Goal: Task Accomplishment & Management: Manage account settings

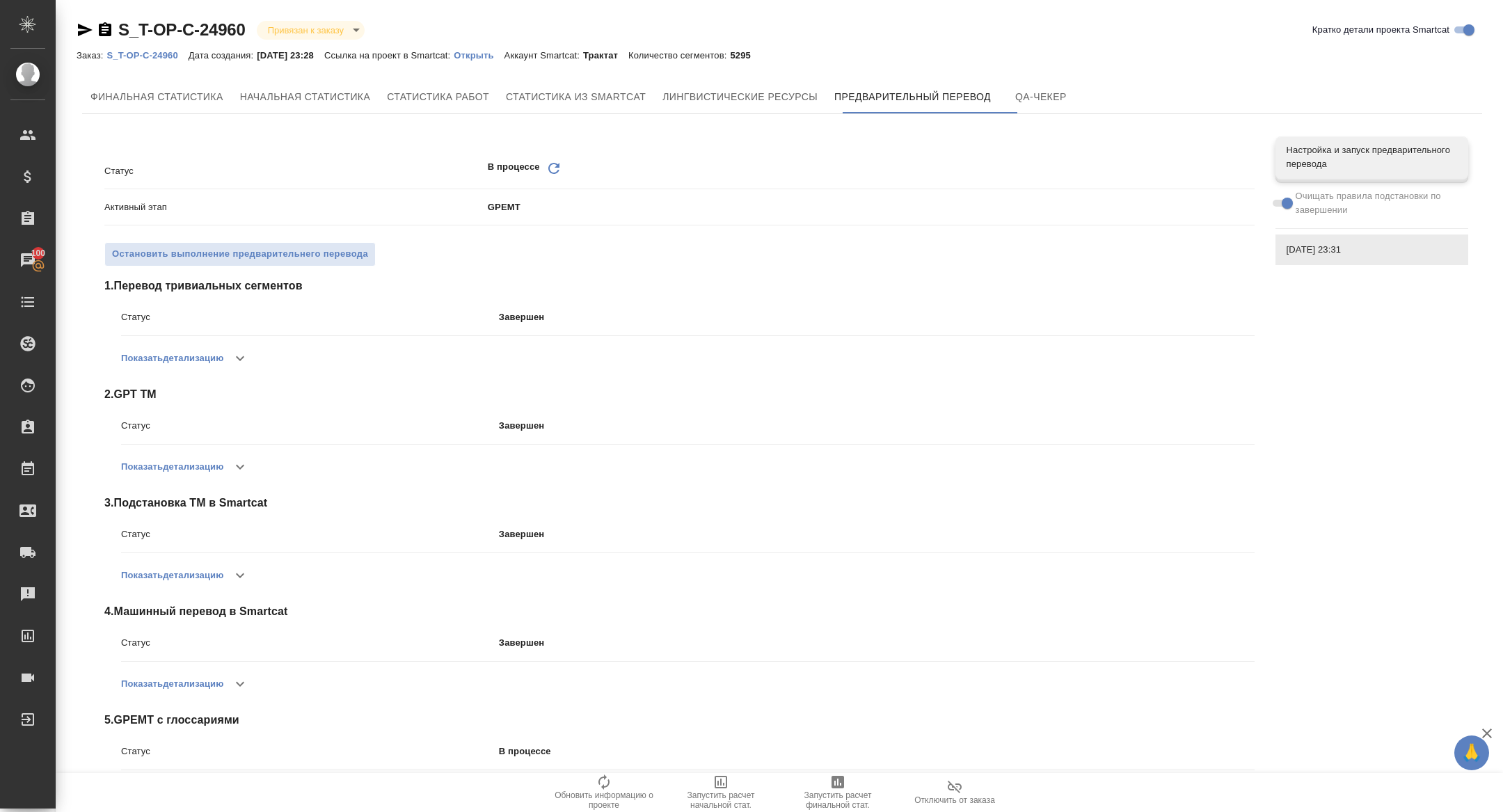
click at [551, 165] on icon "Обновить" at bounding box center [554, 168] width 16 height 16
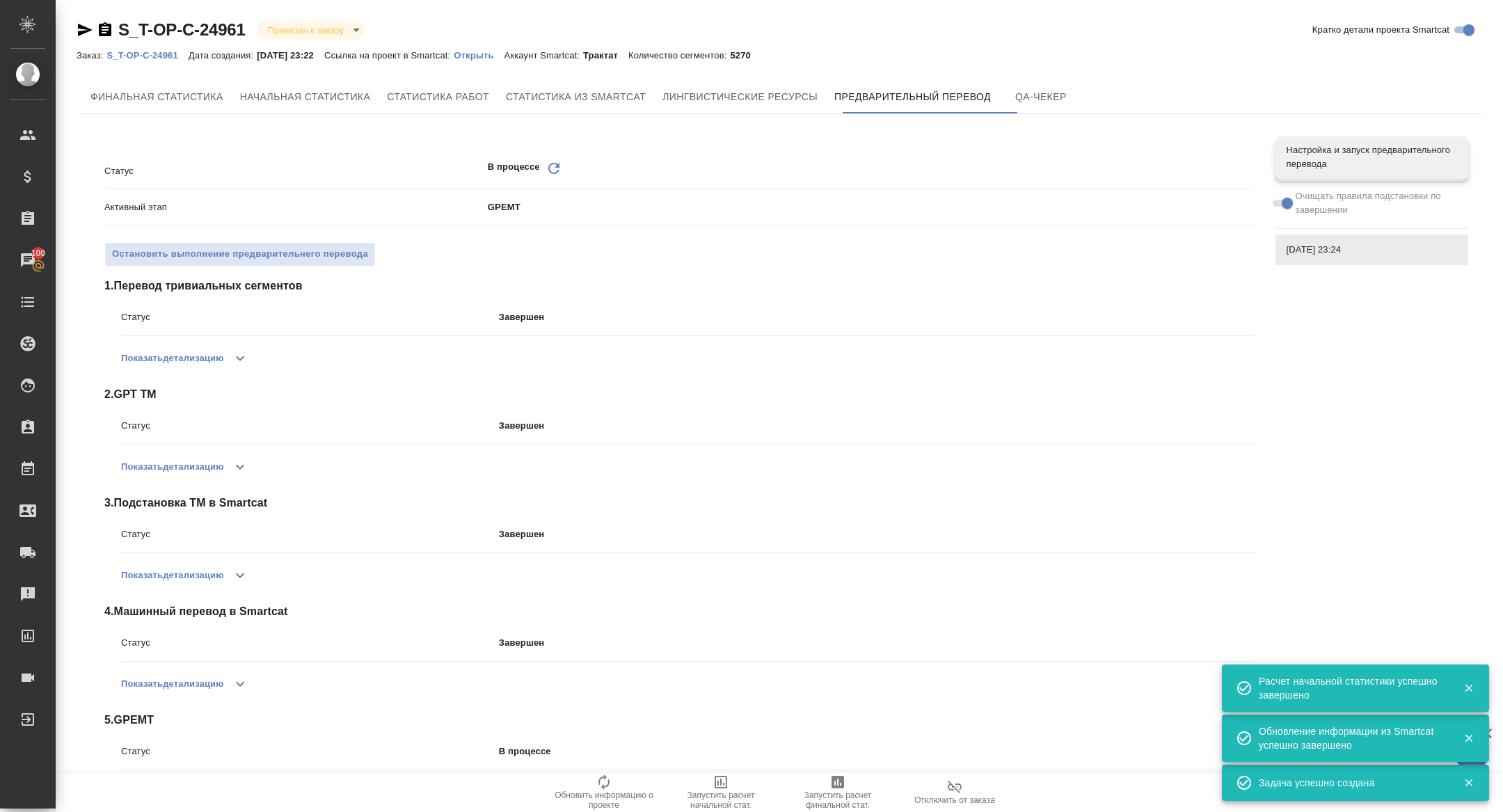
click at [546, 158] on div "Статус В процессе Обновить" at bounding box center [679, 170] width 1150 height 24
click at [550, 201] on p "GPEMT" at bounding box center [871, 208] width 767 height 14
click at [550, 162] on icon "Обновить" at bounding box center [554, 168] width 16 height 16
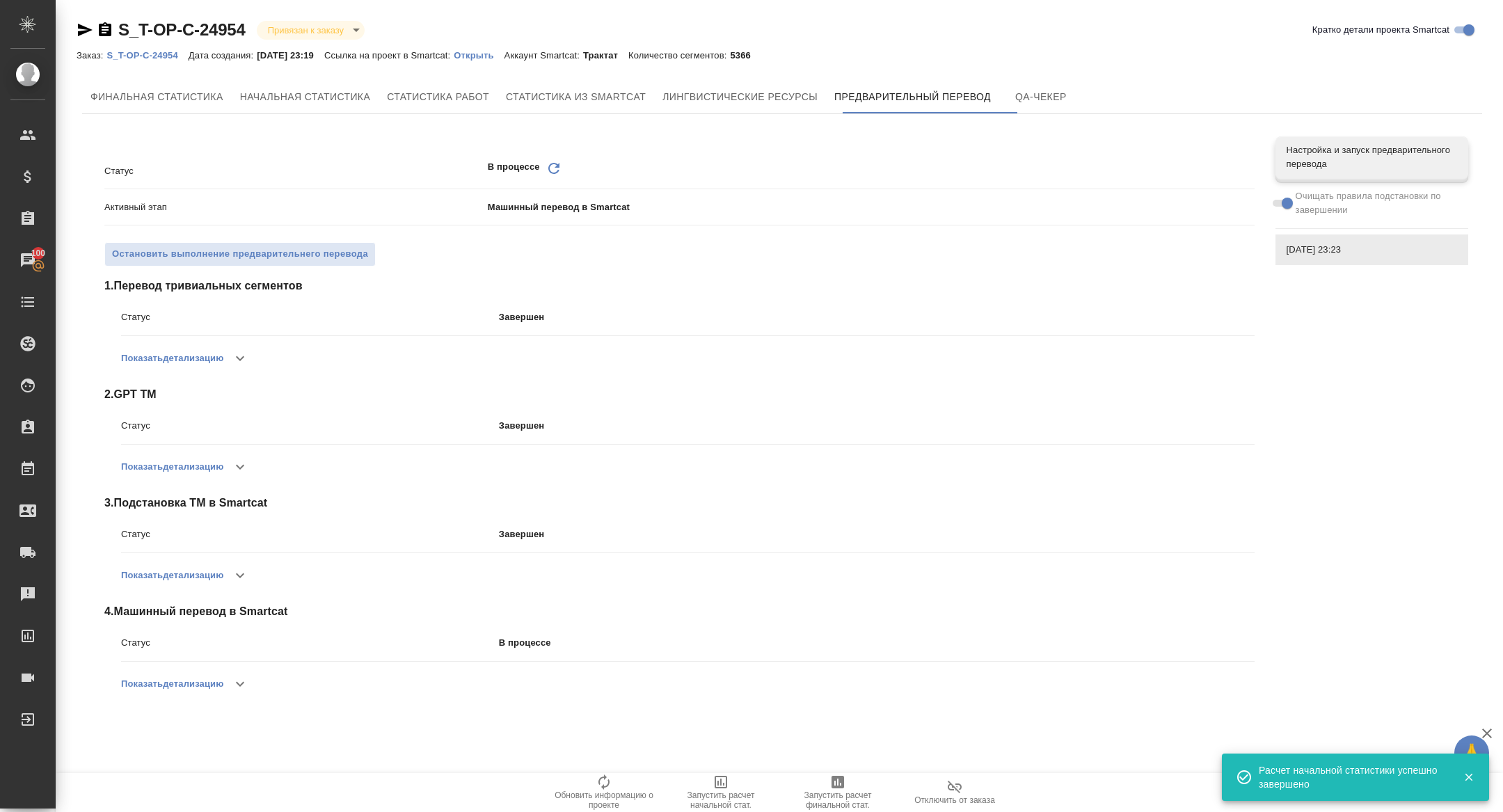
click at [551, 168] on icon "Обновить" at bounding box center [554, 168] width 16 height 16
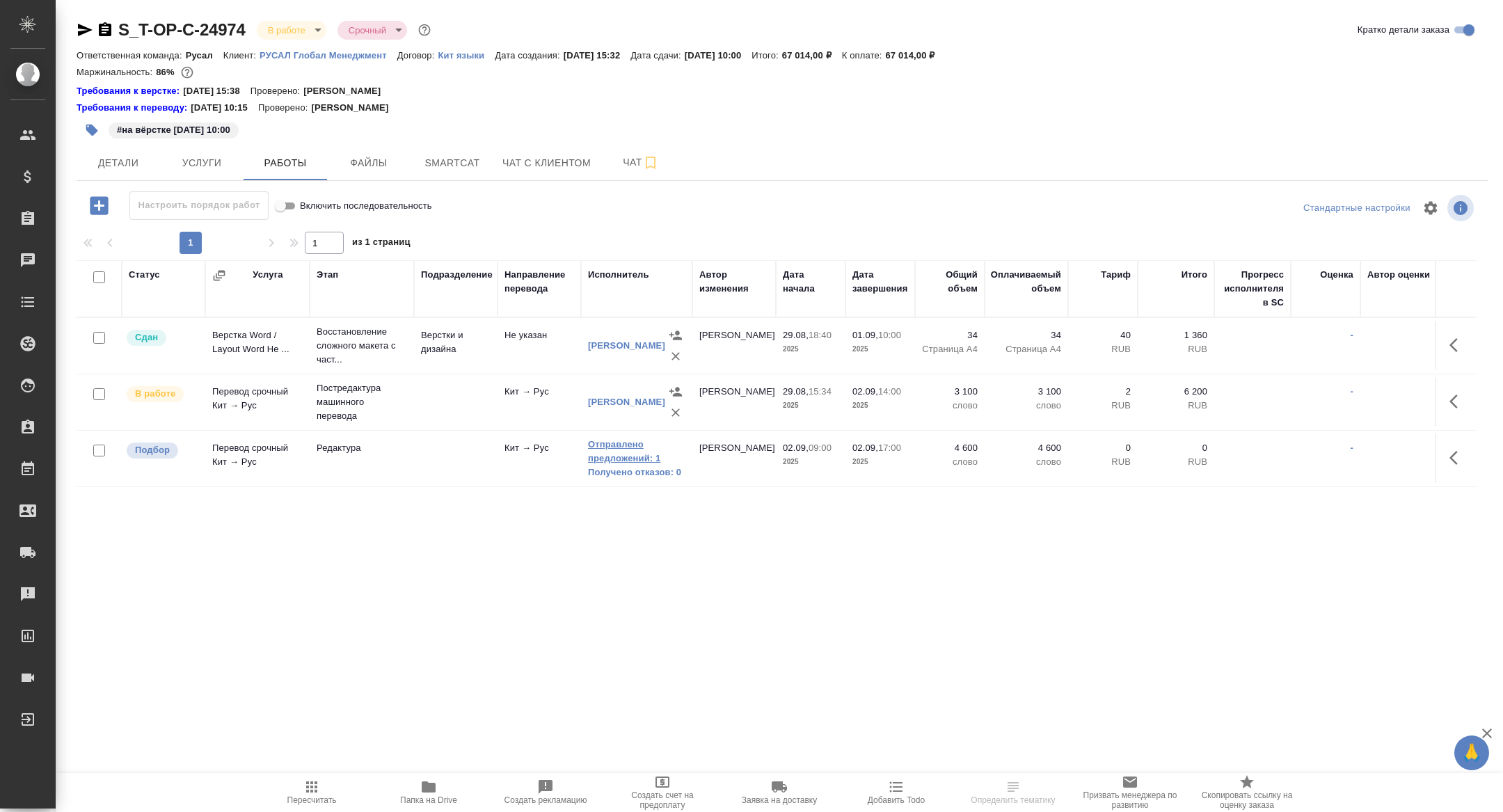
click at [629, 462] on link "Отправлено предложений: 1" at bounding box center [637, 451] width 97 height 28
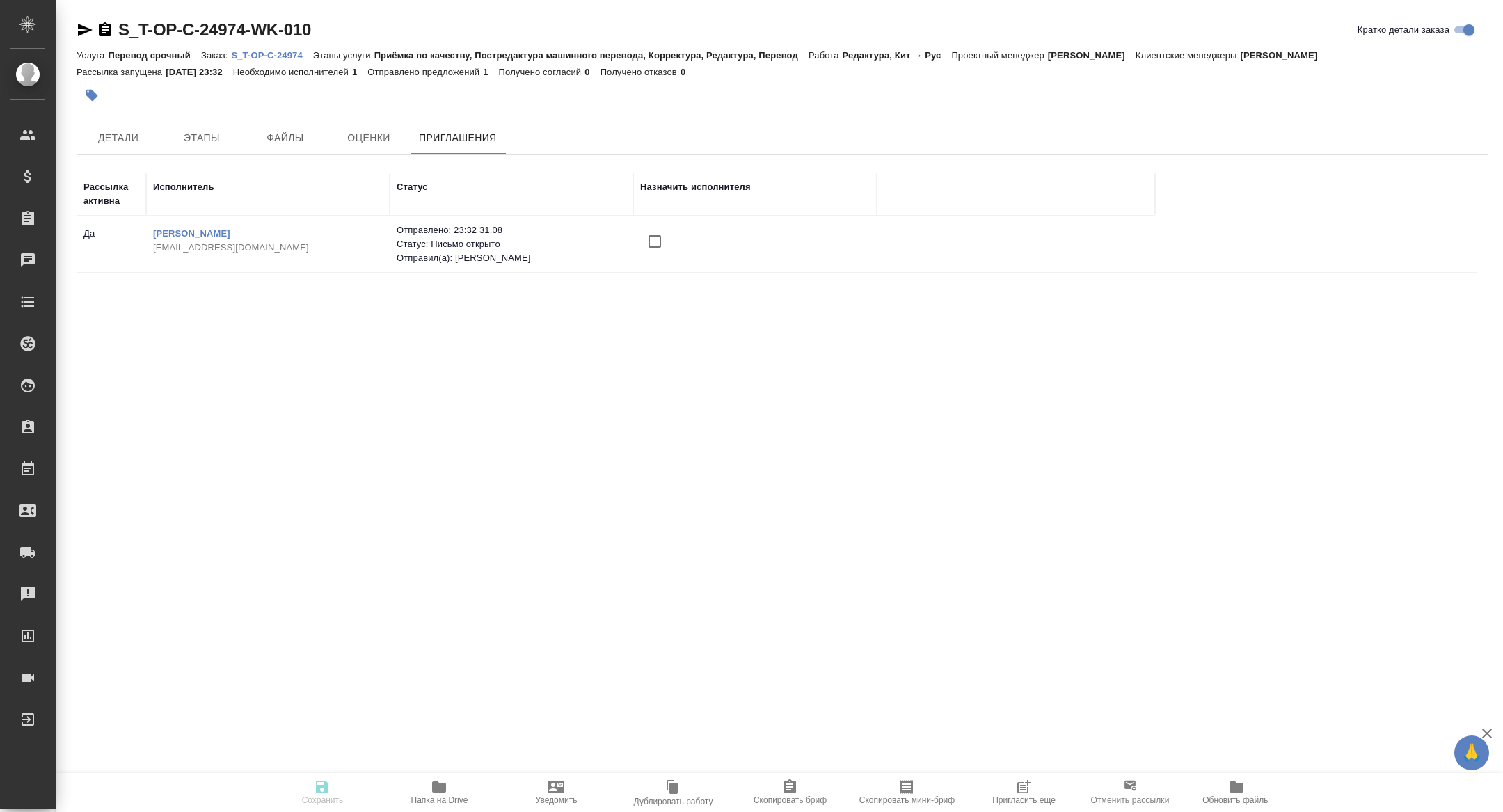
click at [1011, 784] on span "Пригласить еще" at bounding box center [1024, 792] width 100 height 27
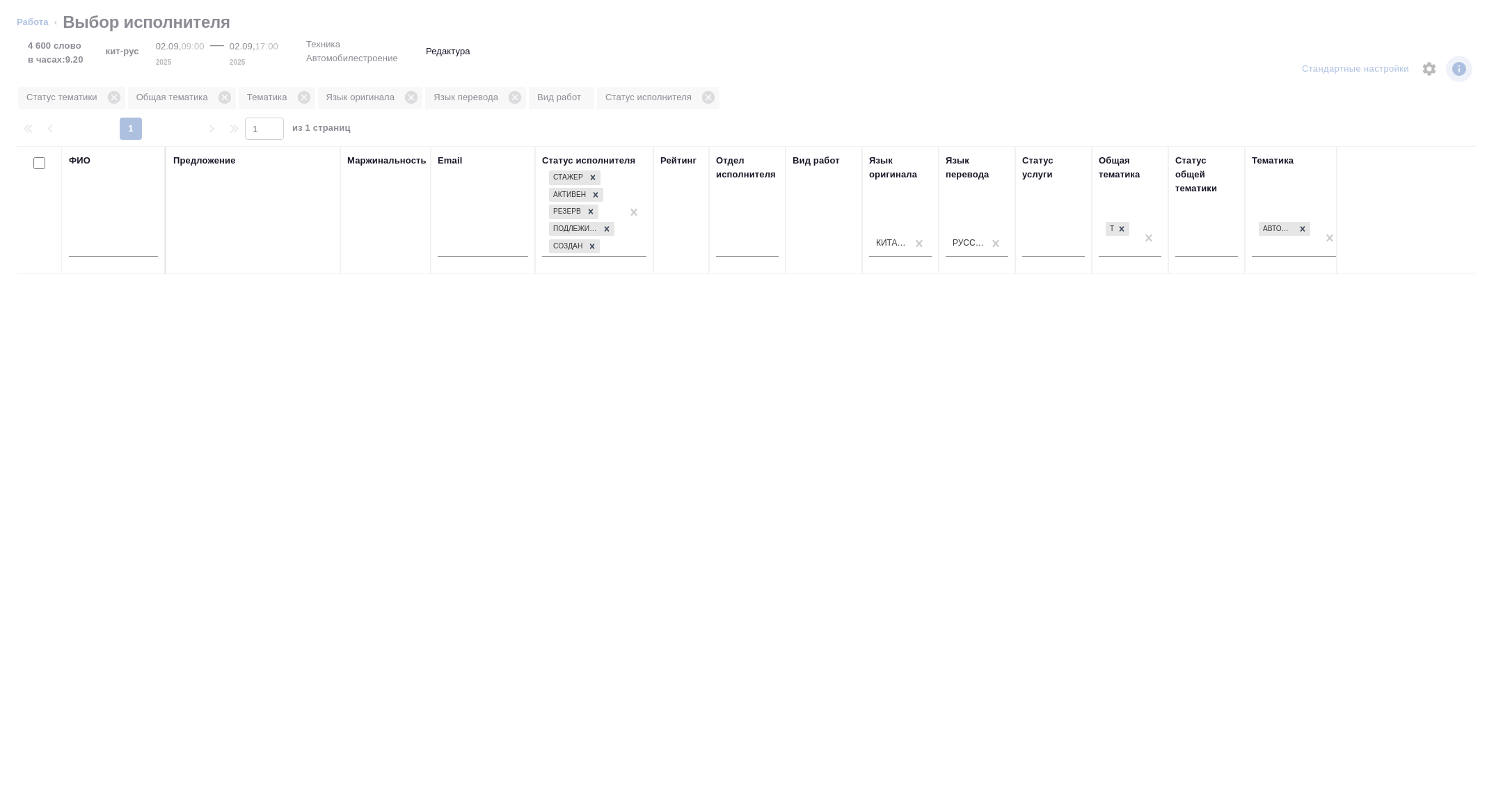
click at [124, 235] on div at bounding box center [114, 248] width 89 height 34
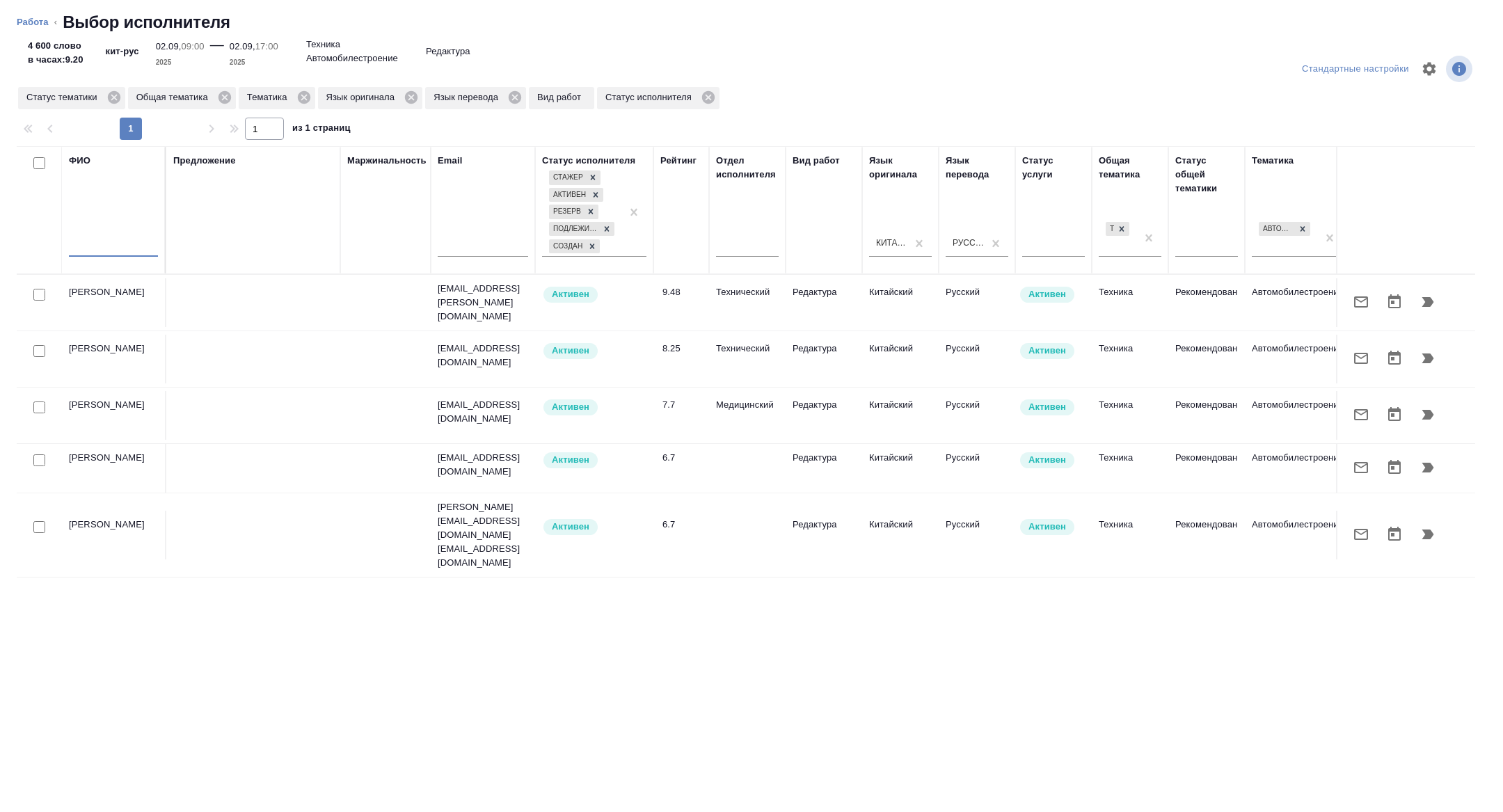
click at [107, 242] on input "text" at bounding box center [114, 248] width 89 height 17
type input "f"
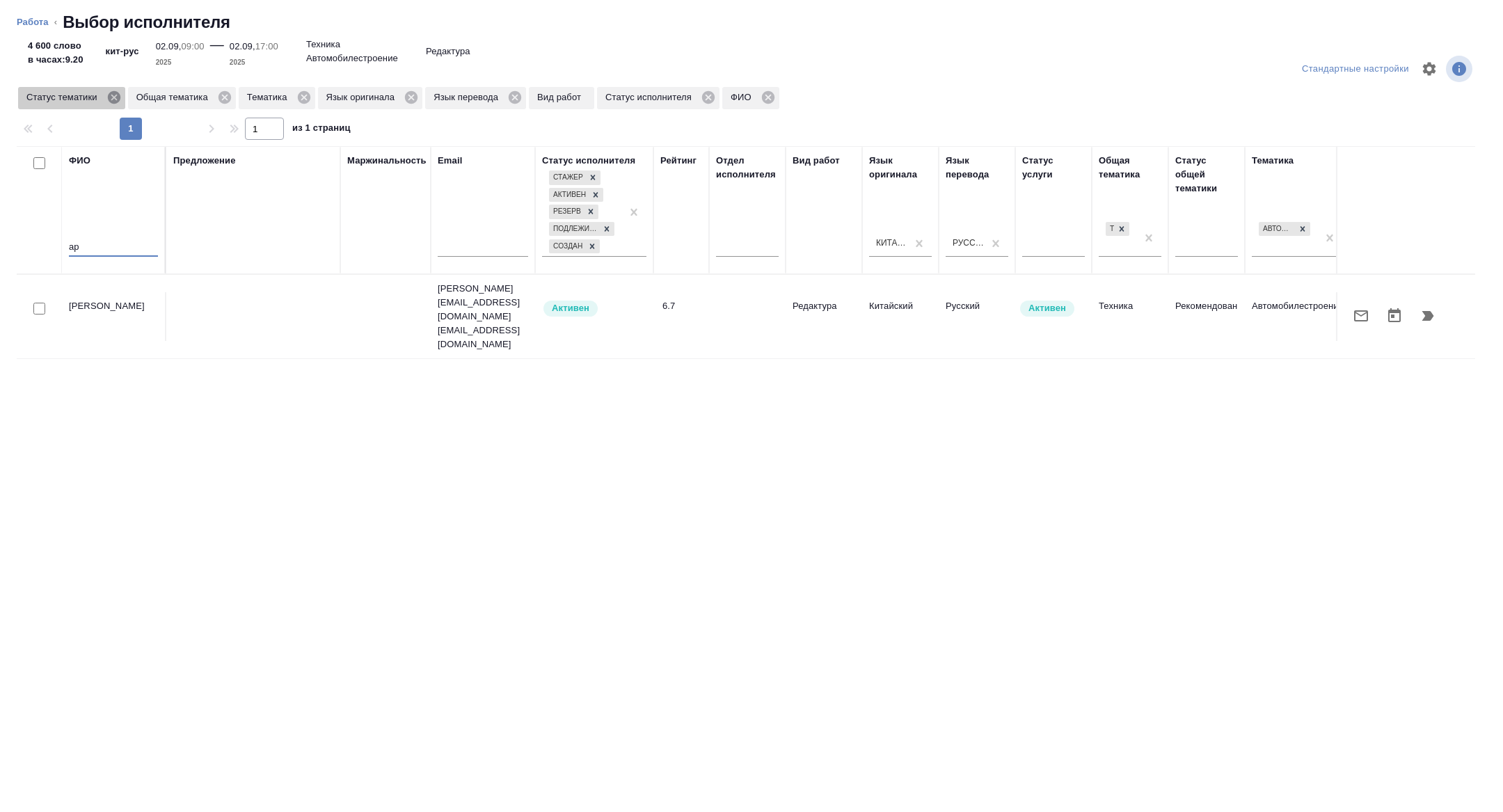
click at [117, 101] on icon at bounding box center [114, 97] width 13 height 13
click at [199, 96] on icon at bounding box center [194, 97] width 13 height 13
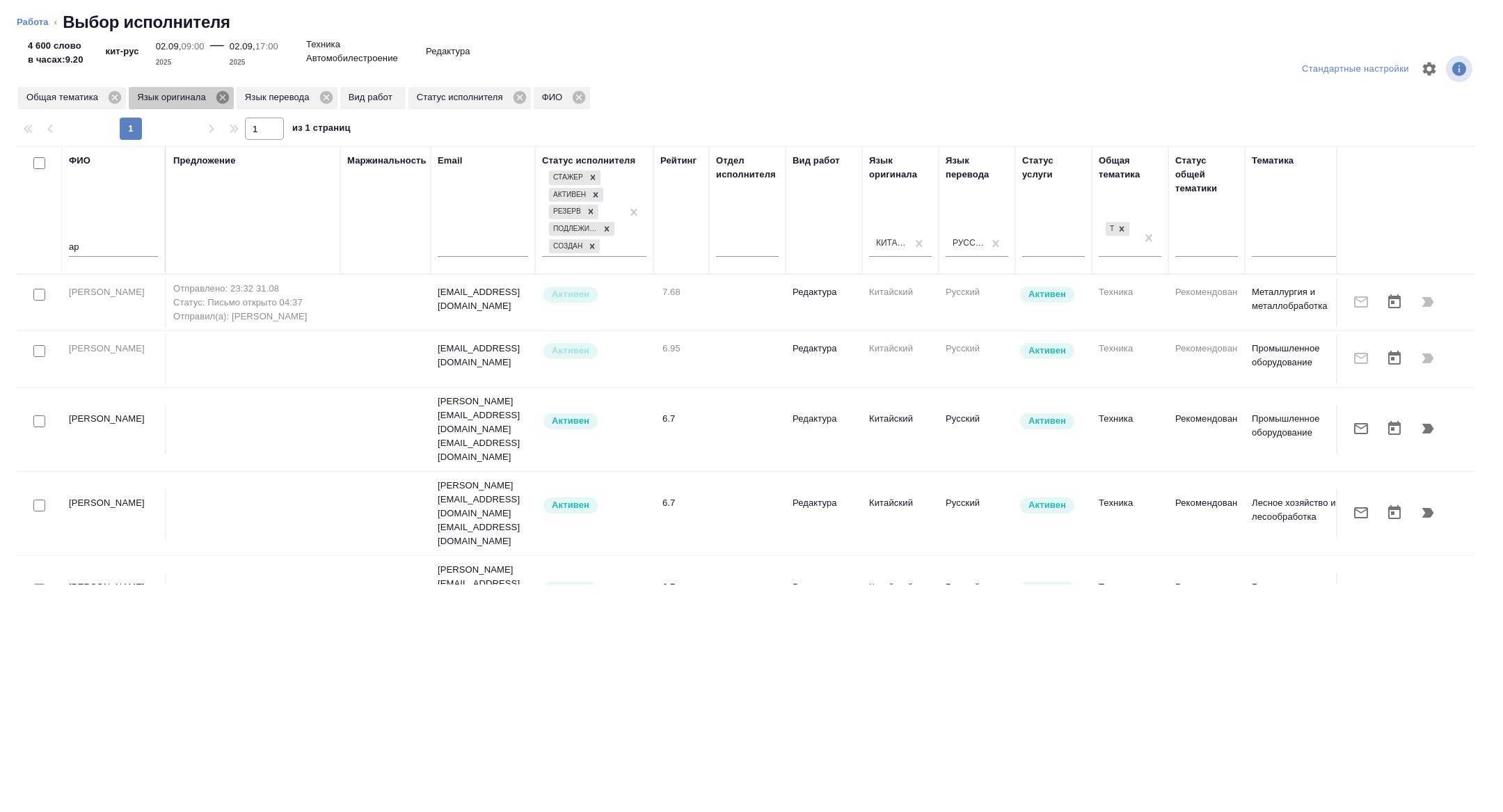
click at [231, 103] on icon at bounding box center [223, 98] width 16 height 16
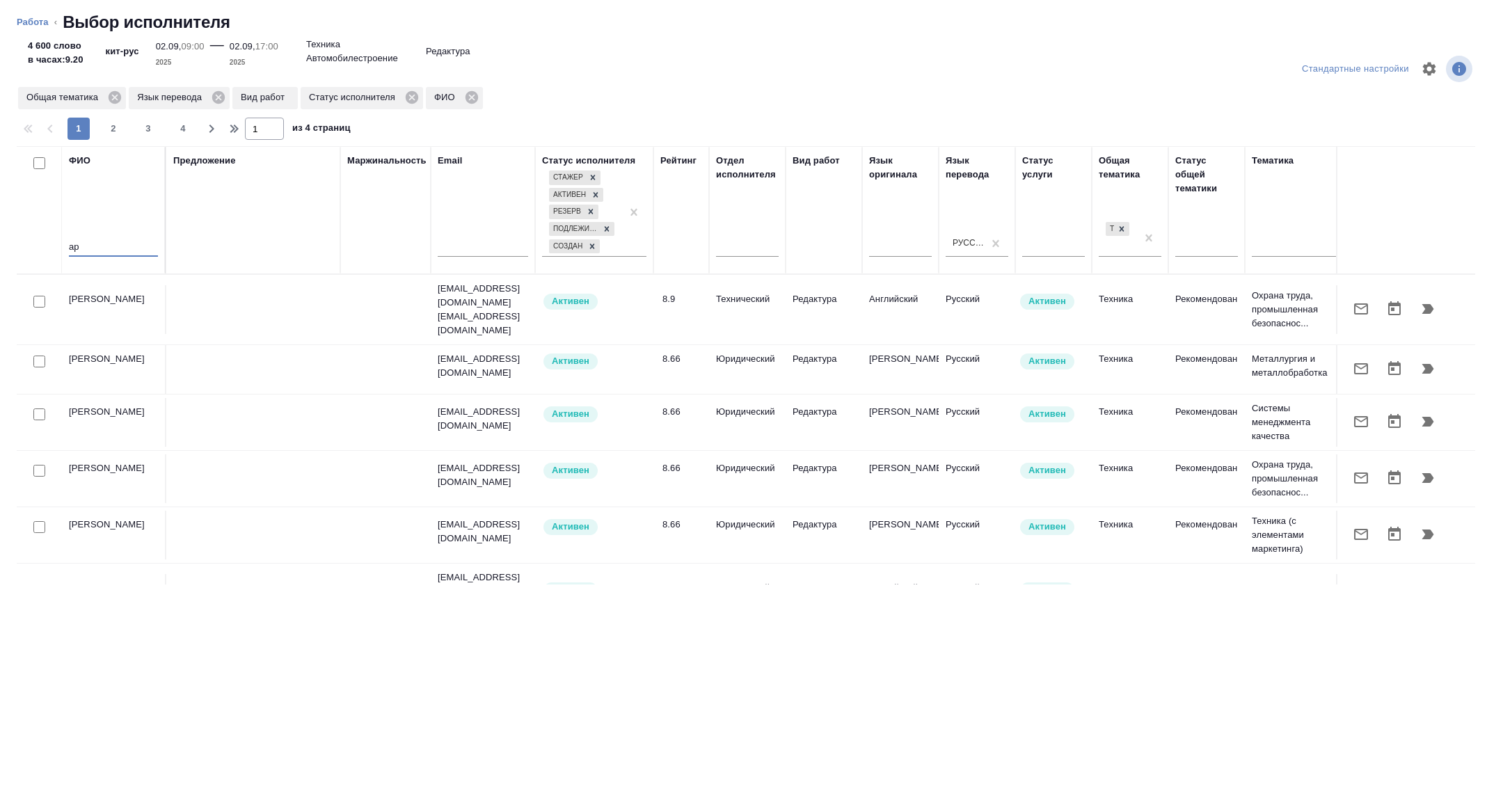
click at [115, 245] on input "ар" at bounding box center [114, 248] width 89 height 17
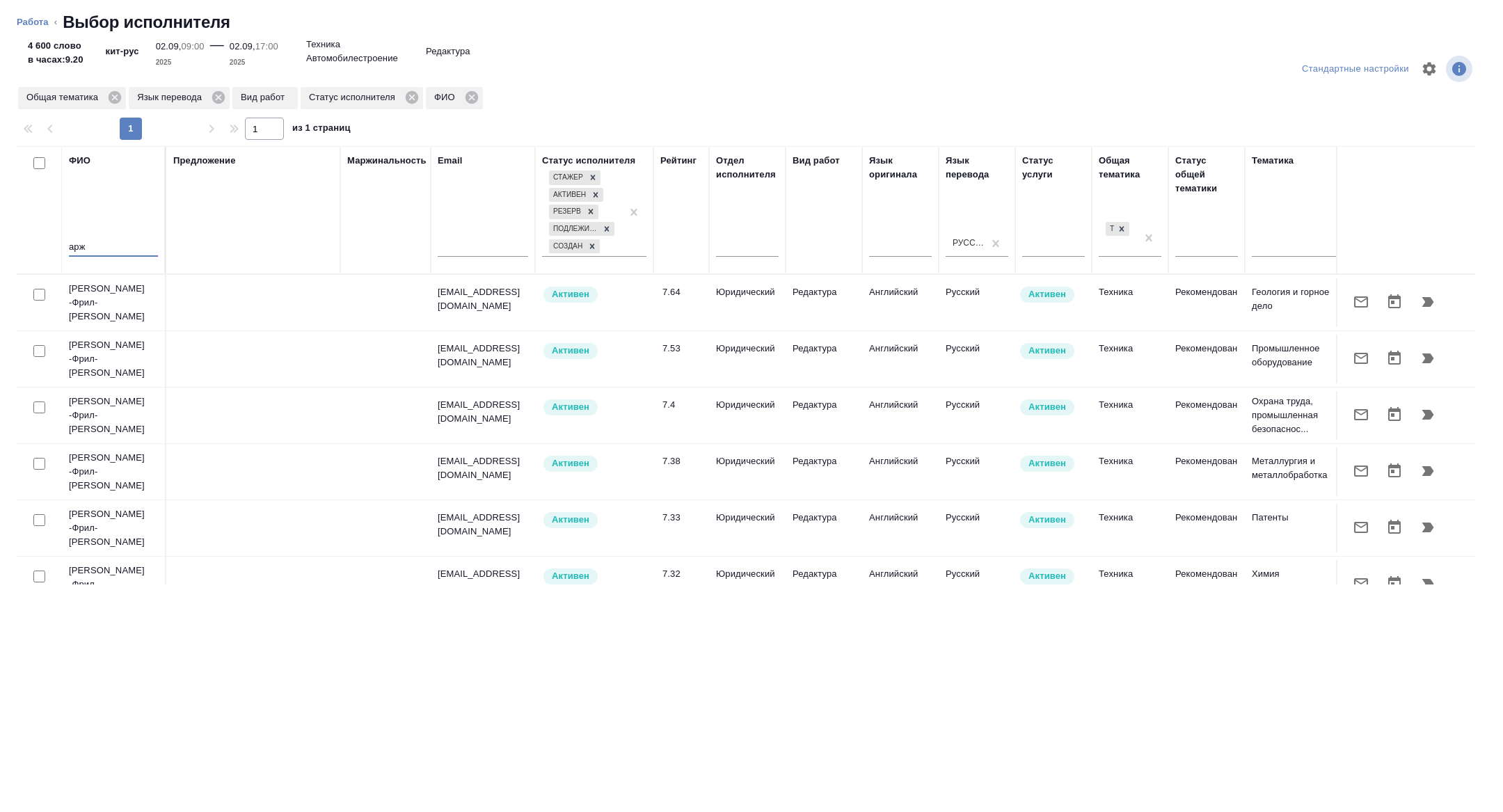
type input "арж"
click at [1362, 306] on icon "button" at bounding box center [1361, 302] width 14 height 11
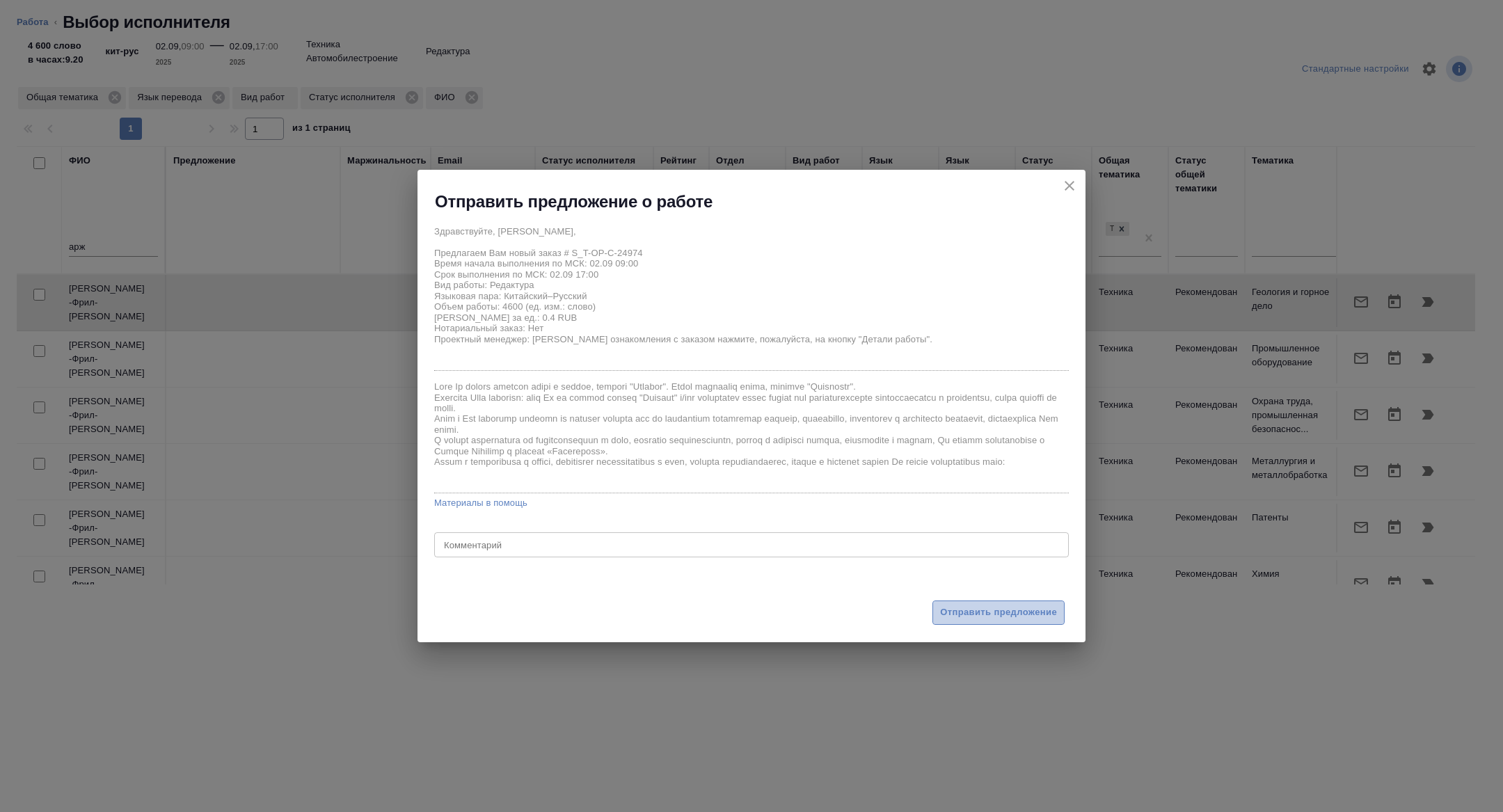
click at [988, 604] on span "Отправить предложение" at bounding box center [998, 612] width 117 height 16
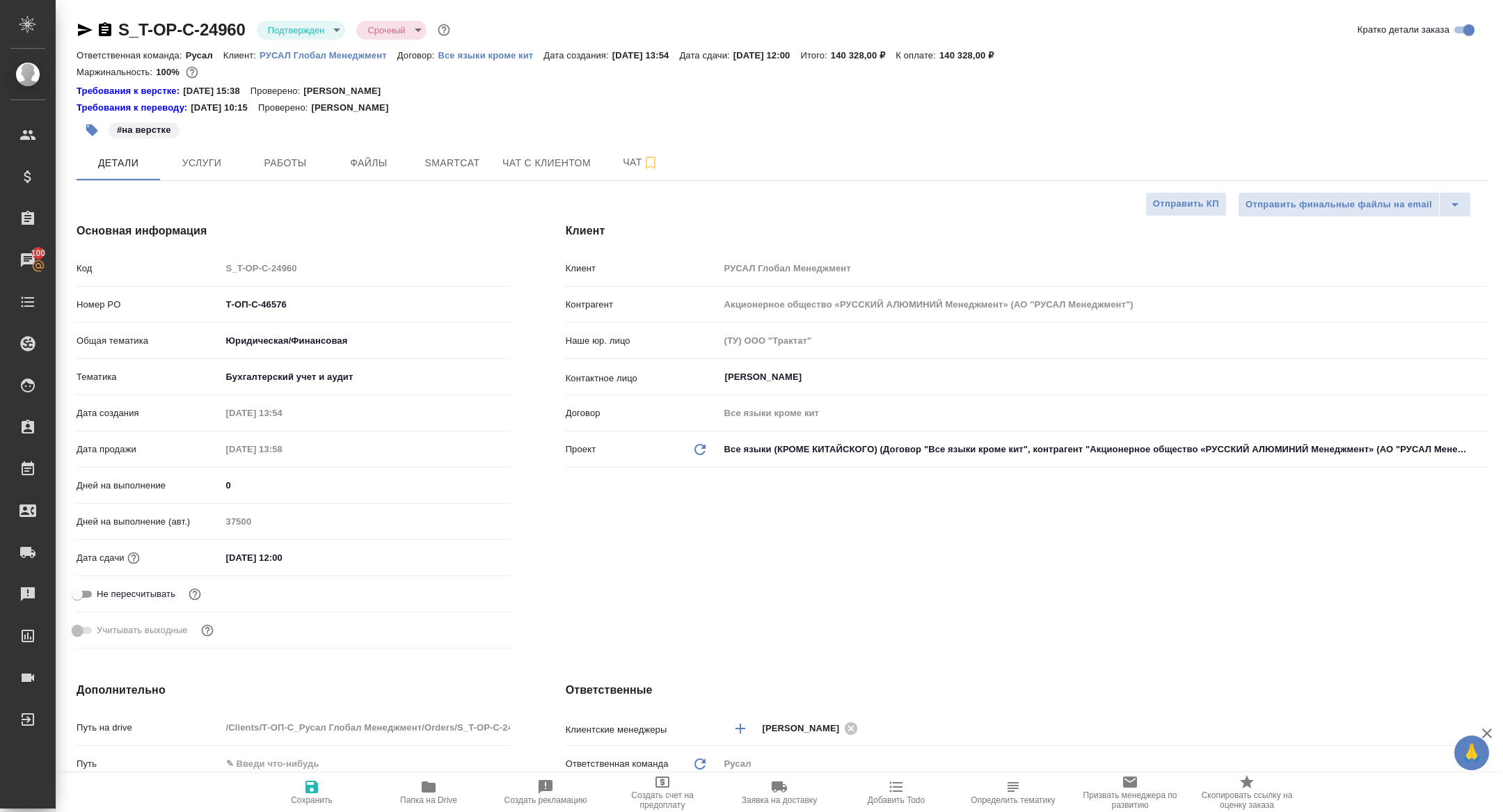
select select "RU"
click at [300, 24] on body "🙏 .cls-1 fill:#fff; AWATERA [PERSON_NAME] Спецификации Заказы 100 Чаты Todo Про…" at bounding box center [751, 406] width 1503 height 812
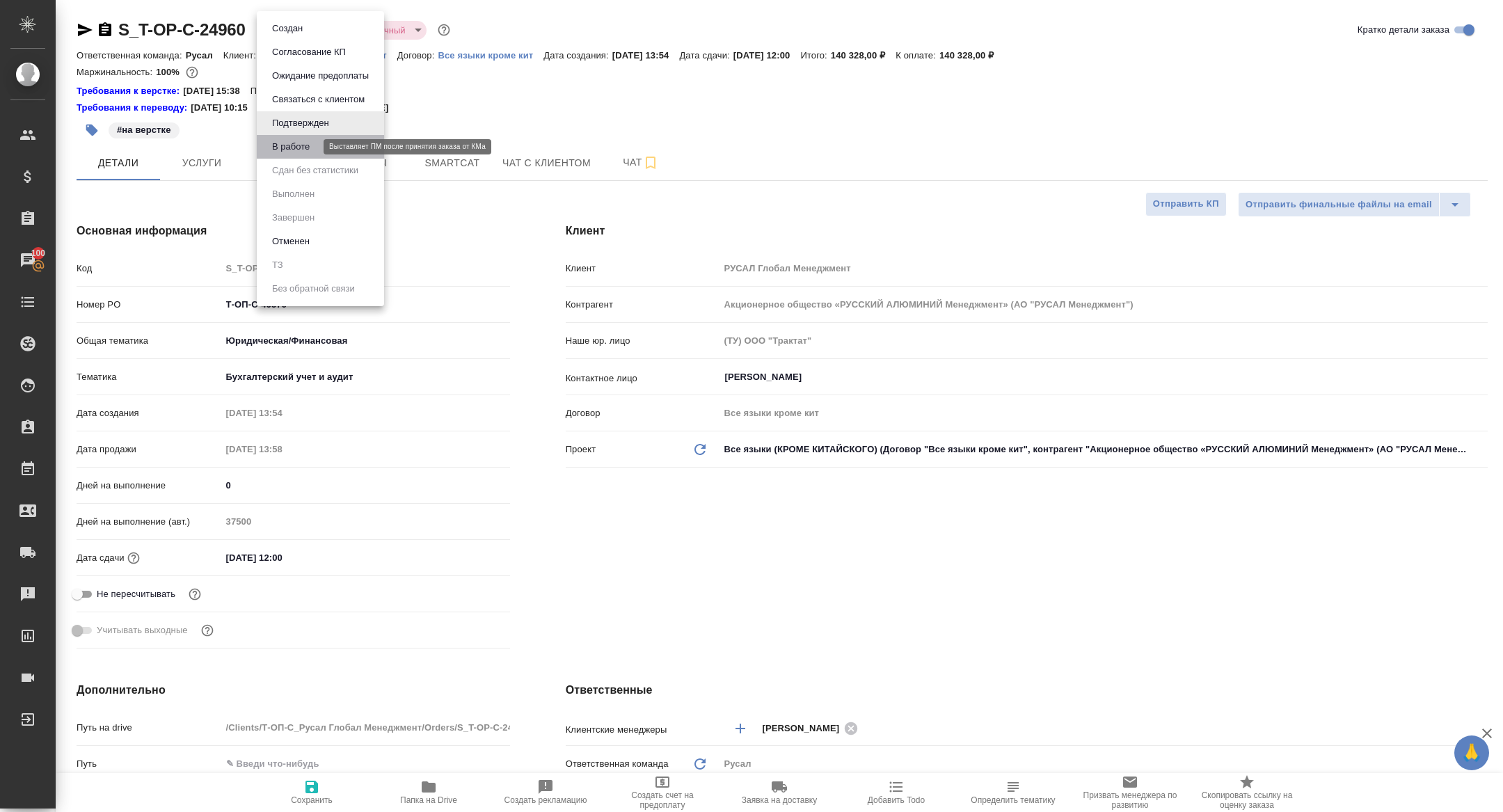
click at [303, 140] on button "В работе" at bounding box center [291, 147] width 46 height 16
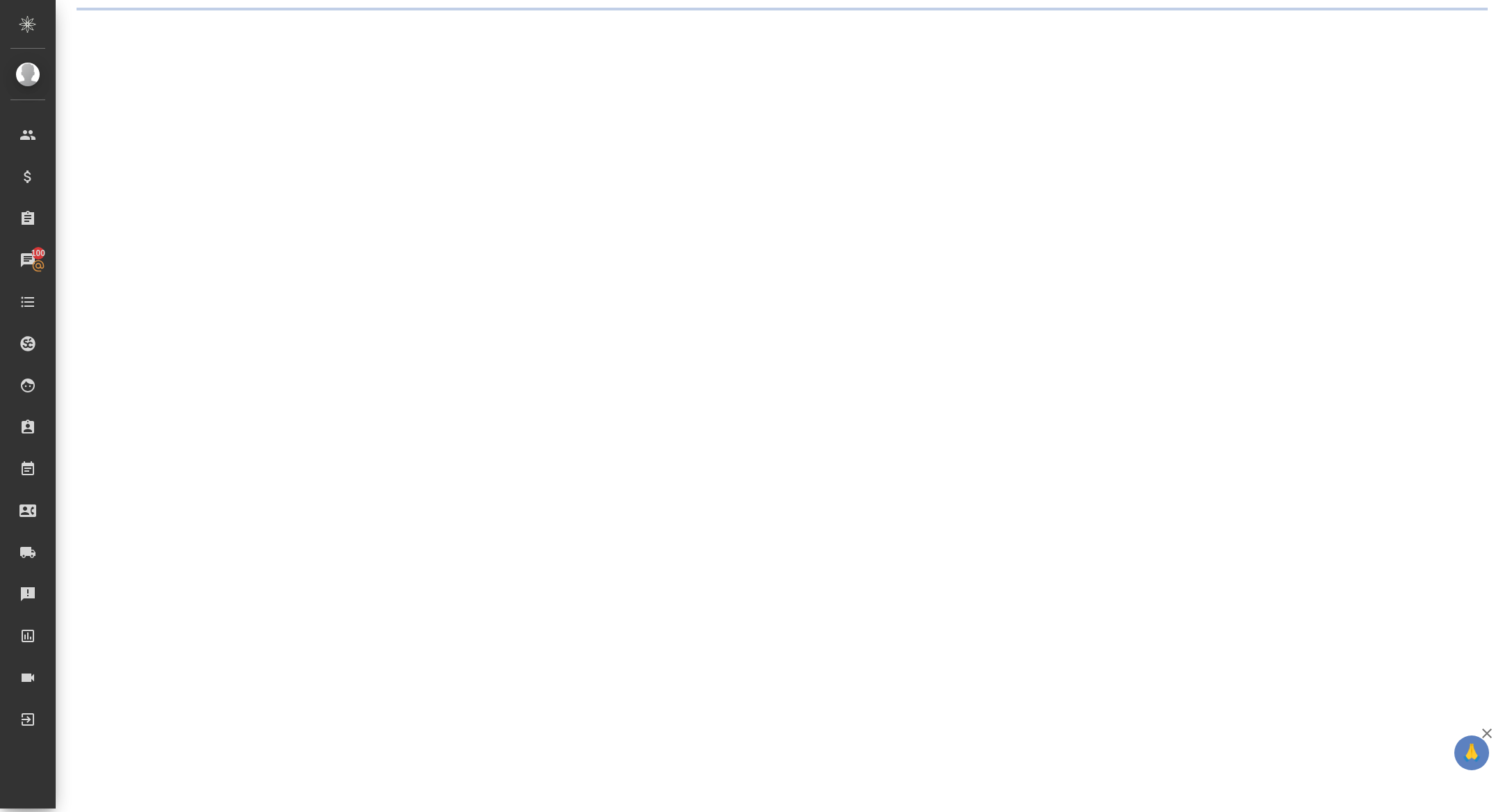
select select "RU"
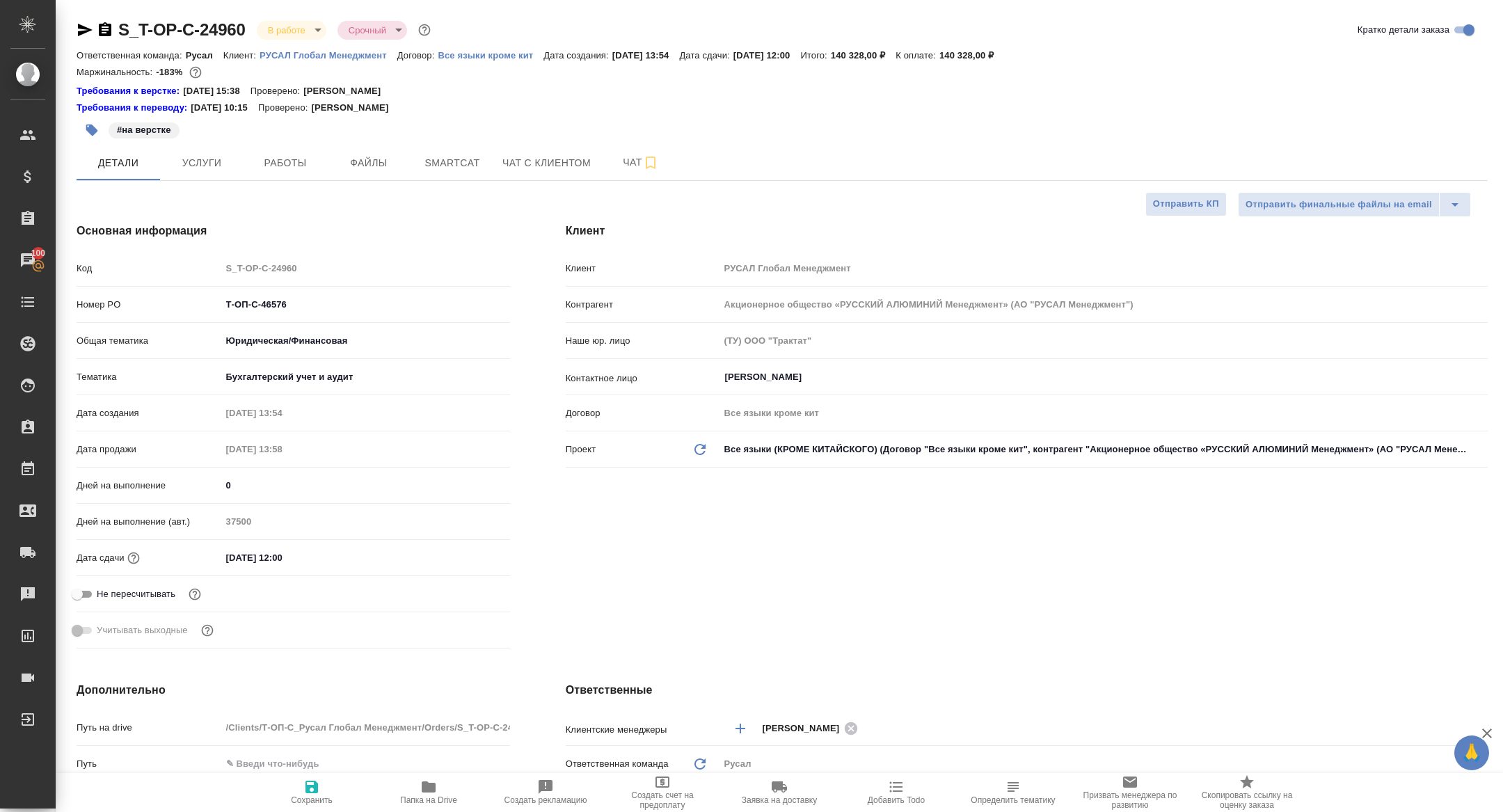
type textarea "x"
click at [444, 164] on span "Smartcat" at bounding box center [452, 163] width 67 height 17
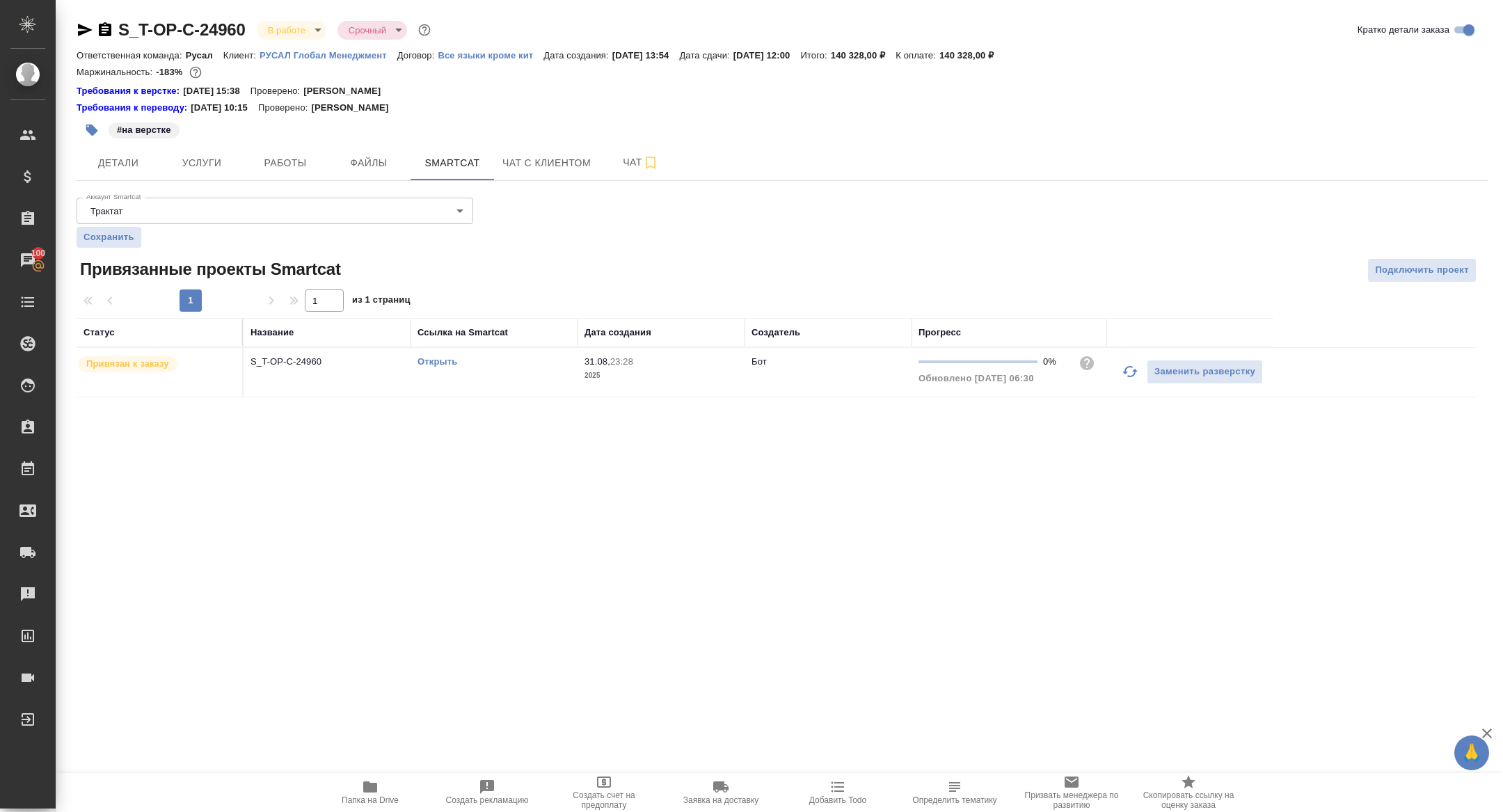
click at [430, 360] on link "Открыть" at bounding box center [437, 361] width 40 height 10
click at [285, 166] on span "Работы" at bounding box center [285, 163] width 67 height 17
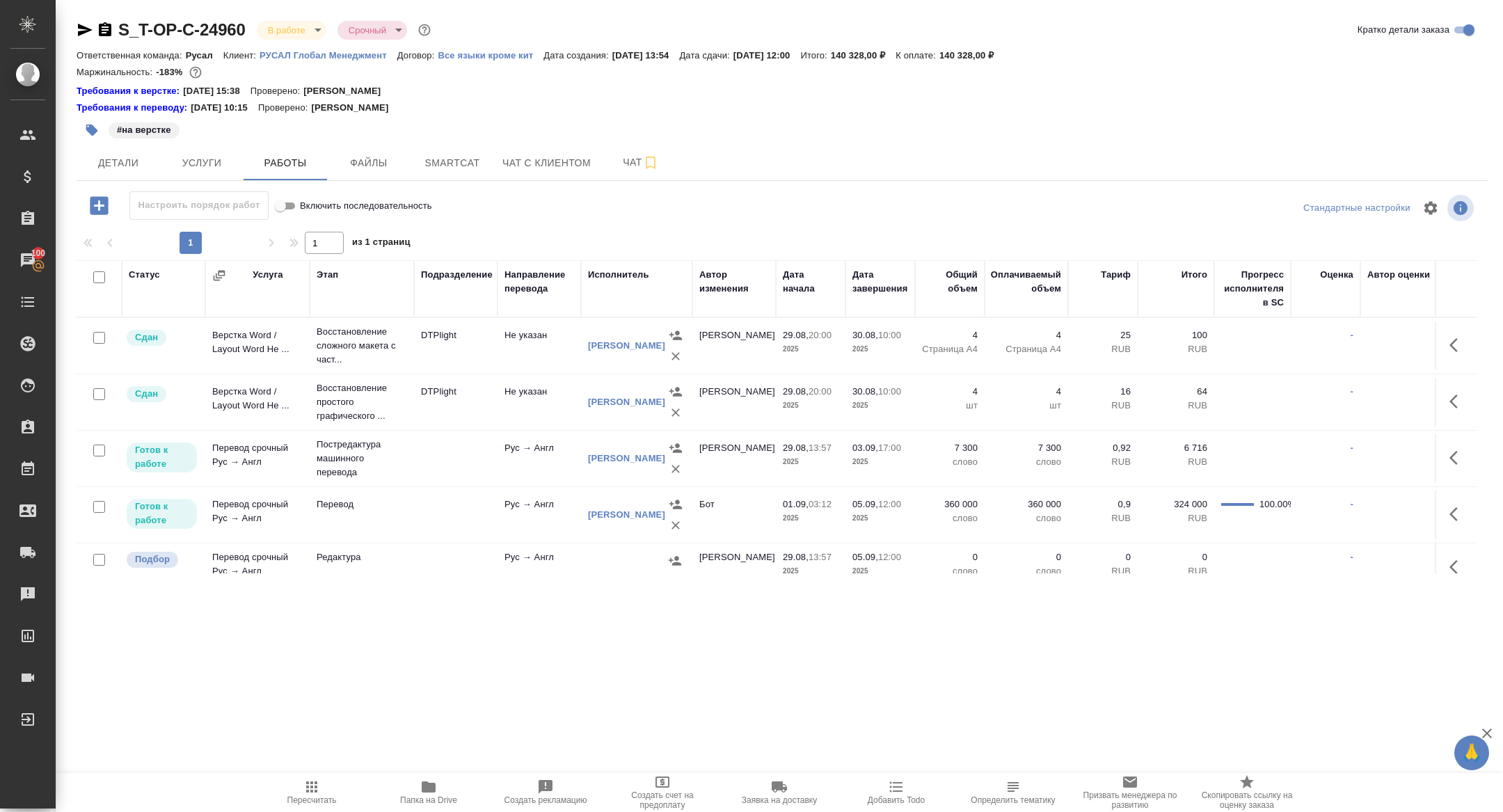
scroll to position [67, 0]
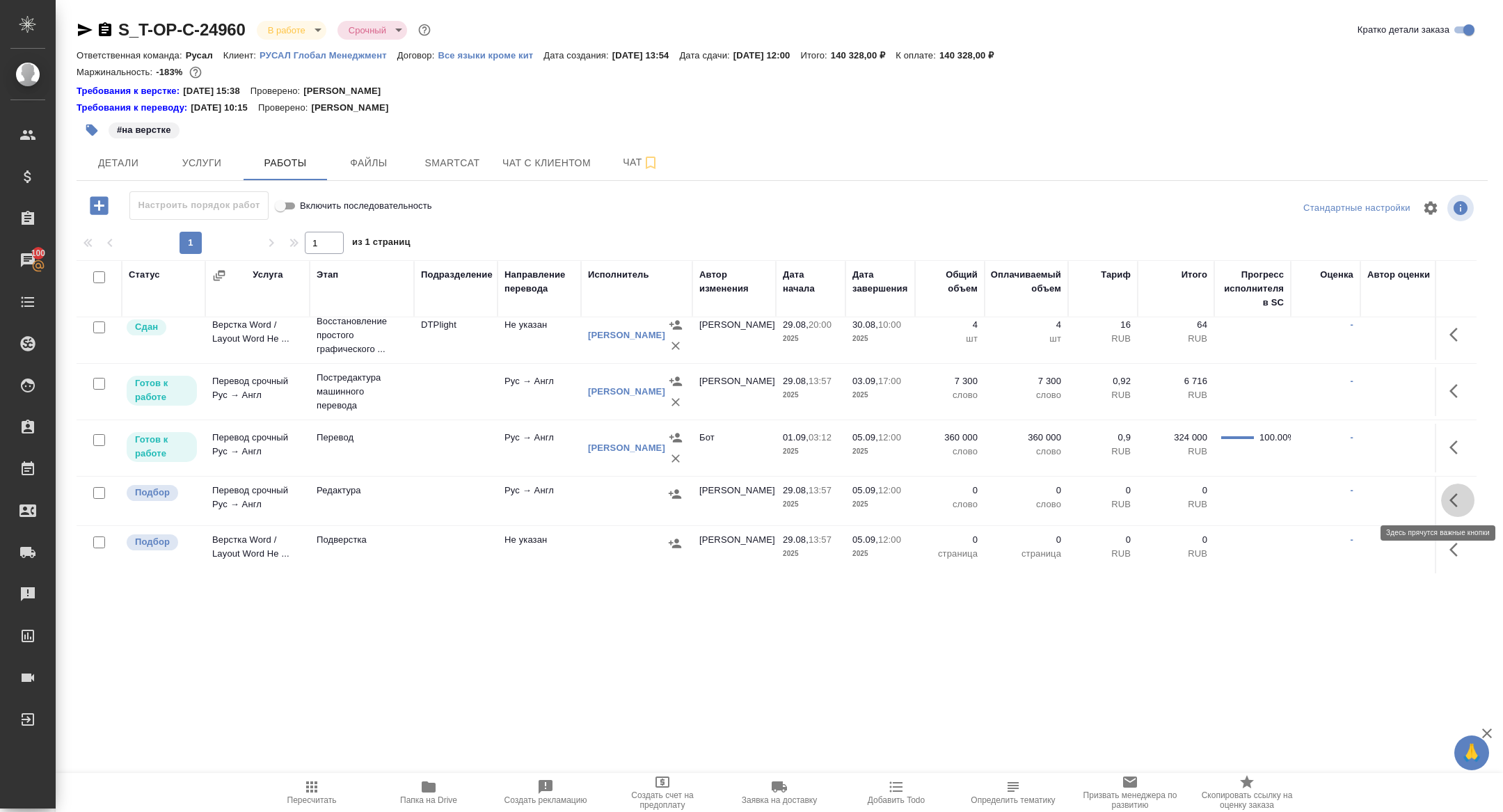
click at [1454, 493] on icon "button" at bounding box center [1458, 500] width 16 height 16
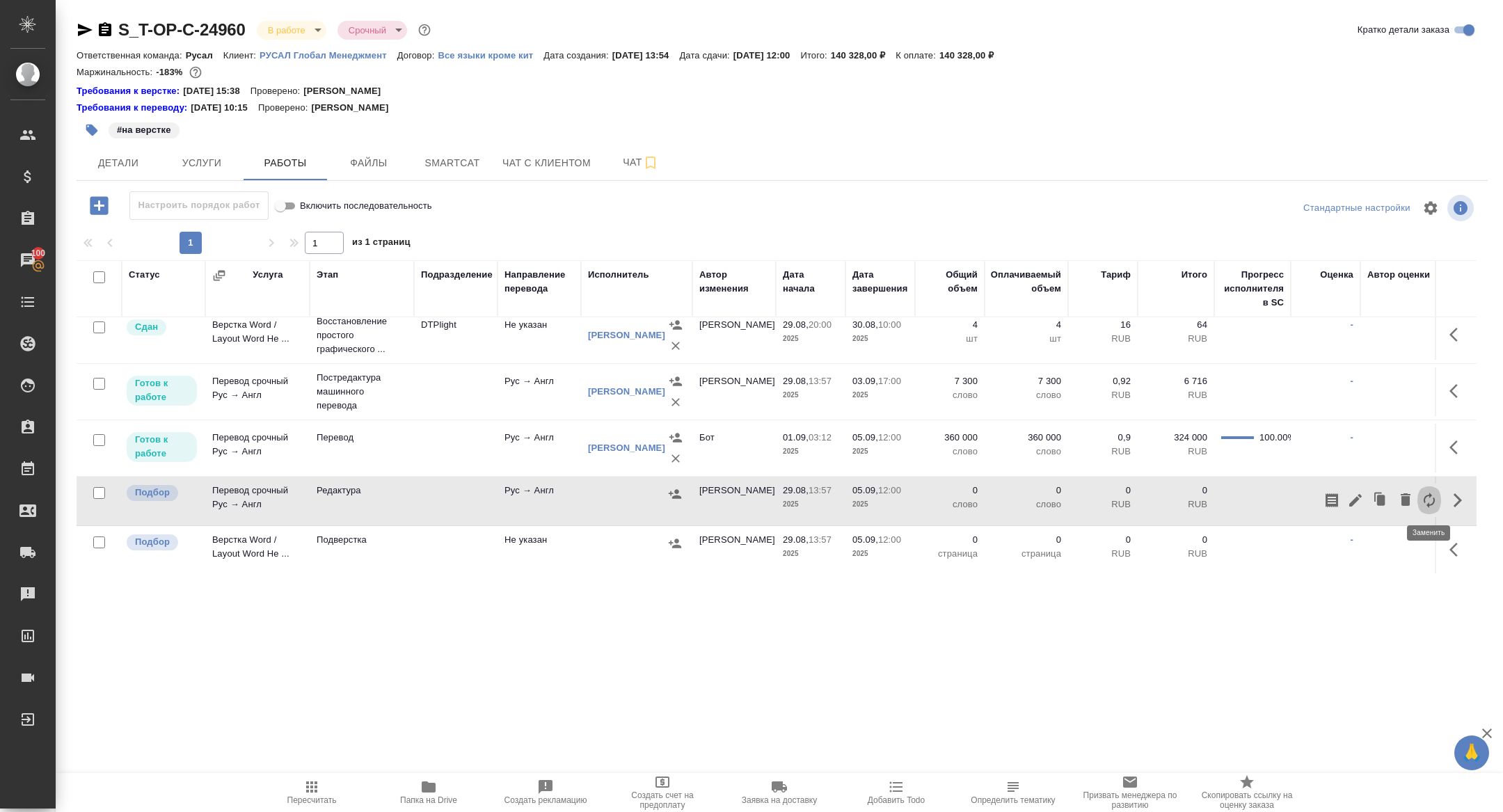
click at [1432, 496] on icon "button" at bounding box center [1429, 500] width 16 height 16
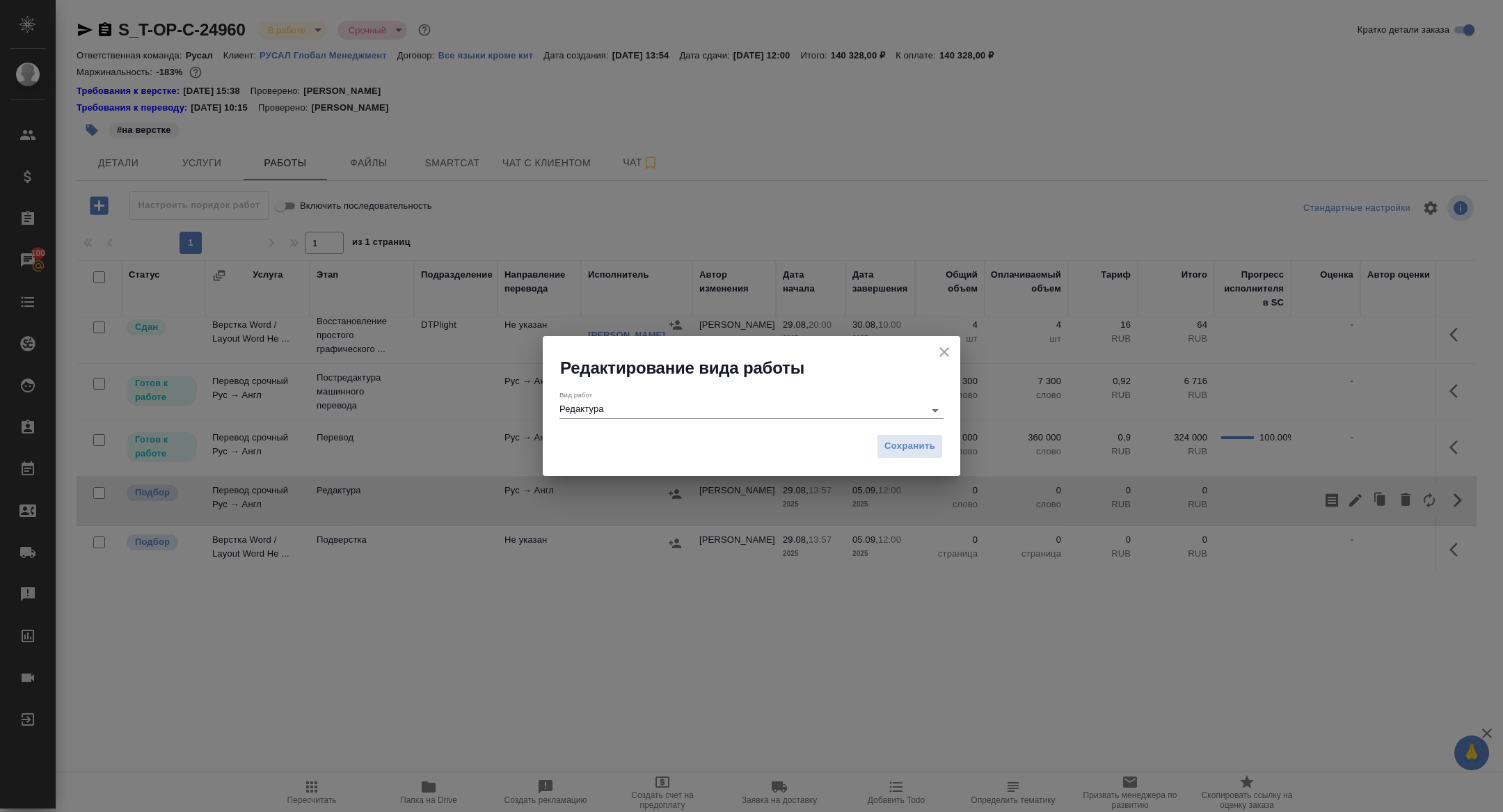
click at [724, 408] on input "Редактура" at bounding box center [739, 409] width 358 height 16
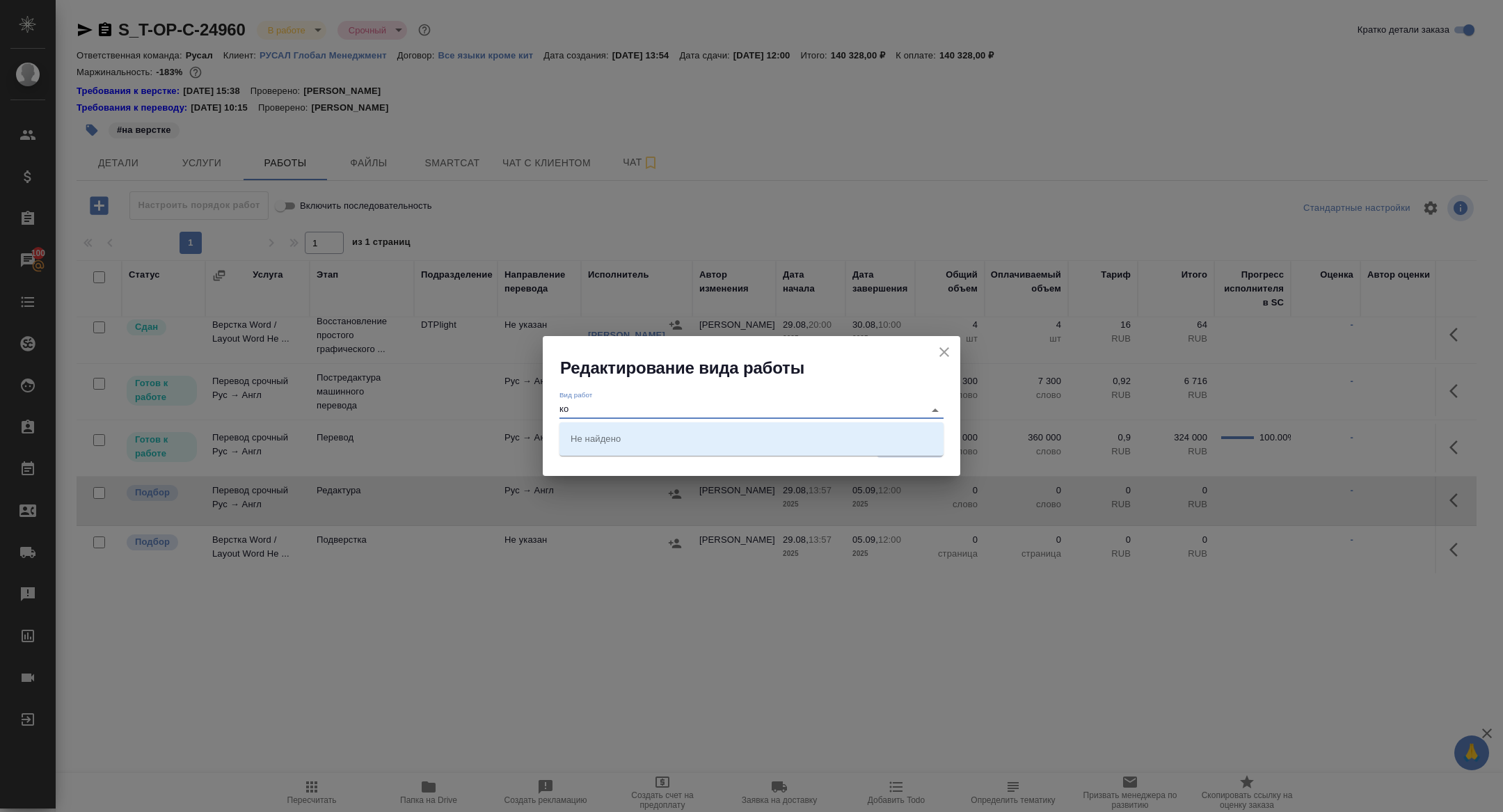
type input "к"
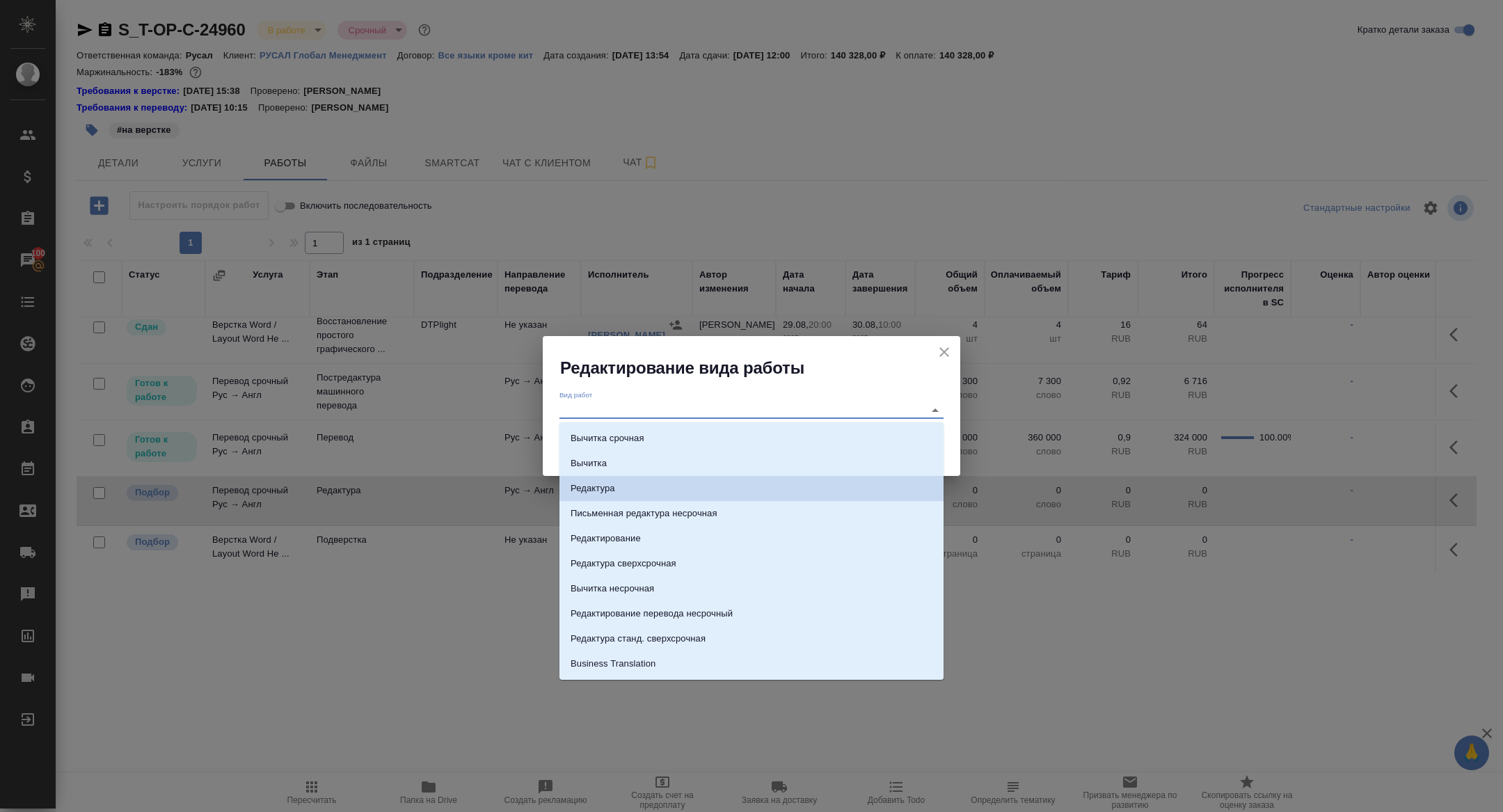
click at [951, 338] on div "Редактирование вида работы" at bounding box center [751, 357] width 418 height 43
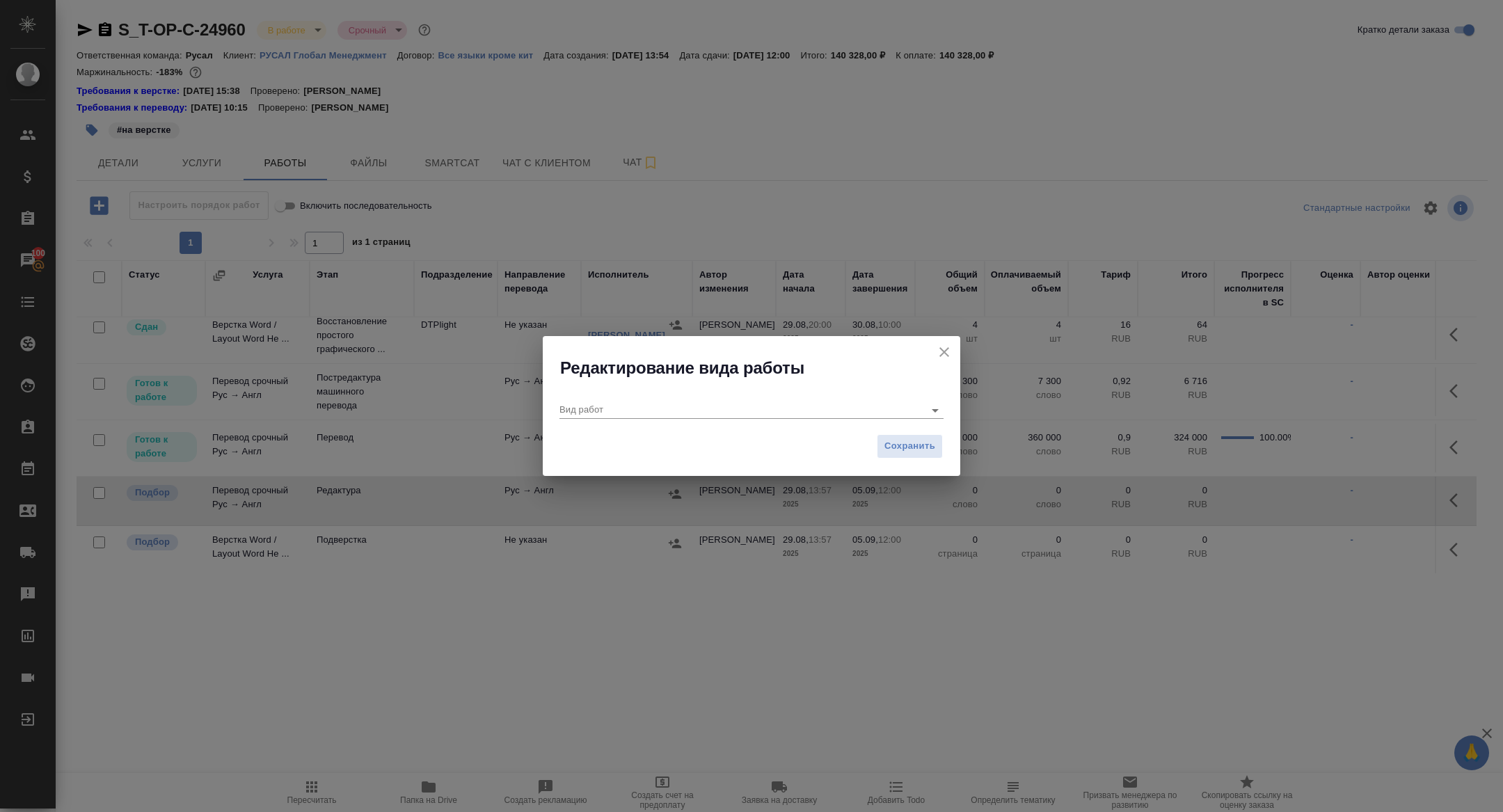
click at [951, 341] on div "Редактирование вида работы" at bounding box center [751, 357] width 418 height 43
click at [953, 353] on button "close" at bounding box center [944, 352] width 21 height 21
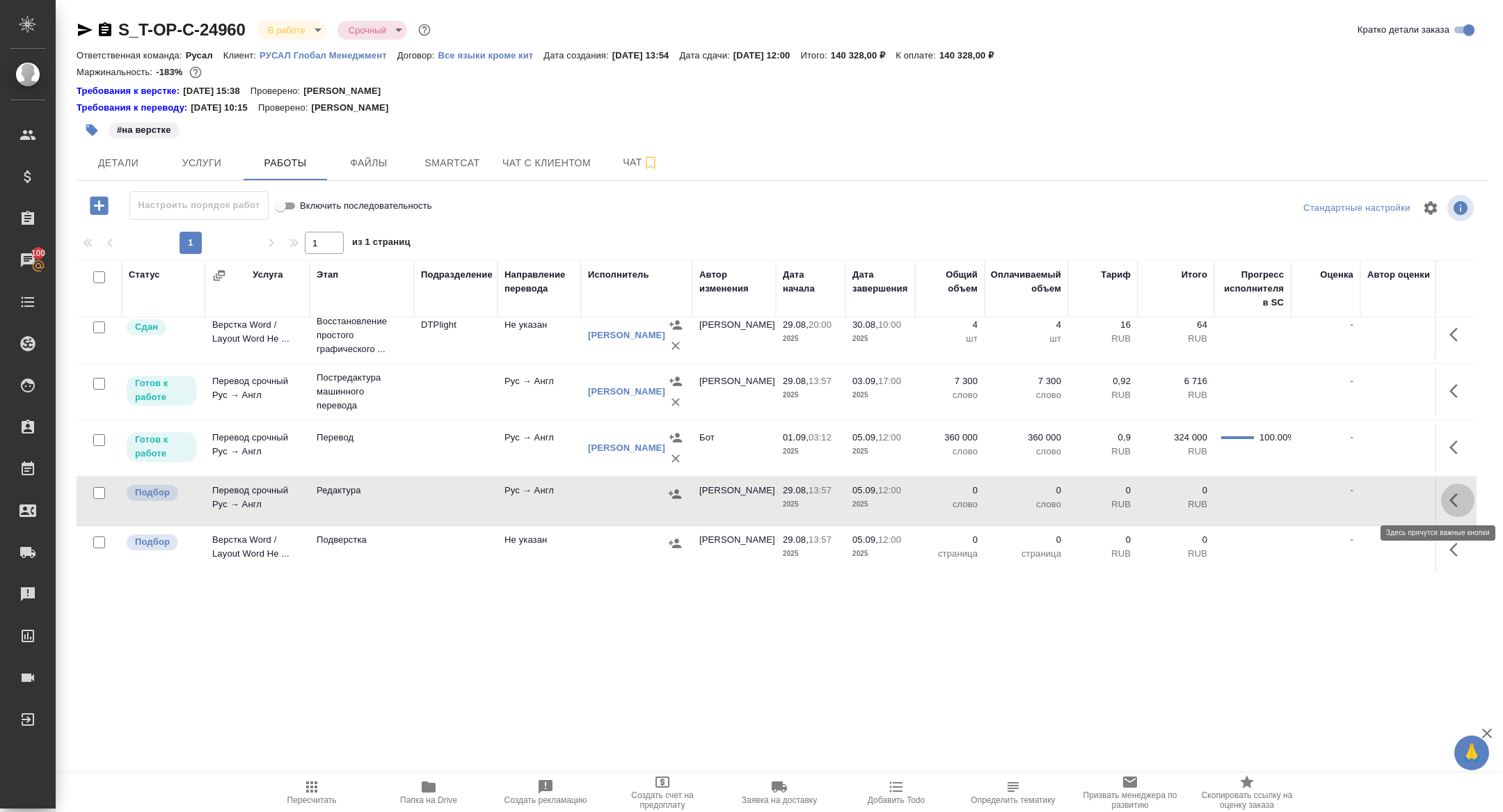
click at [1462, 507] on button "button" at bounding box center [1458, 500] width 34 height 34
click at [1402, 498] on icon "button" at bounding box center [1406, 499] width 9 height 13
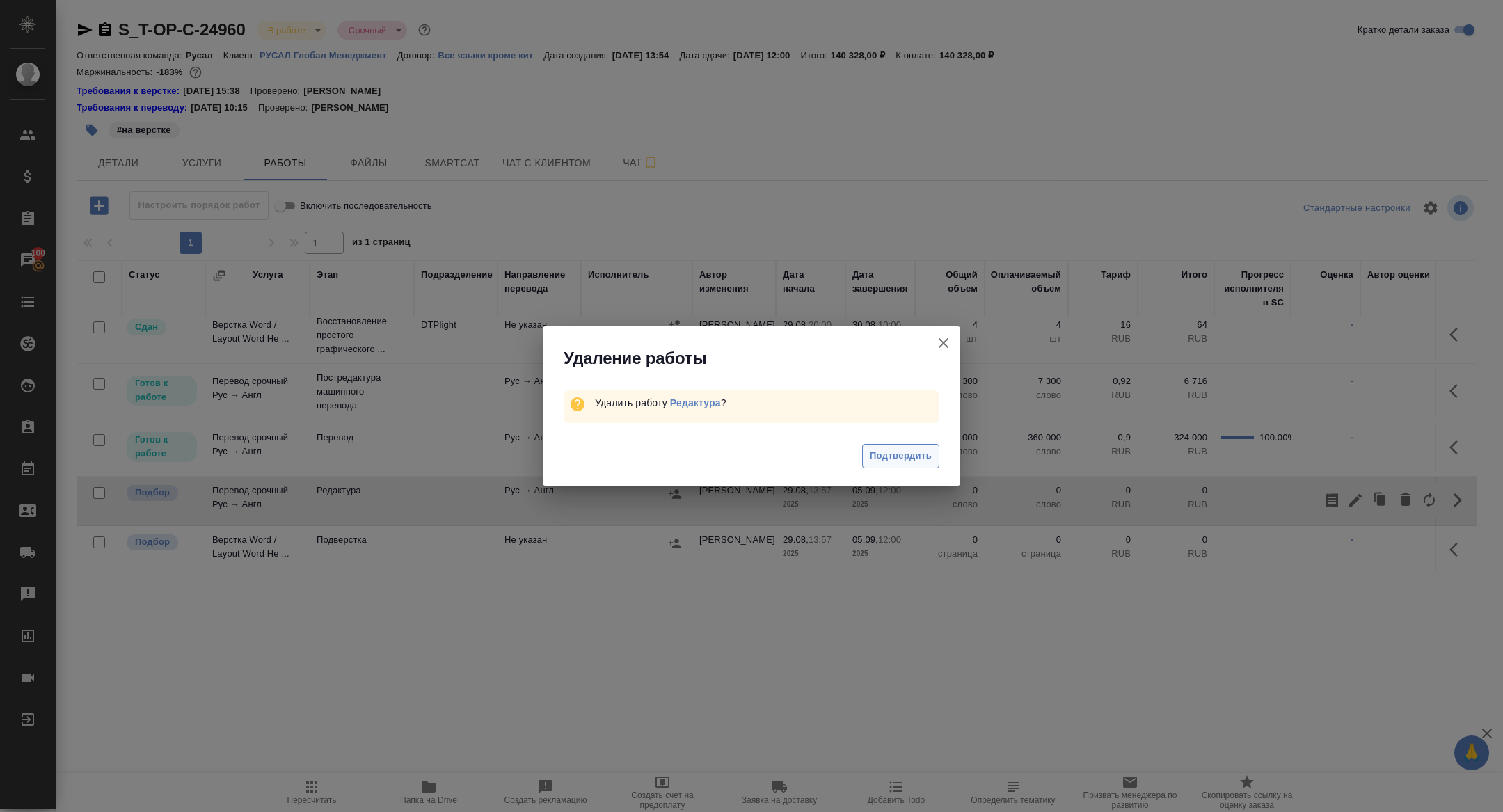
click at [900, 462] on span "Подтвердить" at bounding box center [901, 456] width 62 height 16
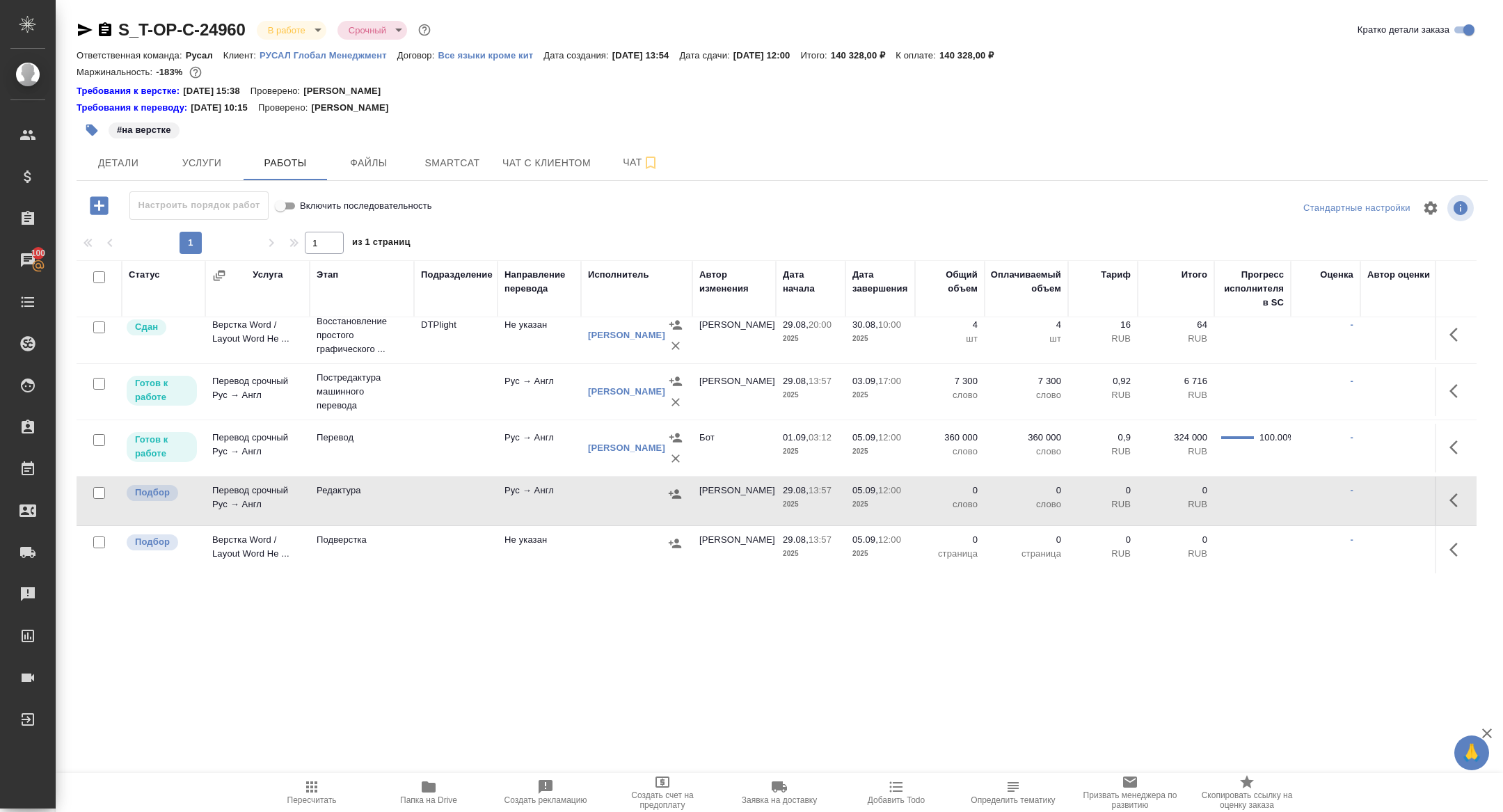
click at [90, 199] on icon "button" at bounding box center [99, 205] width 18 height 18
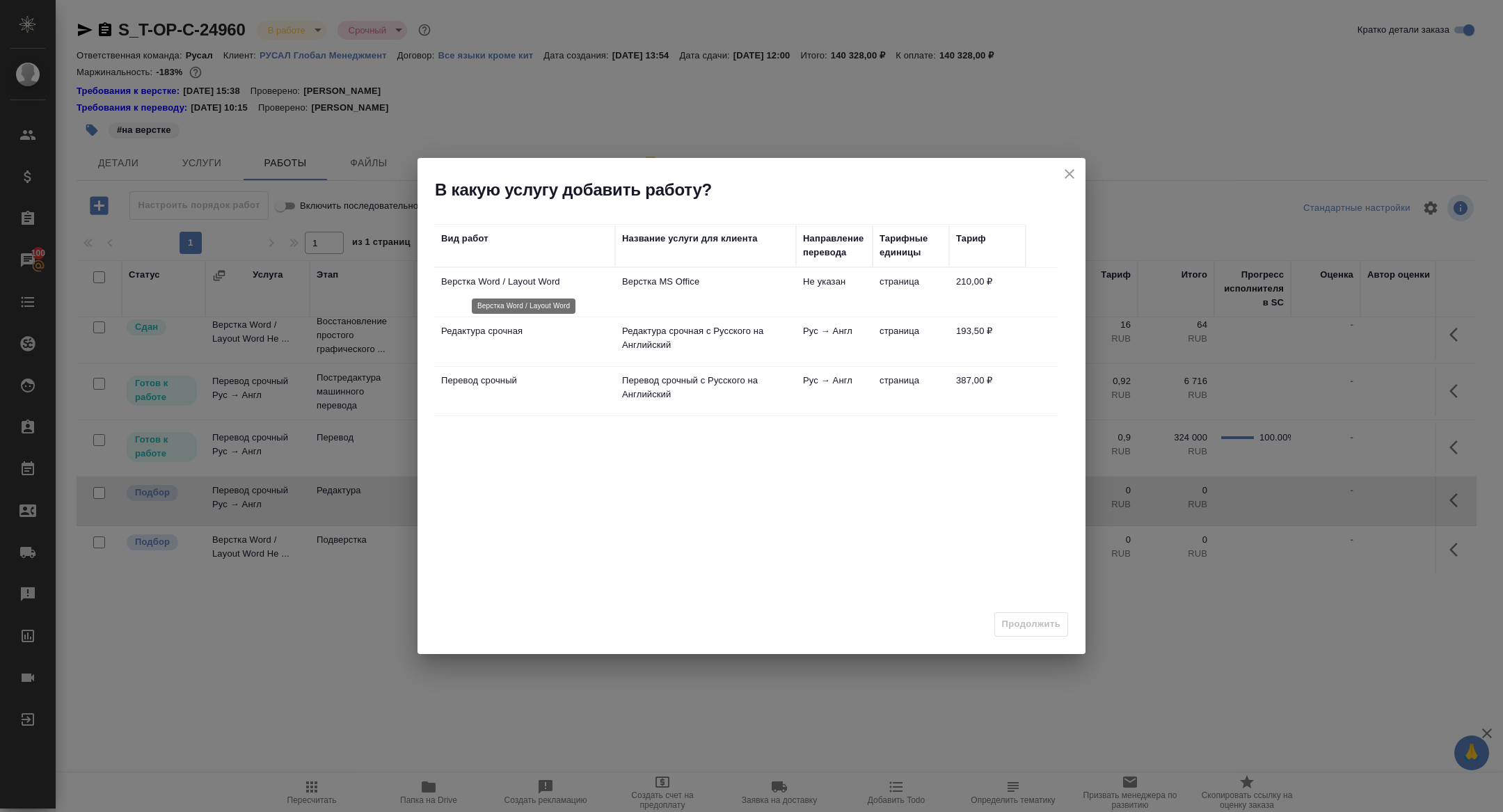
click at [492, 283] on p "Верстка Word / Layout Word" at bounding box center [525, 282] width 167 height 14
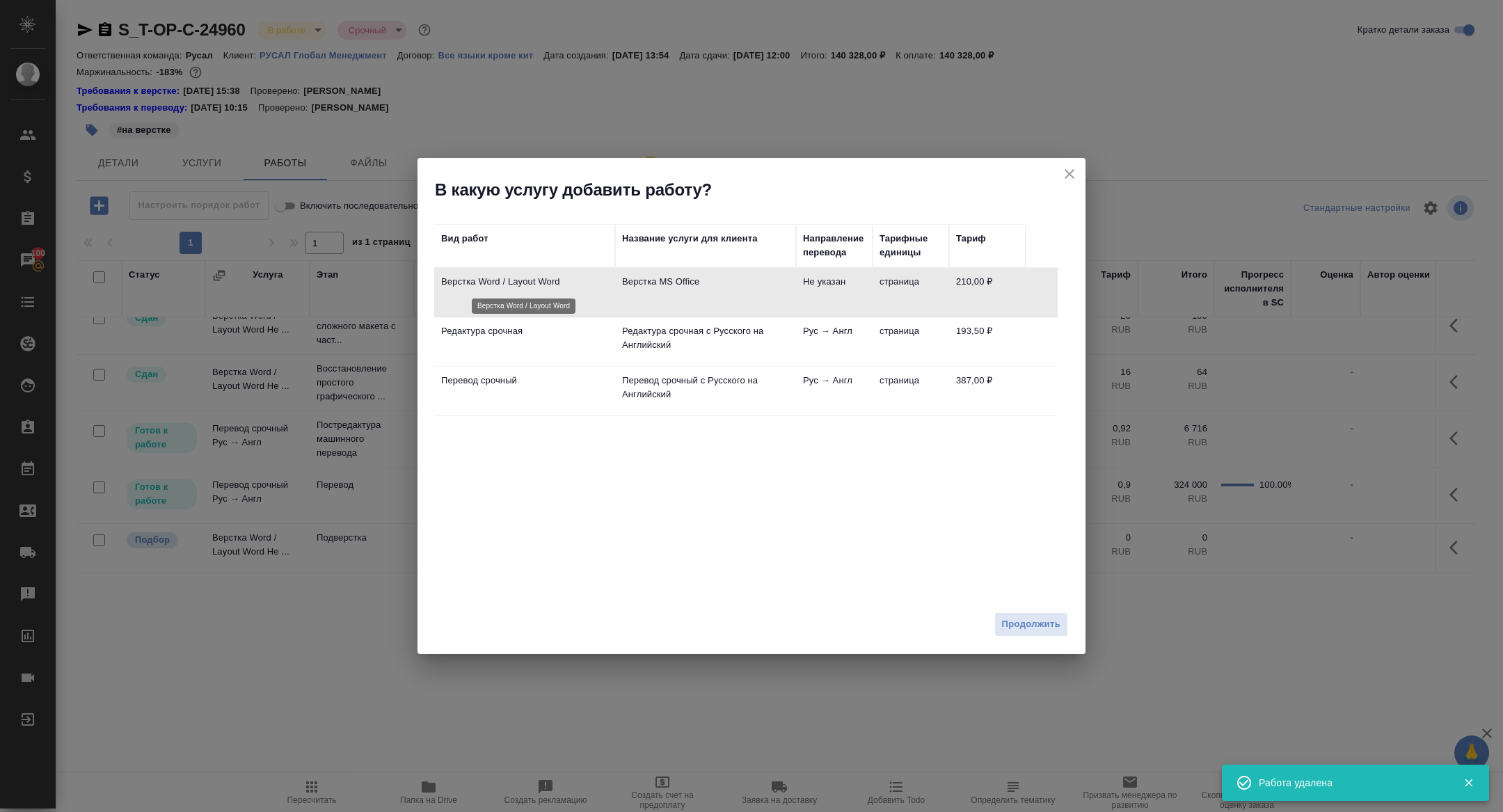
scroll to position [18, 0]
click at [491, 367] on td "Перевод срочный" at bounding box center [525, 391] width 181 height 49
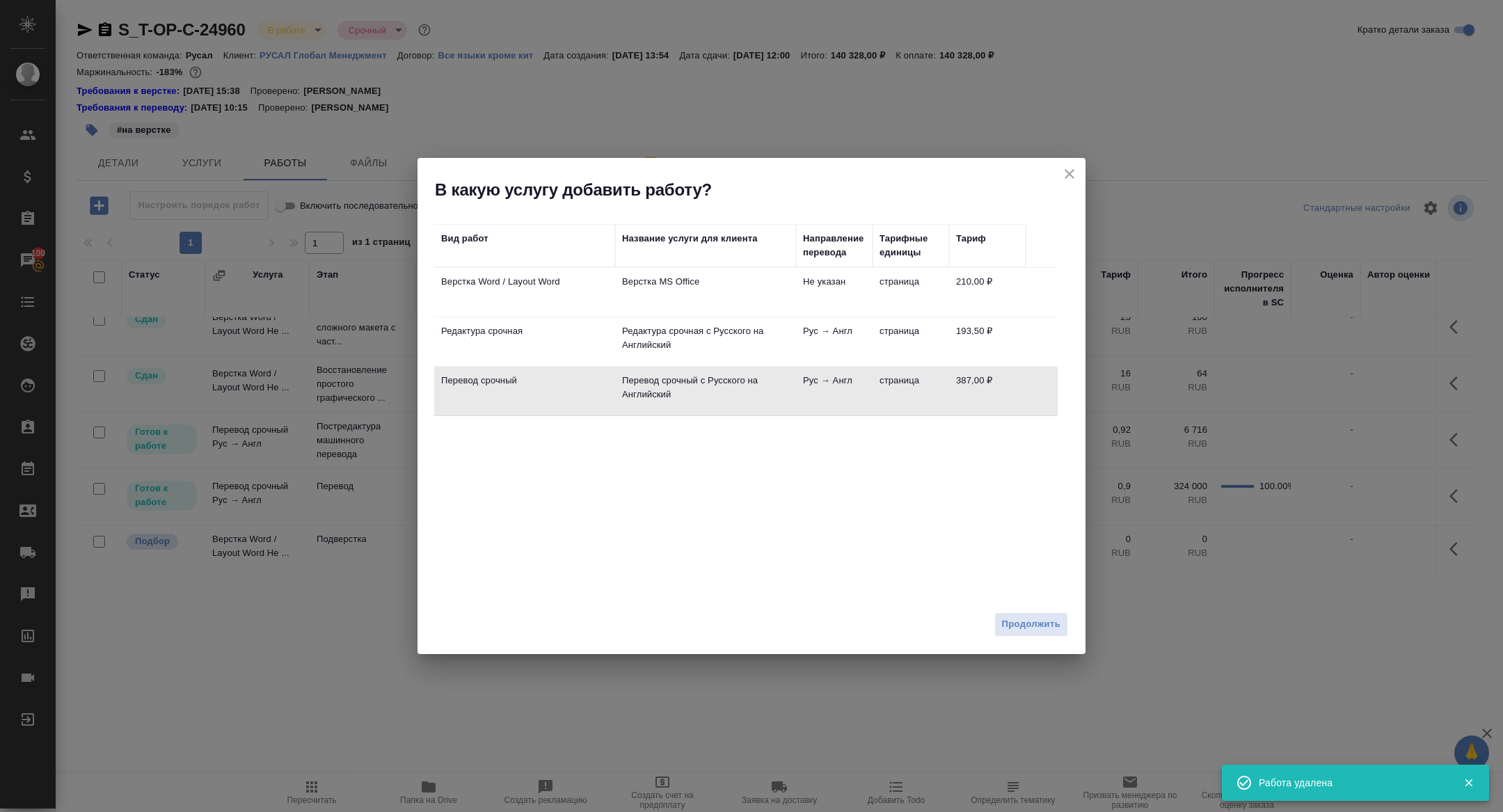
click at [491, 367] on td "Перевод срочный" at bounding box center [525, 391] width 181 height 49
click at [488, 344] on td "Редактура срочная" at bounding box center [525, 342] width 181 height 49
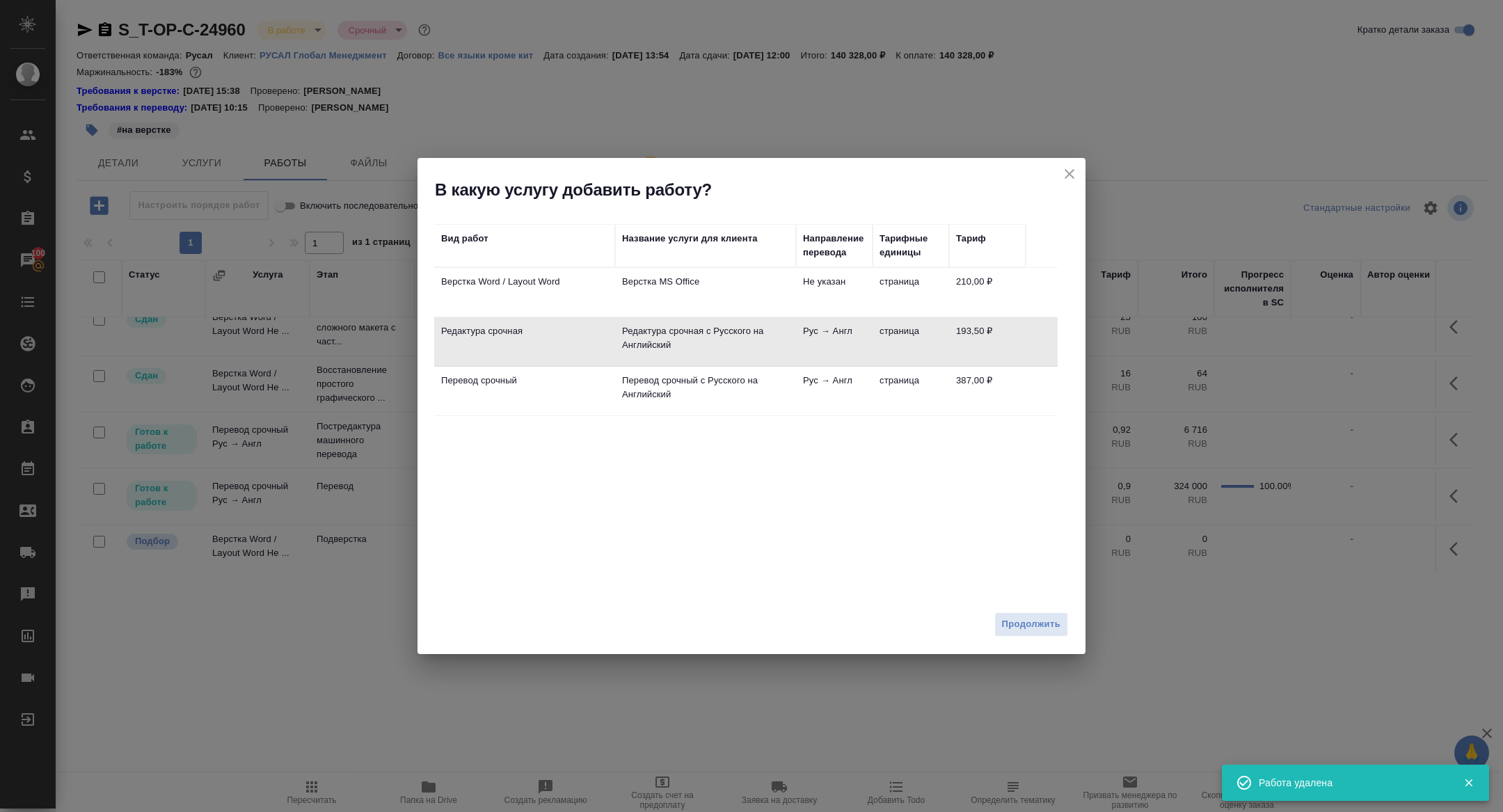
click at [488, 344] on td "Редактура срочная" at bounding box center [525, 342] width 181 height 49
click at [535, 393] on td "Перевод срочный" at bounding box center [525, 391] width 181 height 49
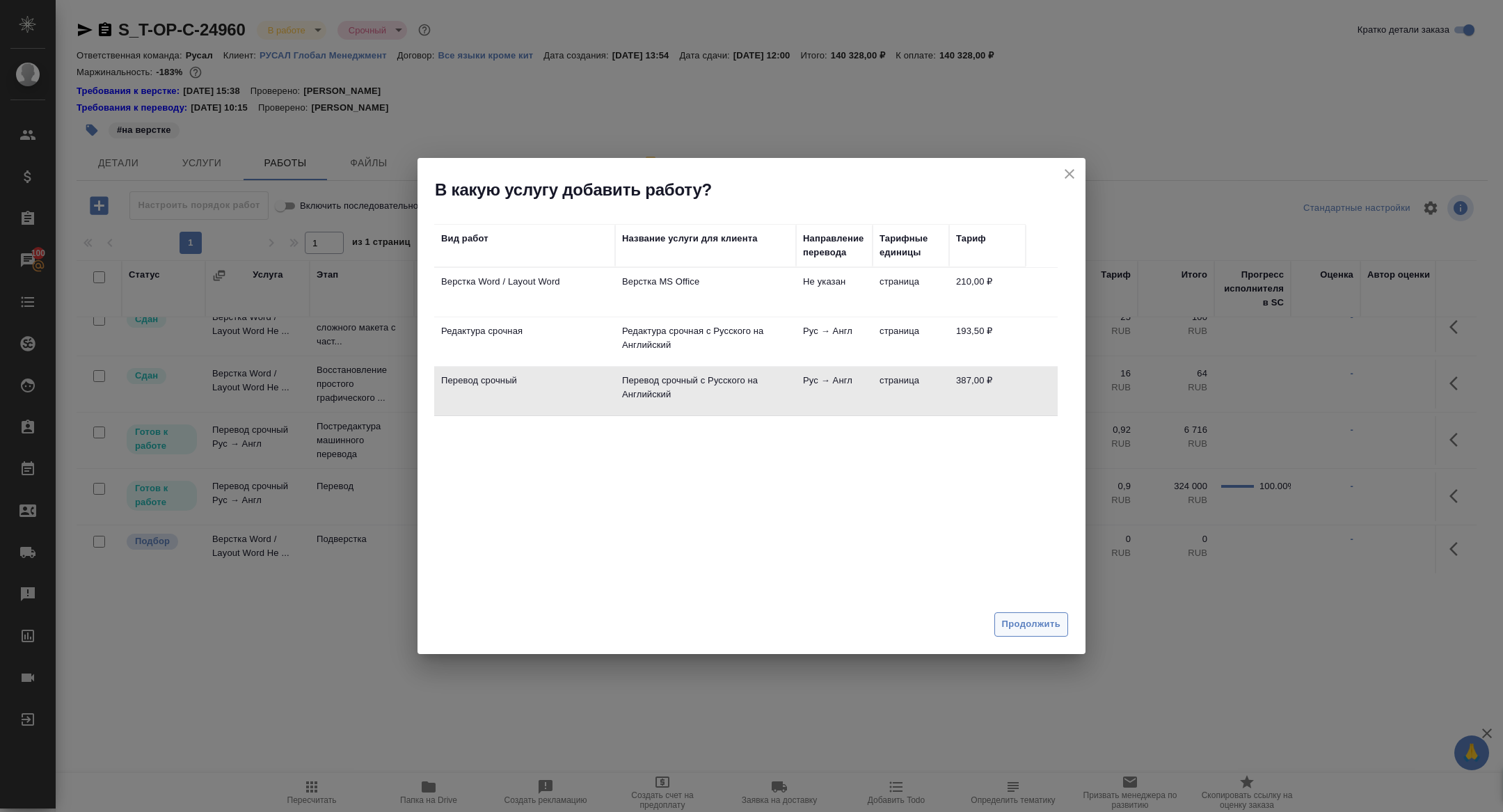
click at [1040, 629] on span "Продолжить" at bounding box center [1031, 625] width 59 height 16
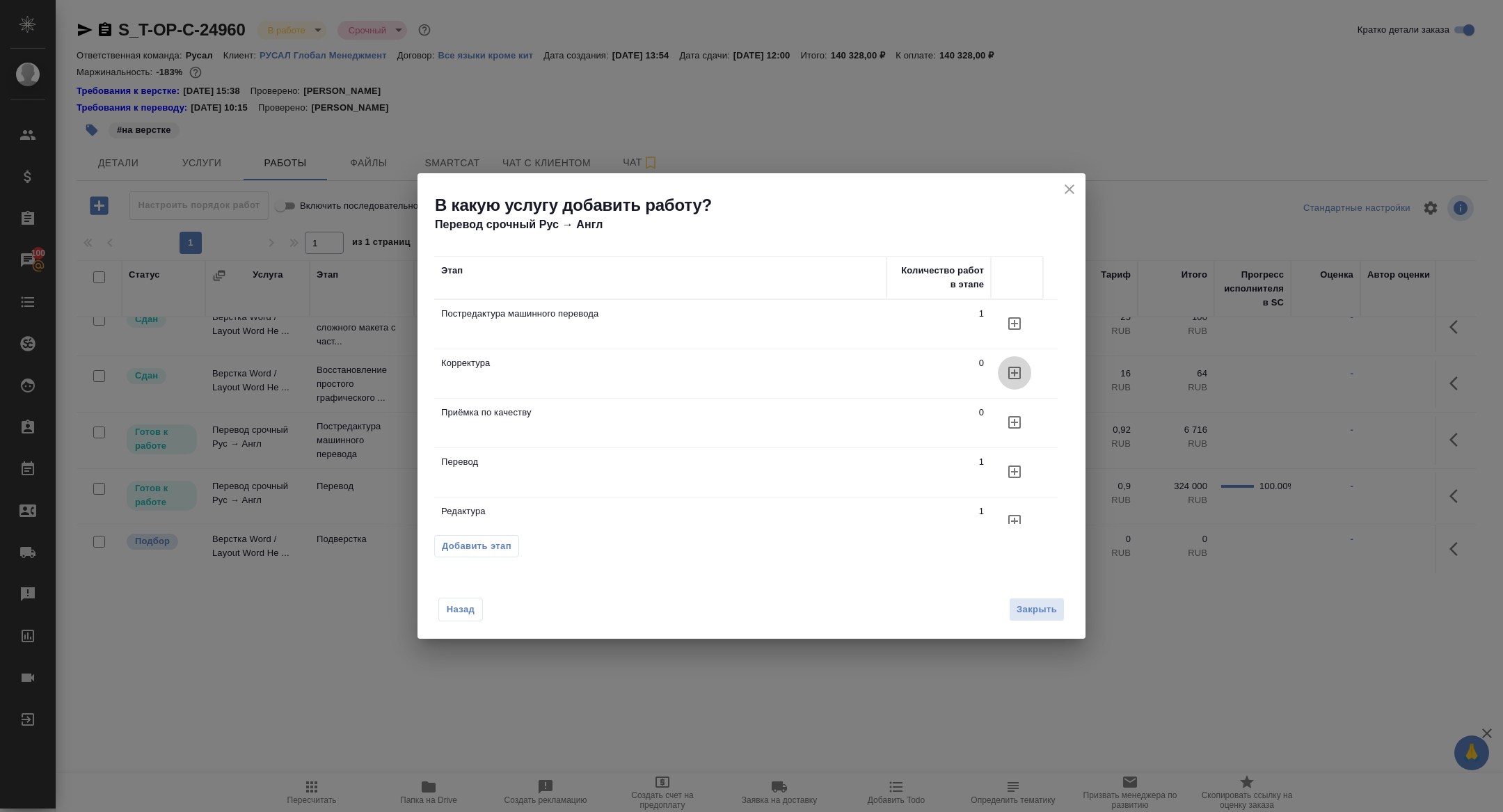
click at [1021, 376] on icon "button" at bounding box center [1015, 372] width 16 height 16
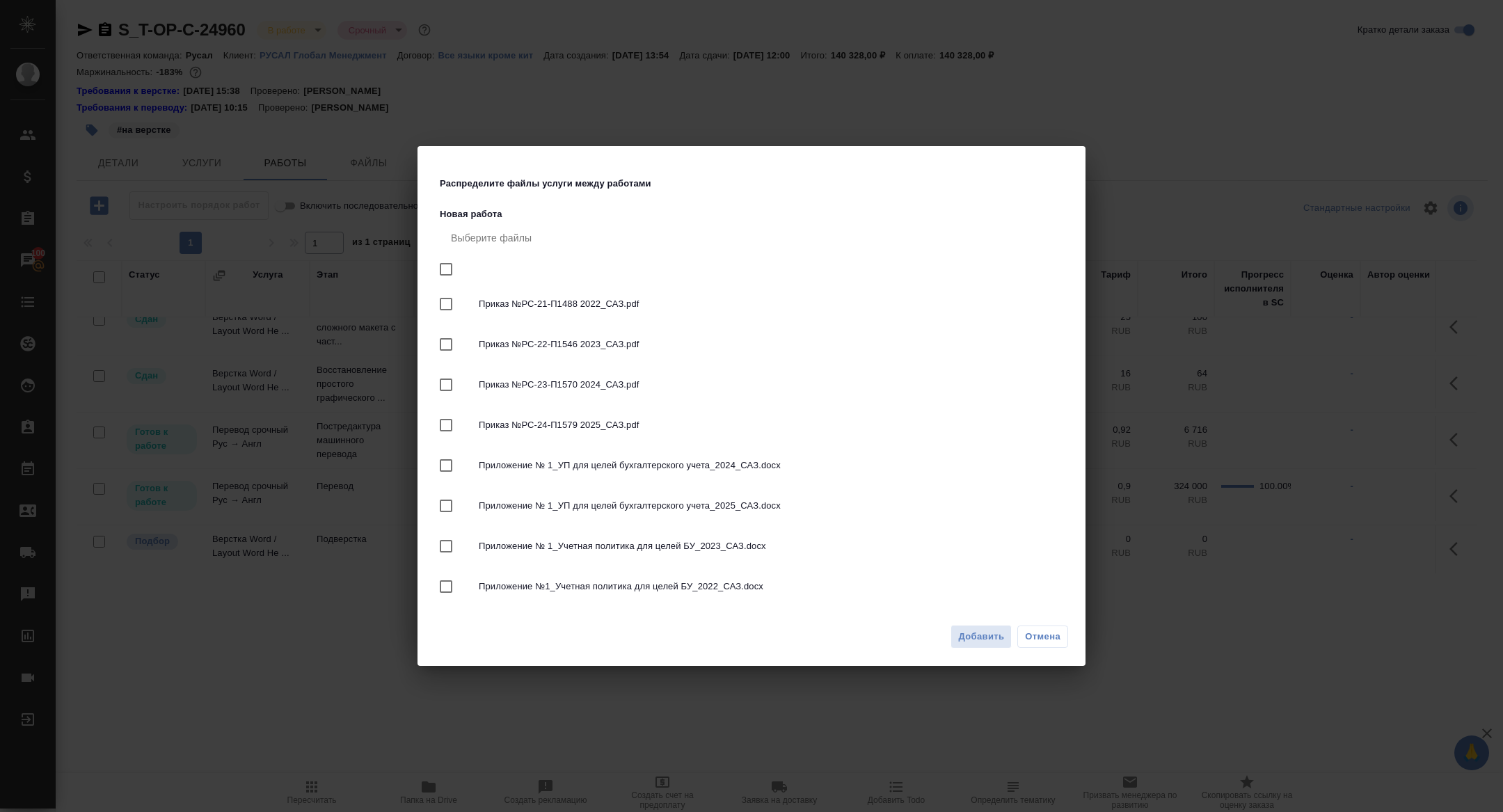
click at [976, 650] on div "Добавить Отмена" at bounding box center [752, 642] width 668 height 49
click at [970, 640] on span "Добавить" at bounding box center [981, 636] width 46 height 16
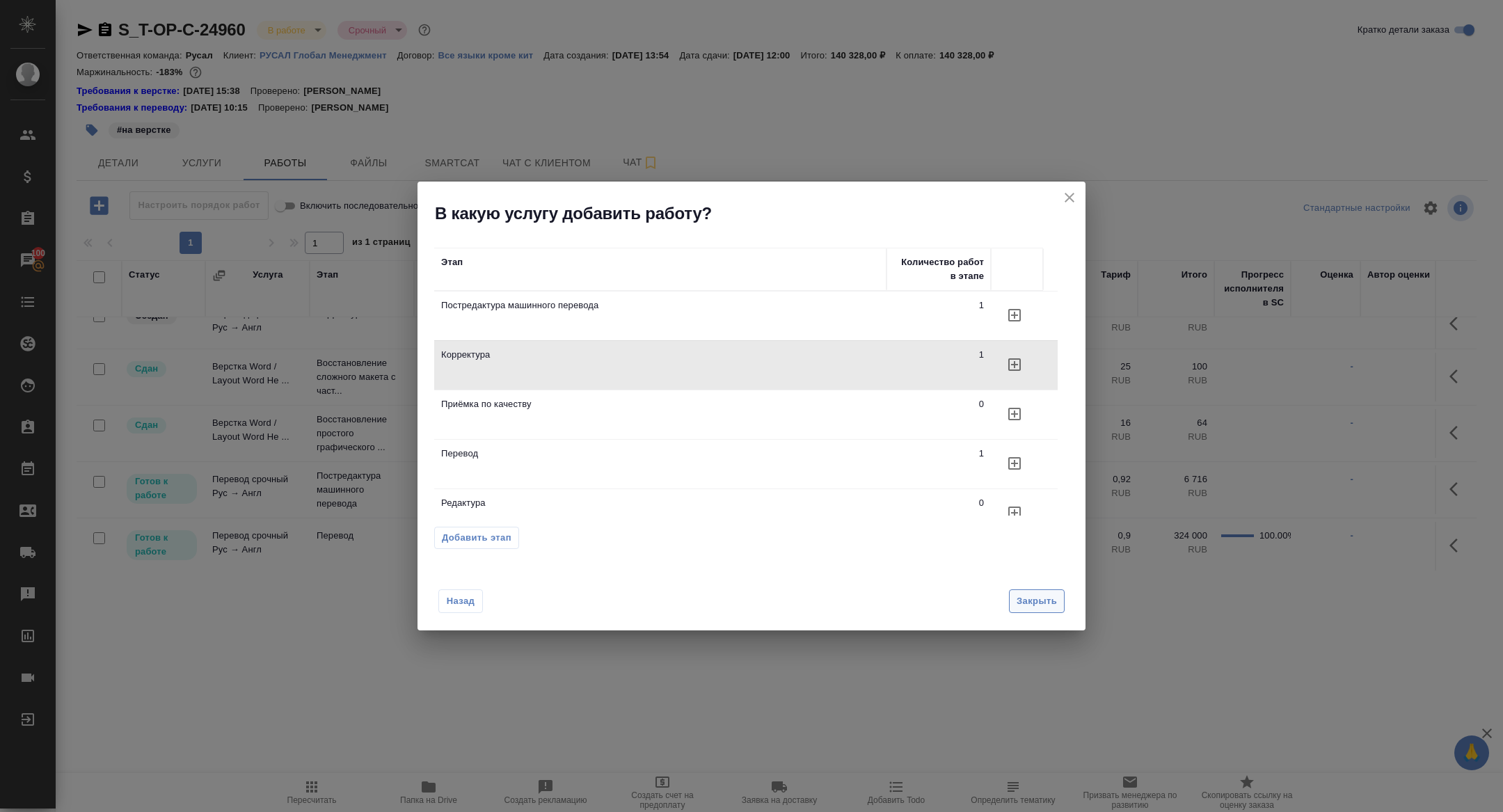
scroll to position [67, 0]
click at [1035, 596] on span "Закрыть" at bounding box center [1036, 601] width 40 height 16
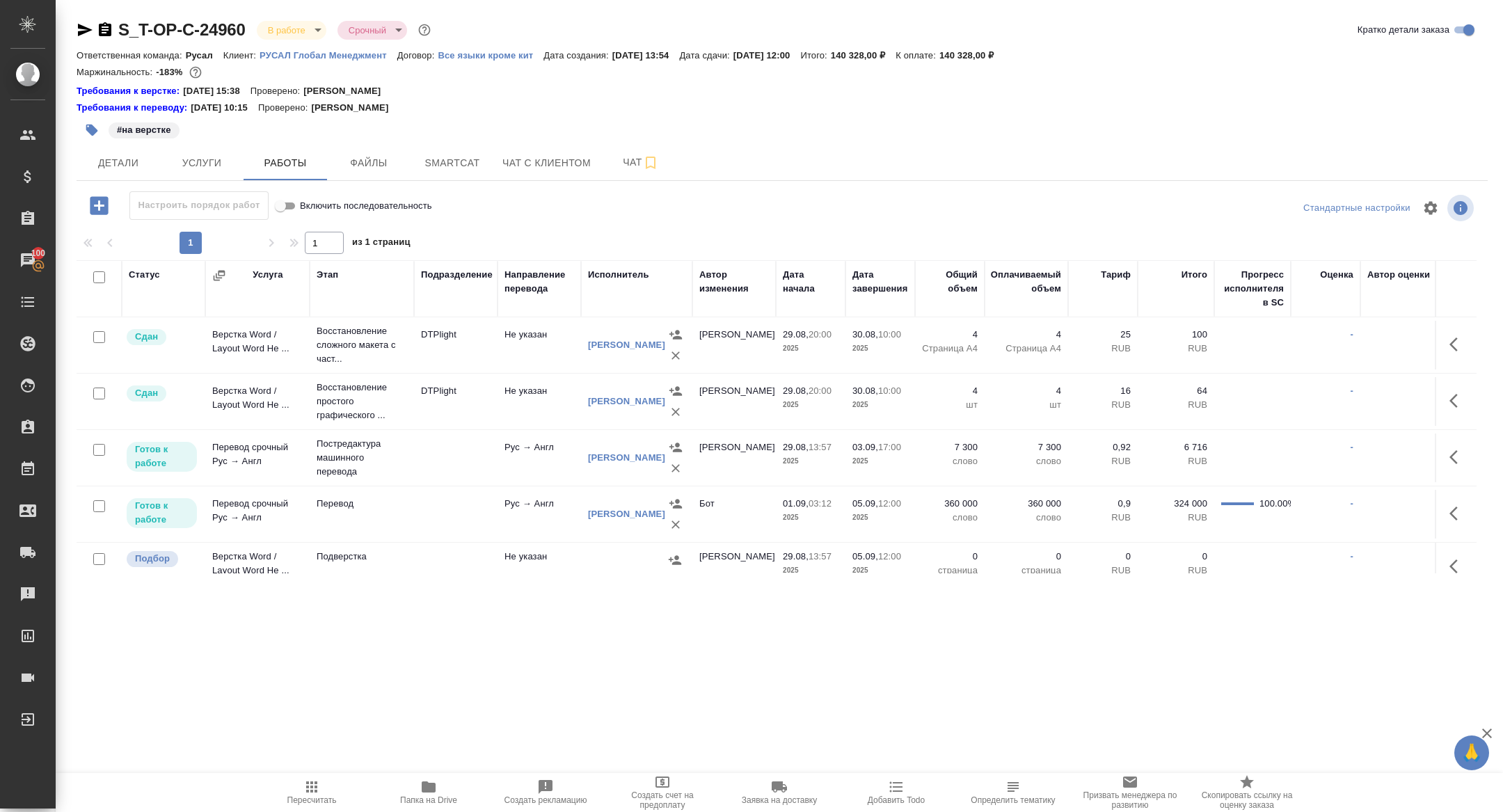
scroll to position [0, 0]
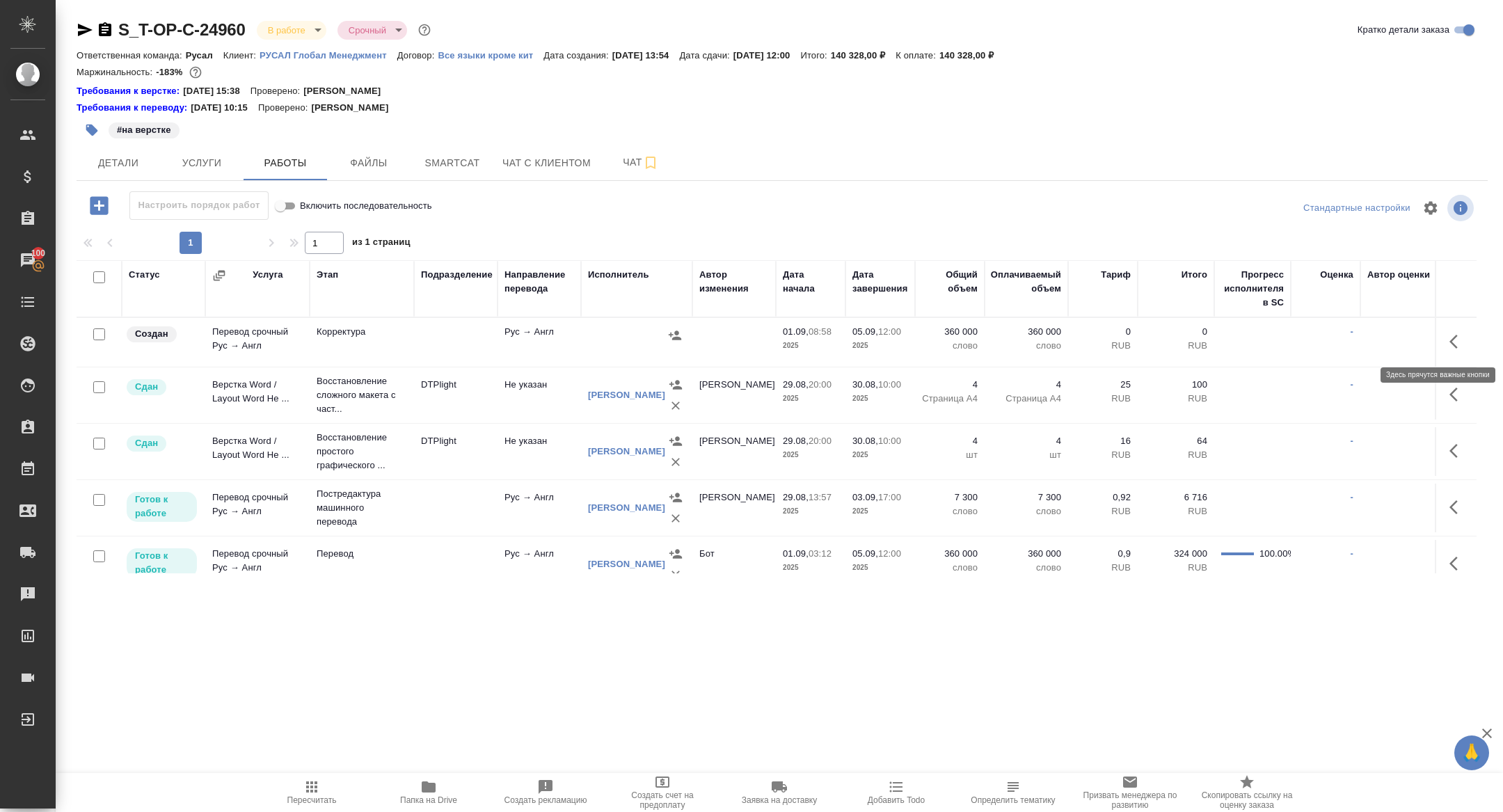
click at [1454, 328] on button "button" at bounding box center [1458, 342] width 34 height 34
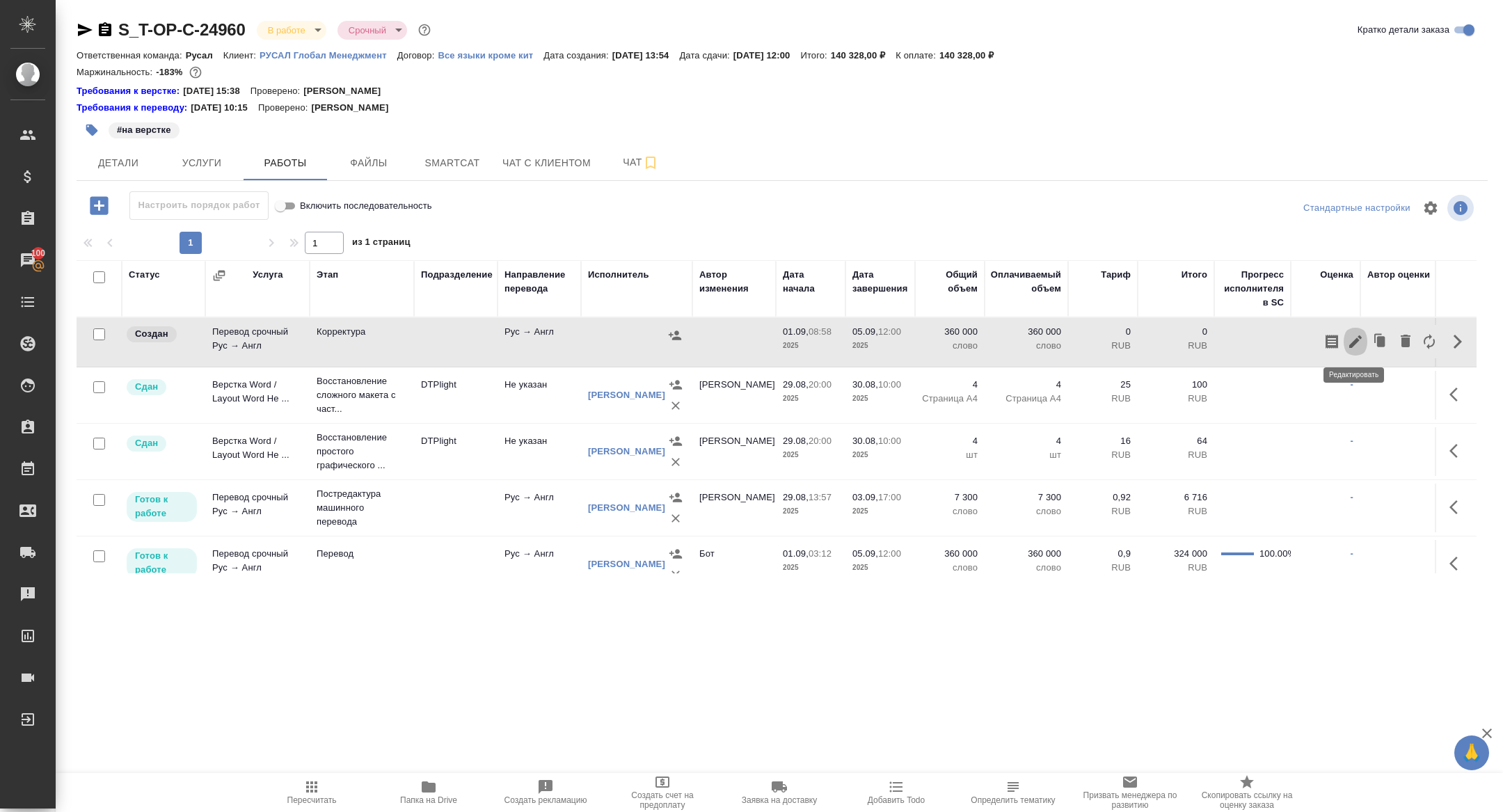
click at [1354, 338] on icon "button" at bounding box center [1356, 341] width 16 height 16
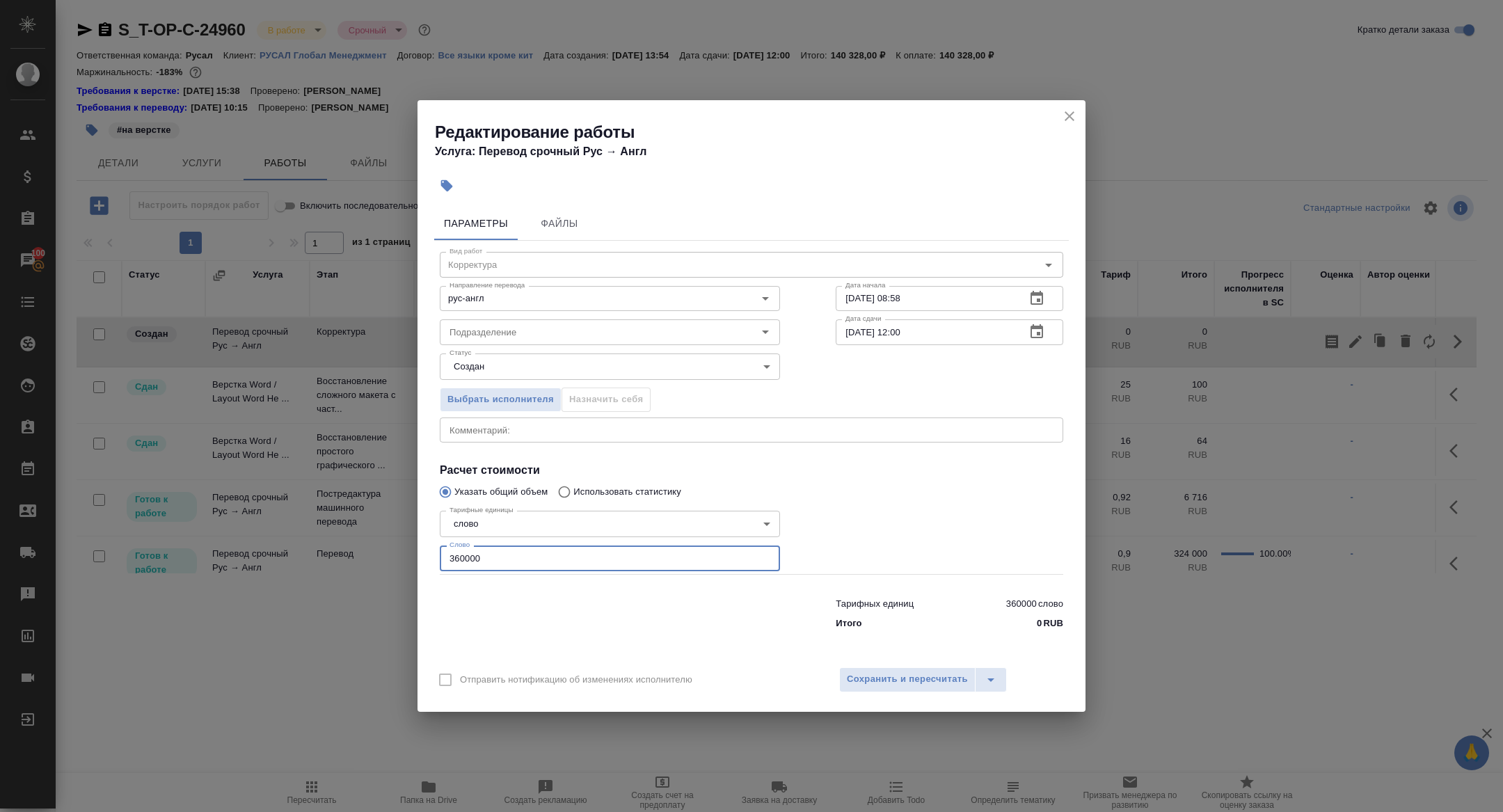
drag, startPoint x: 491, startPoint y: 564, endPoint x: 390, endPoint y: 553, distance: 101.6
click at [390, 553] on div "Редактирование работы Услуга: Перевод срочный Рус → Англ Параметры Файлы Вид ра…" at bounding box center [751, 406] width 1503 height 812
type input "58000"
click at [1044, 330] on icon "button" at bounding box center [1036, 332] width 16 height 16
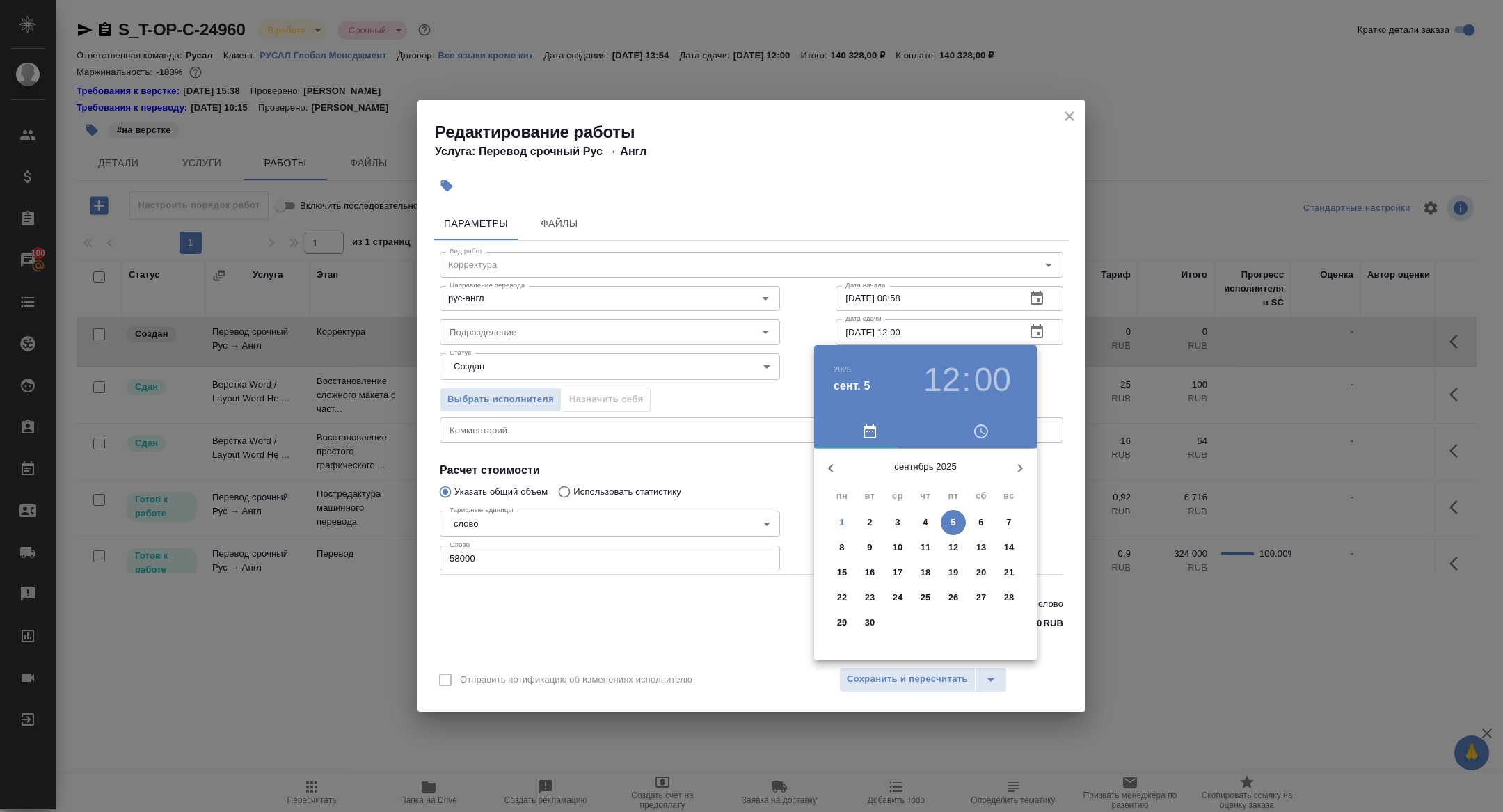
click at [950, 382] on h3 "12" at bounding box center [942, 380] width 37 height 39
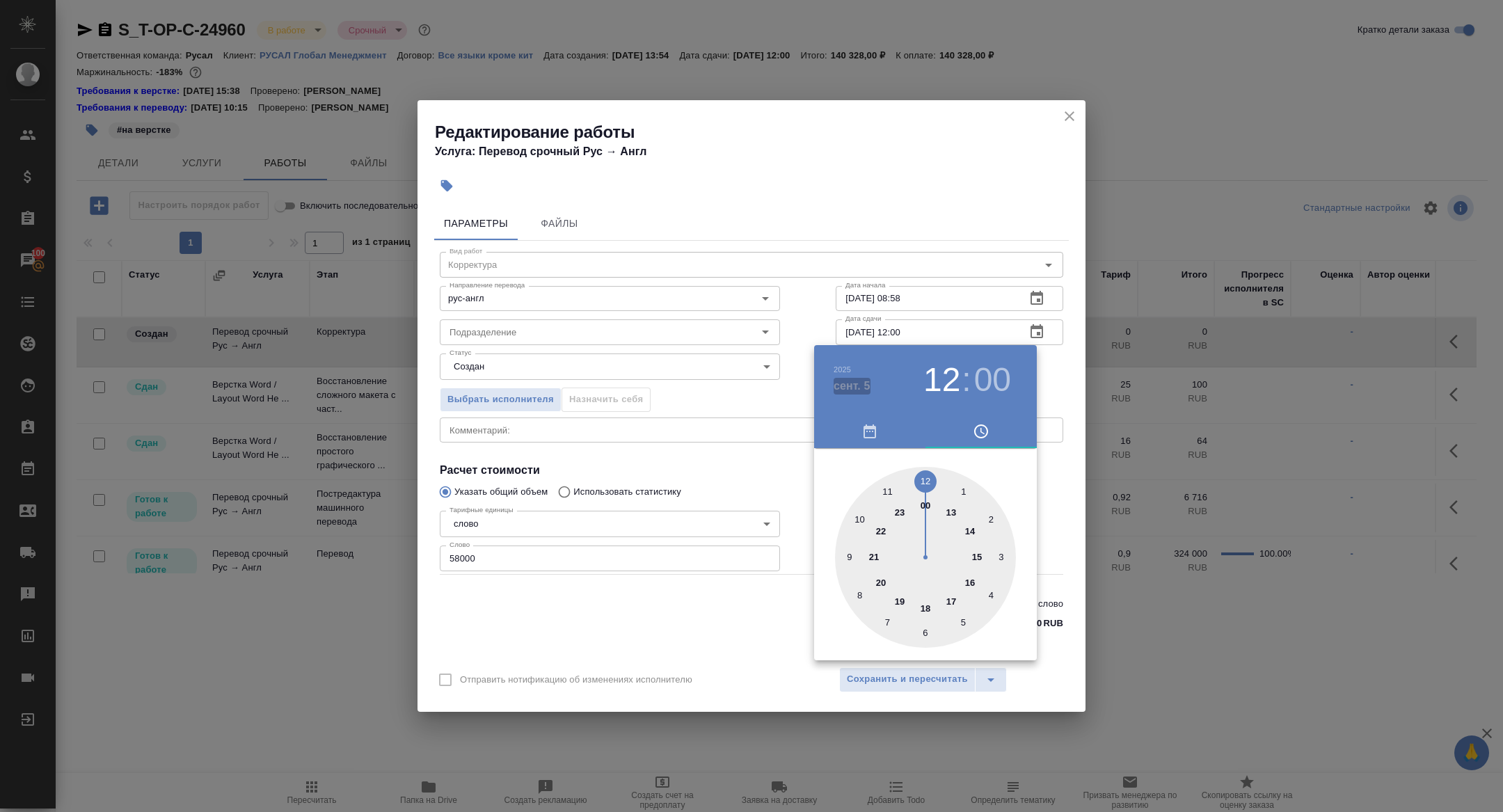
click at [840, 385] on h4 "сент. 5" at bounding box center [851, 386] width 37 height 16
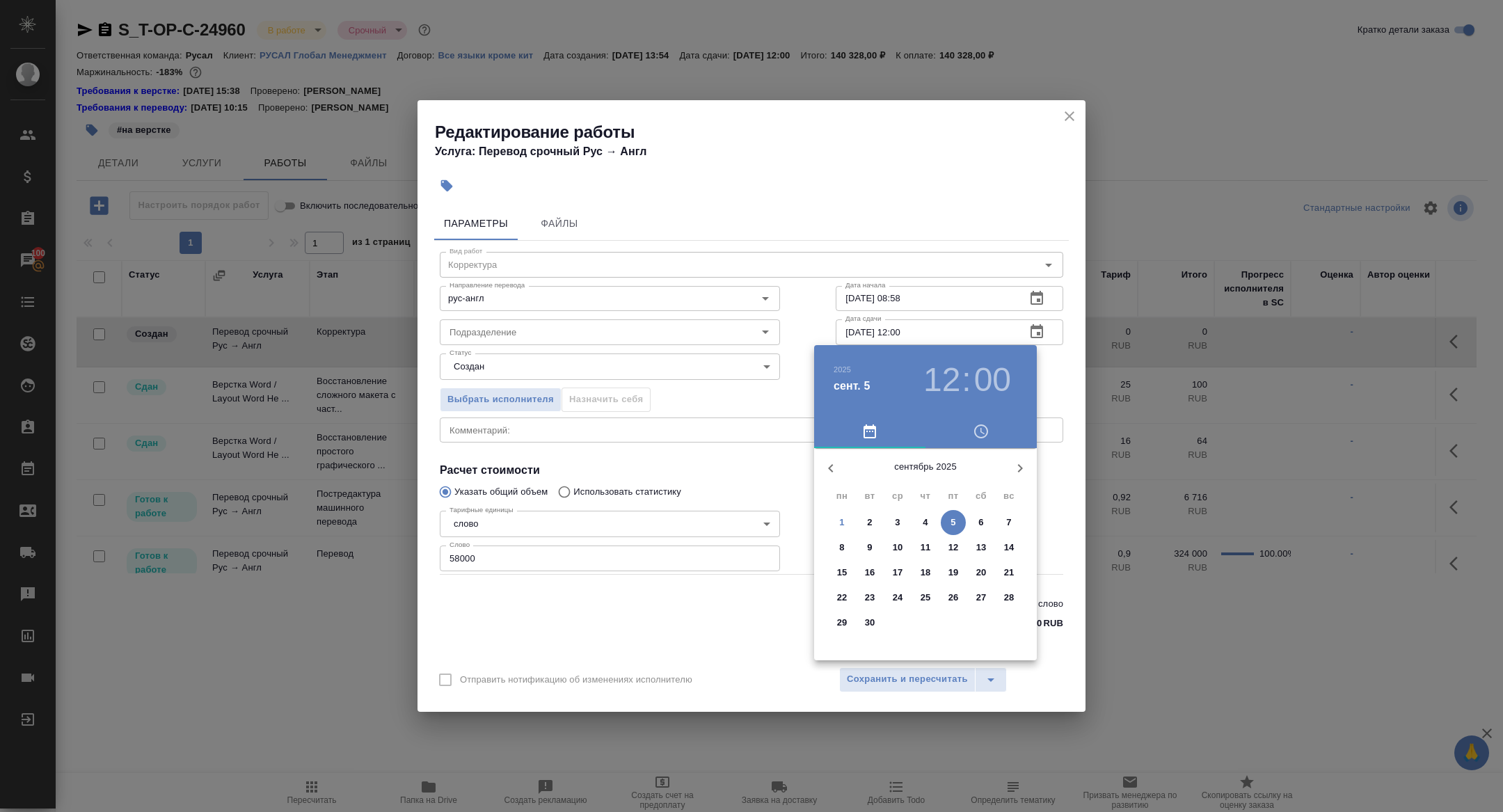
click at [927, 522] on p "4" at bounding box center [925, 523] width 5 height 14
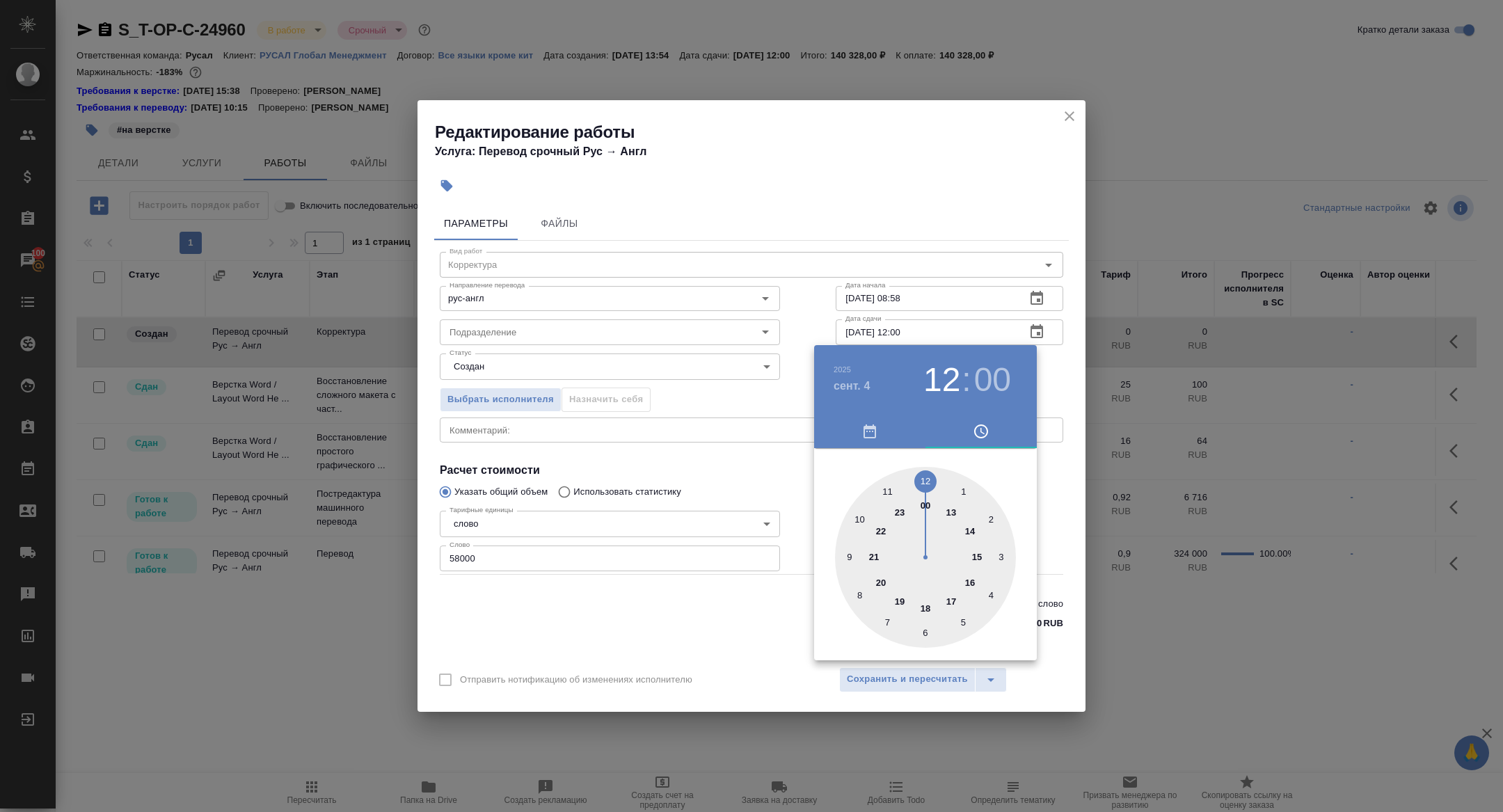
click at [930, 606] on div at bounding box center [925, 557] width 181 height 181
type input "[DATE] 18:00"
drag, startPoint x: 641, startPoint y: 460, endPoint x: 684, endPoint y: 518, distance: 72.2
click at [641, 460] on div at bounding box center [751, 406] width 1503 height 812
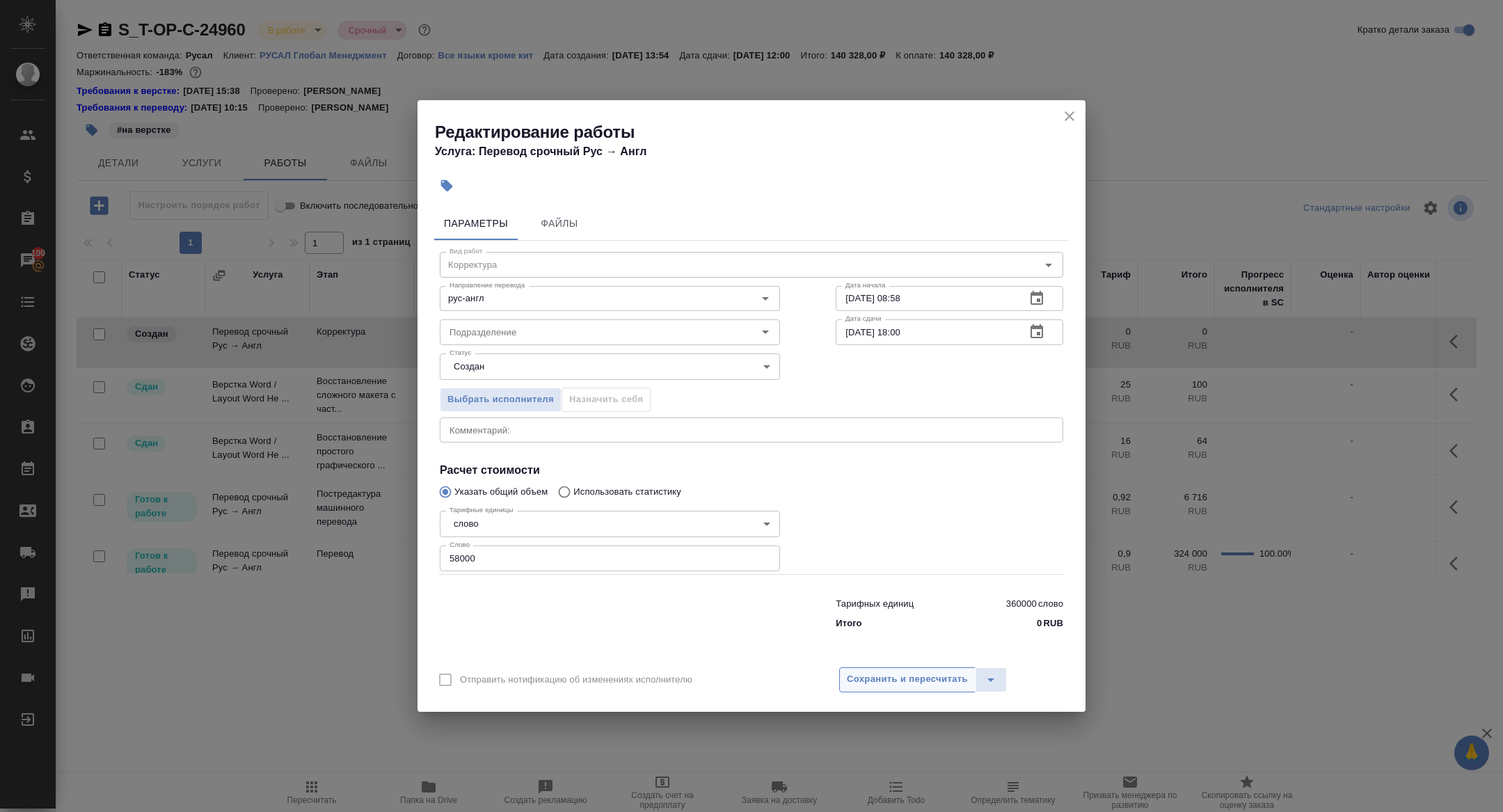
click at [866, 675] on span "Сохранить и пересчитать" at bounding box center [907, 680] width 121 height 16
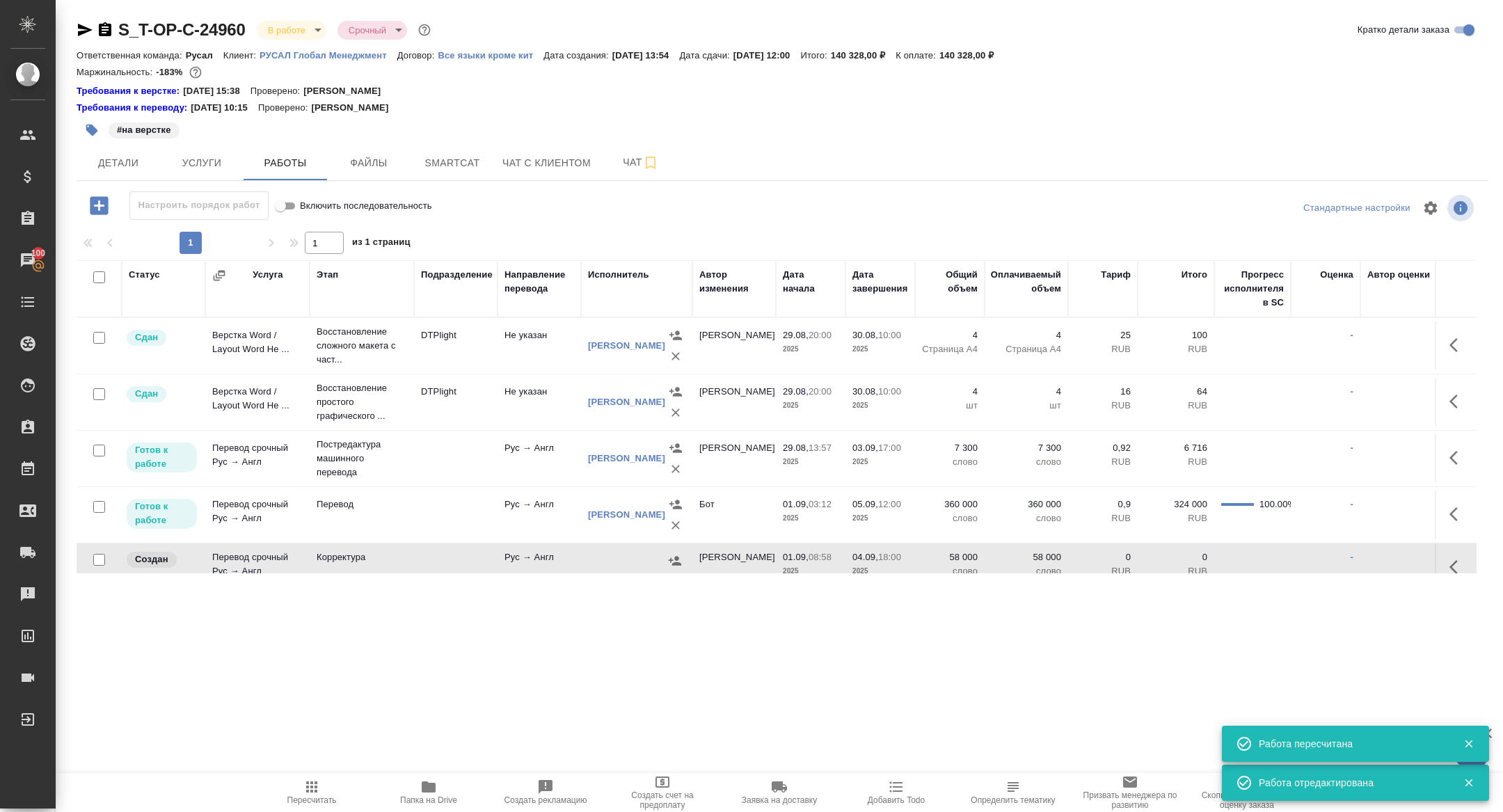
scroll to position [67, 0]
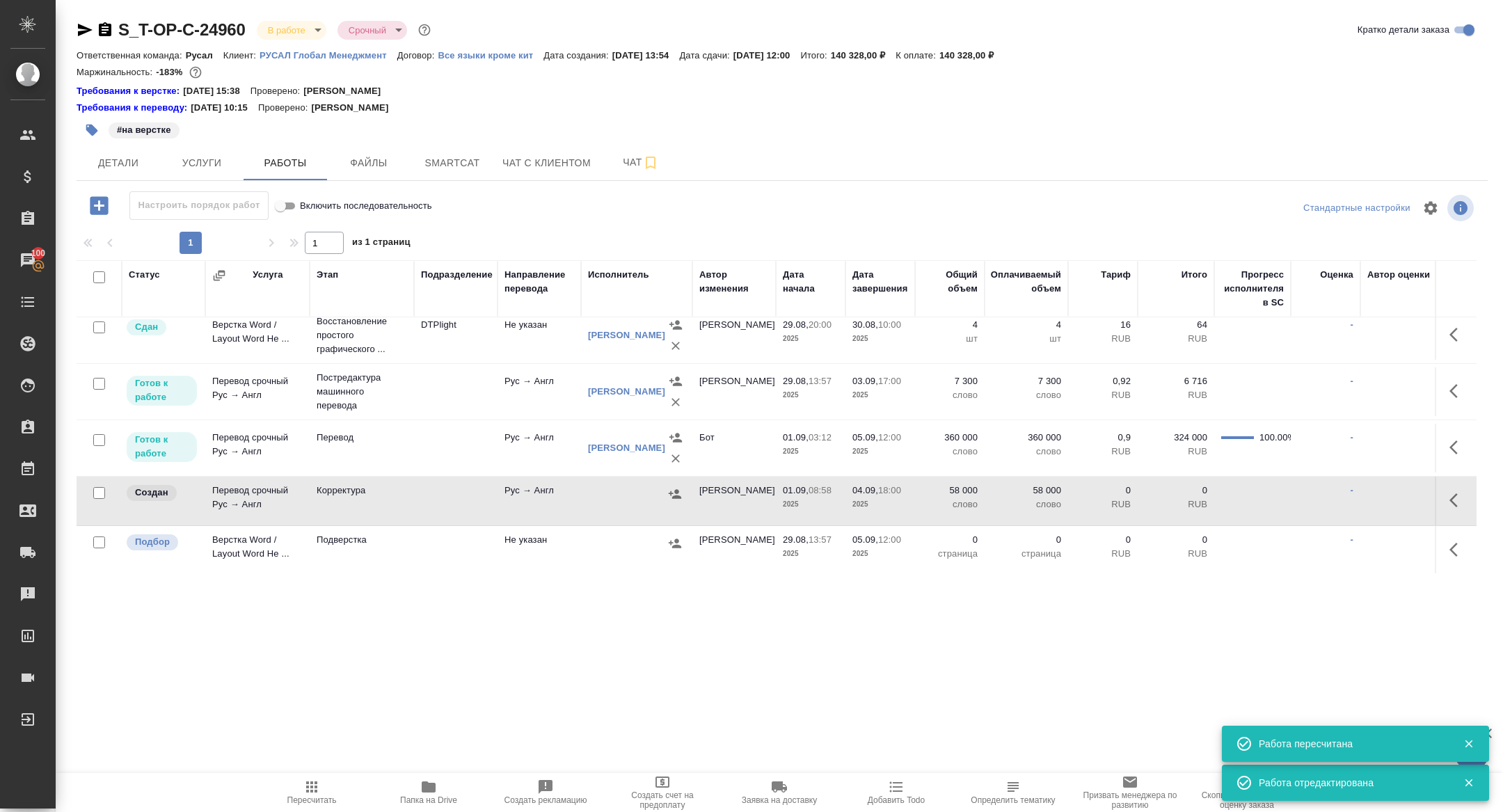
click at [268, 502] on td "Перевод срочный Рус → Англ" at bounding box center [257, 501] width 104 height 49
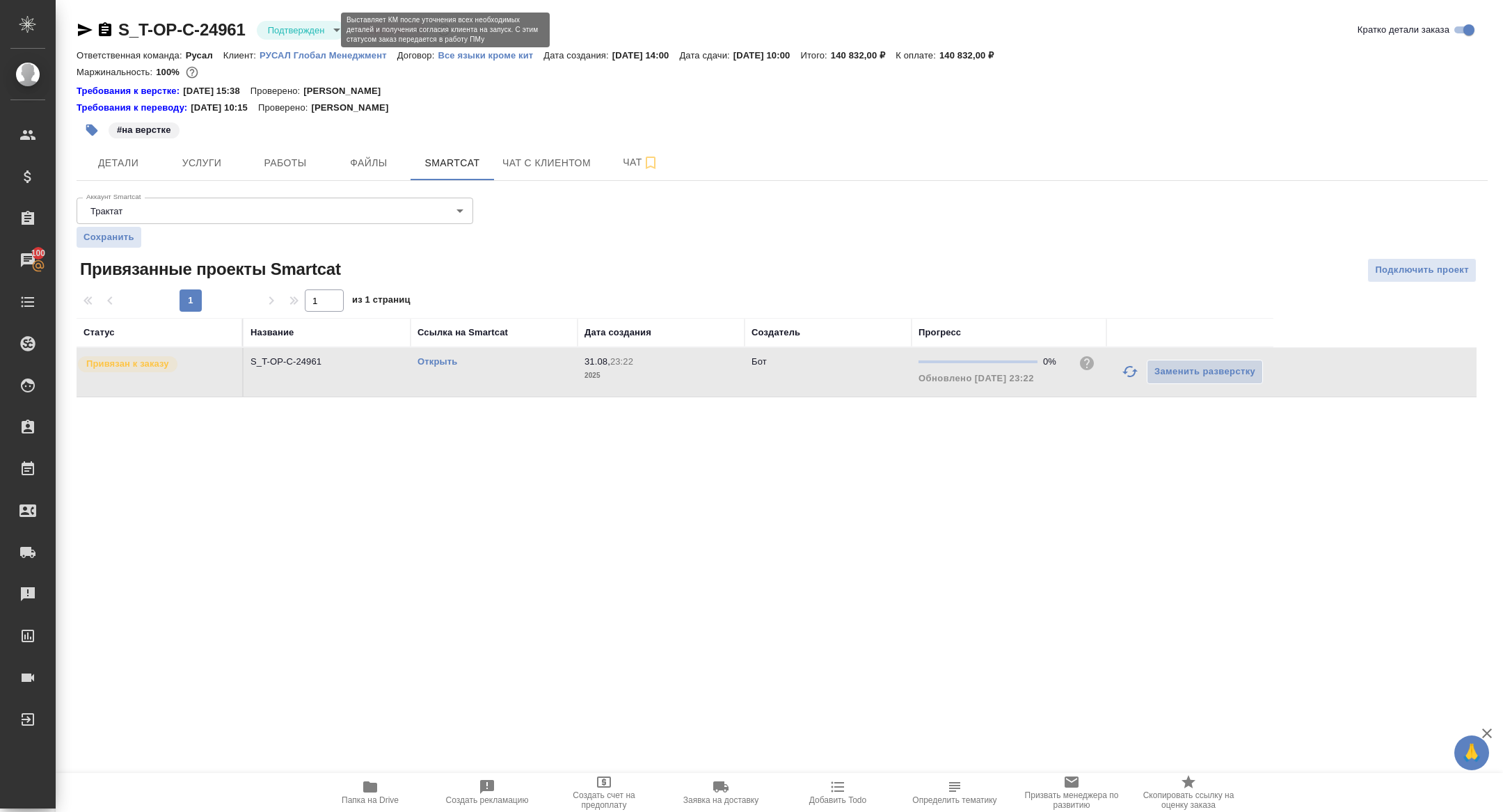
click at [311, 27] on body "🙏 .cls-1 fill:#fff; AWATERA Zhuravleva Alexandra Клиенты Спецификации Заказы 10…" at bounding box center [751, 406] width 1503 height 812
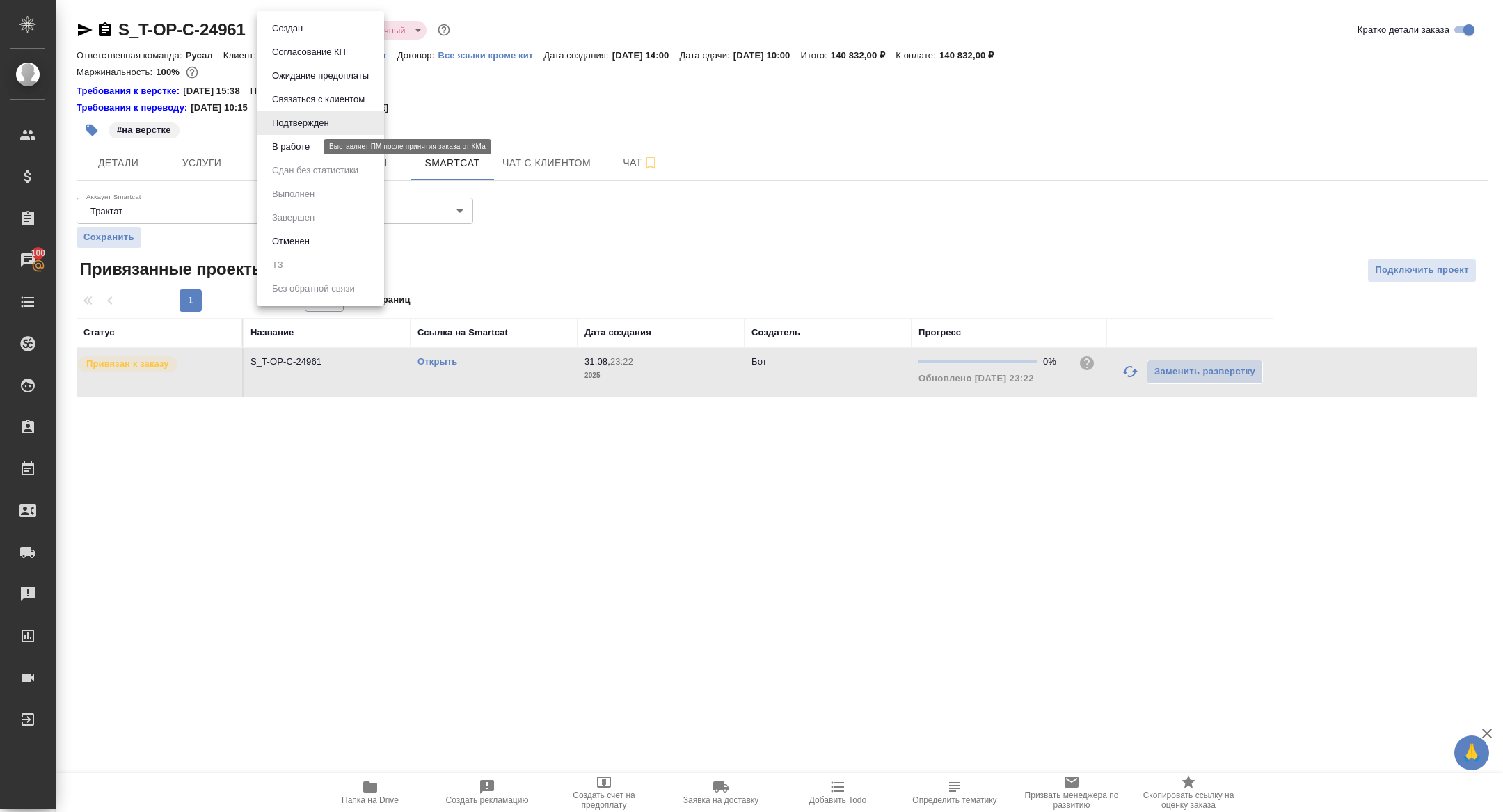
click at [303, 147] on button "В работе" at bounding box center [291, 147] width 46 height 16
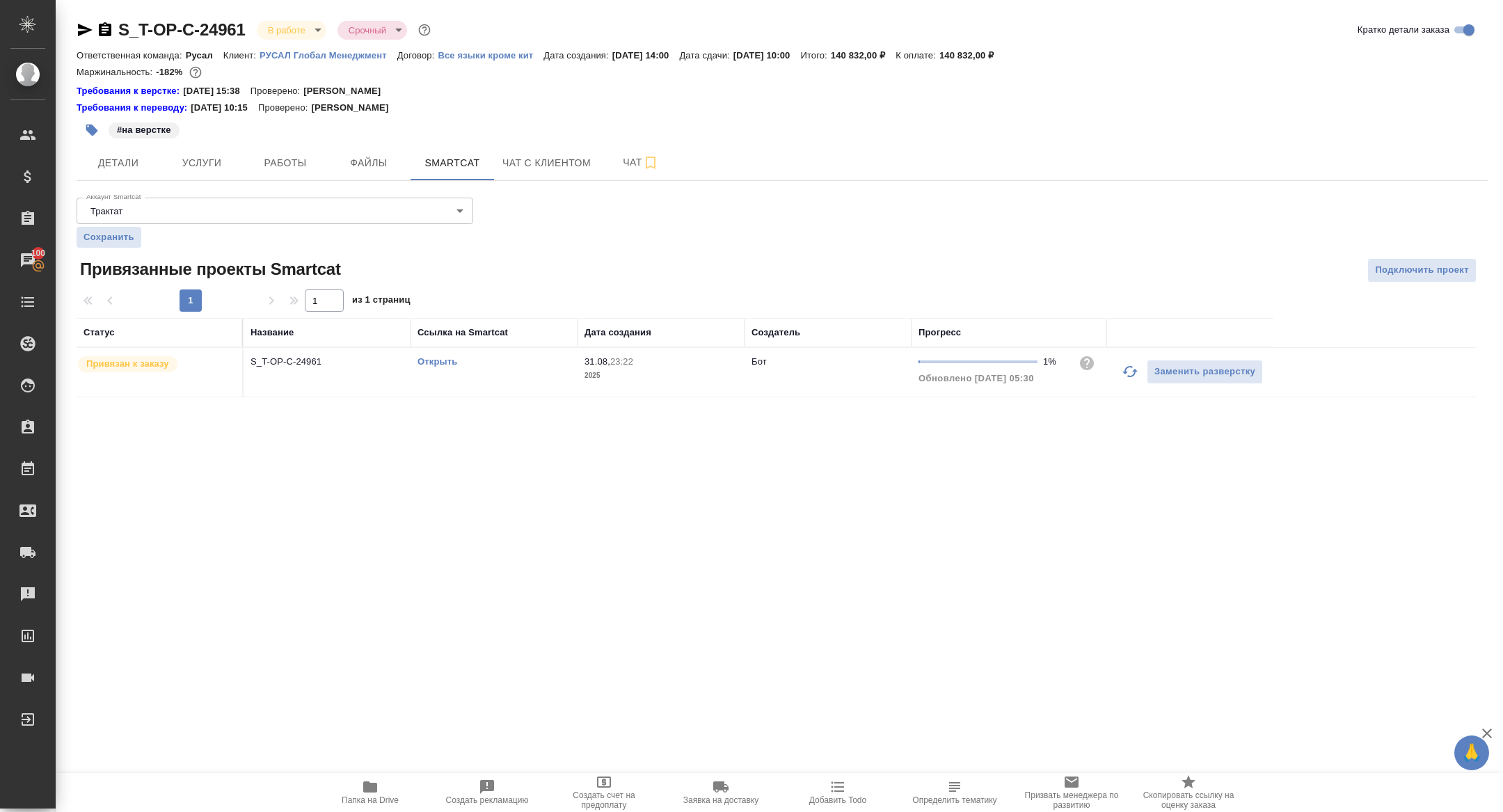
click at [441, 363] on link "Открыть" at bounding box center [437, 361] width 40 height 10
click at [253, 152] on button "Работы" at bounding box center [285, 163] width 84 height 34
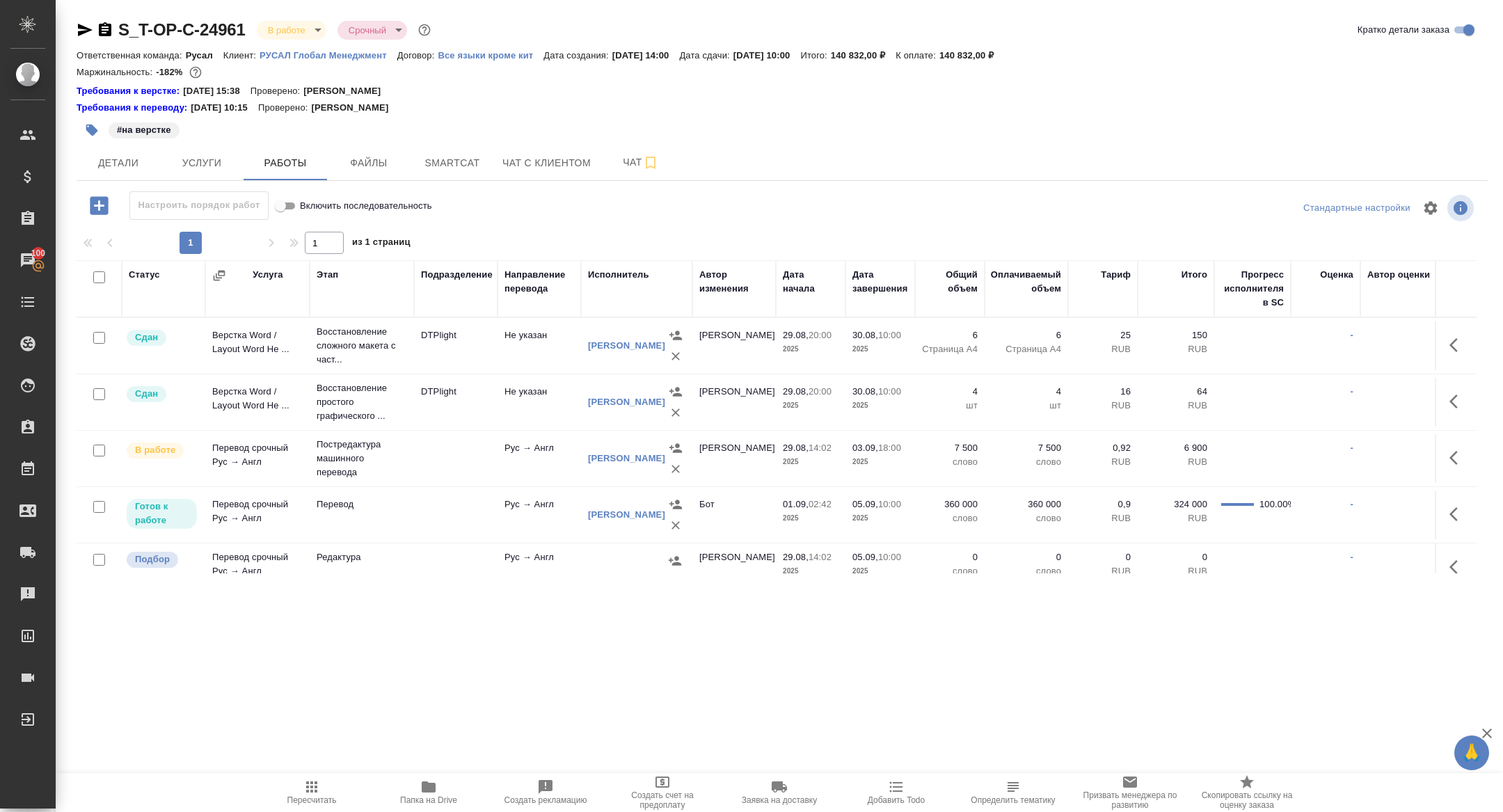
scroll to position [67, 0]
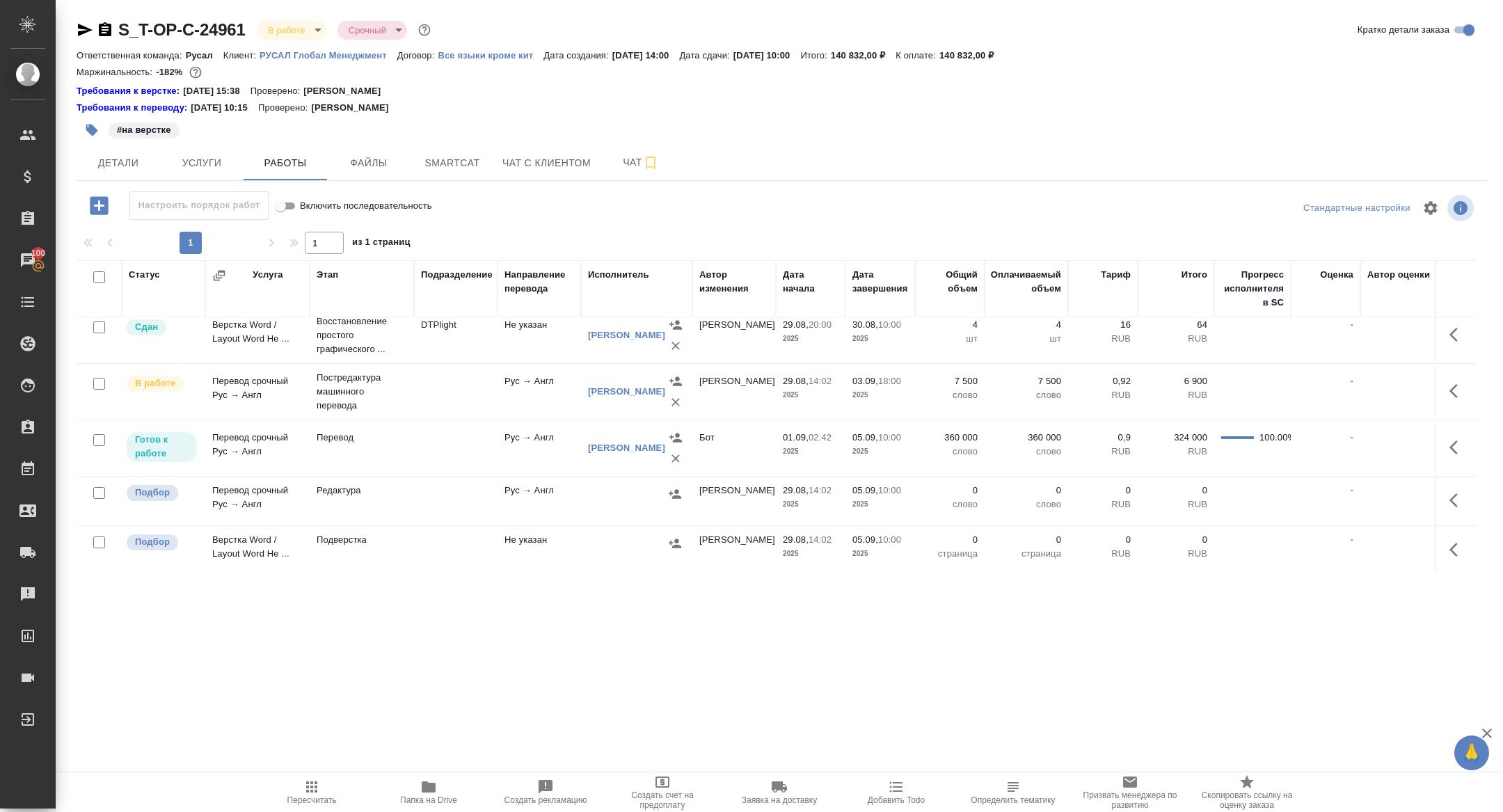
click at [90, 494] on div at bounding box center [100, 493] width 31 height 20
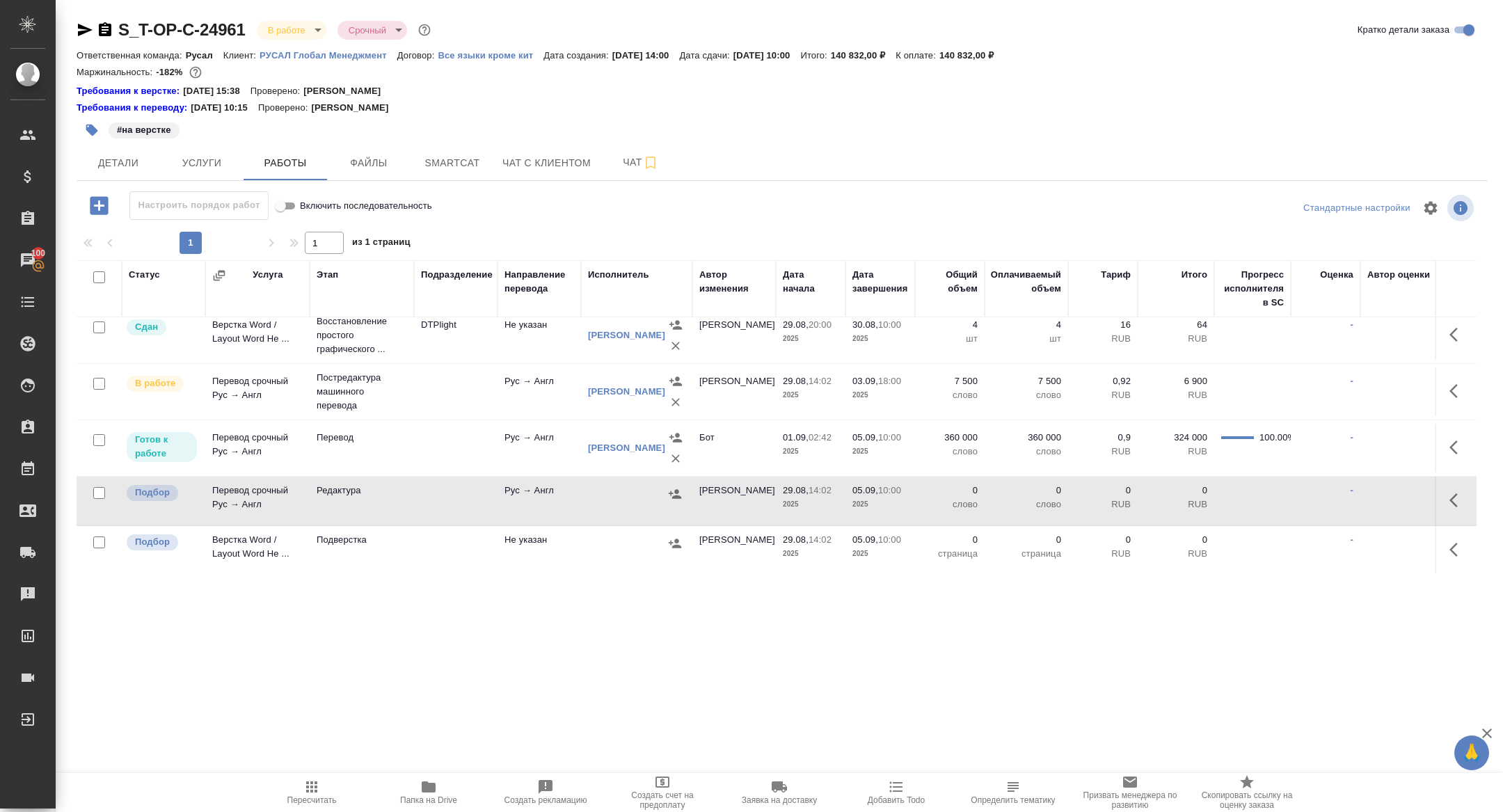
click at [97, 494] on input "checkbox" at bounding box center [99, 492] width 12 height 12
checkbox input "true"
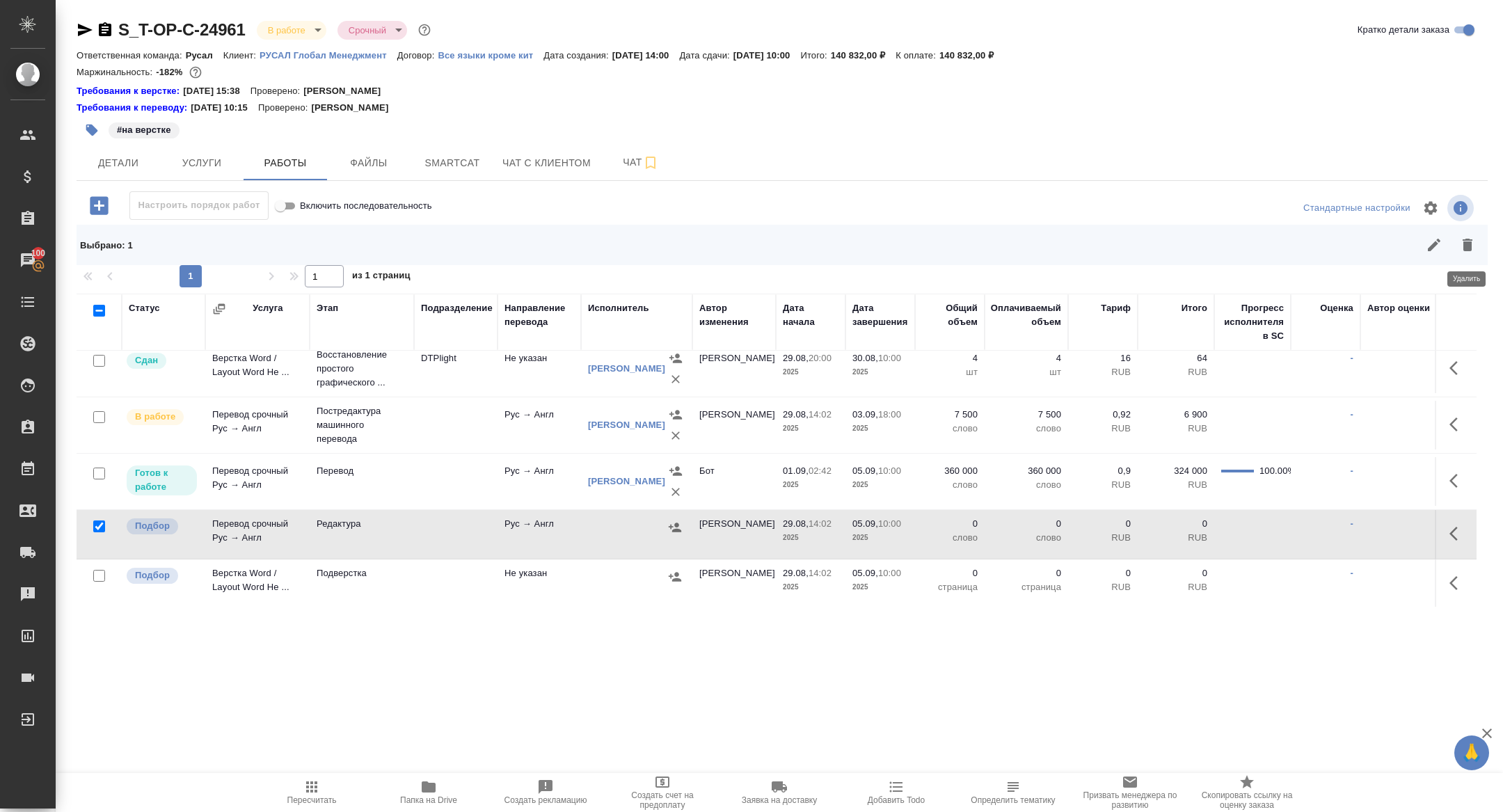
click at [1466, 257] on button "button" at bounding box center [1468, 245] width 34 height 34
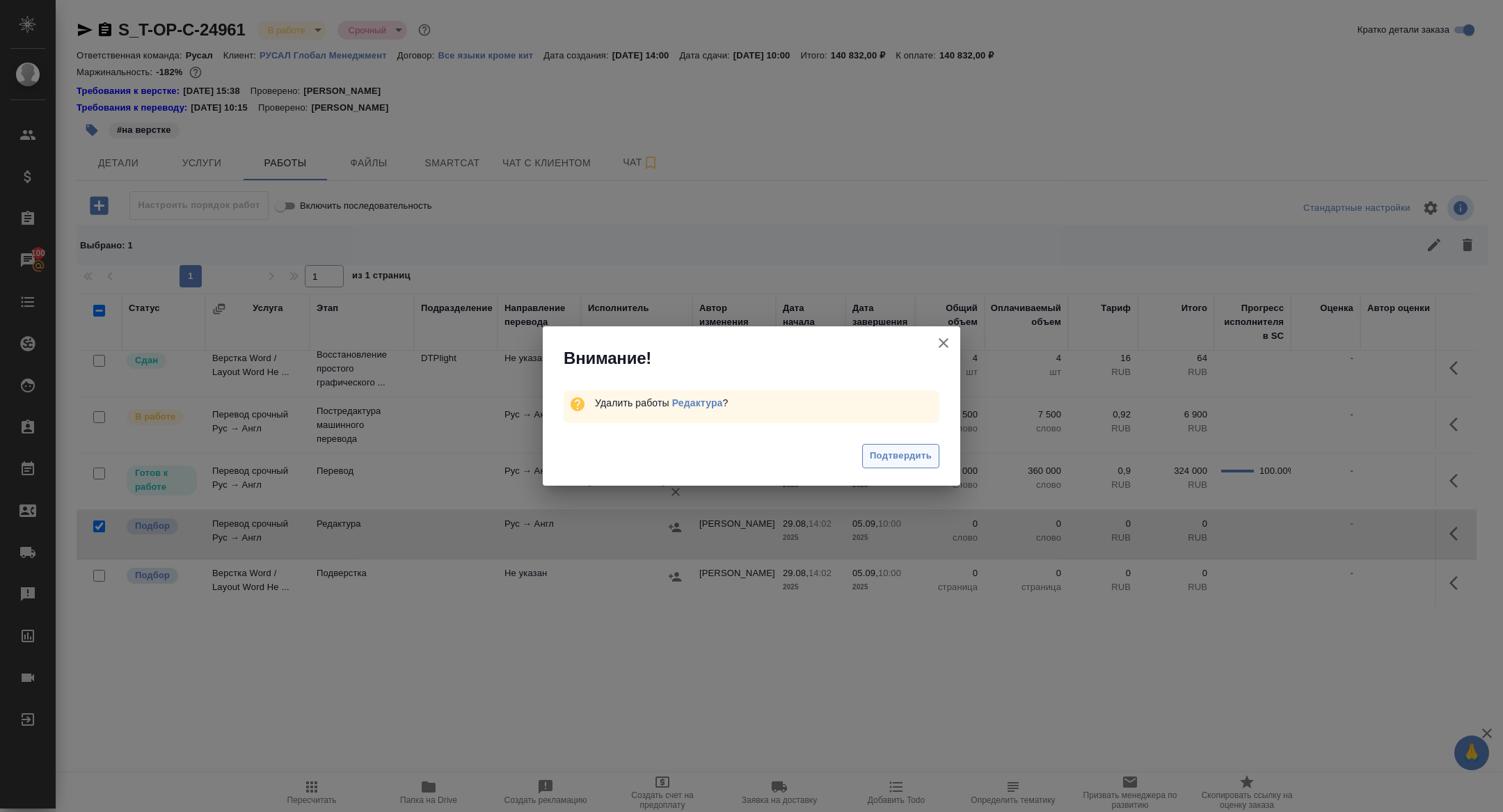
click at [930, 455] on span "Подтвердить" at bounding box center [901, 456] width 62 height 16
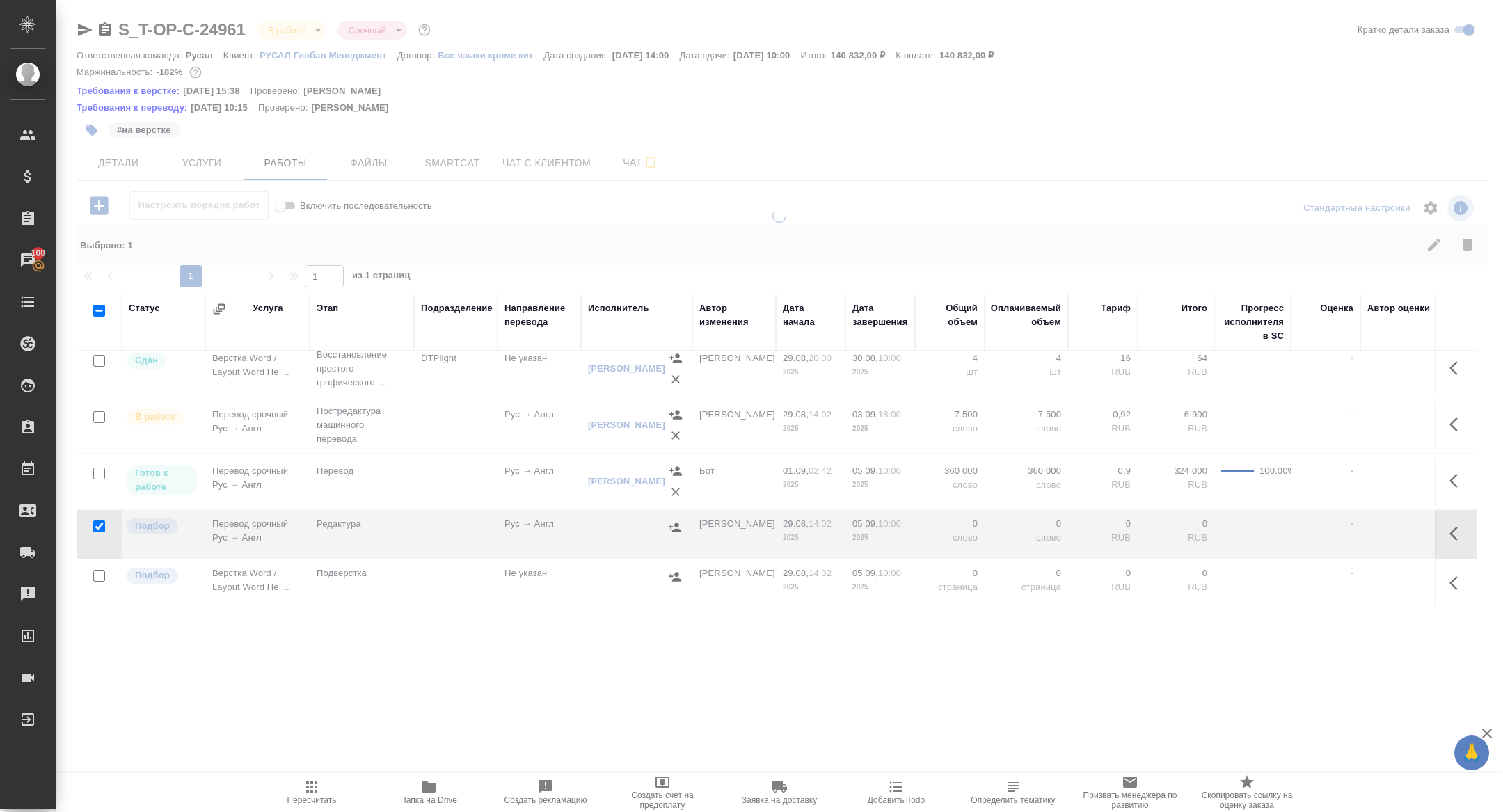
click at [99, 202] on div at bounding box center [779, 321] width 1447 height 642
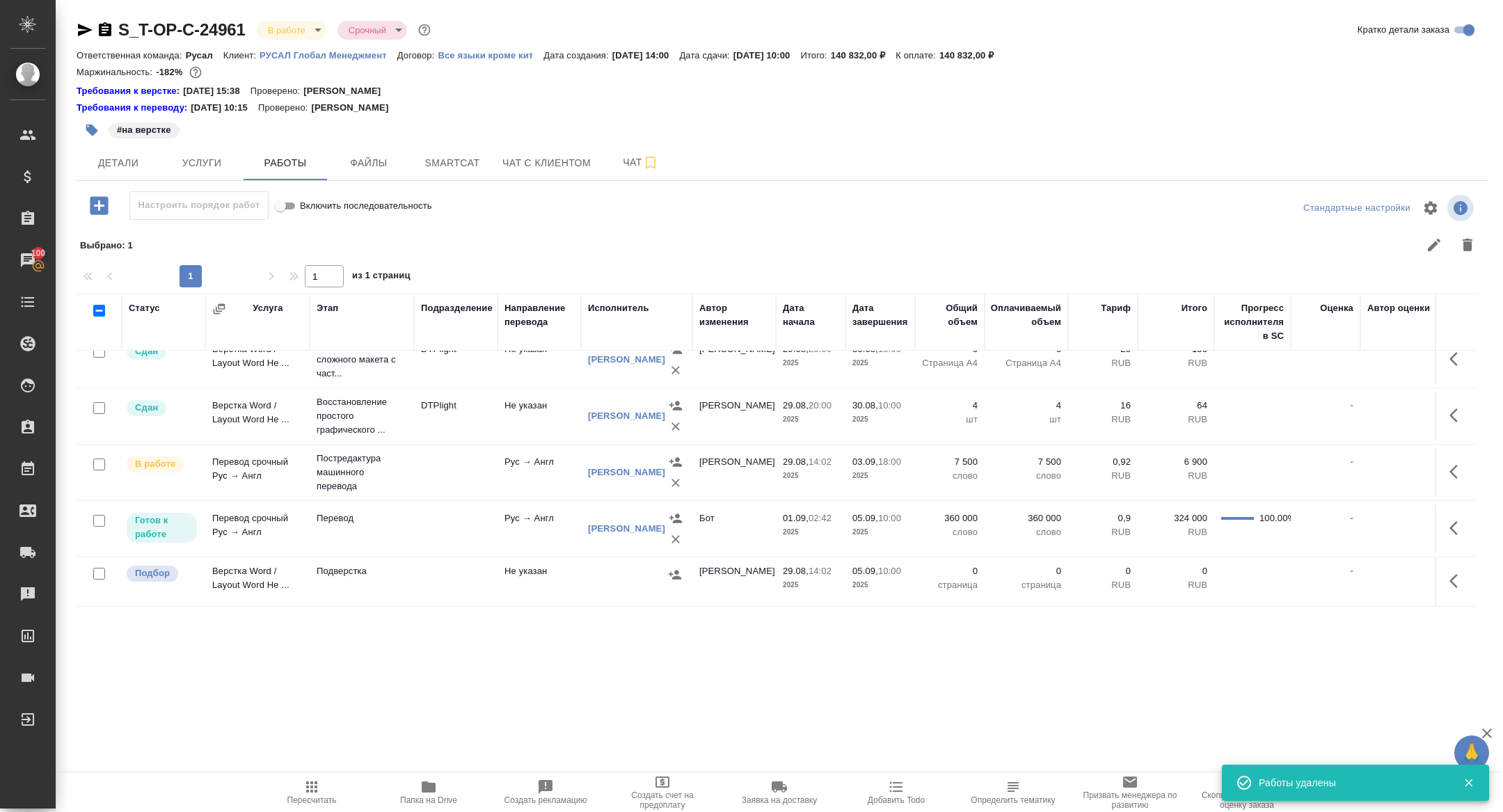
scroll to position [18, 0]
click at [100, 203] on icon "button" at bounding box center [99, 205] width 24 height 24
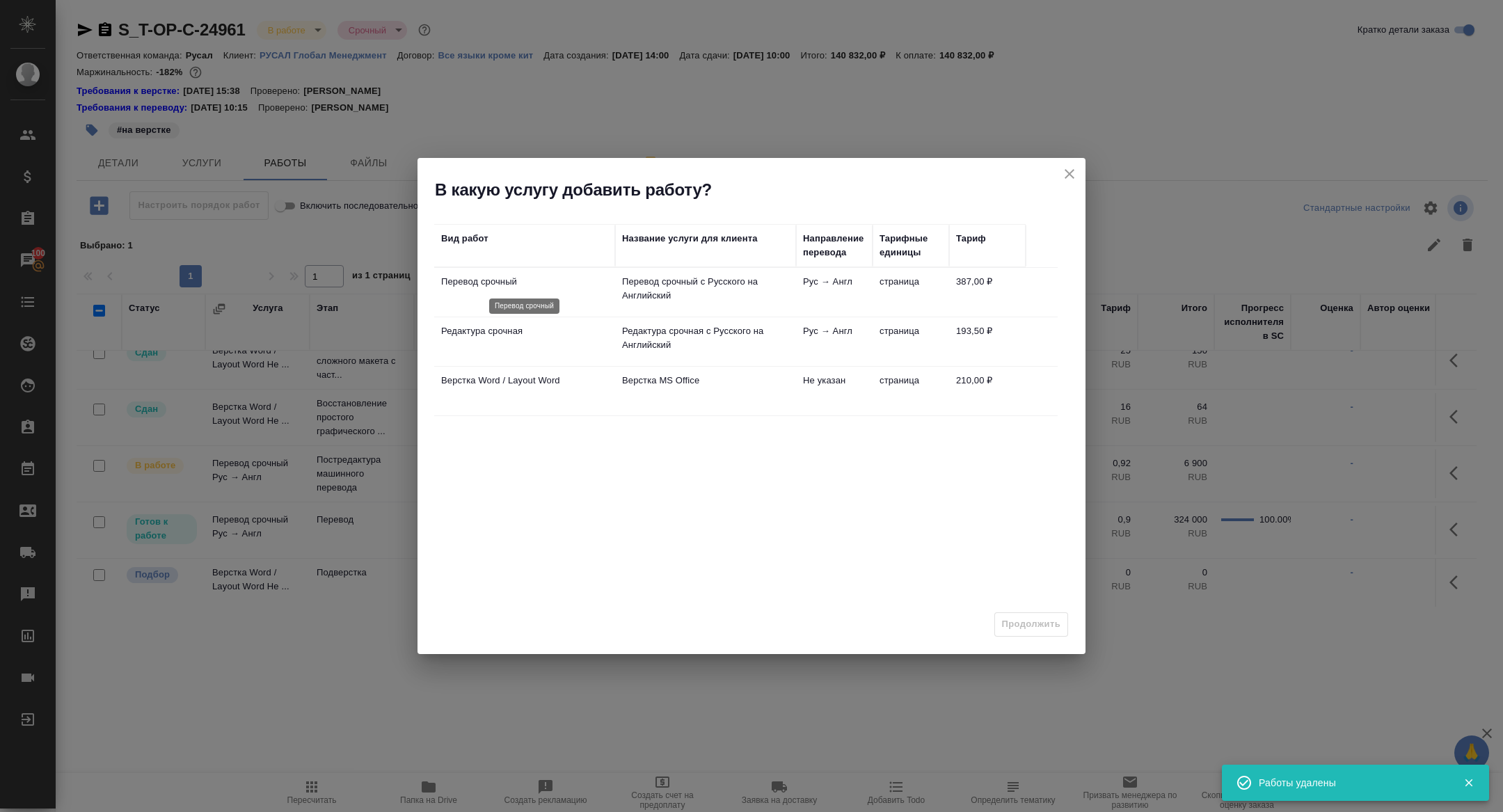
click at [481, 282] on p "Перевод срочный" at bounding box center [525, 282] width 167 height 14
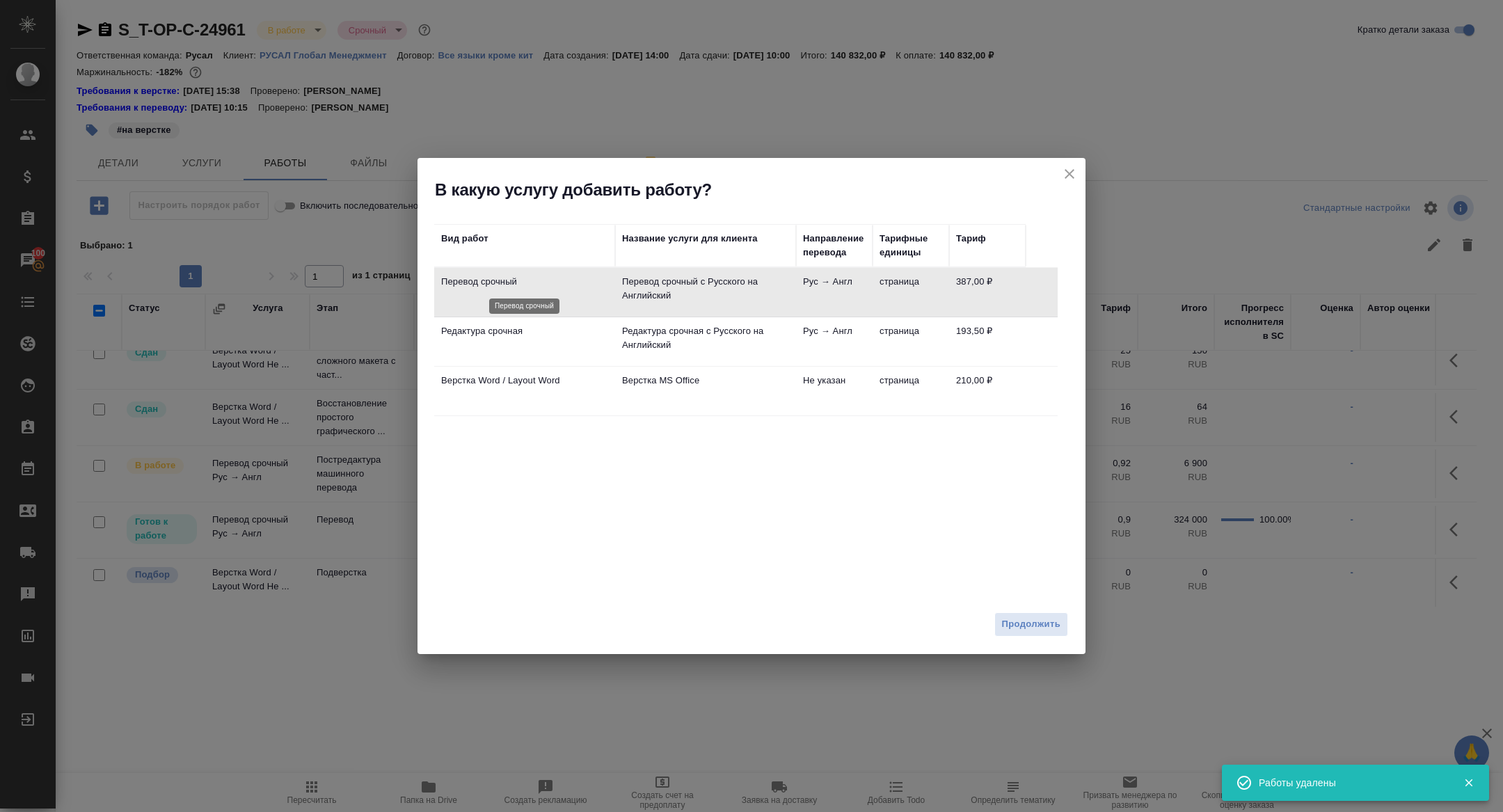
click at [481, 282] on p "Перевод срочный" at bounding box center [525, 282] width 167 height 14
click at [1013, 615] on button "Продолжить" at bounding box center [1032, 624] width 74 height 24
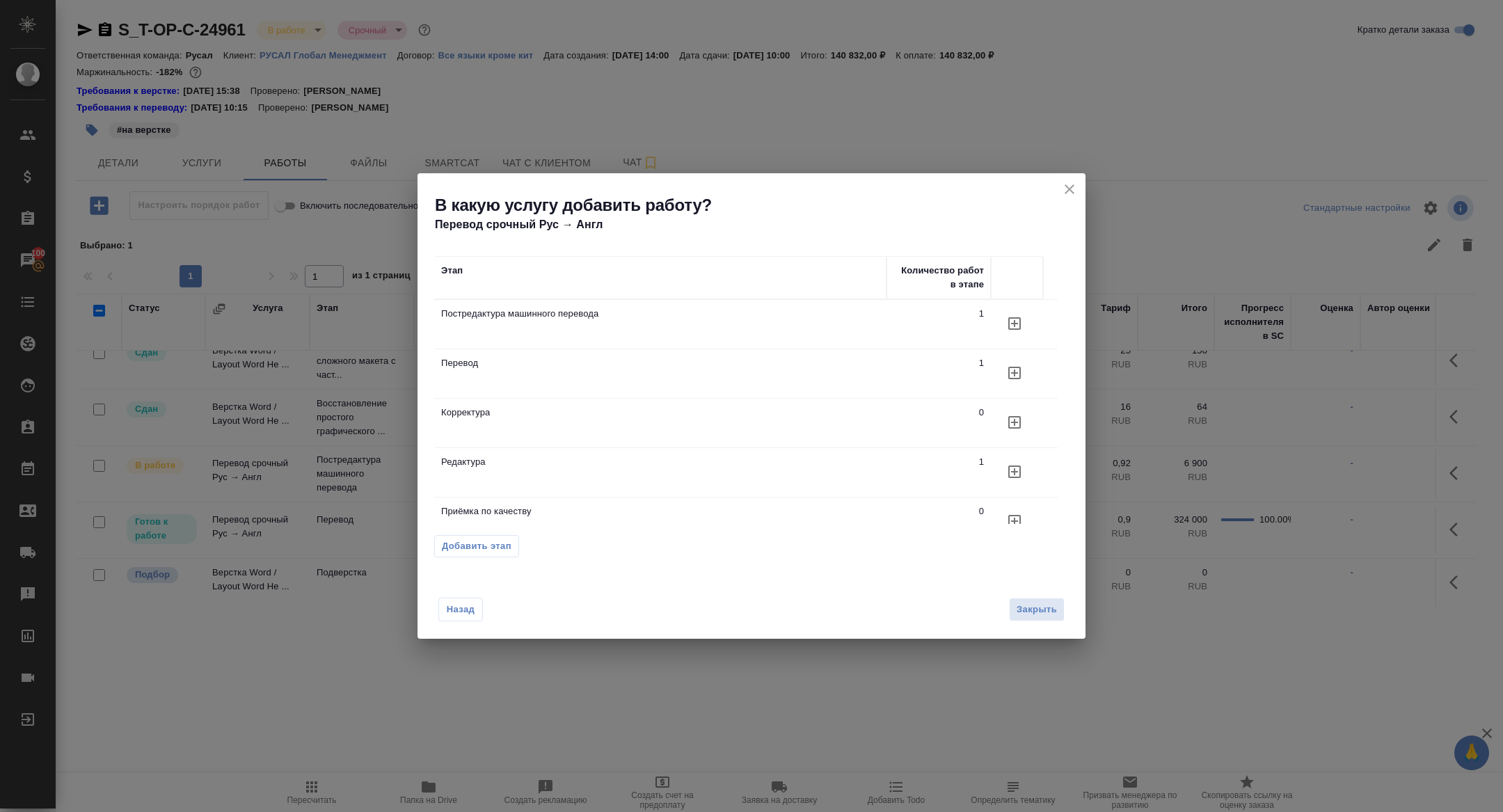
click at [1011, 430] on icon "button" at bounding box center [1015, 422] width 16 height 16
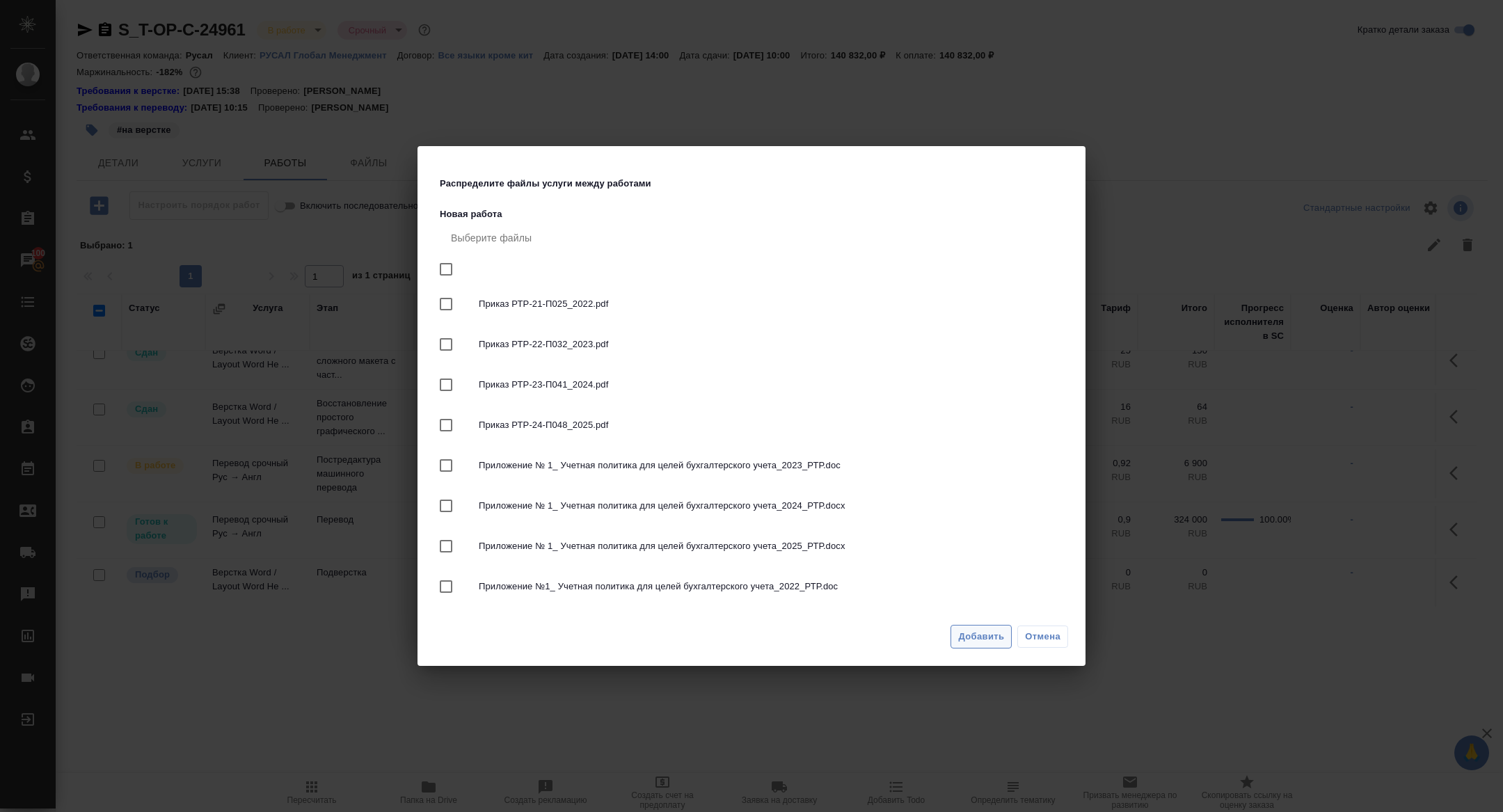
click at [970, 641] on span "Добавить" at bounding box center [981, 636] width 46 height 16
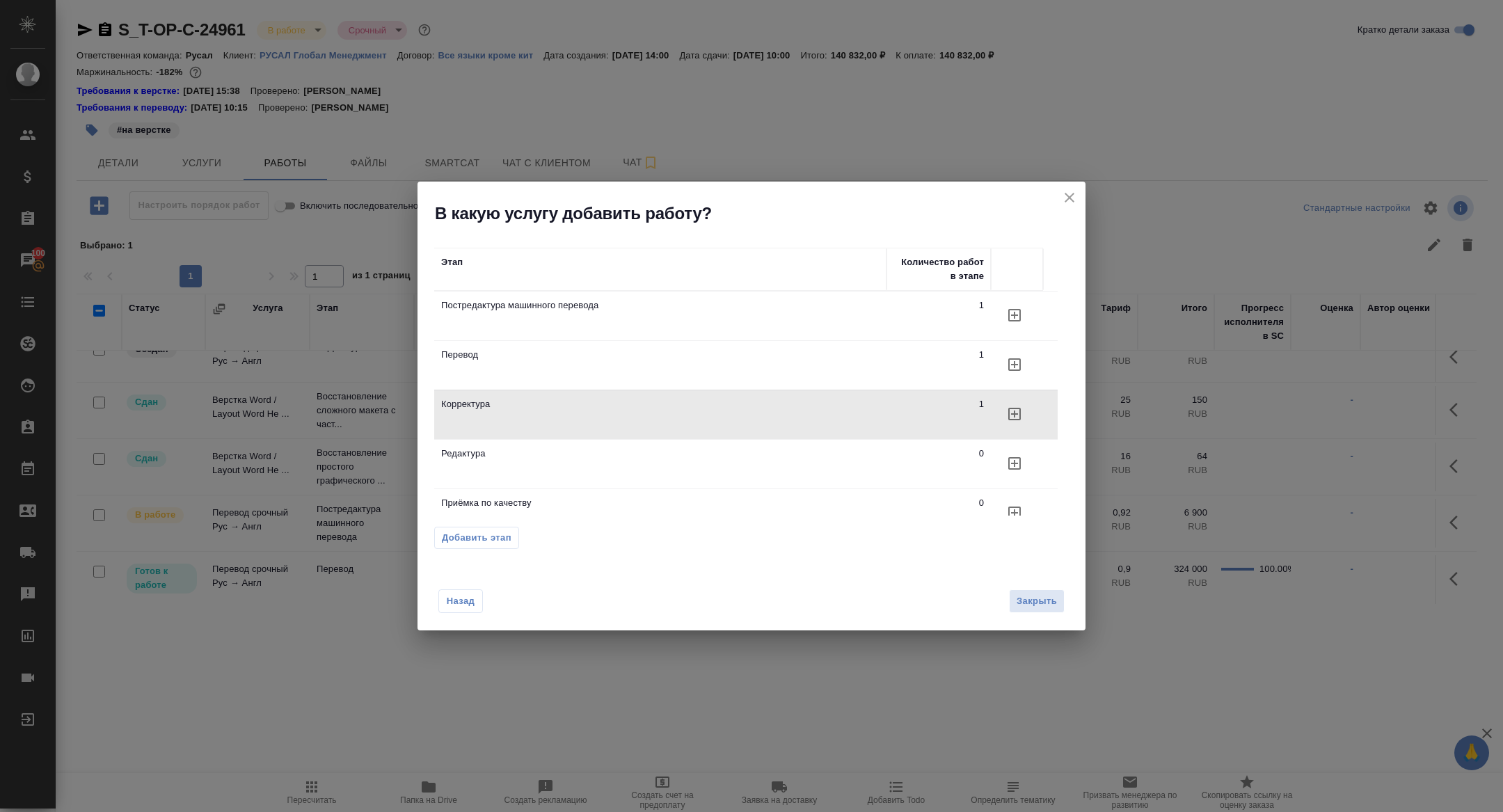
scroll to position [67, 0]
click at [1030, 604] on span "Закрыть" at bounding box center [1036, 601] width 40 height 16
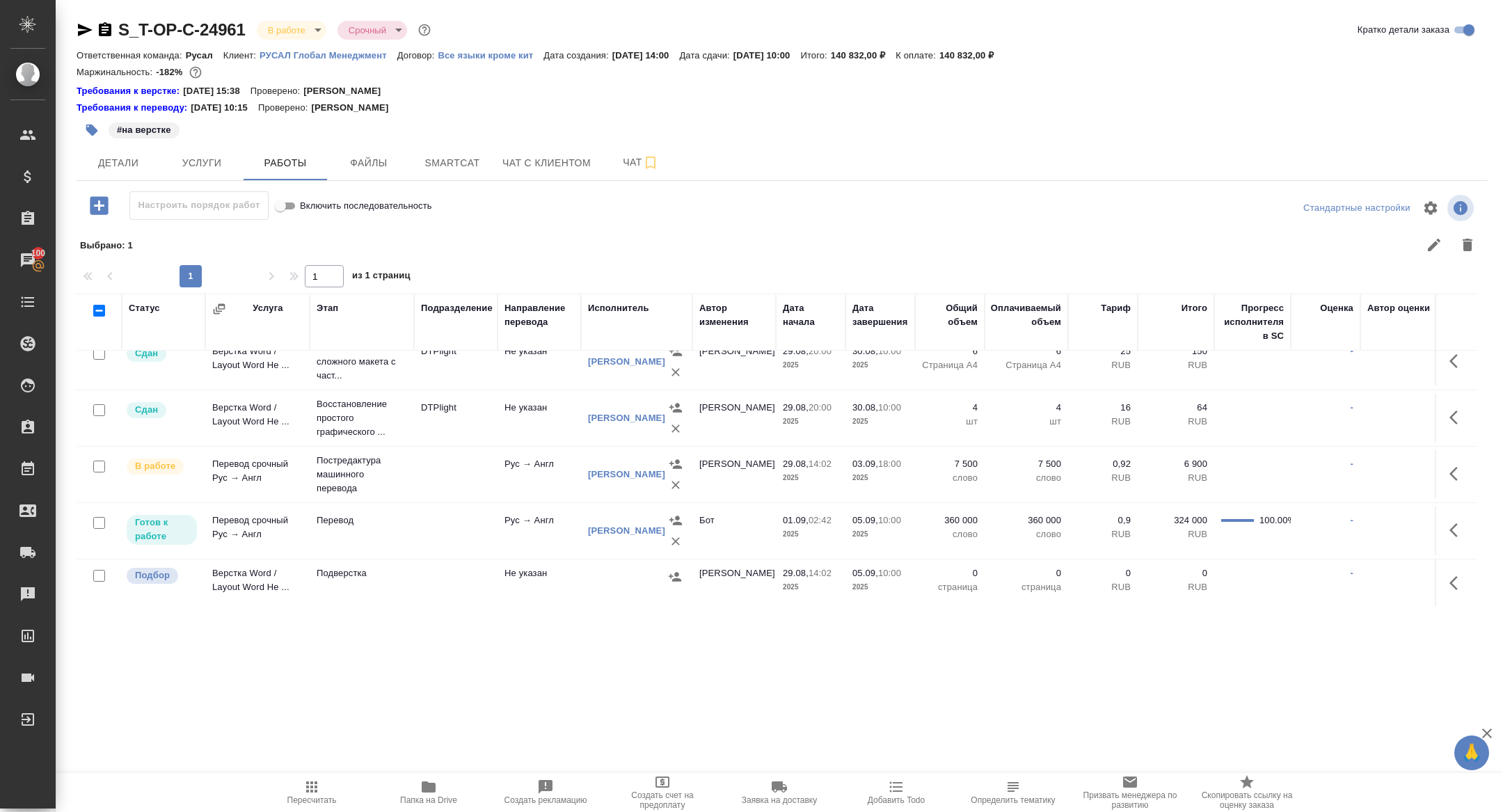
scroll to position [0, 0]
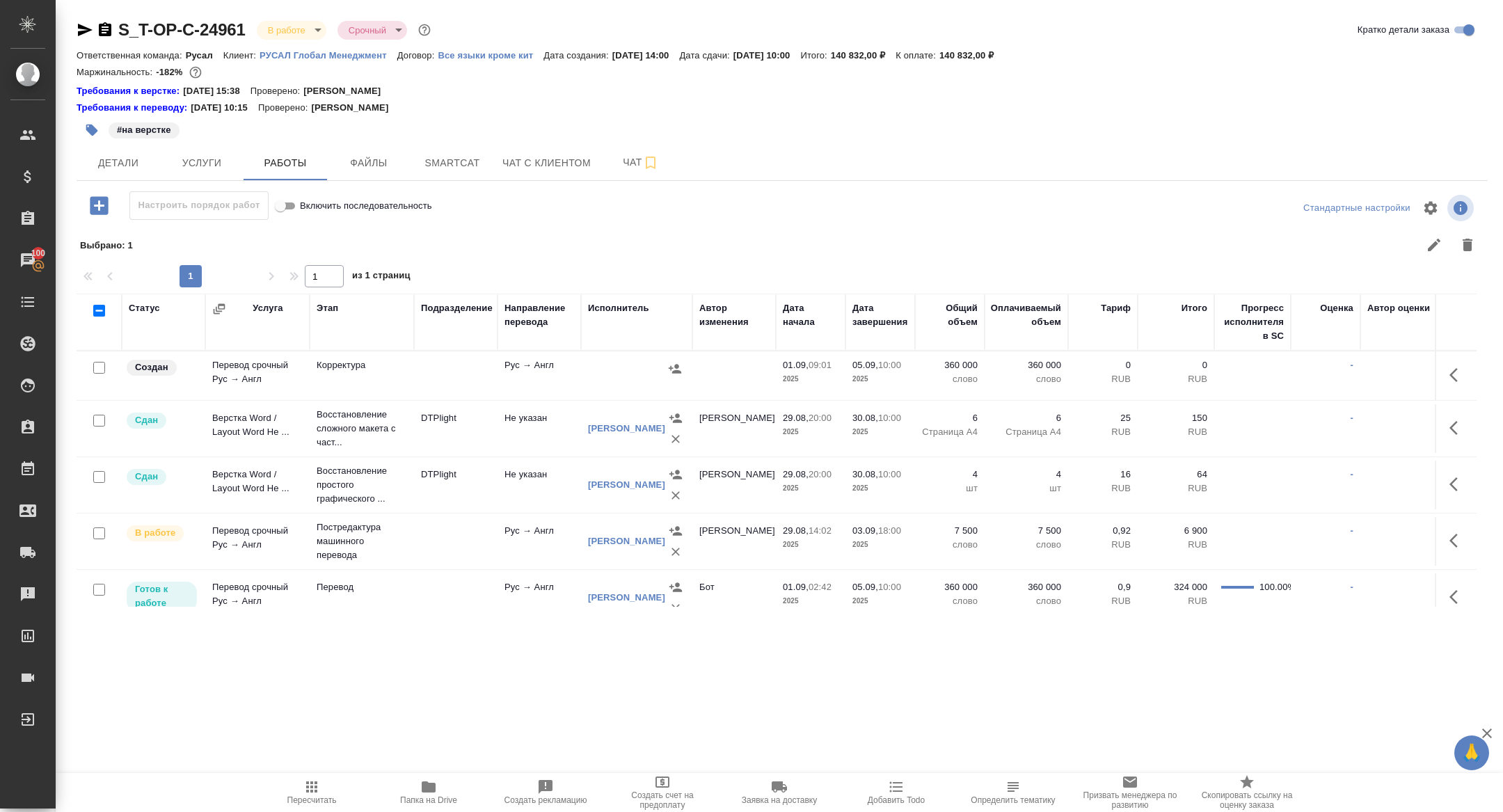
click at [1454, 368] on icon "button" at bounding box center [1458, 375] width 16 height 16
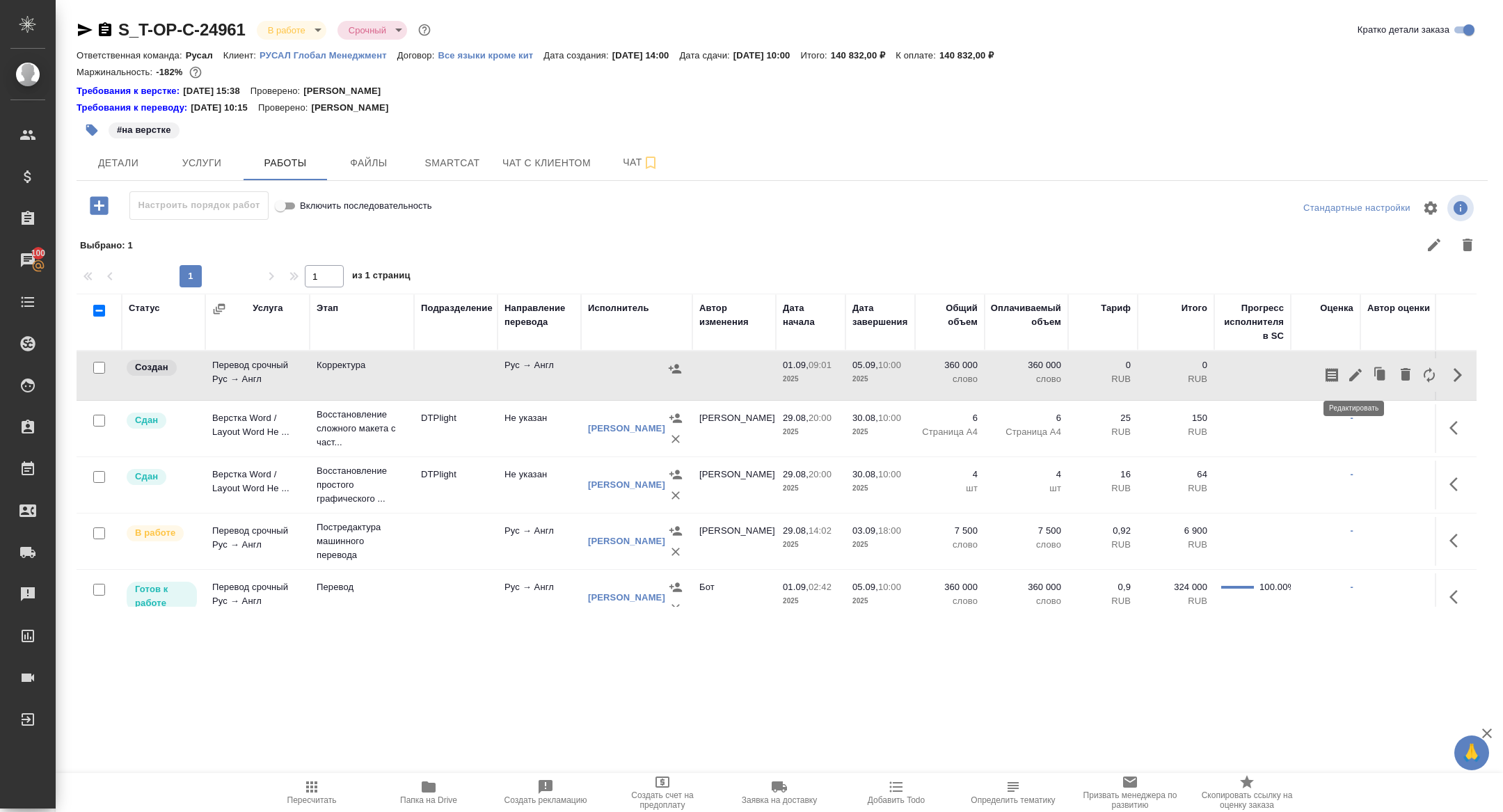
click at [1352, 368] on icon "button" at bounding box center [1356, 375] width 16 height 16
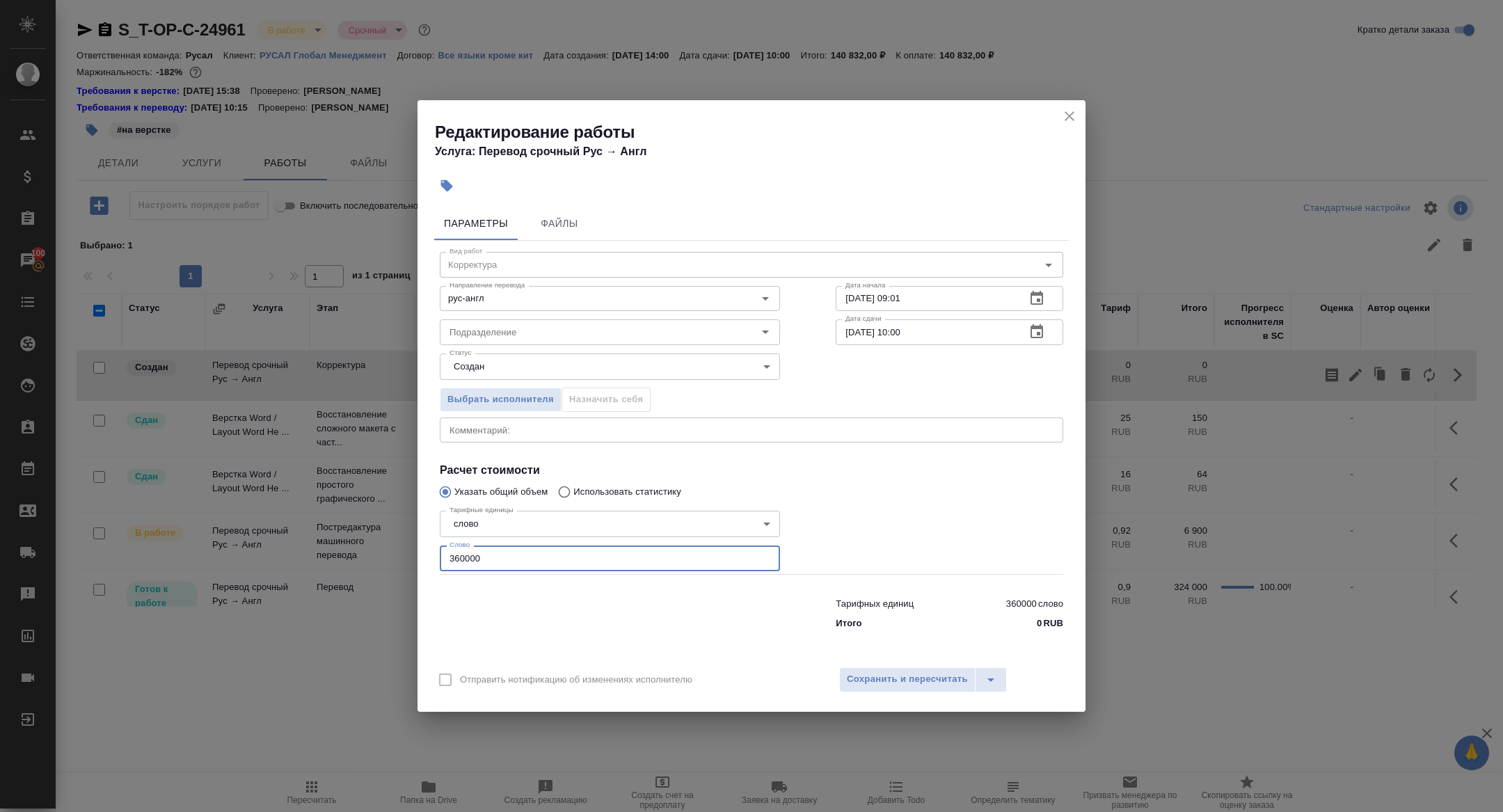
drag, startPoint x: 492, startPoint y: 563, endPoint x: 367, endPoint y: 560, distance: 125.0
click at [368, 560] on div "Редактирование работы Услуга: Перевод срочный Рус → Англ Параметры Файлы Вид ра…" at bounding box center [751, 406] width 1503 height 812
type input "48000"
click at [899, 669] on button "Сохранить и пересчитать" at bounding box center [908, 680] width 136 height 25
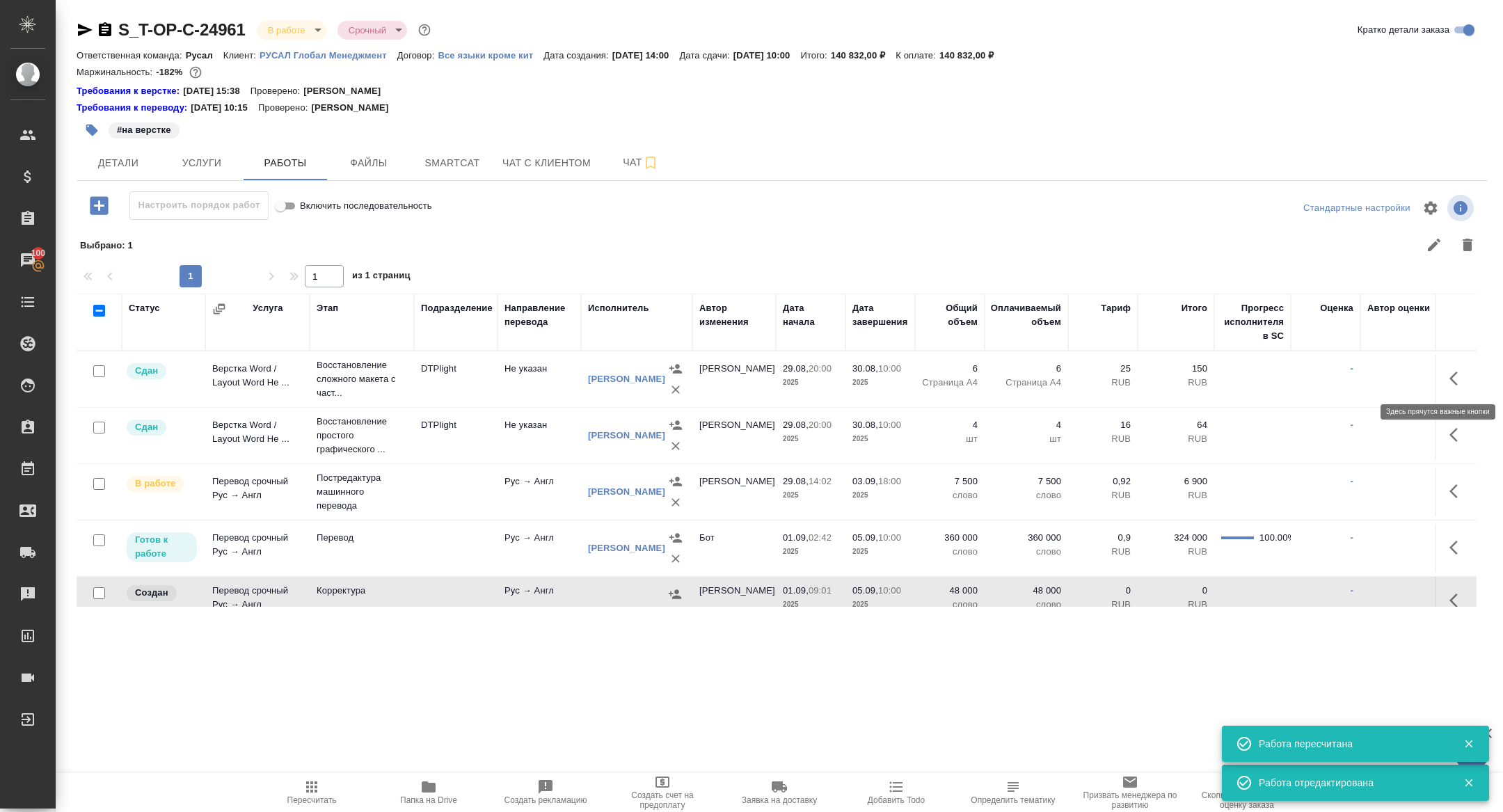
click at [1454, 375] on icon "button" at bounding box center [1454, 379] width 9 height 14
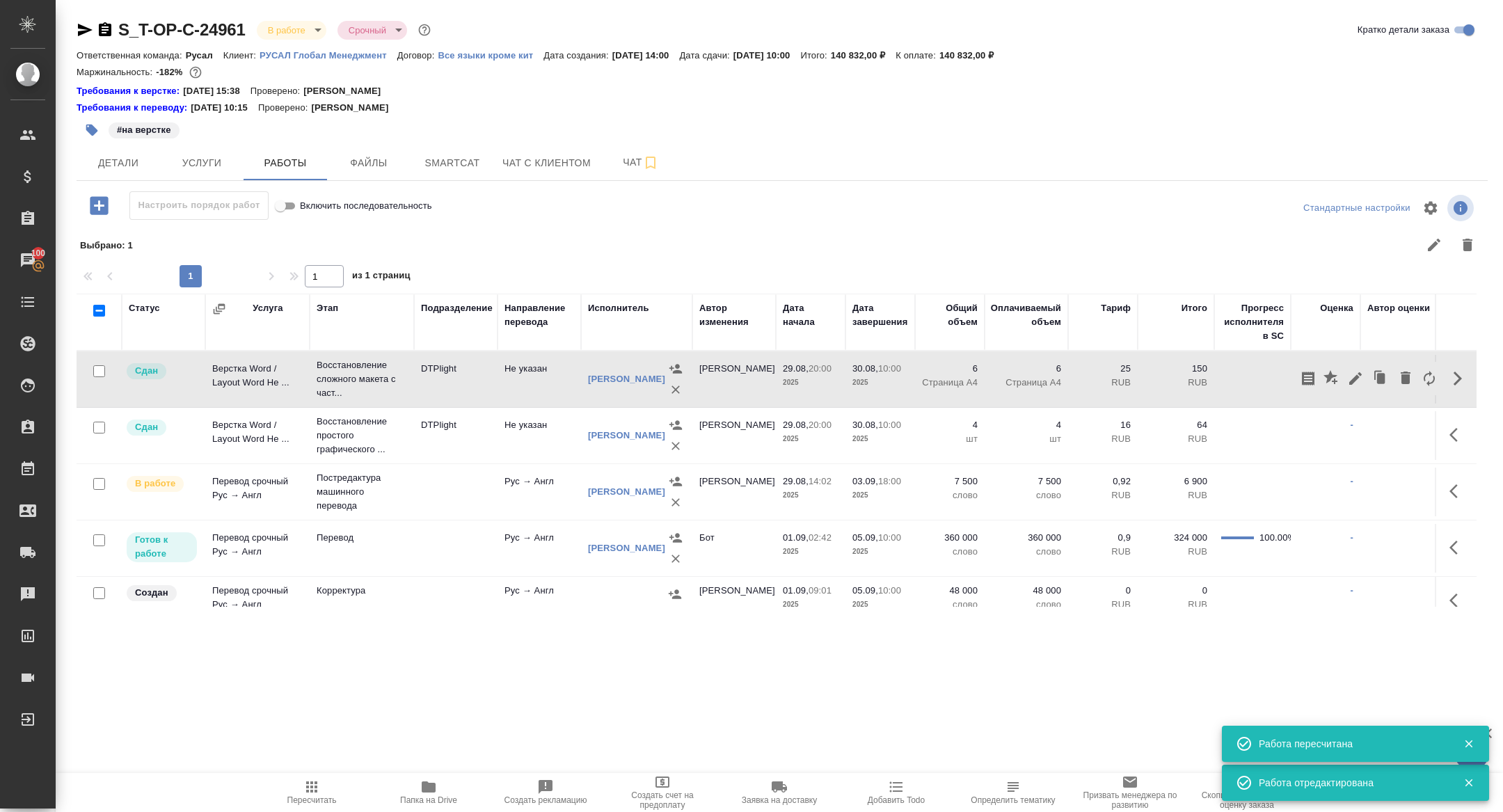
scroll to position [67, 0]
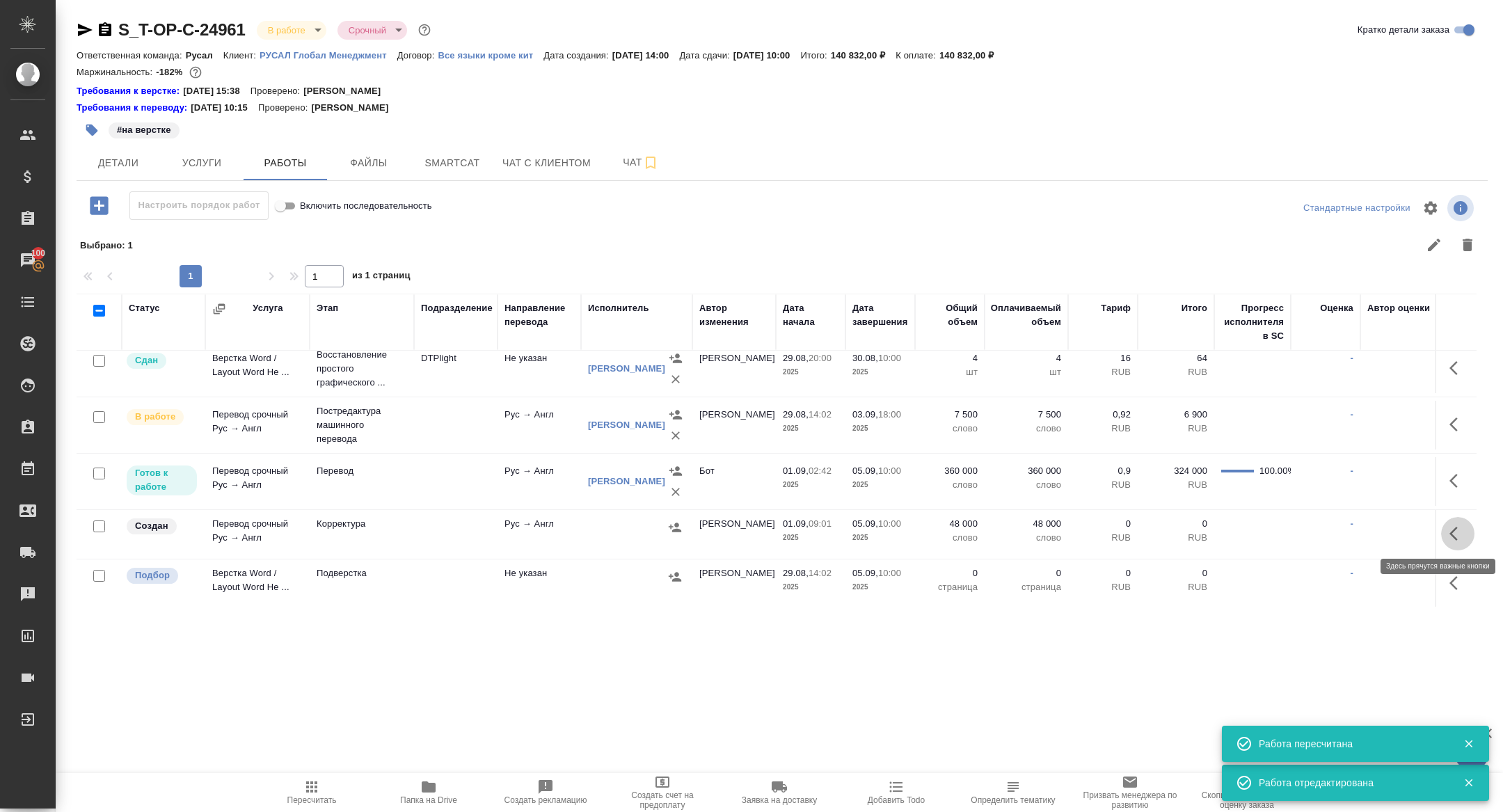
click at [1450, 531] on icon "button" at bounding box center [1458, 533] width 16 height 16
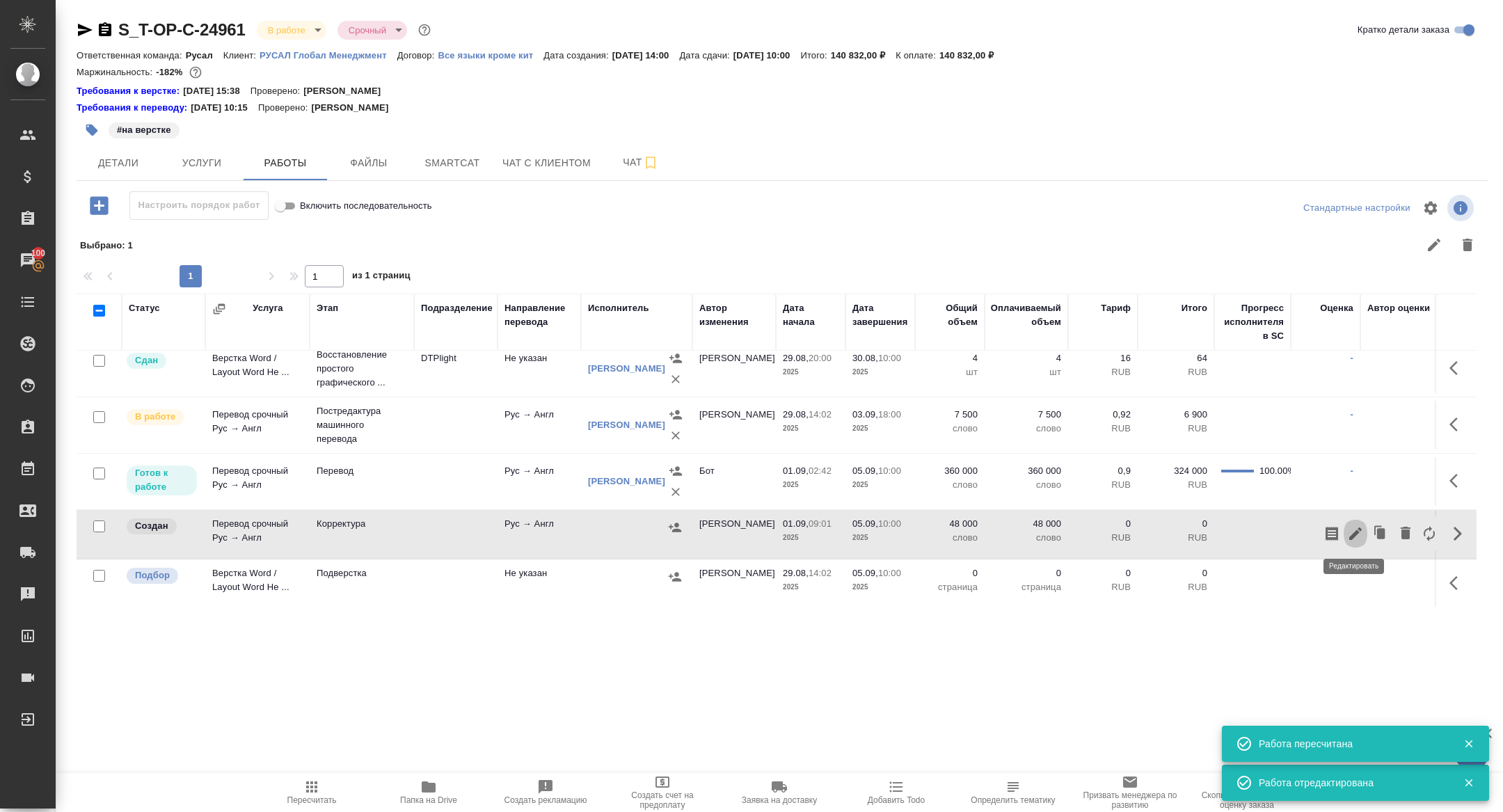
click at [1356, 531] on icon "button" at bounding box center [1356, 534] width 13 height 13
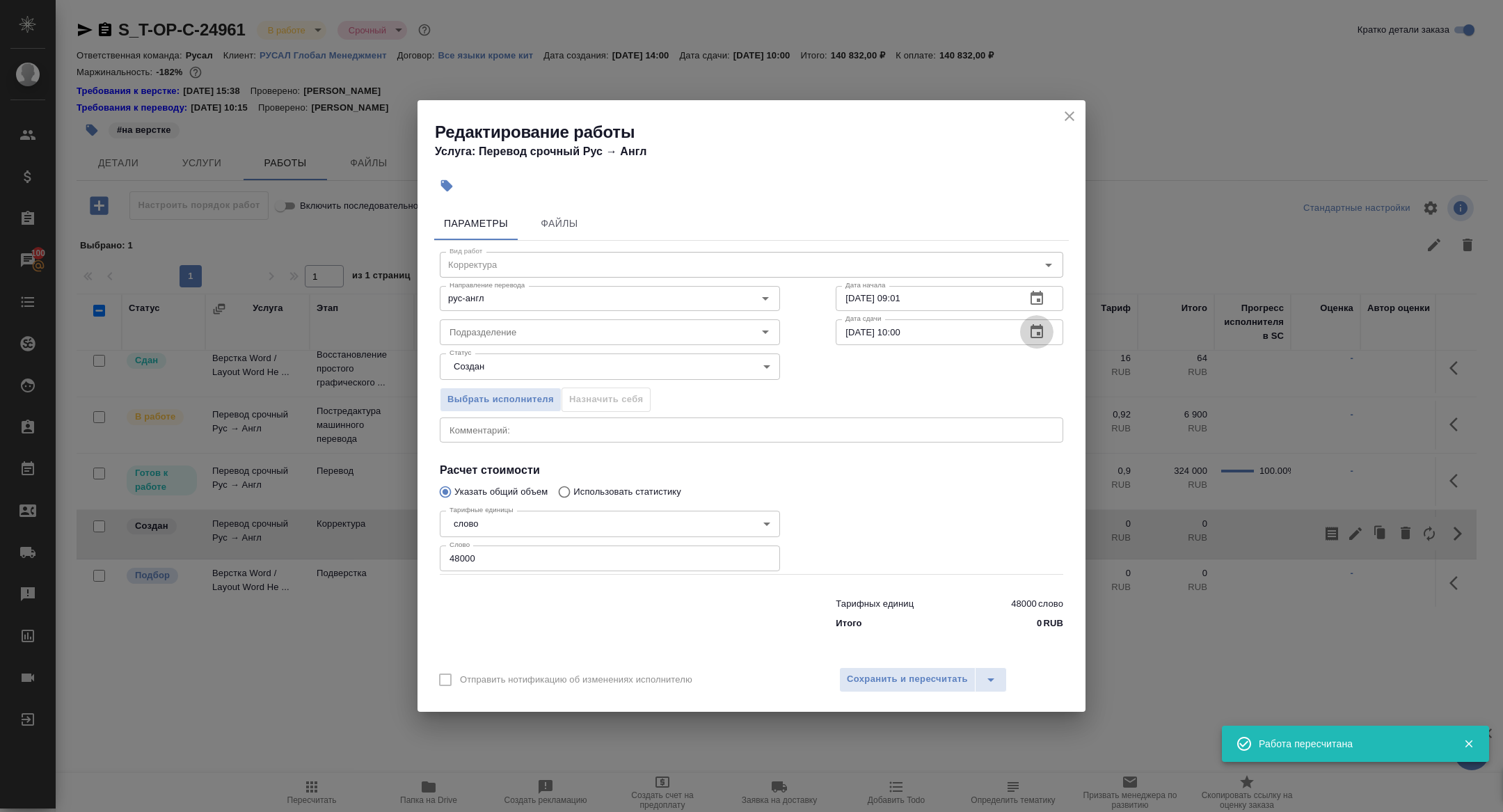
click at [1024, 339] on button "button" at bounding box center [1036, 332] width 34 height 34
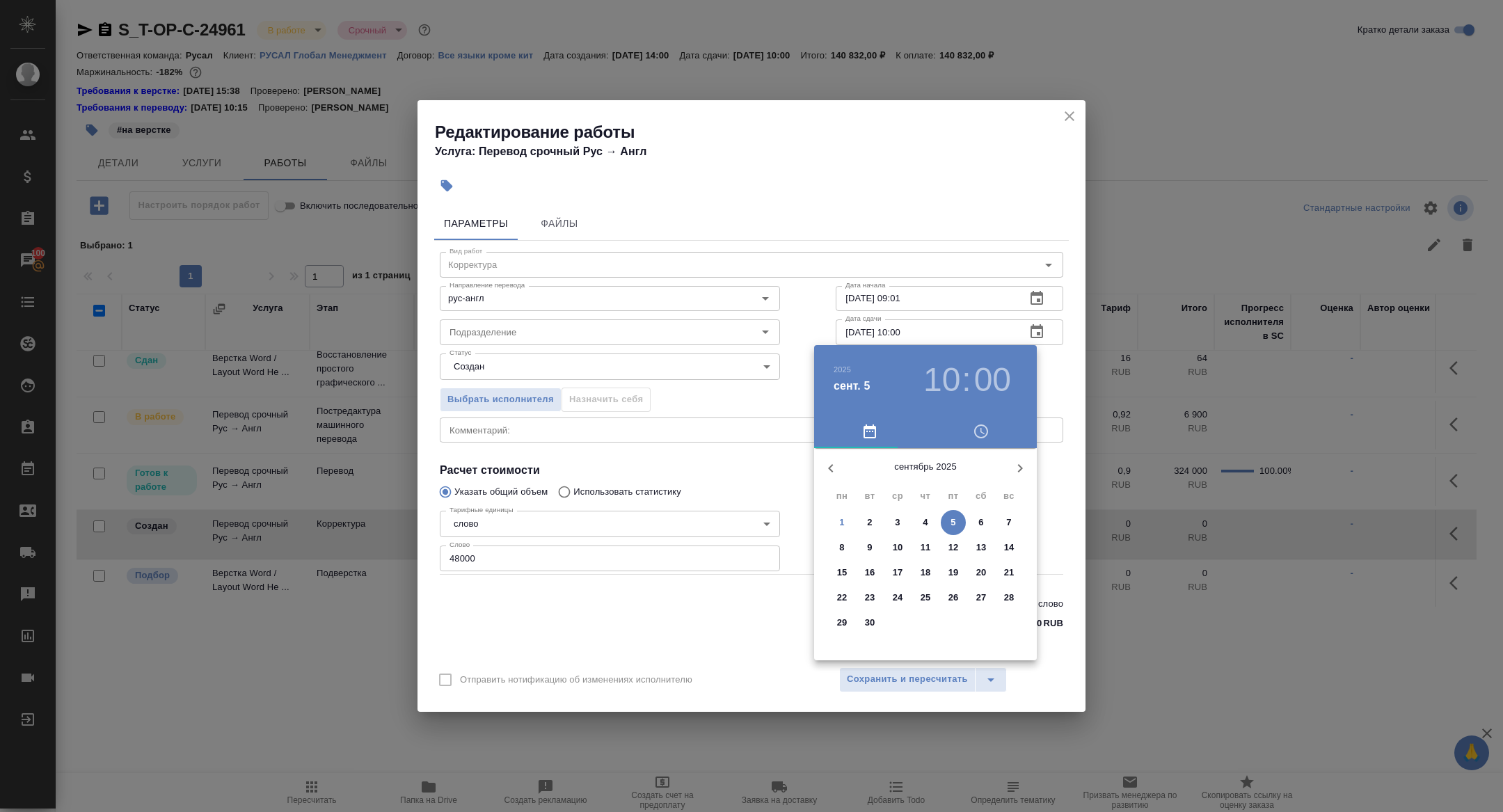
click at [924, 520] on p "4" at bounding box center [925, 523] width 5 height 14
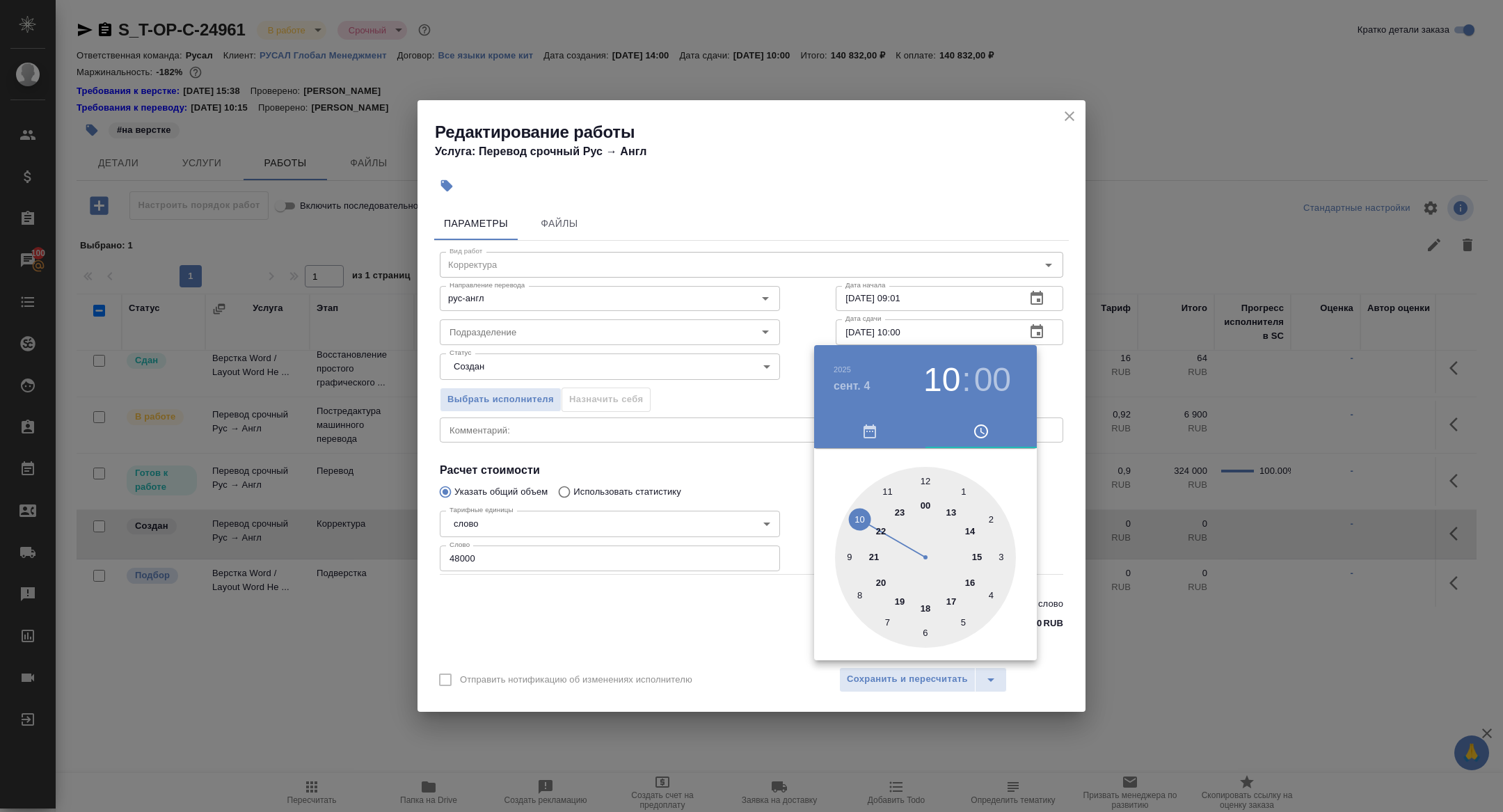
click at [953, 602] on div at bounding box center [925, 557] width 181 height 181
type input "04.09.2025 17:00"
click at [714, 463] on div at bounding box center [751, 406] width 1503 height 812
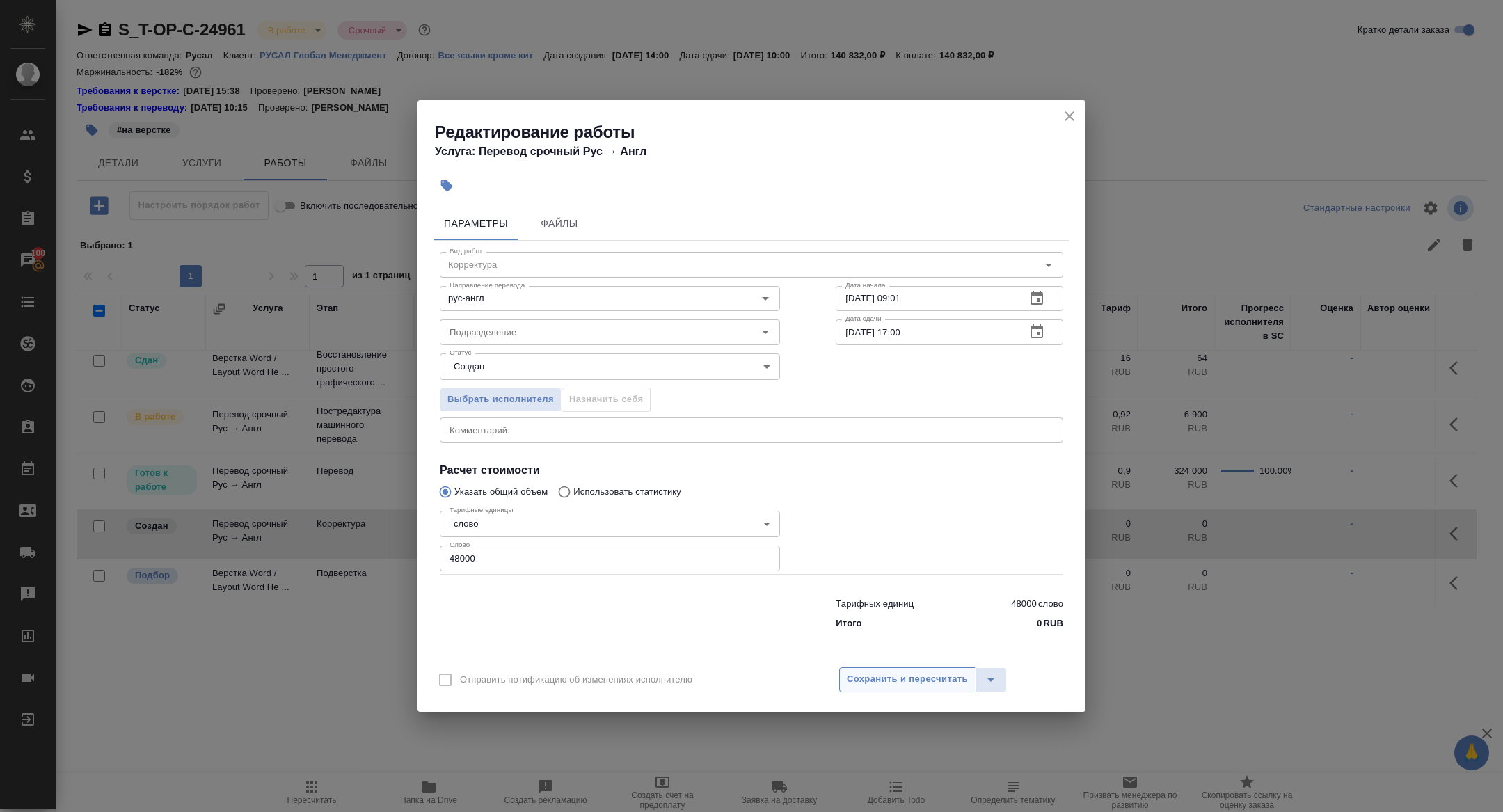
click at [913, 672] on span "Сохранить и пересчитать" at bounding box center [907, 680] width 121 height 16
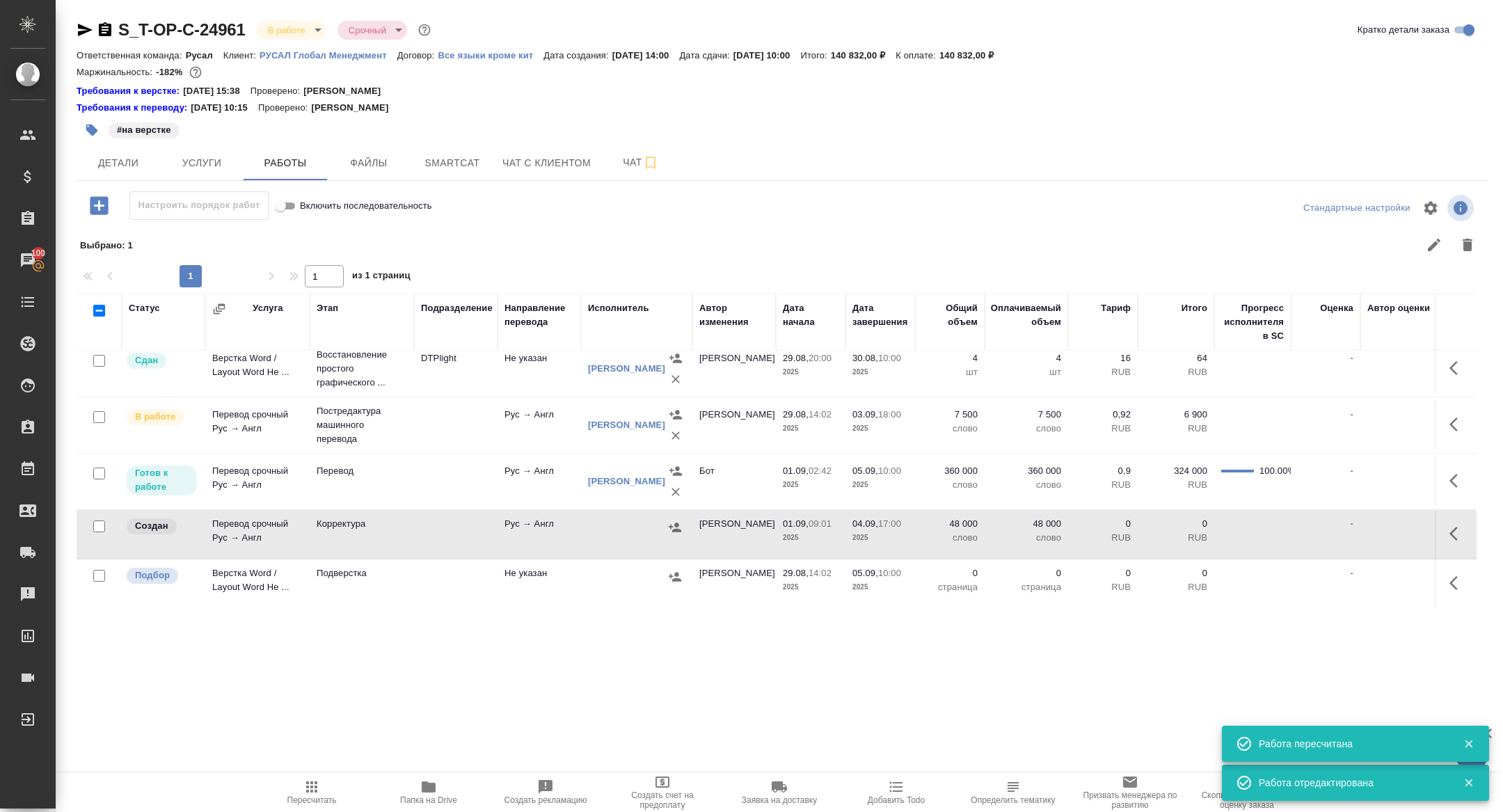
click at [247, 534] on td "Перевод срочный Рус → Англ" at bounding box center [257, 535] width 104 height 49
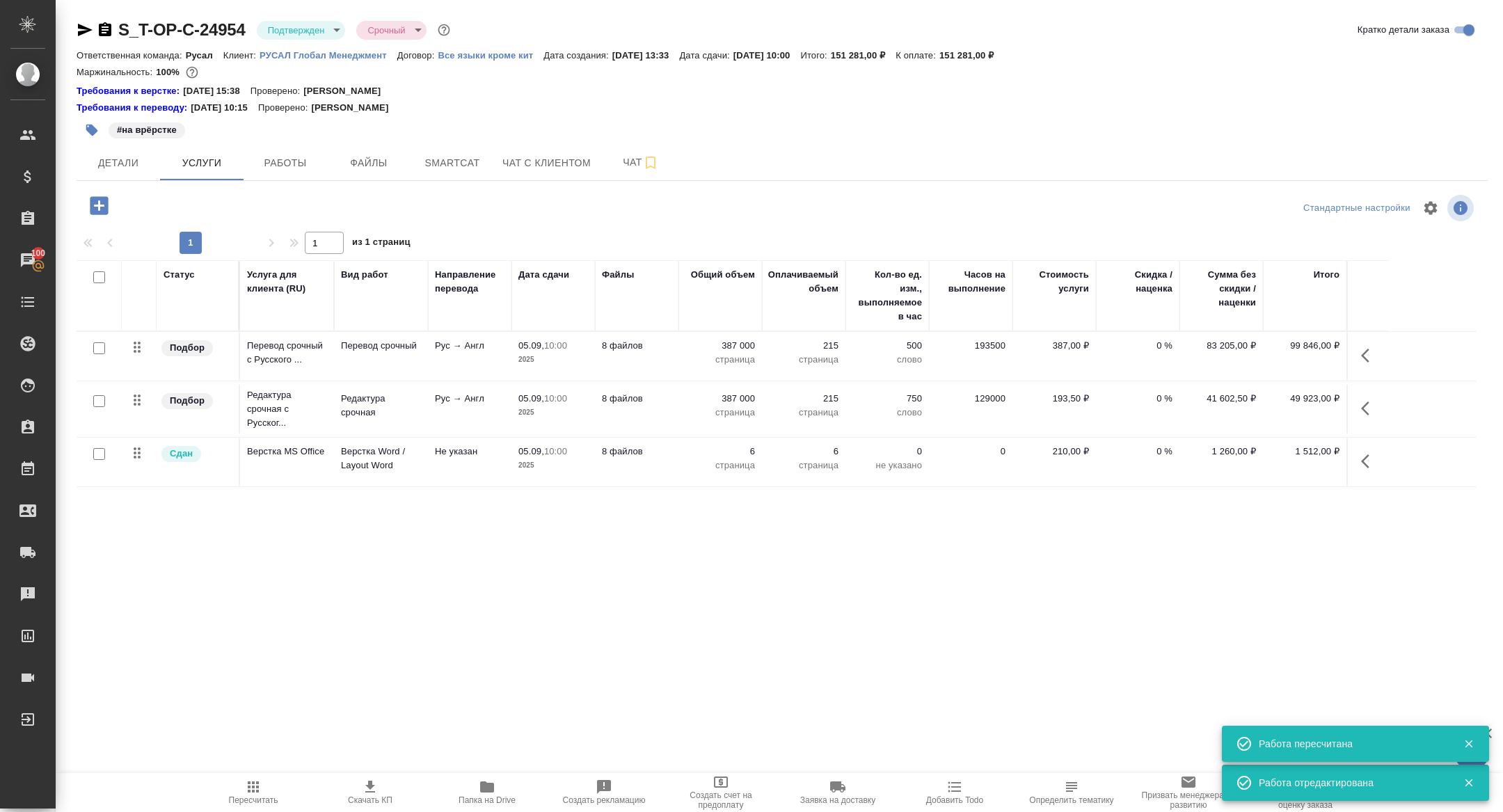
click at [308, 34] on body "🙏 .cls-1 fill:#fff; AWATERA [PERSON_NAME] Спецификации Заказы 100 Чаты Todo Про…" at bounding box center [751, 406] width 1503 height 812
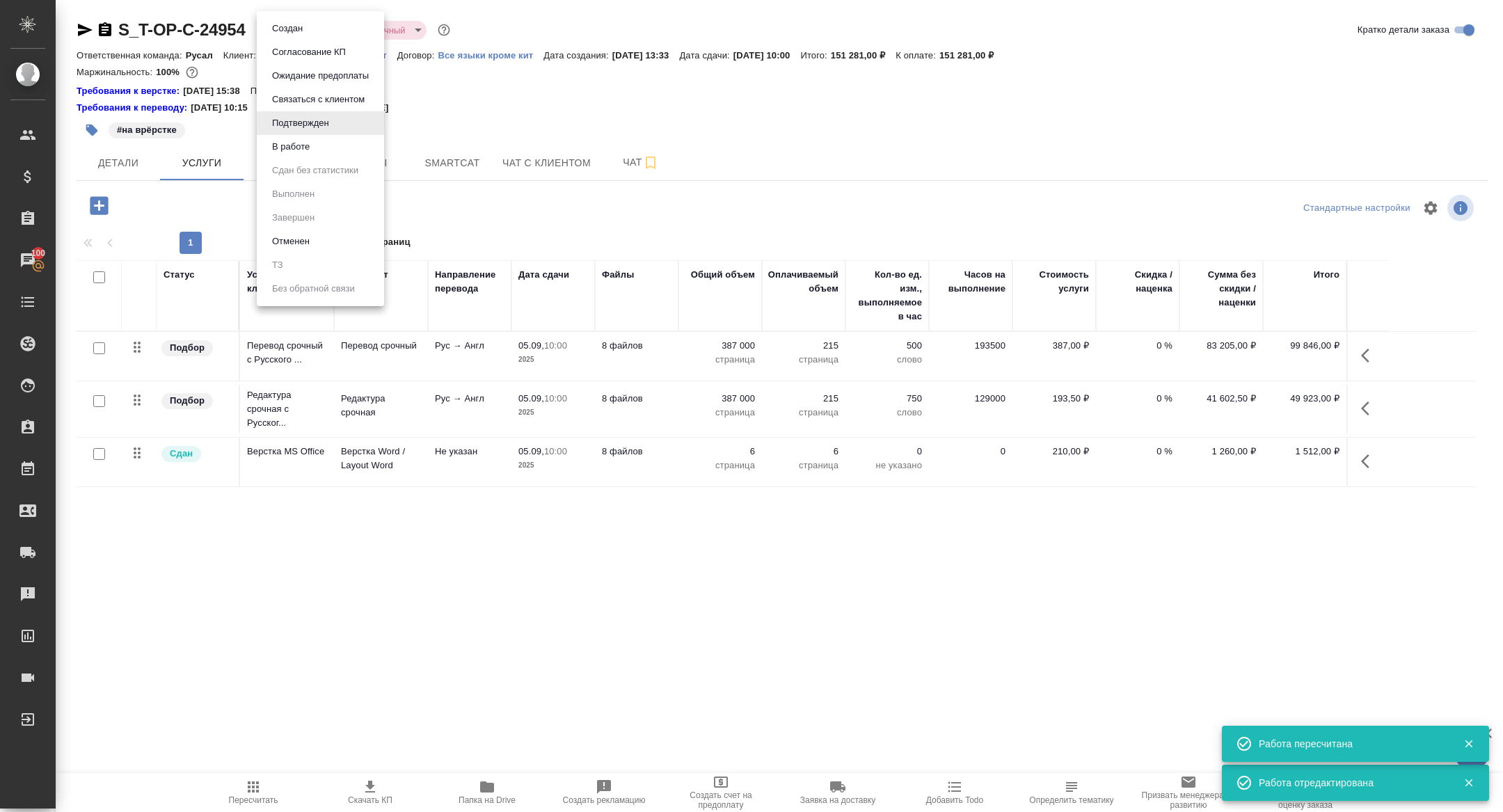
click at [311, 140] on button "В работе" at bounding box center [291, 147] width 46 height 16
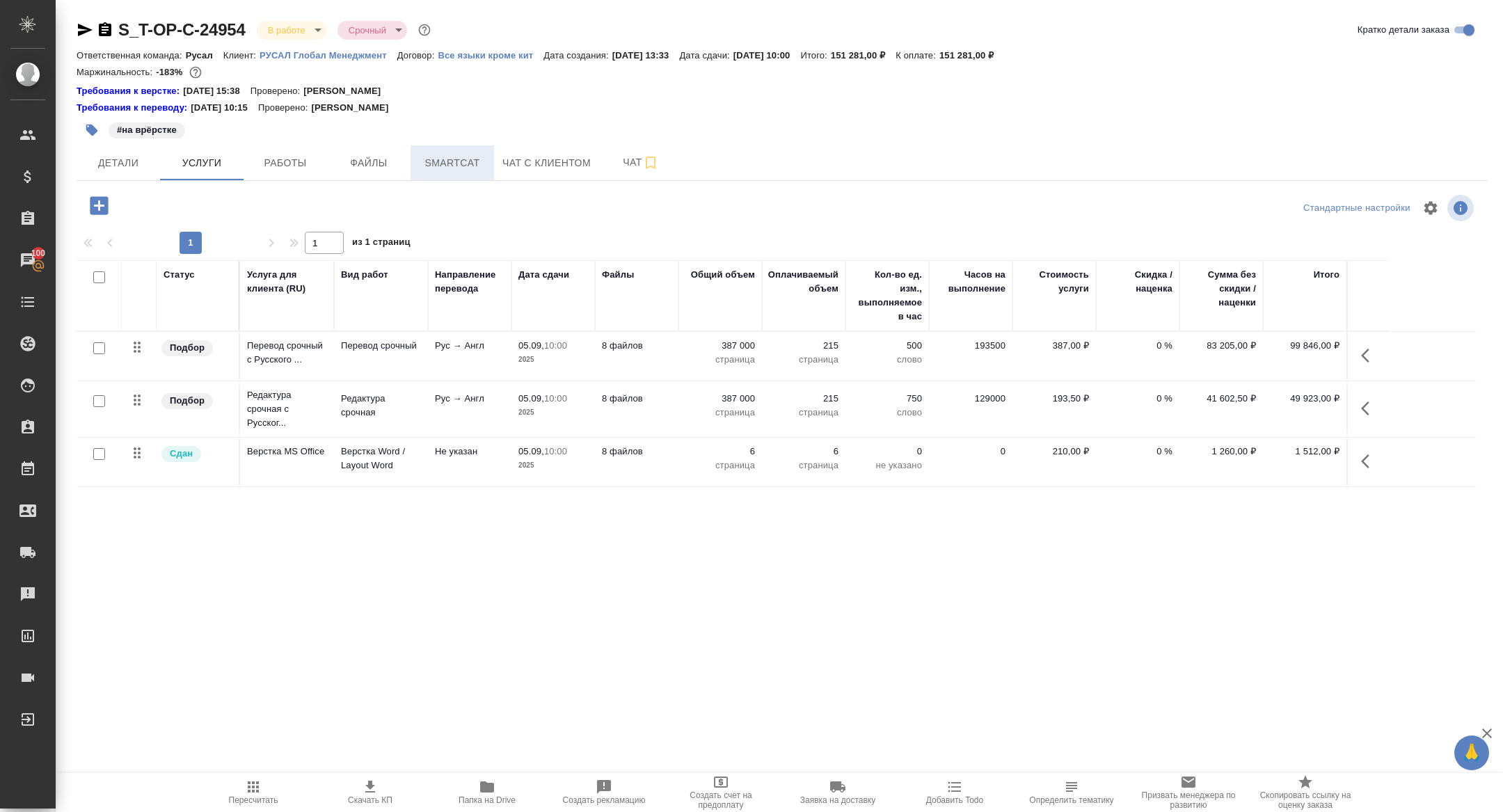
click at [468, 164] on span "Smartcat" at bounding box center [452, 163] width 67 height 17
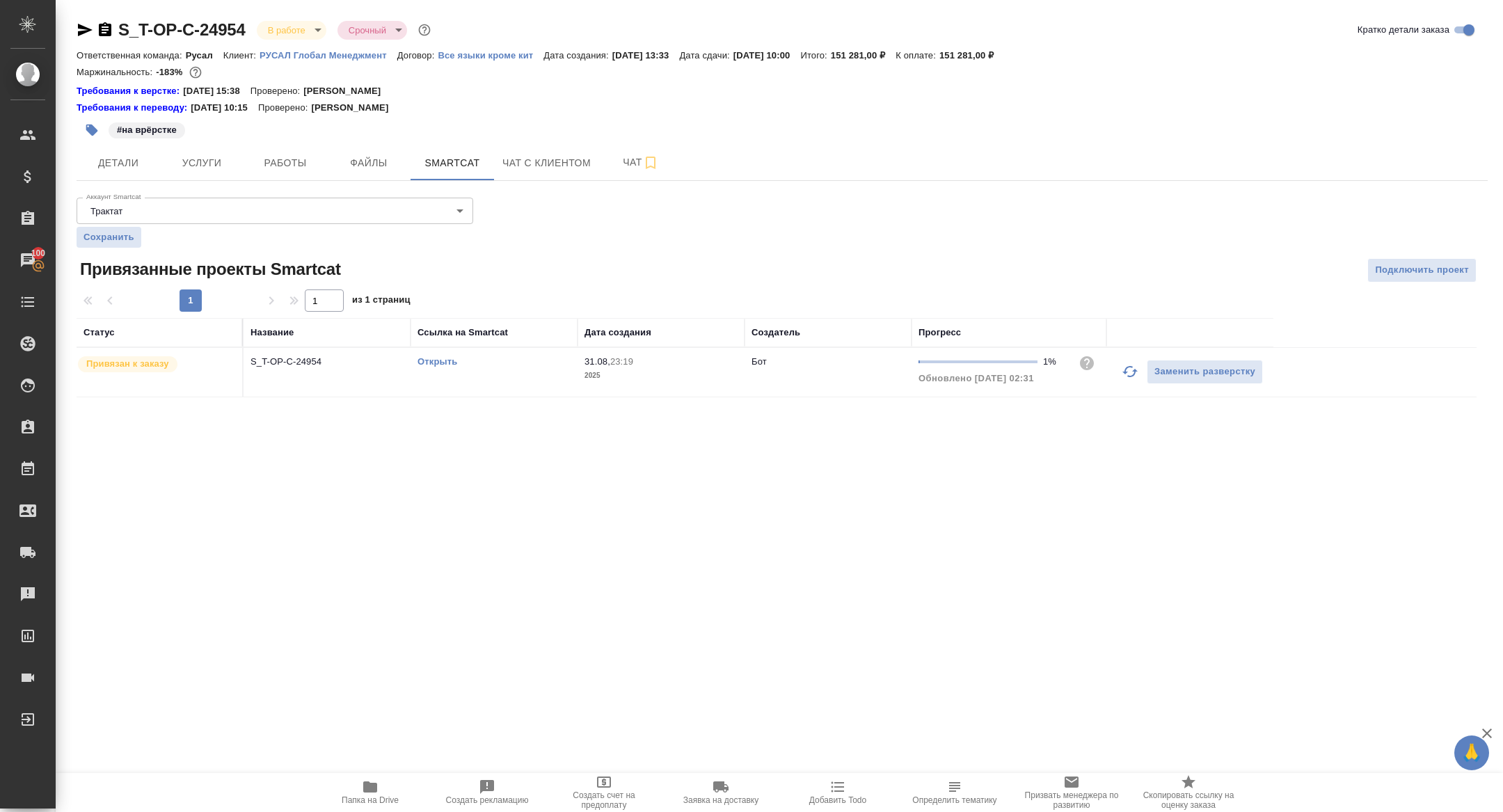
click at [442, 362] on link "Открыть" at bounding box center [437, 361] width 40 height 10
click at [290, 158] on span "Работы" at bounding box center [285, 163] width 67 height 17
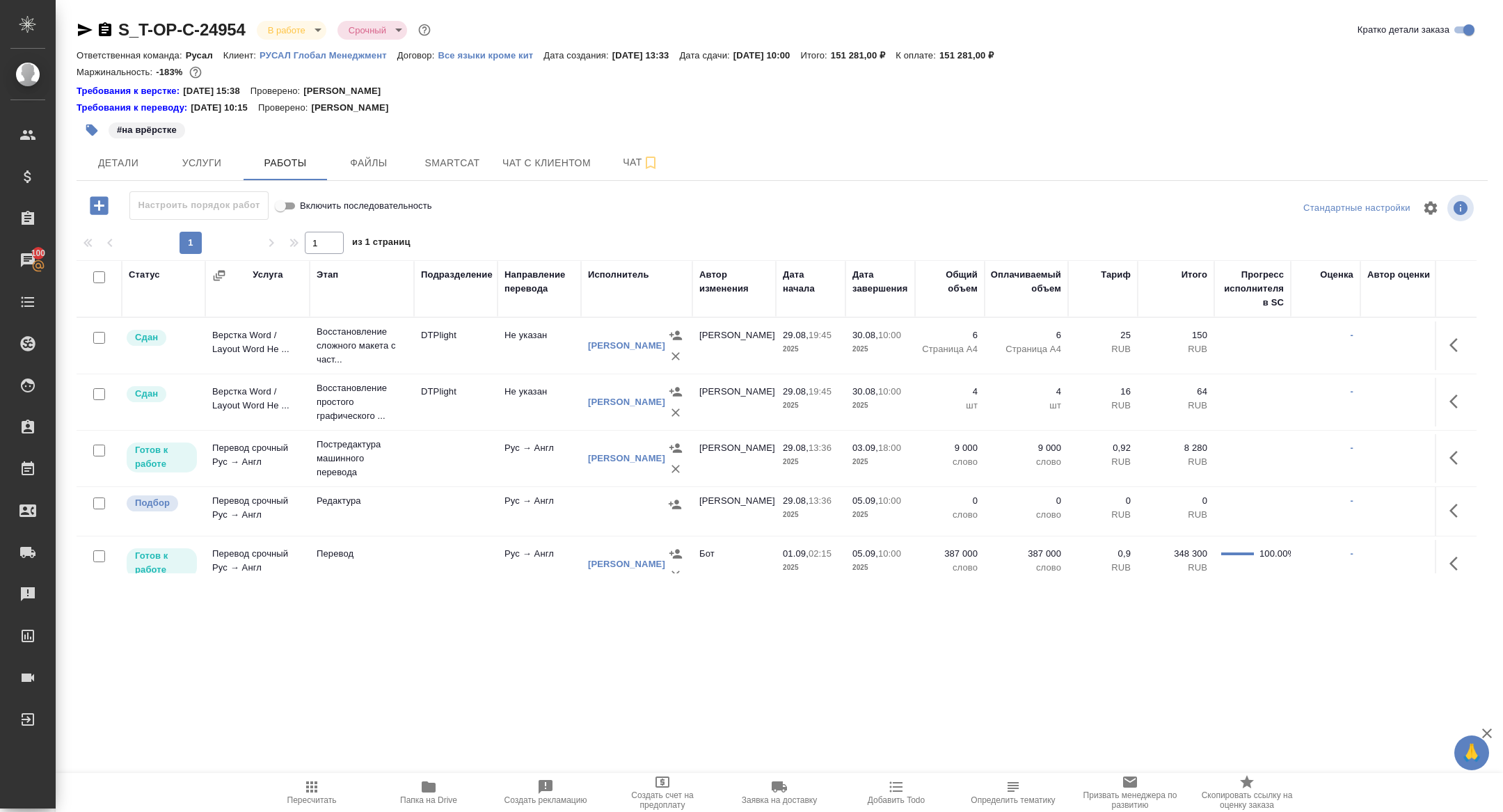
click at [96, 208] on icon "button" at bounding box center [99, 205] width 18 height 18
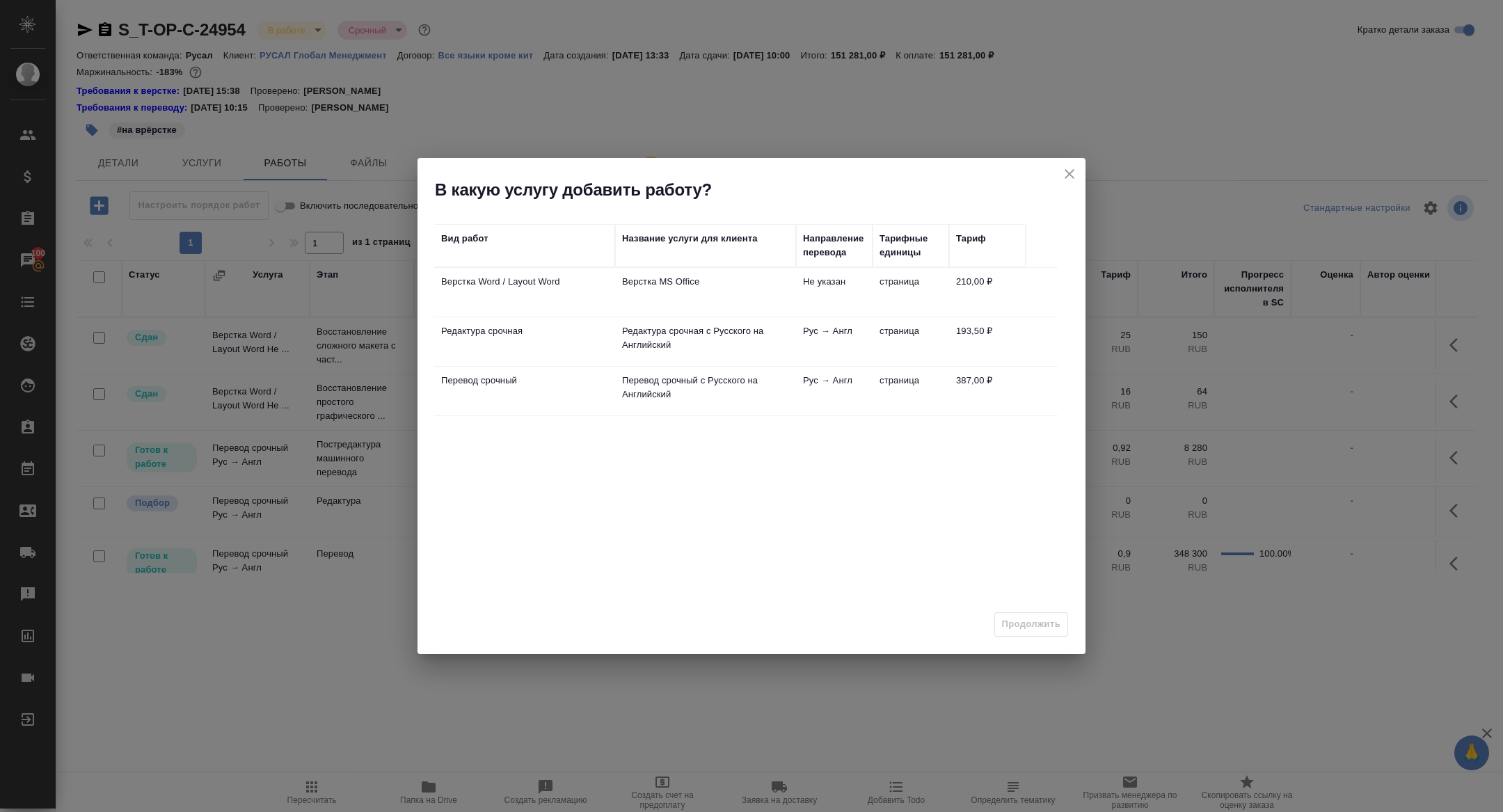
click at [480, 385] on p "Перевод срочный" at bounding box center [525, 381] width 167 height 14
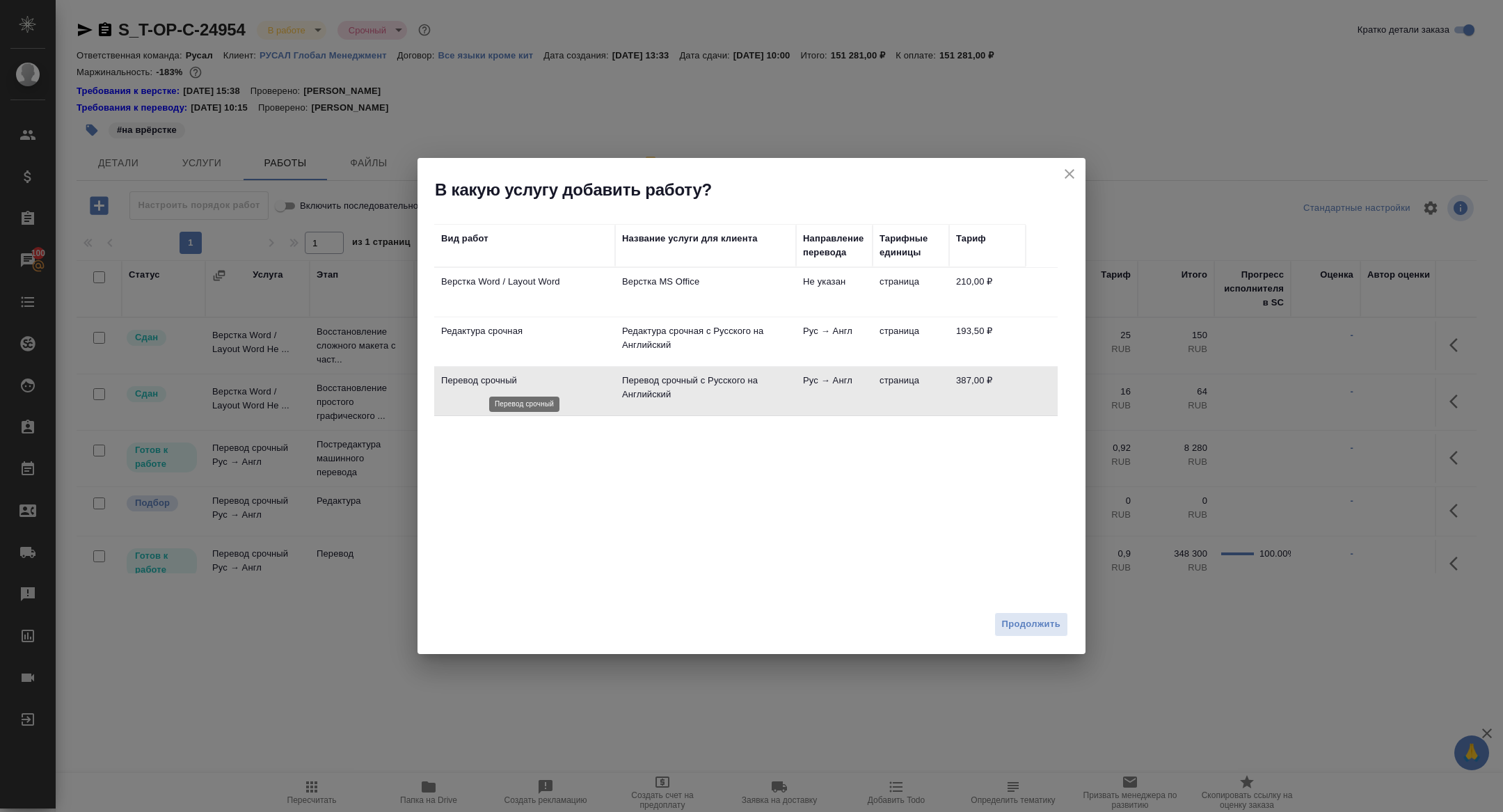
click at [480, 385] on p "Перевод срочный" at bounding box center [525, 381] width 167 height 14
click at [1032, 627] on span "Продолжить" at bounding box center [1031, 625] width 59 height 16
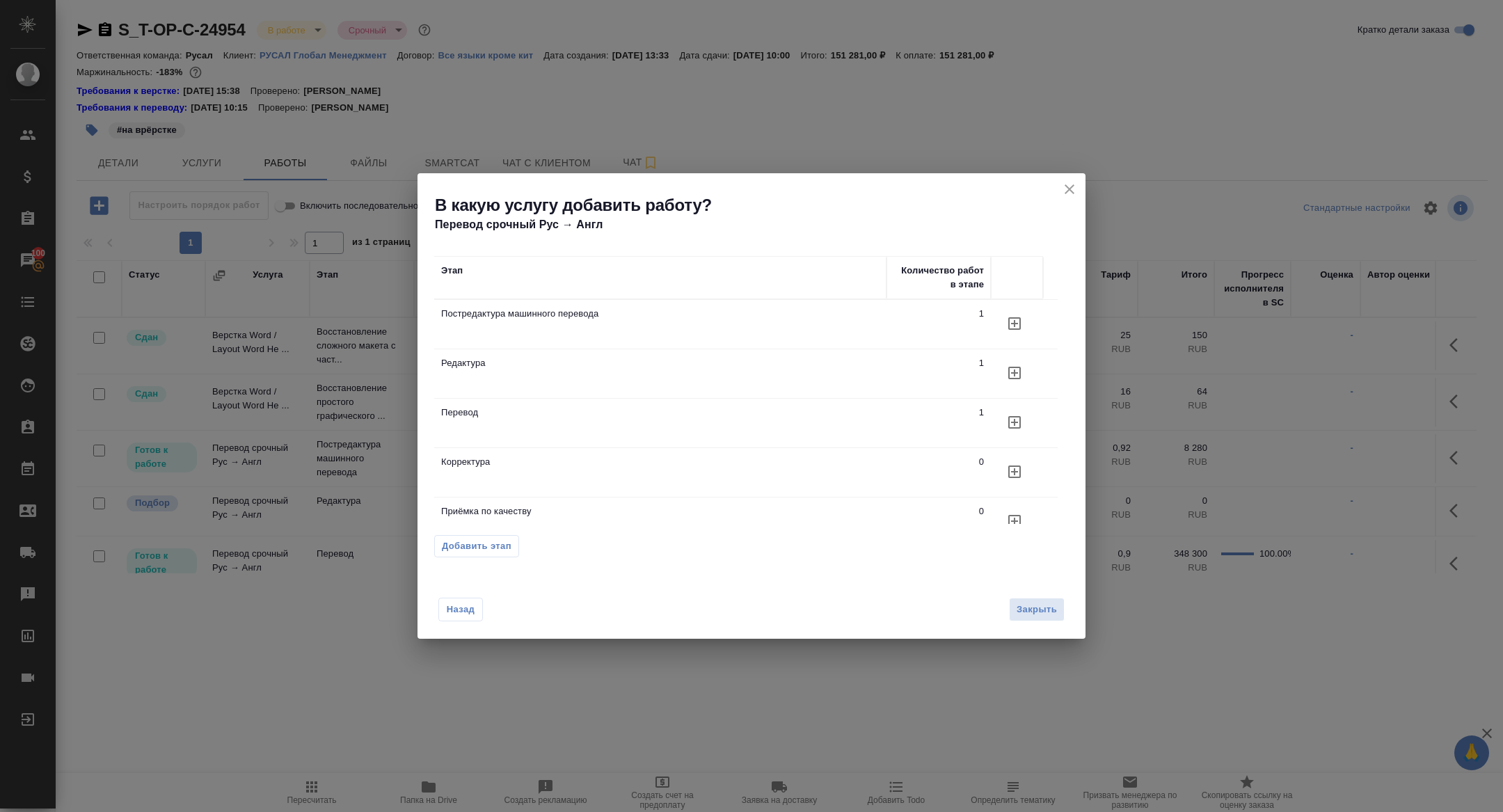
click at [1016, 471] on icon "button" at bounding box center [1015, 472] width 13 height 13
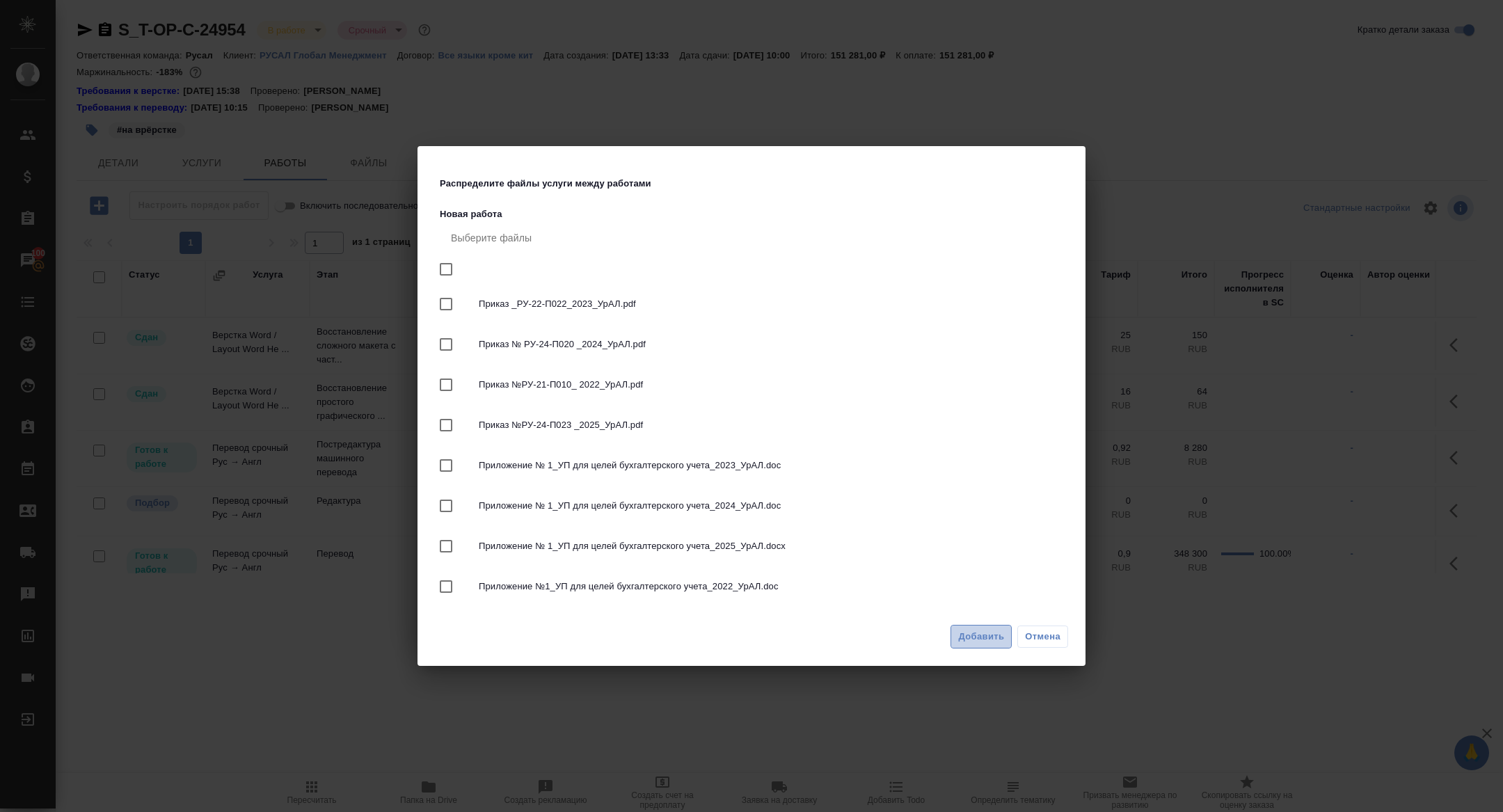
click at [977, 630] on span "Добавить" at bounding box center [981, 636] width 46 height 16
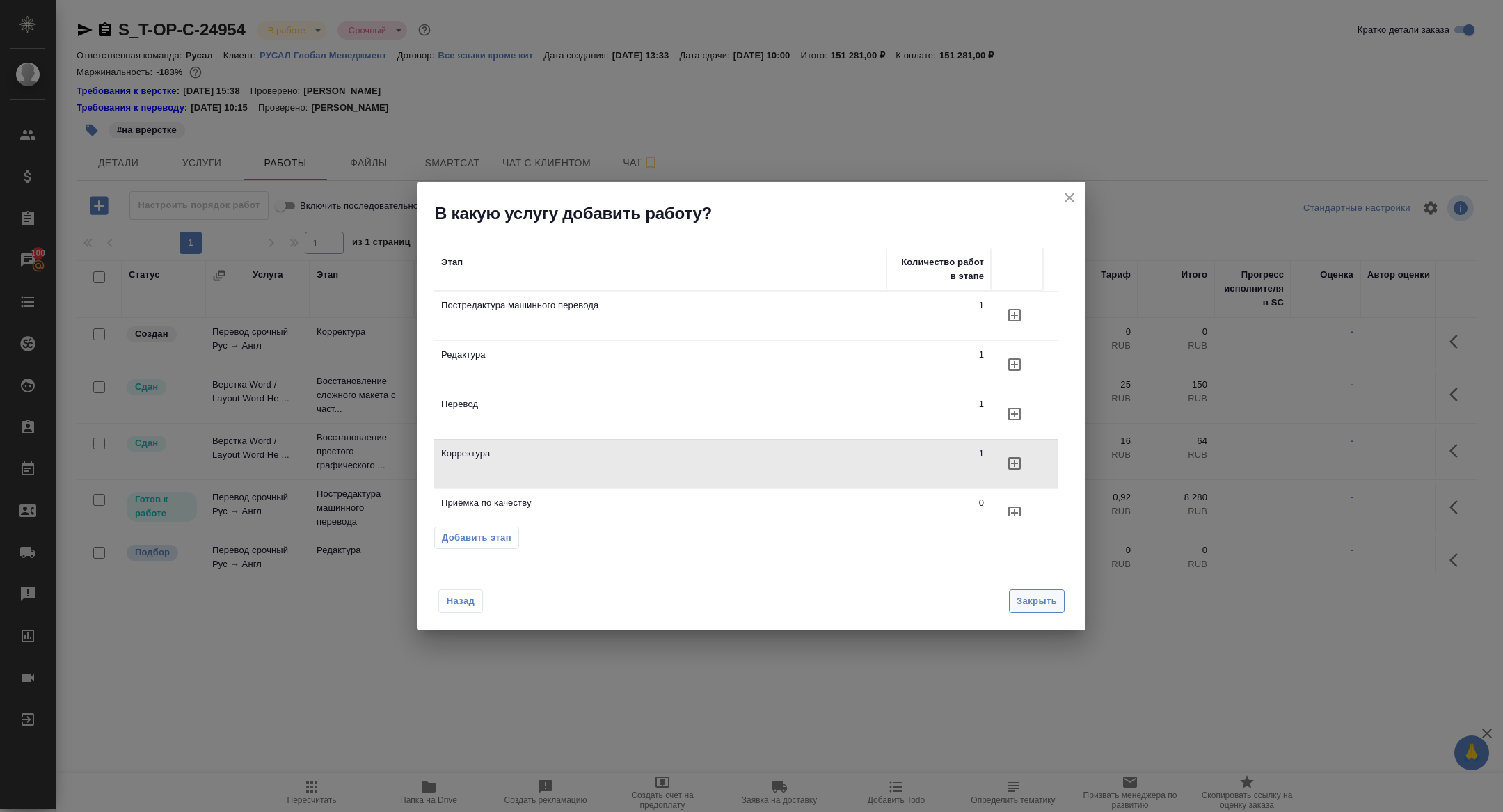
click at [1038, 601] on span "Закрыть" at bounding box center [1036, 601] width 40 height 16
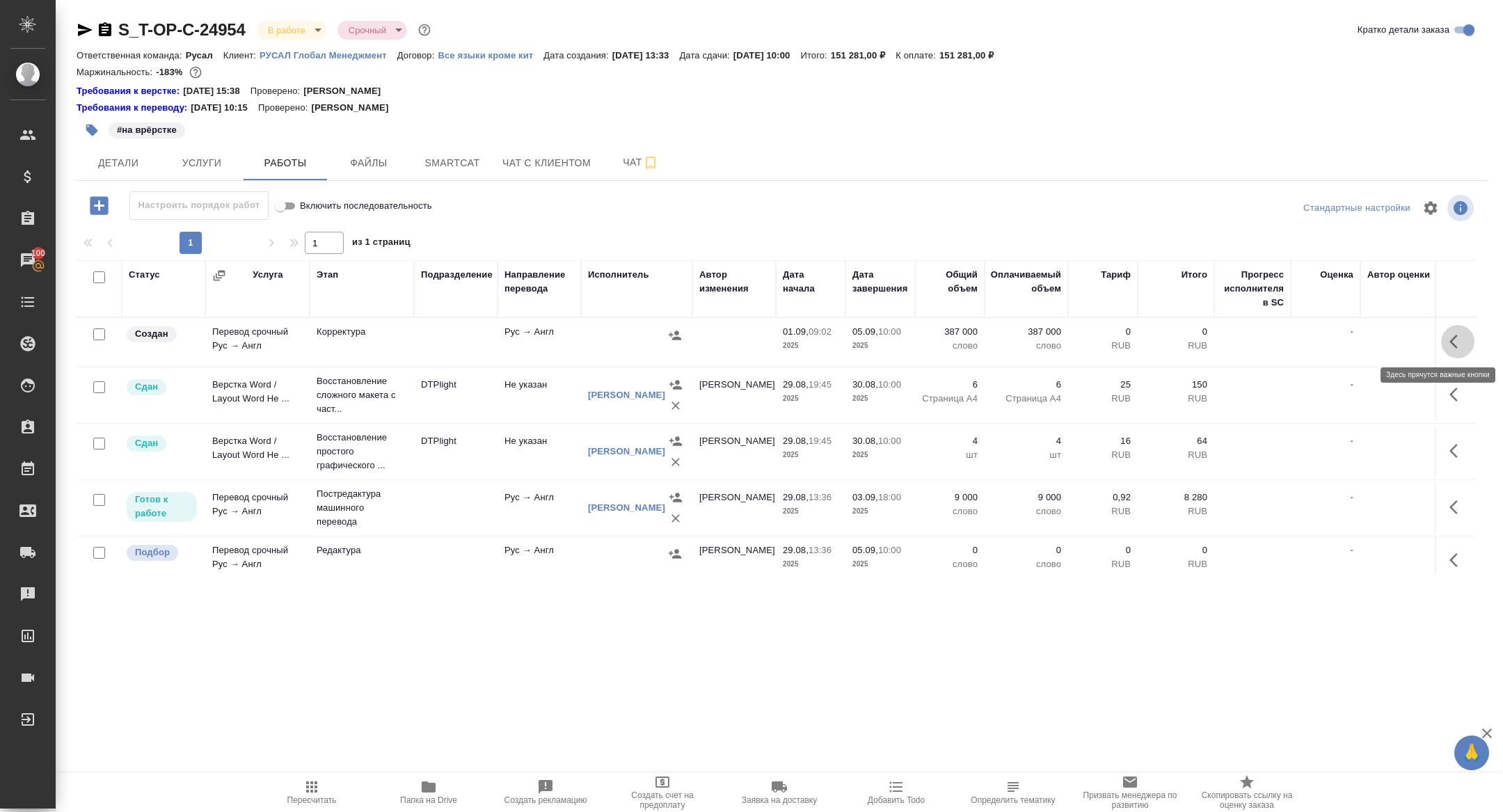
click at [1454, 328] on button "button" at bounding box center [1458, 342] width 34 height 34
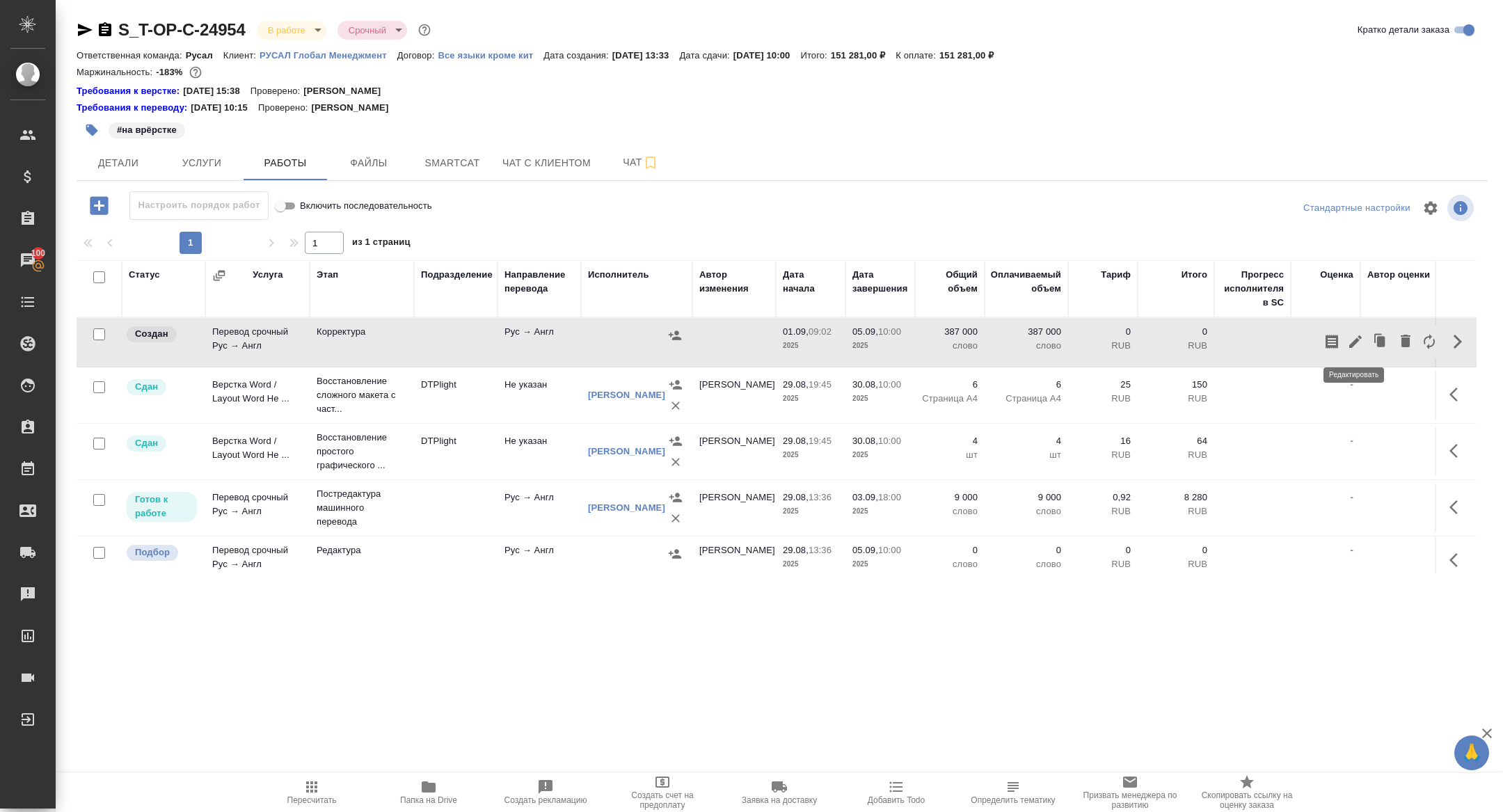
click at [1357, 338] on icon "button" at bounding box center [1356, 342] width 13 height 13
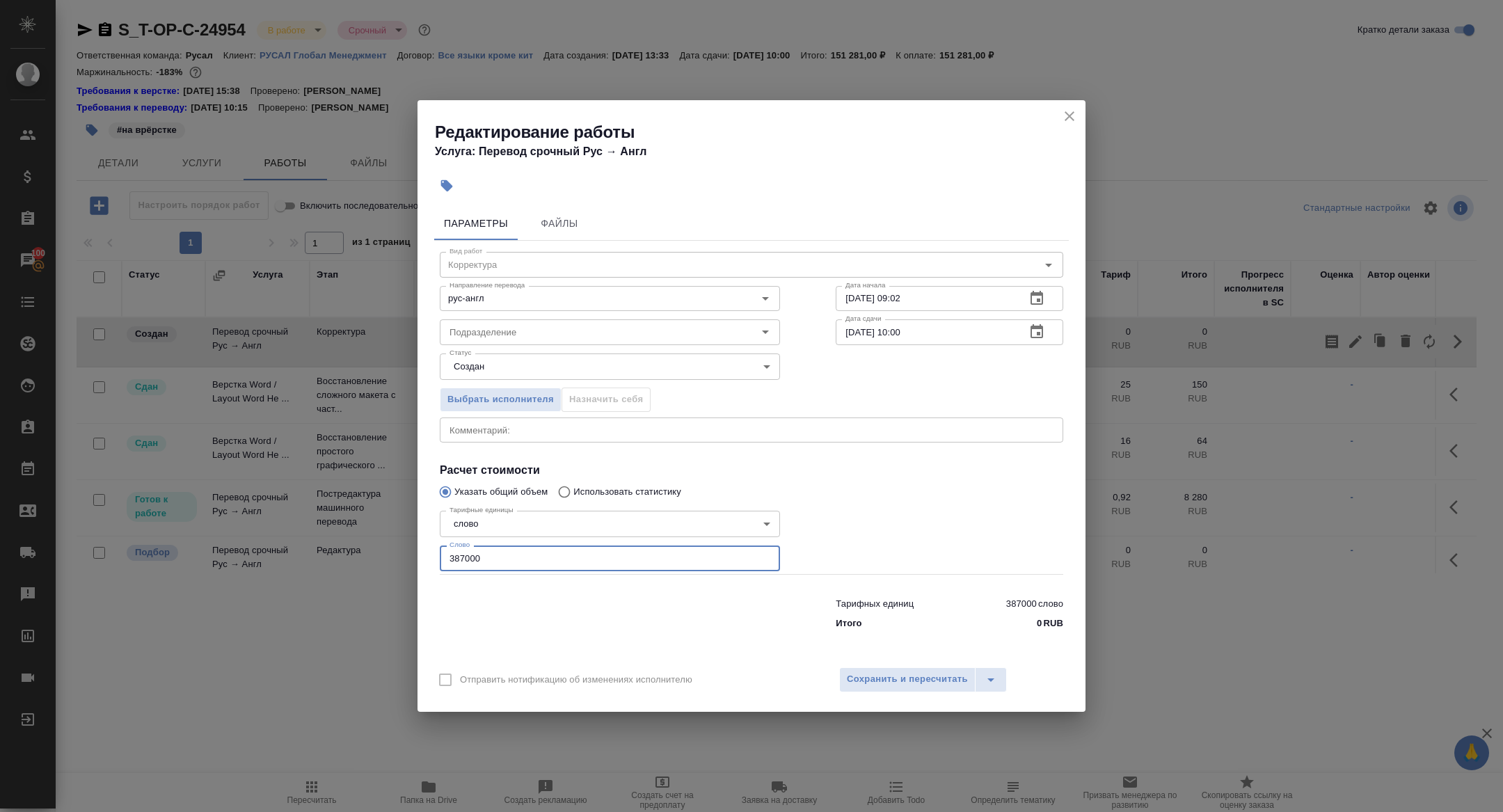
drag, startPoint x: 487, startPoint y: 564, endPoint x: 318, endPoint y: 542, distance: 170.4
click at [319, 542] on div "Редактирование работы Услуга: Перевод срочный Рус → Англ Параметры Файлы Вид ра…" at bounding box center [751, 406] width 1503 height 812
type input "52000"
click at [923, 676] on span "Сохранить и пересчитать" at bounding box center [907, 680] width 121 height 16
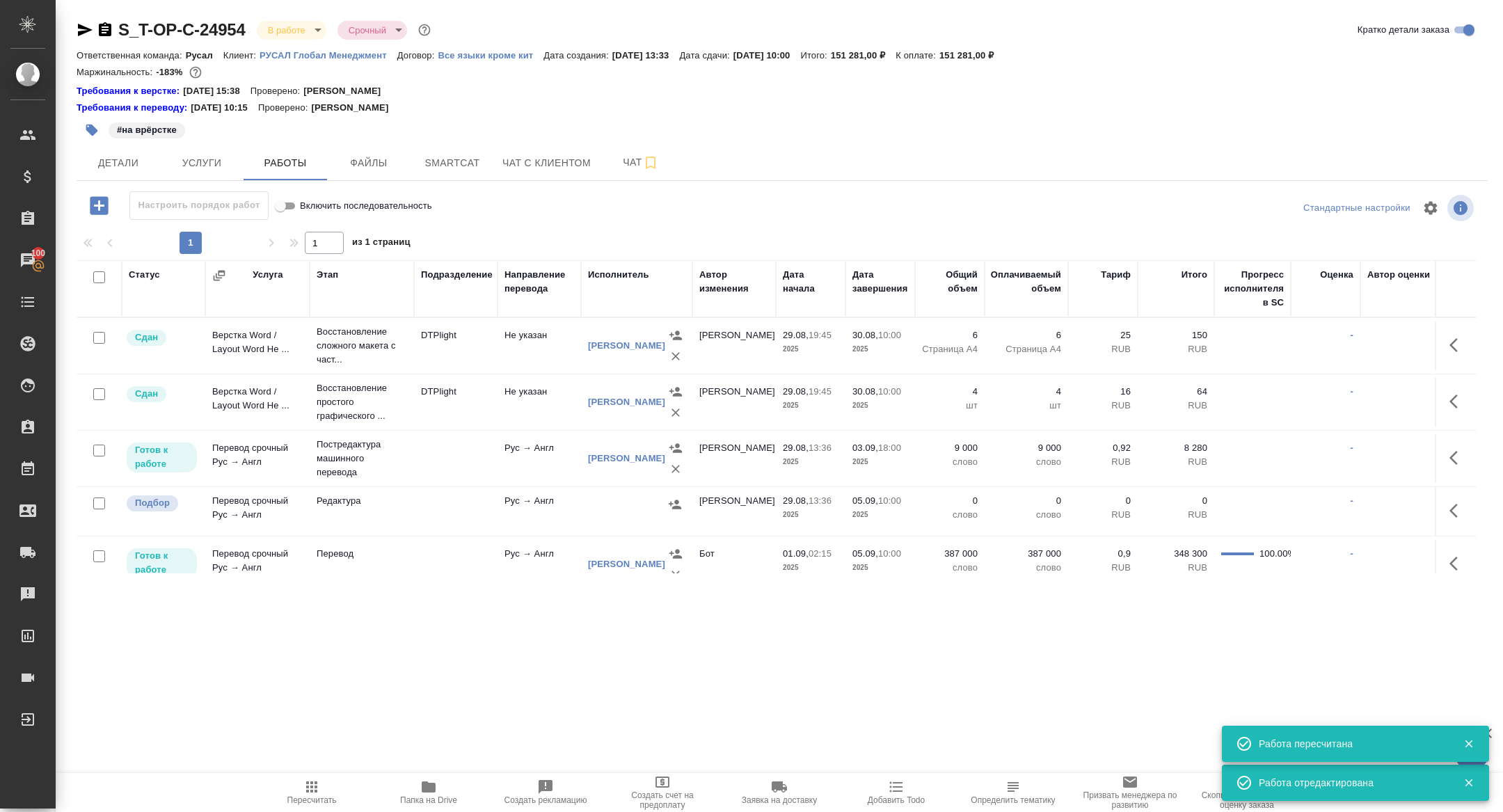
scroll to position [116, 0]
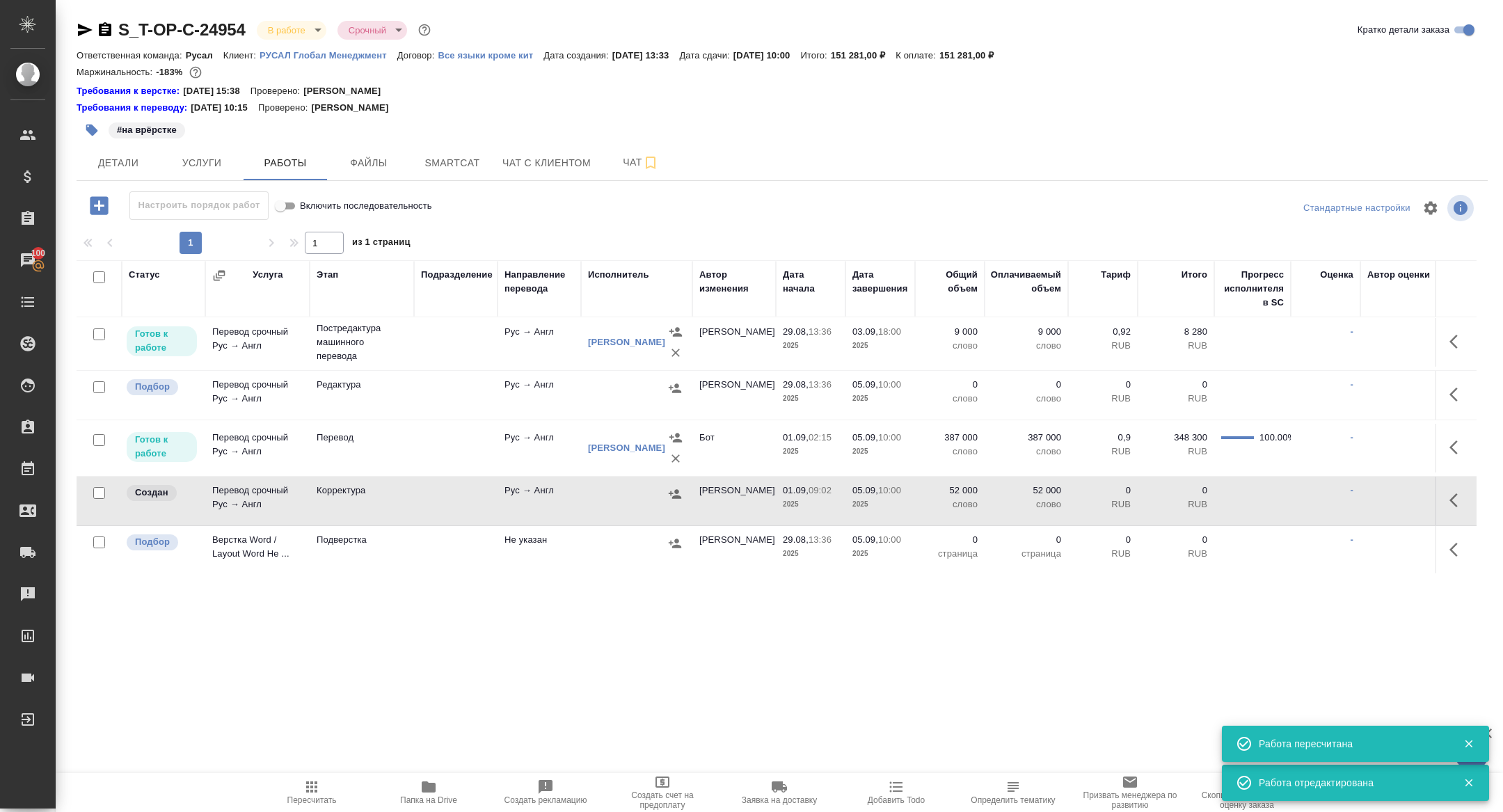
click at [241, 494] on td "Перевод срочный Рус → Англ" at bounding box center [257, 501] width 104 height 49
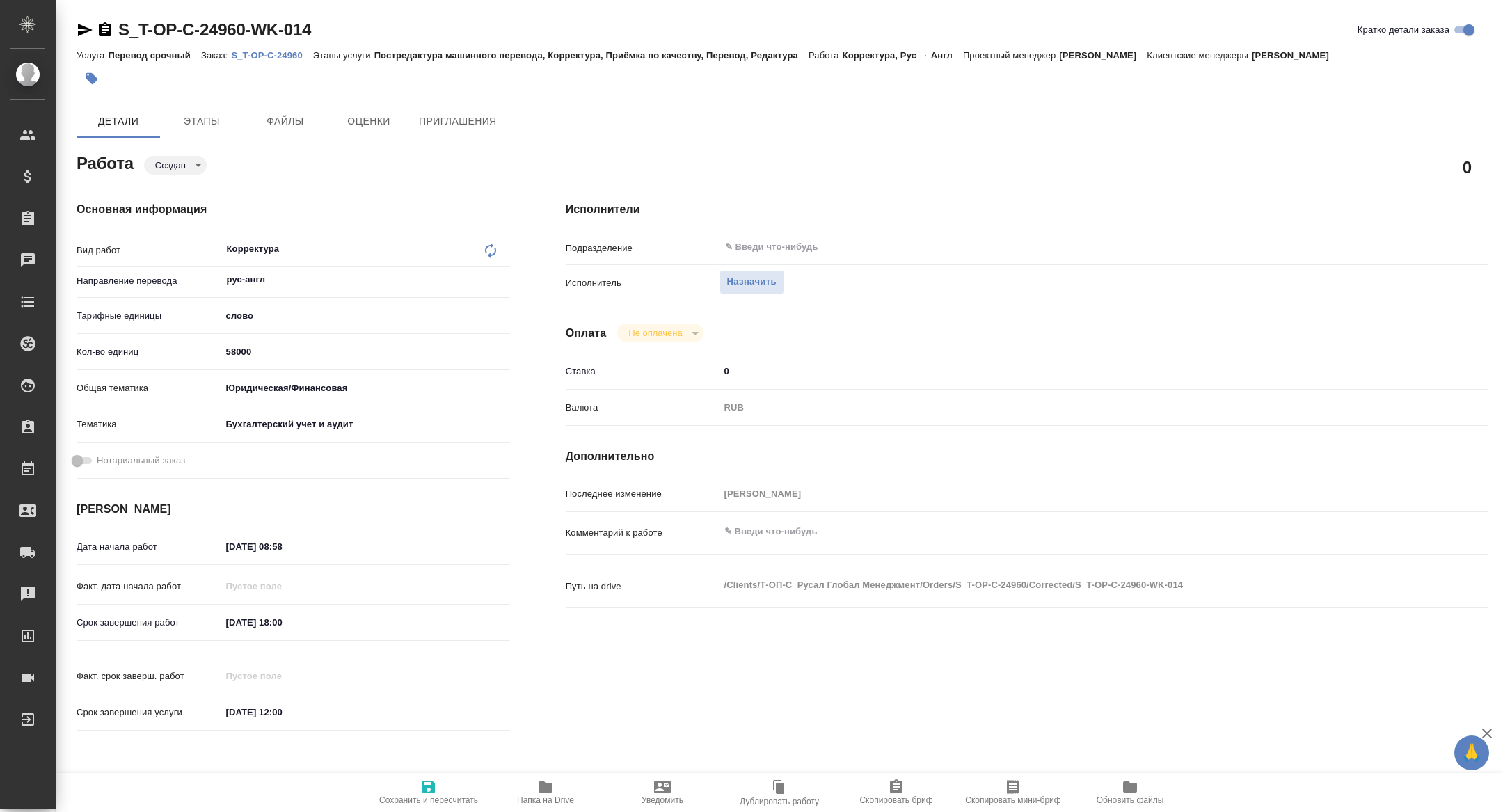
type textarea "x"
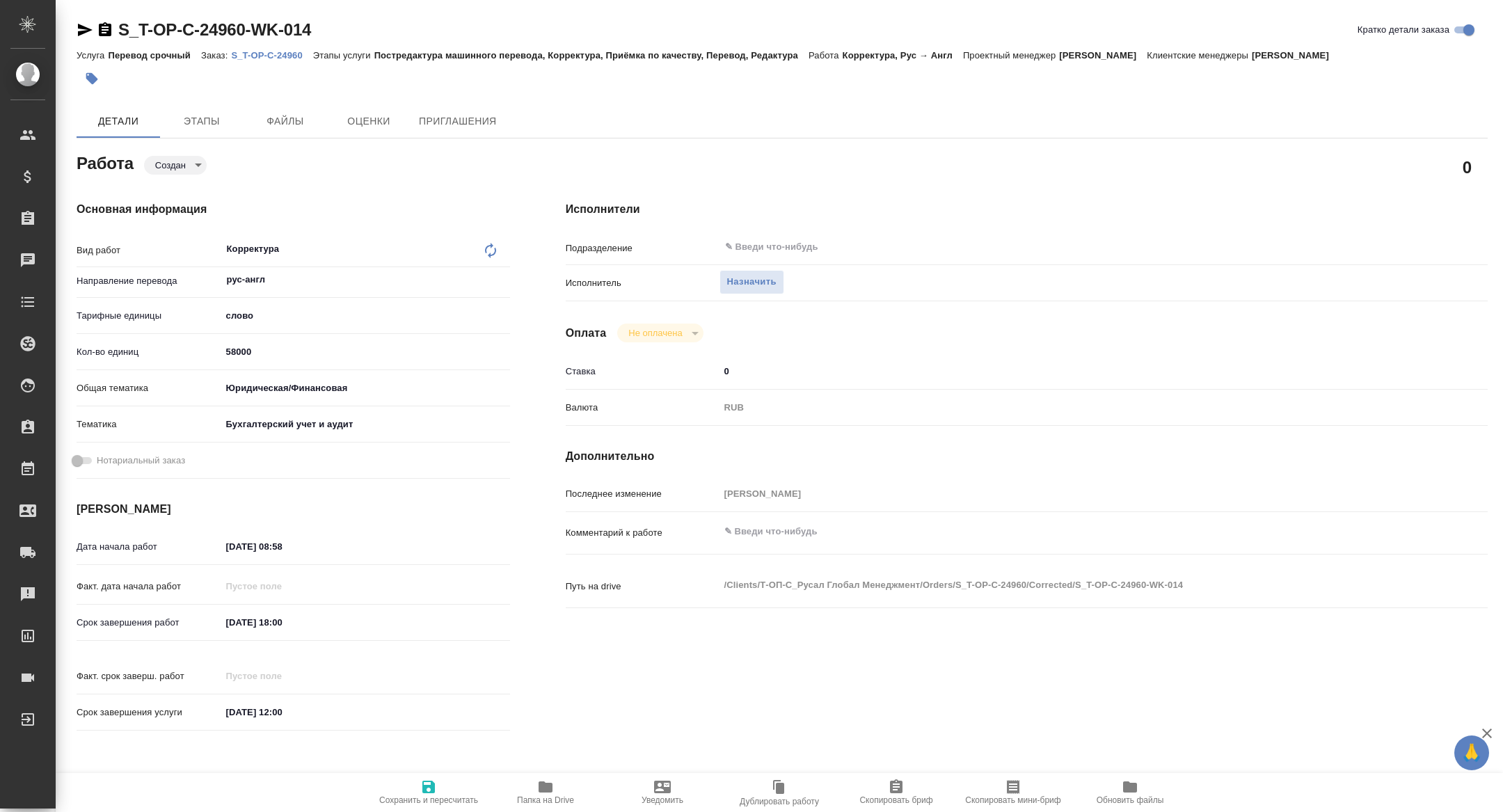
type textarea "x"
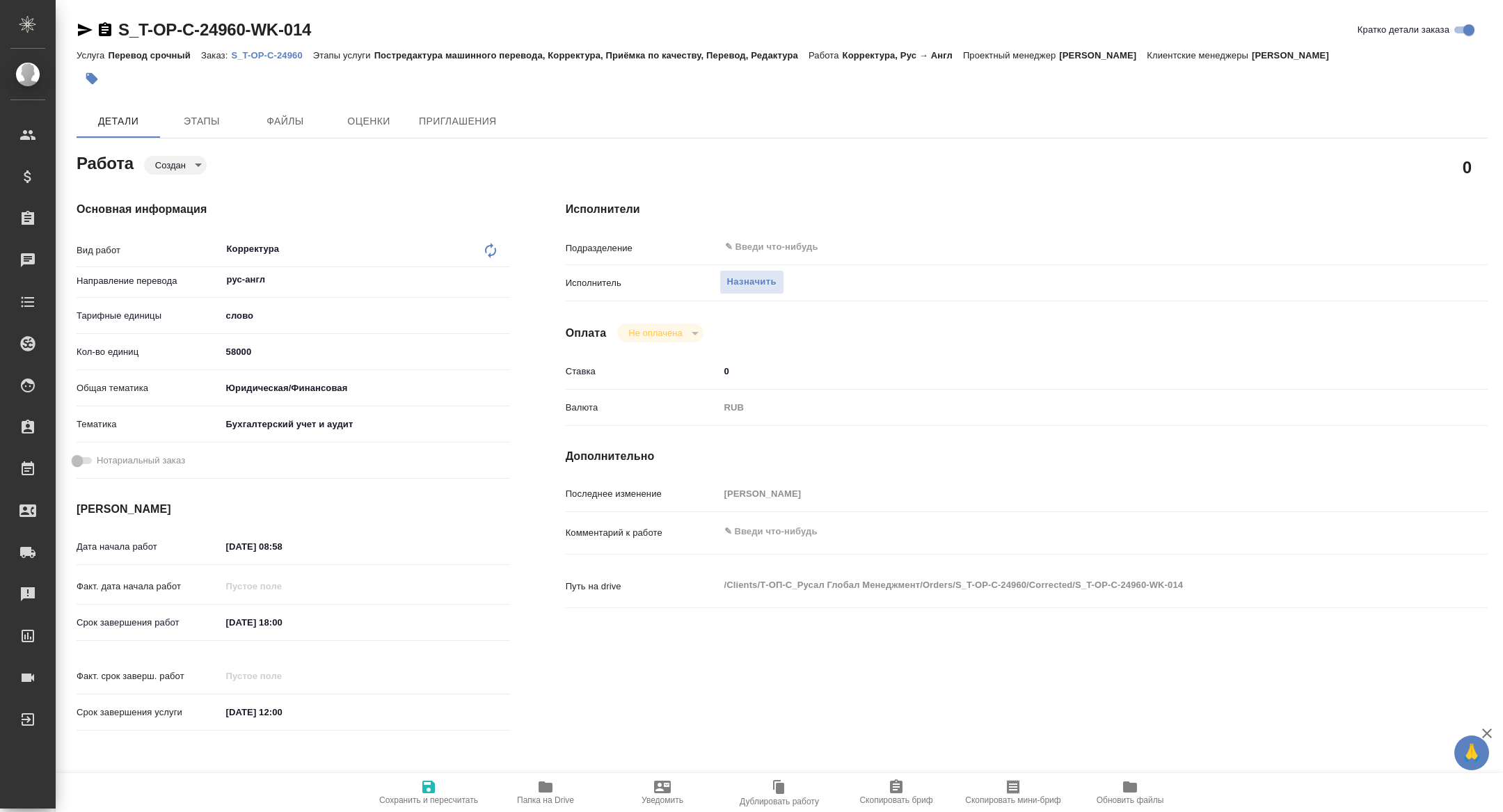
type textarea "x"
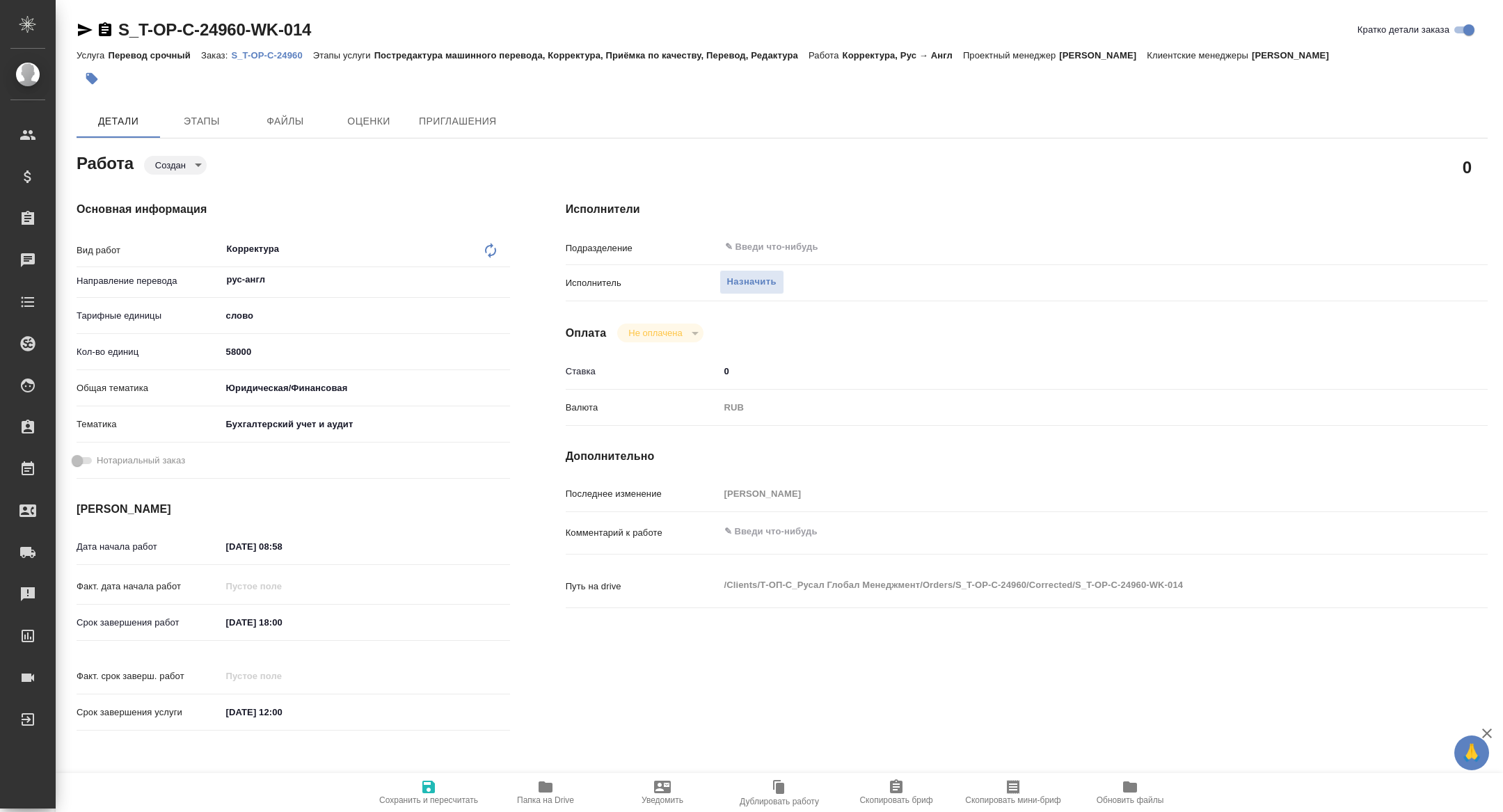
type textarea "x"
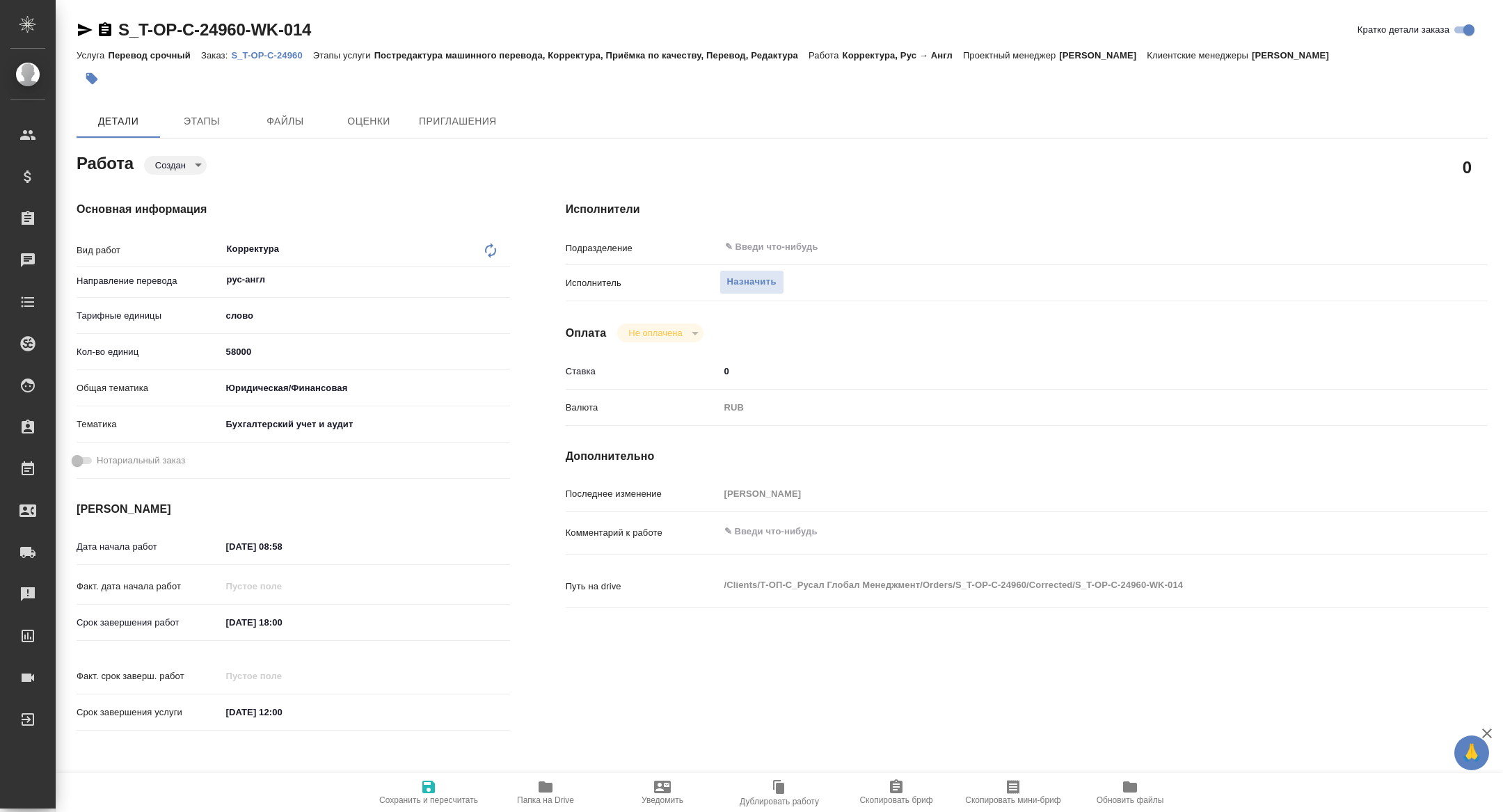
type textarea "x"
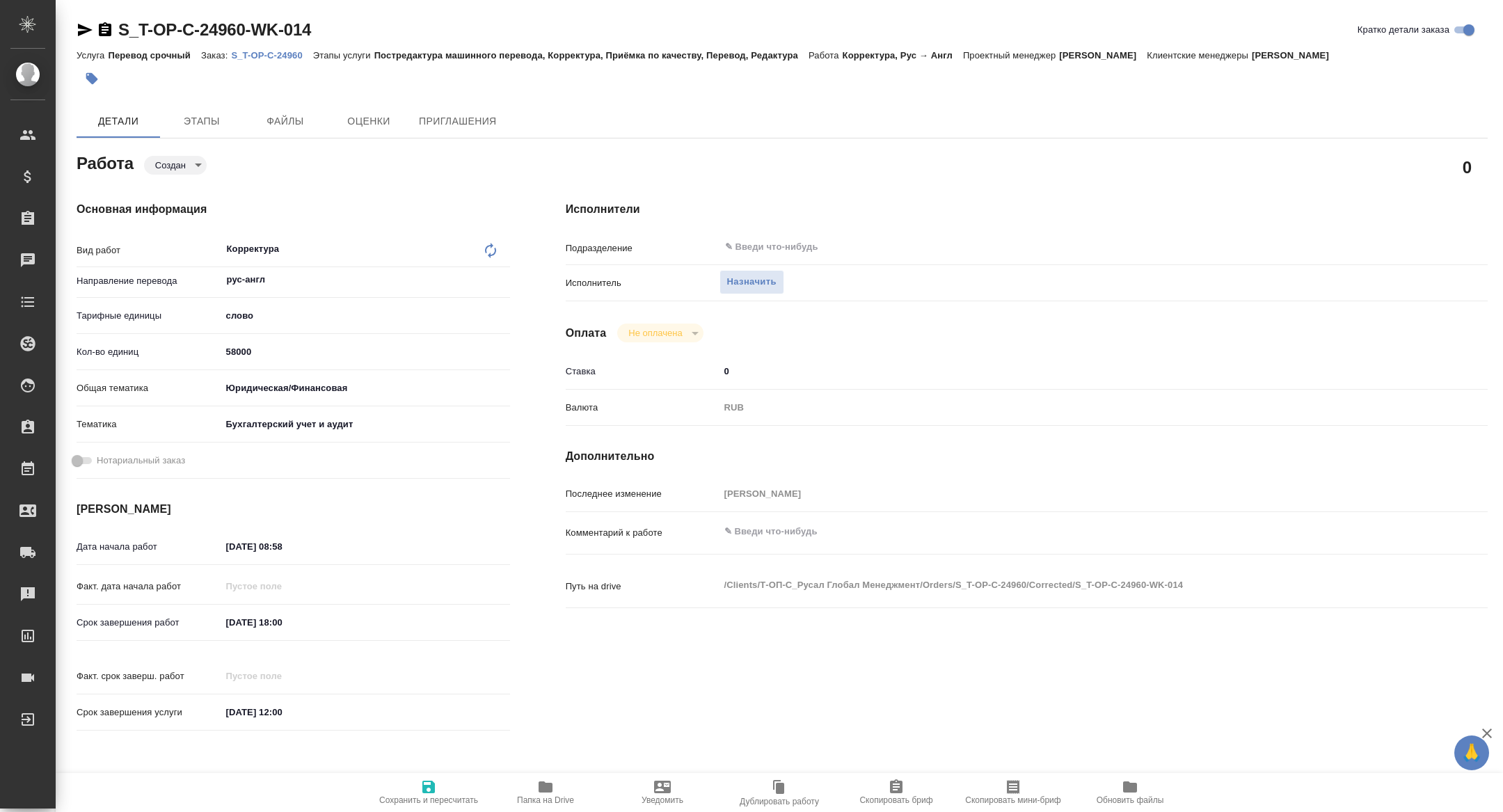
type textarea "x"
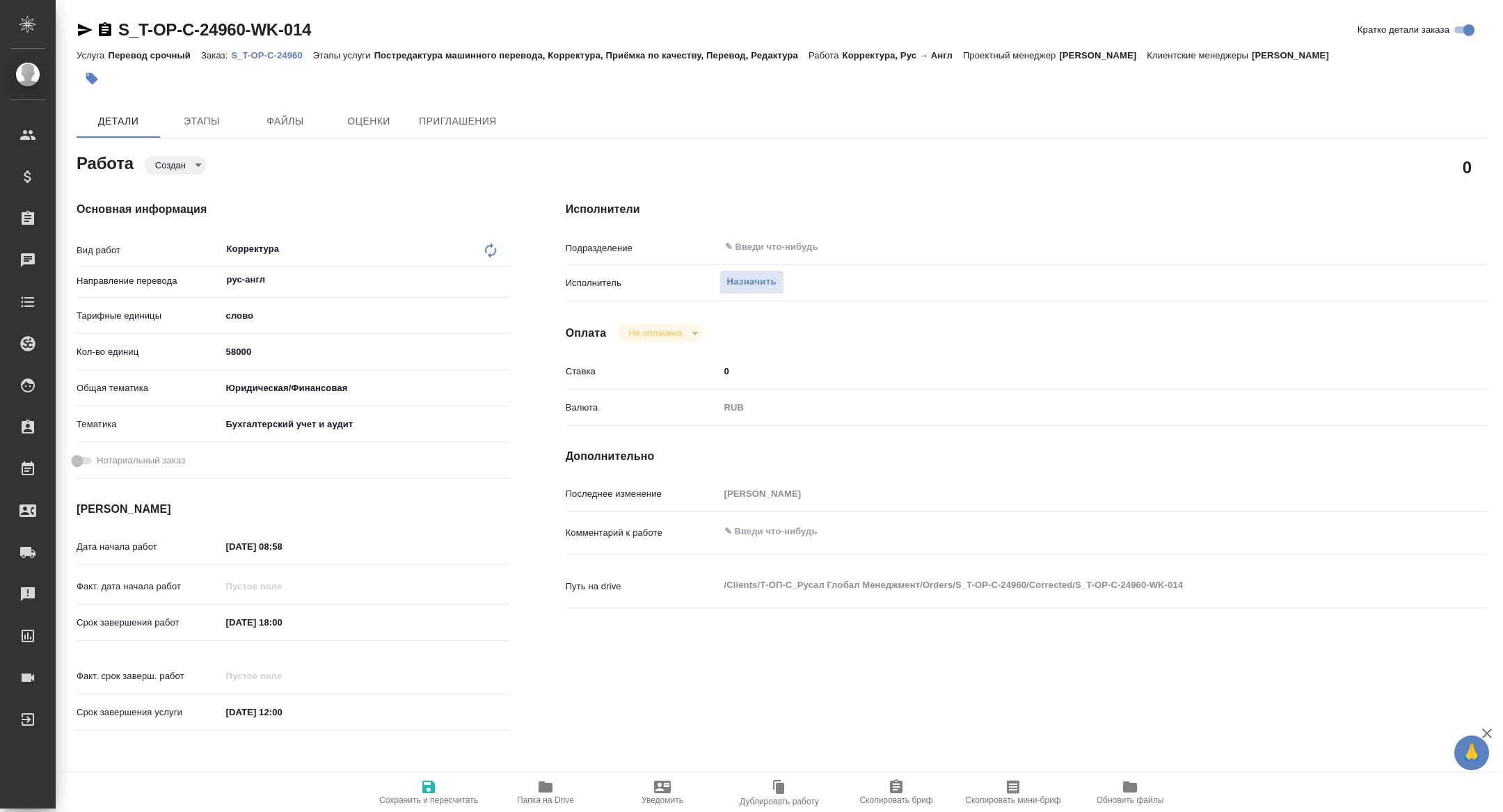
click at [1033, 800] on span "Скопировать мини-бриф" at bounding box center [1013, 800] width 96 height 9
type textarea "x"
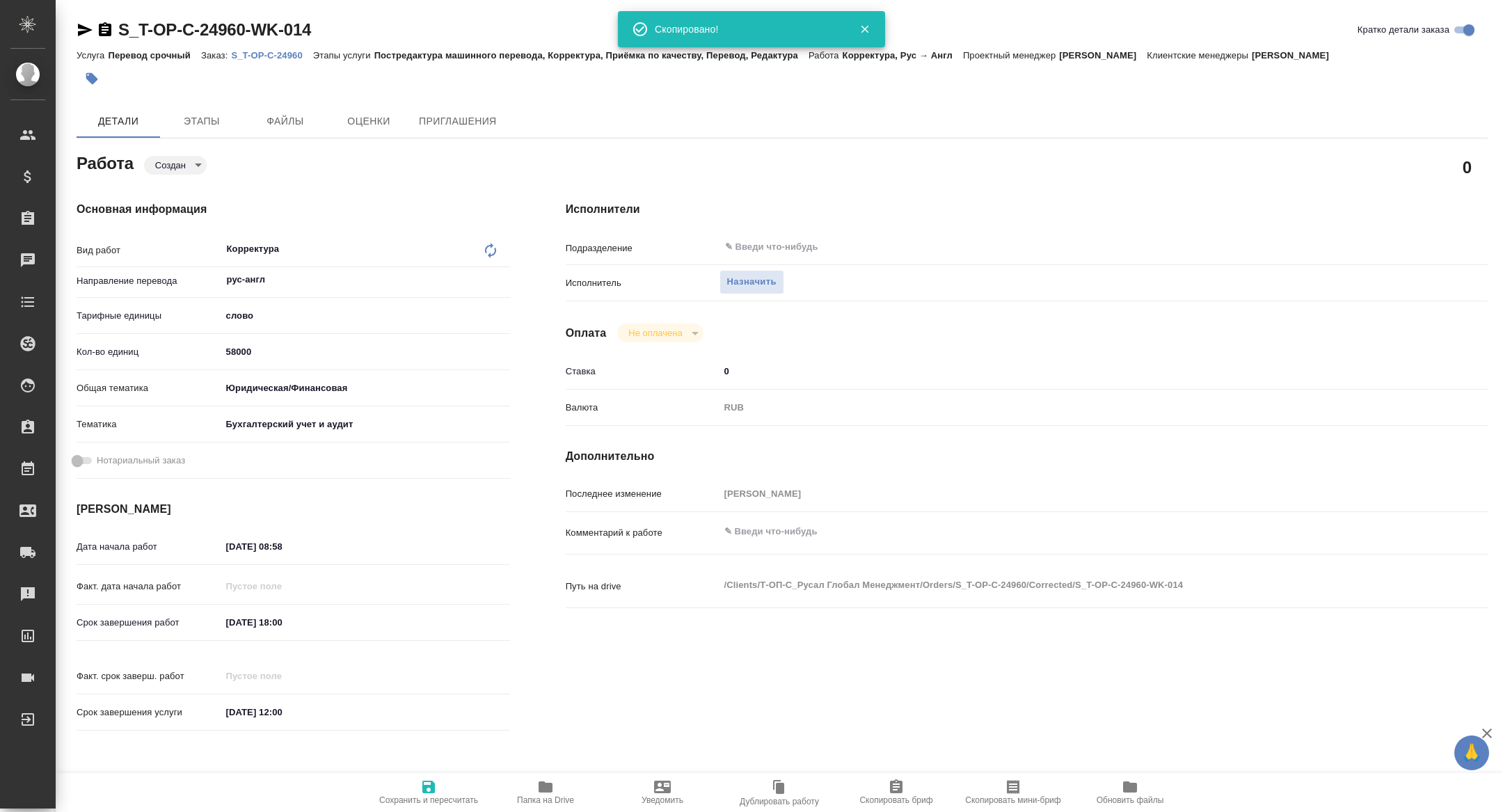
type textarea "x"
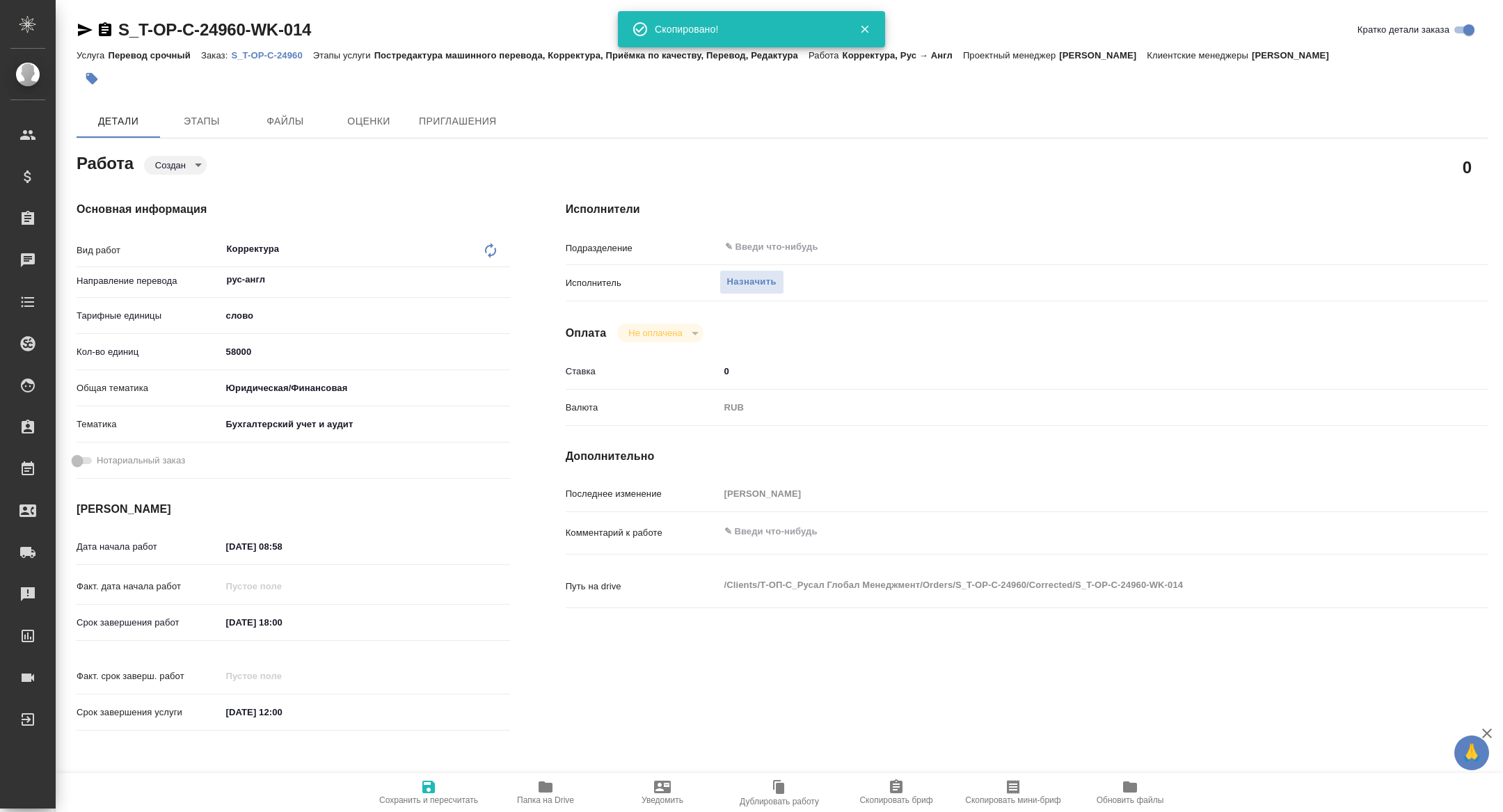
type textarea "x"
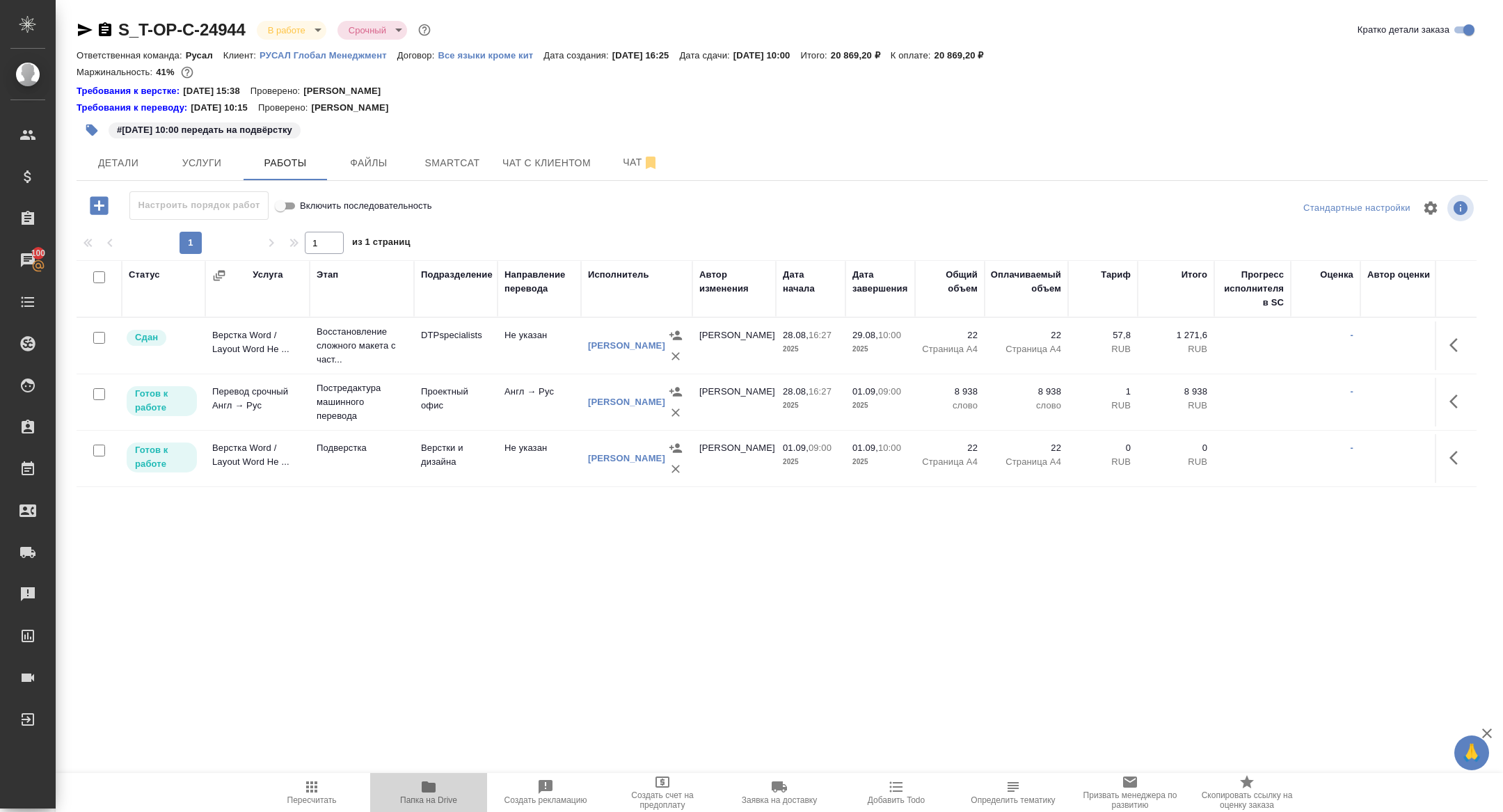
click at [445, 792] on span "Папка на Drive" at bounding box center [429, 792] width 100 height 27
click at [1453, 455] on icon "button" at bounding box center [1454, 458] width 9 height 14
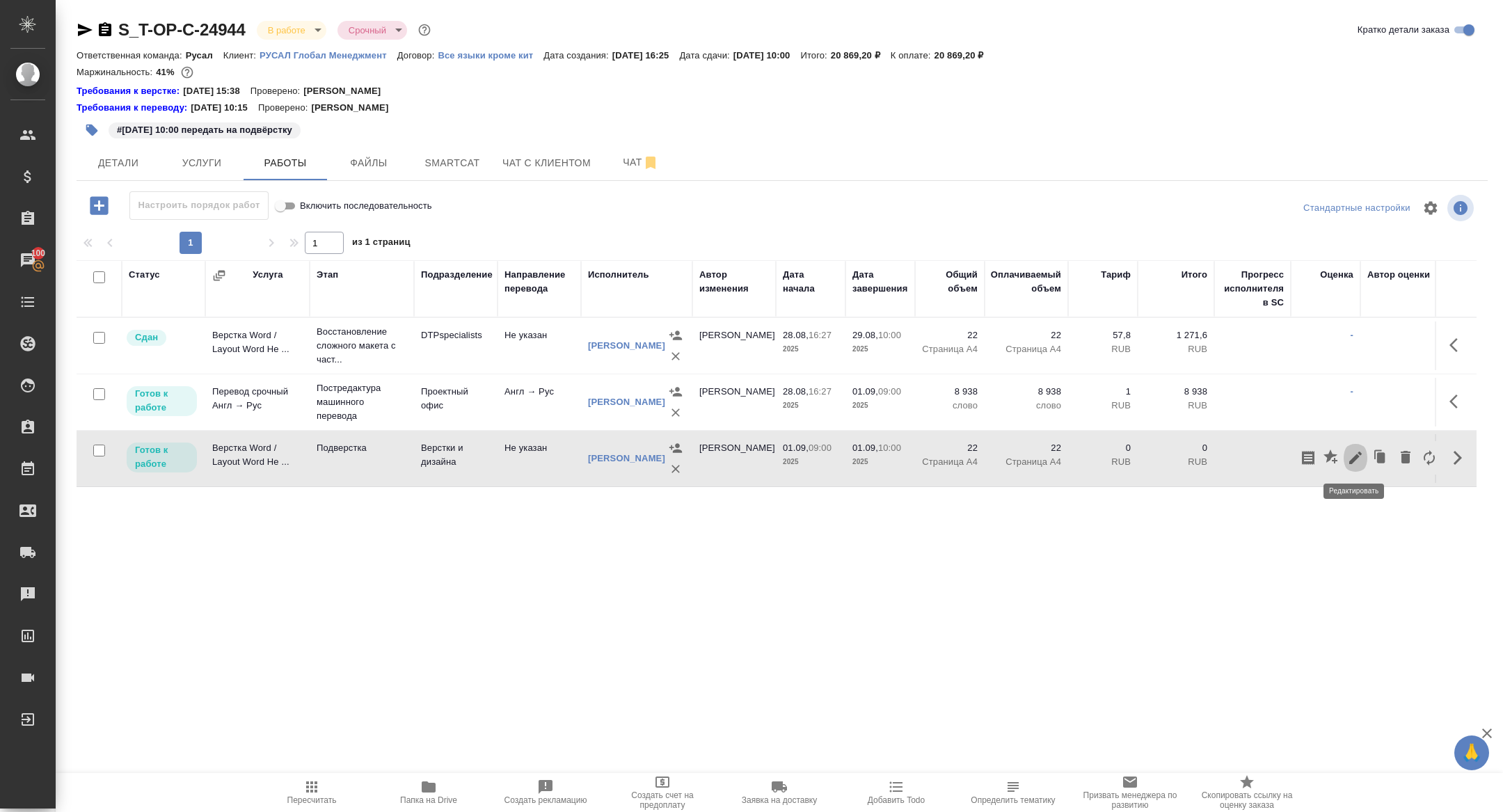
click at [1360, 451] on icon "button" at bounding box center [1356, 457] width 16 height 16
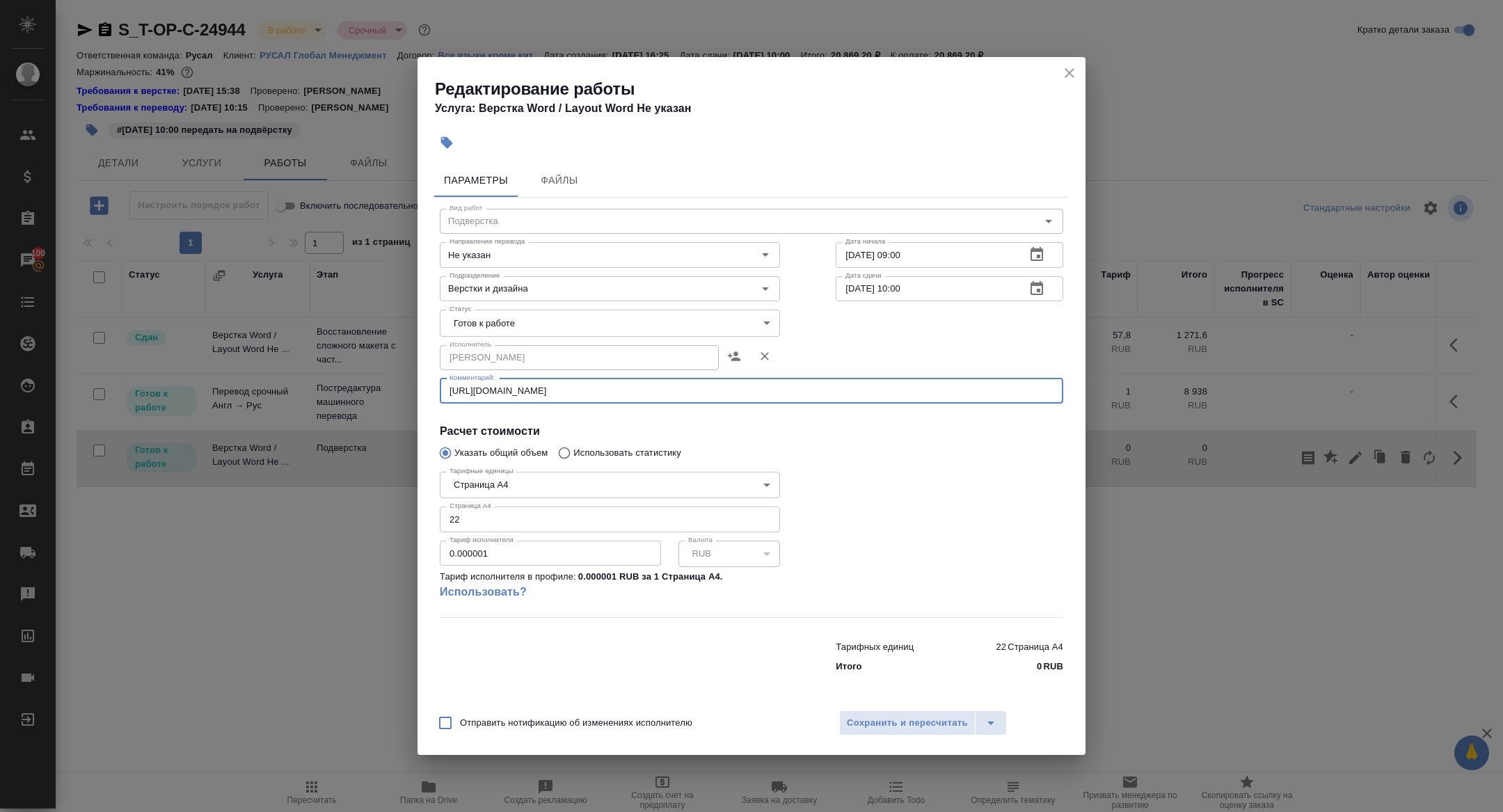
drag, startPoint x: 644, startPoint y: 388, endPoint x: 324, endPoint y: 382, distance: 320.1
click at [324, 382] on div "Редактирование работы Услуга: Верстка Word / Layout Word Не указан Параметры Фа…" at bounding box center [751, 406] width 1503 height 812
click at [901, 725] on span "Сохранить и пересчитать" at bounding box center [907, 723] width 121 height 16
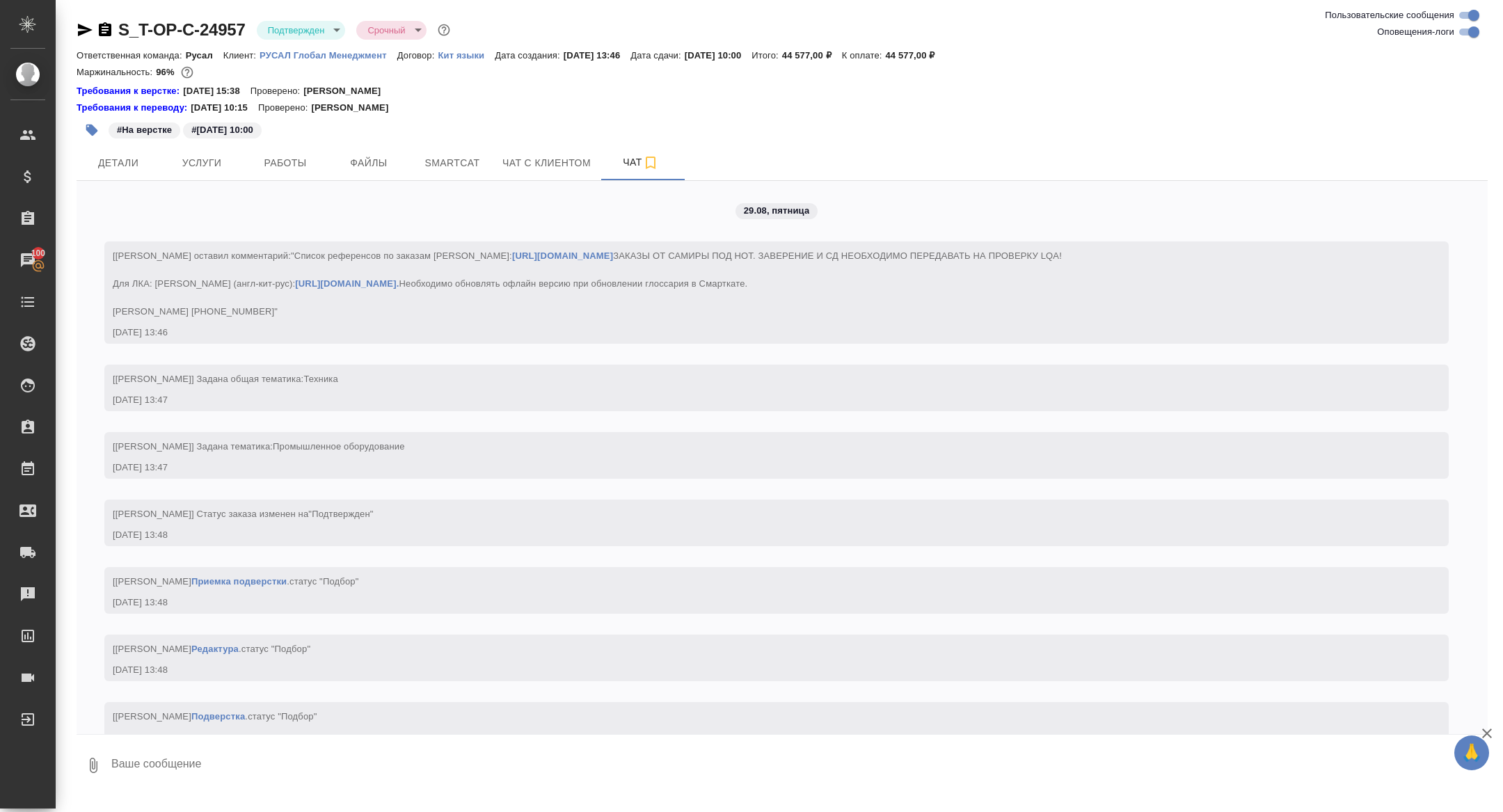
scroll to position [2849, 0]
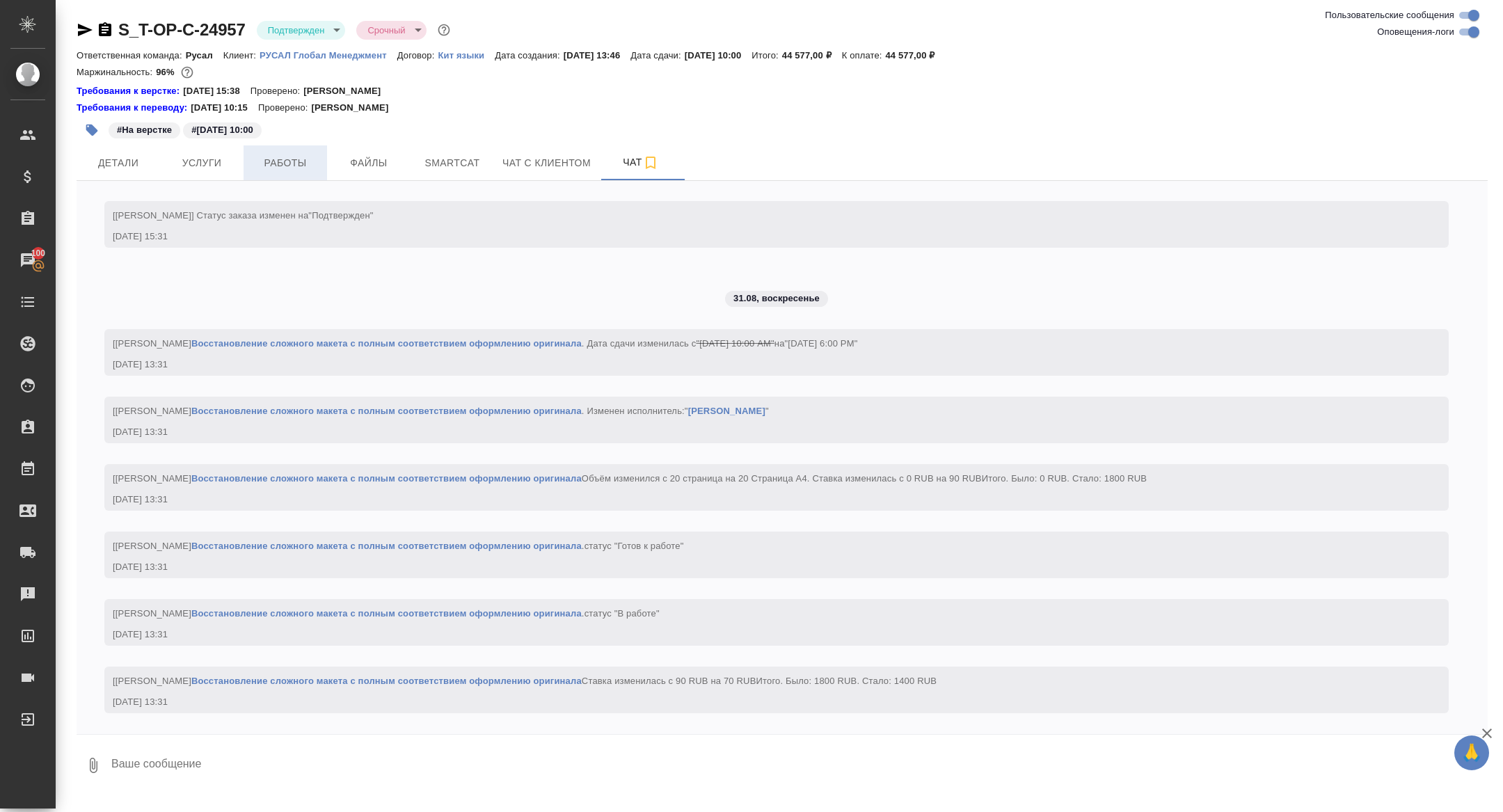
click at [279, 174] on button "Работы" at bounding box center [285, 163] width 84 height 34
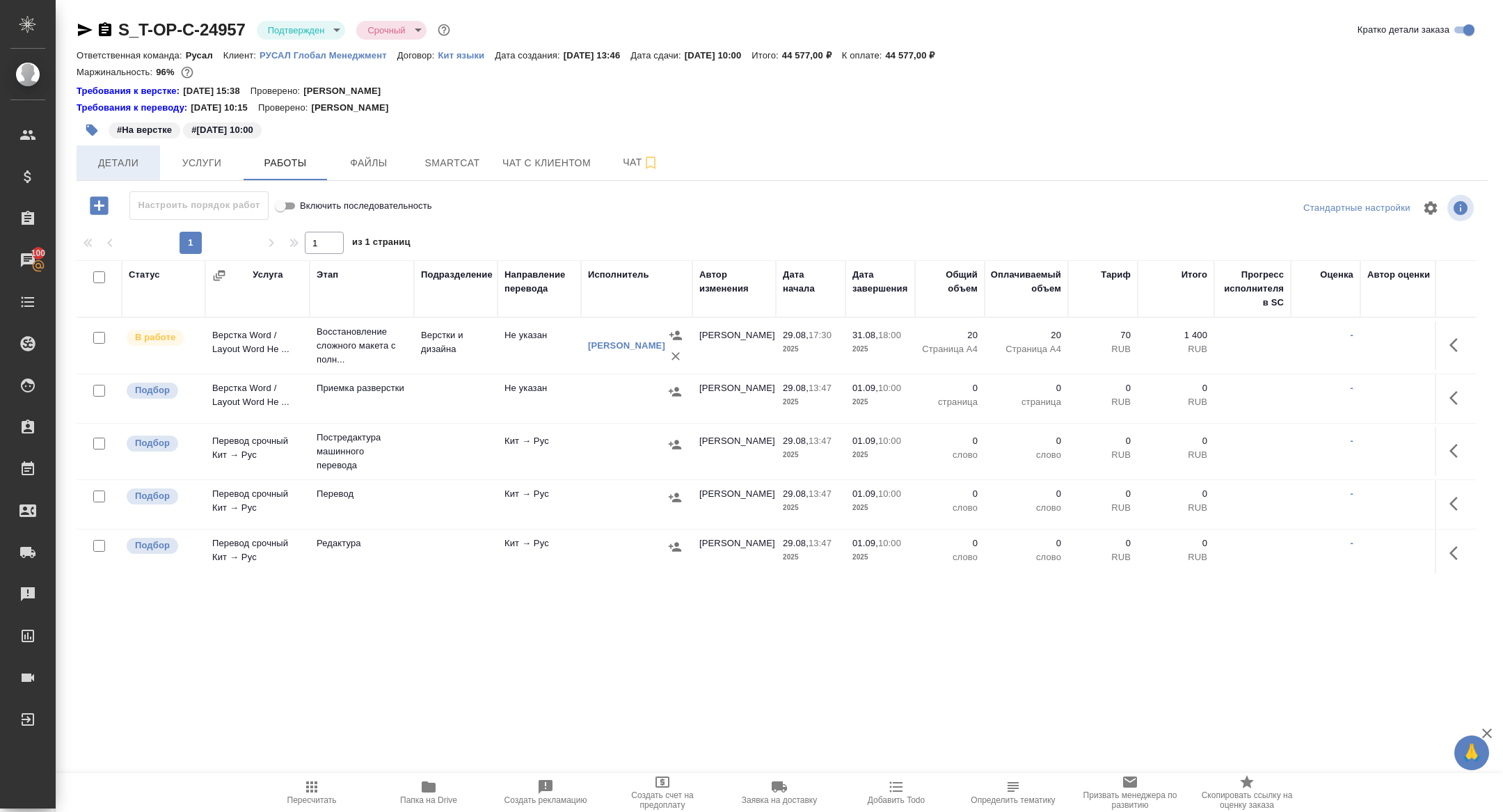
click at [133, 165] on span "Детали" at bounding box center [118, 163] width 67 height 17
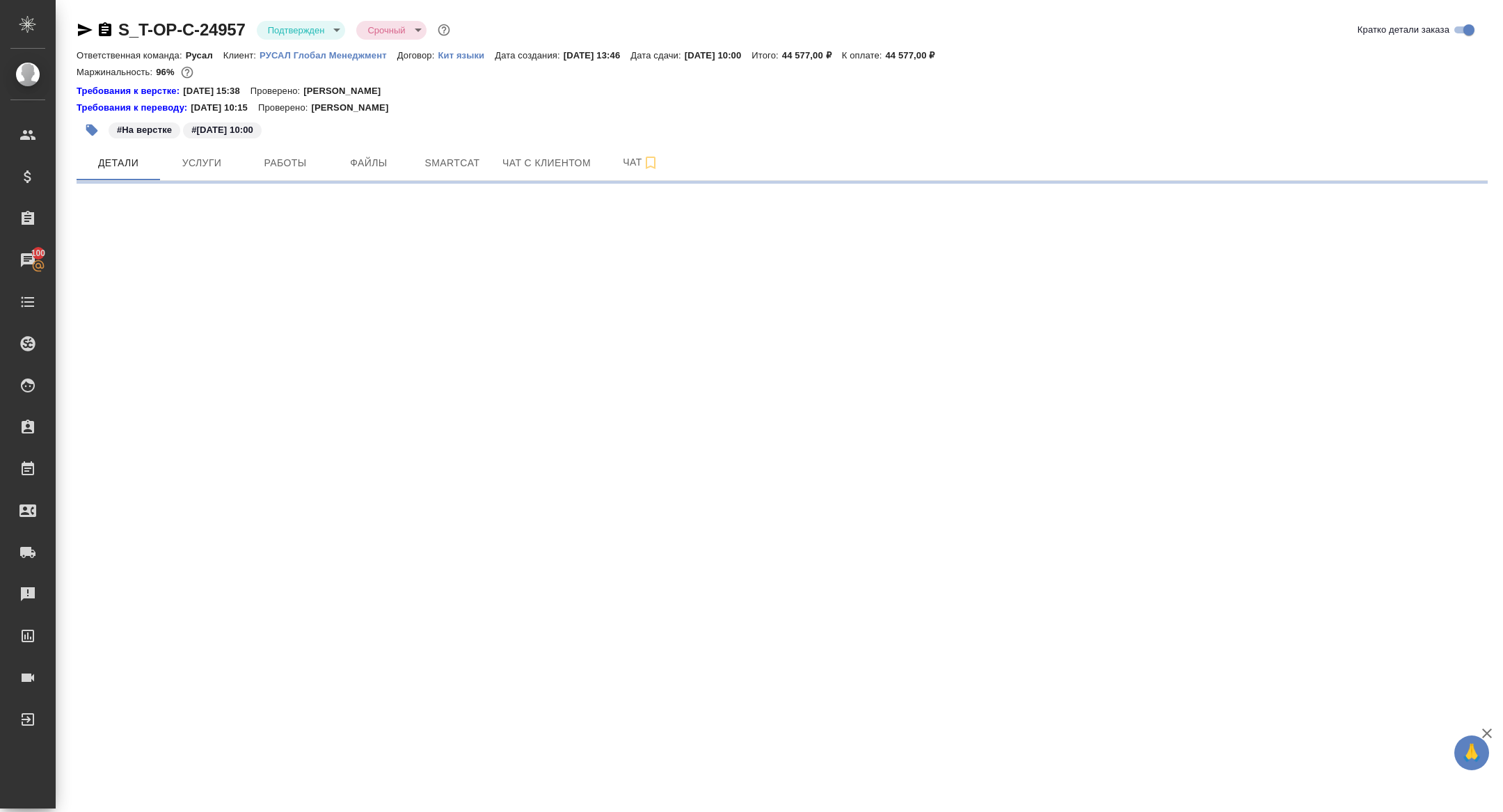
select select "RU"
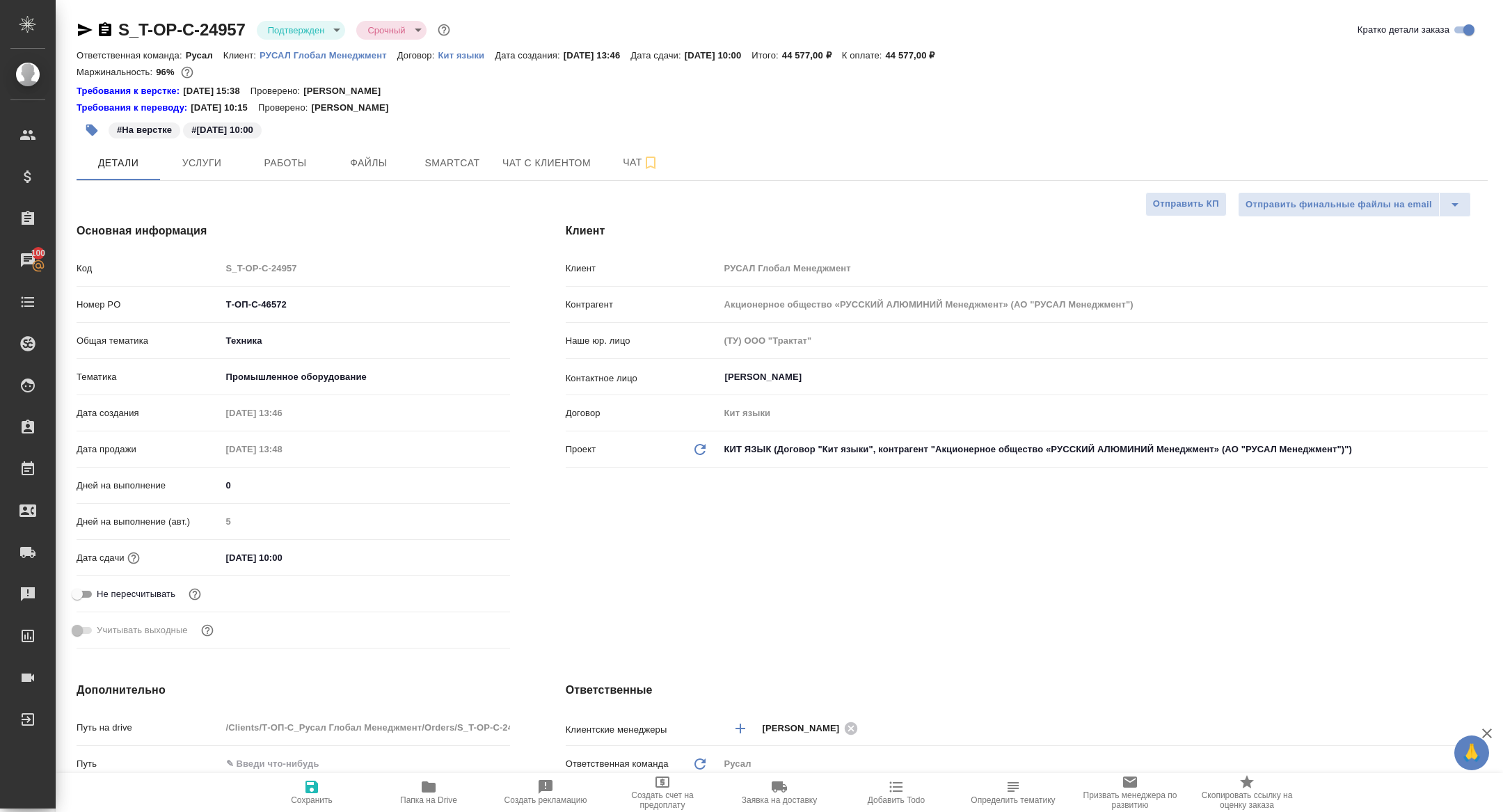
type textarea "x"
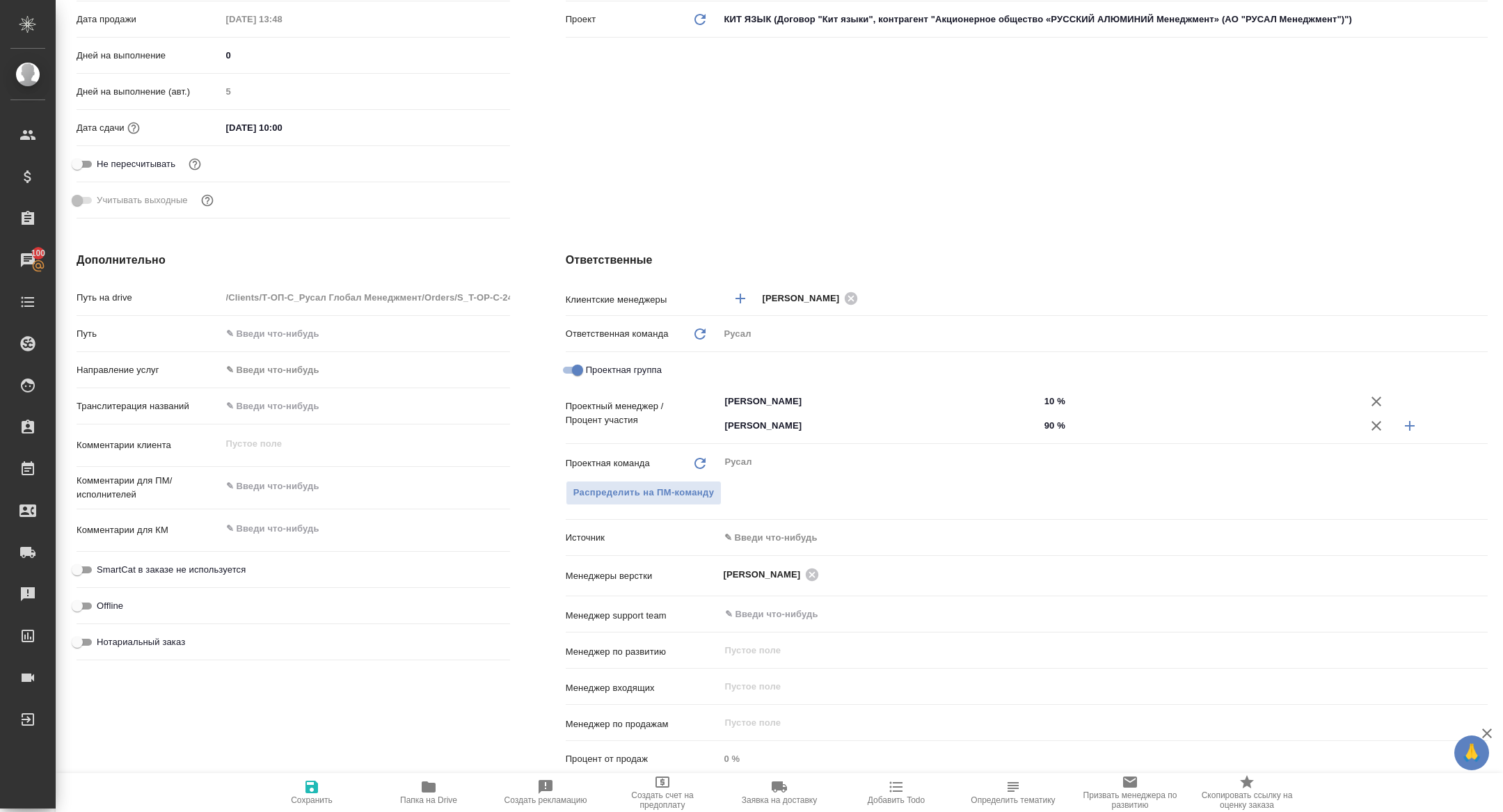
scroll to position [440, 0]
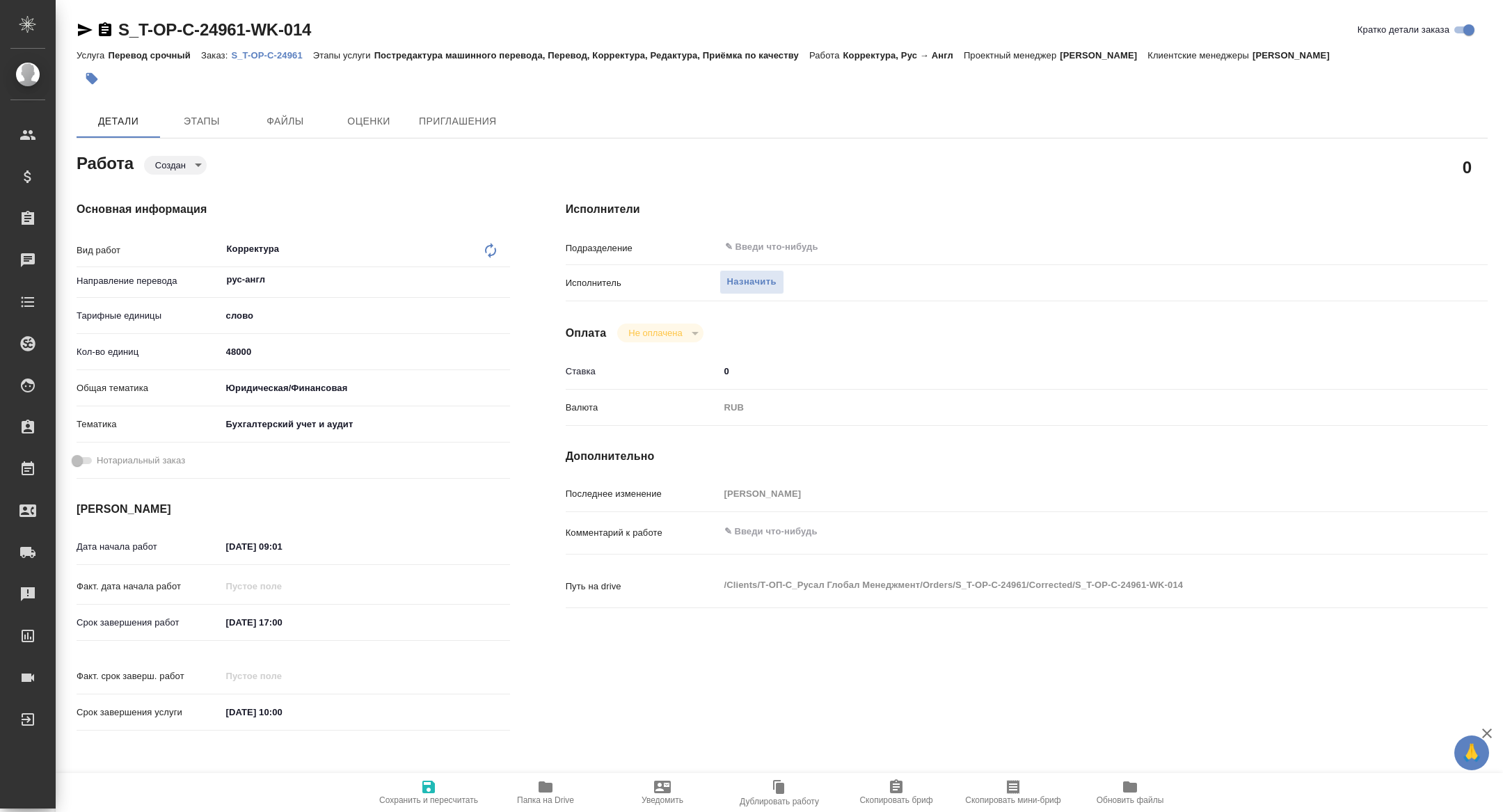
type textarea "x"
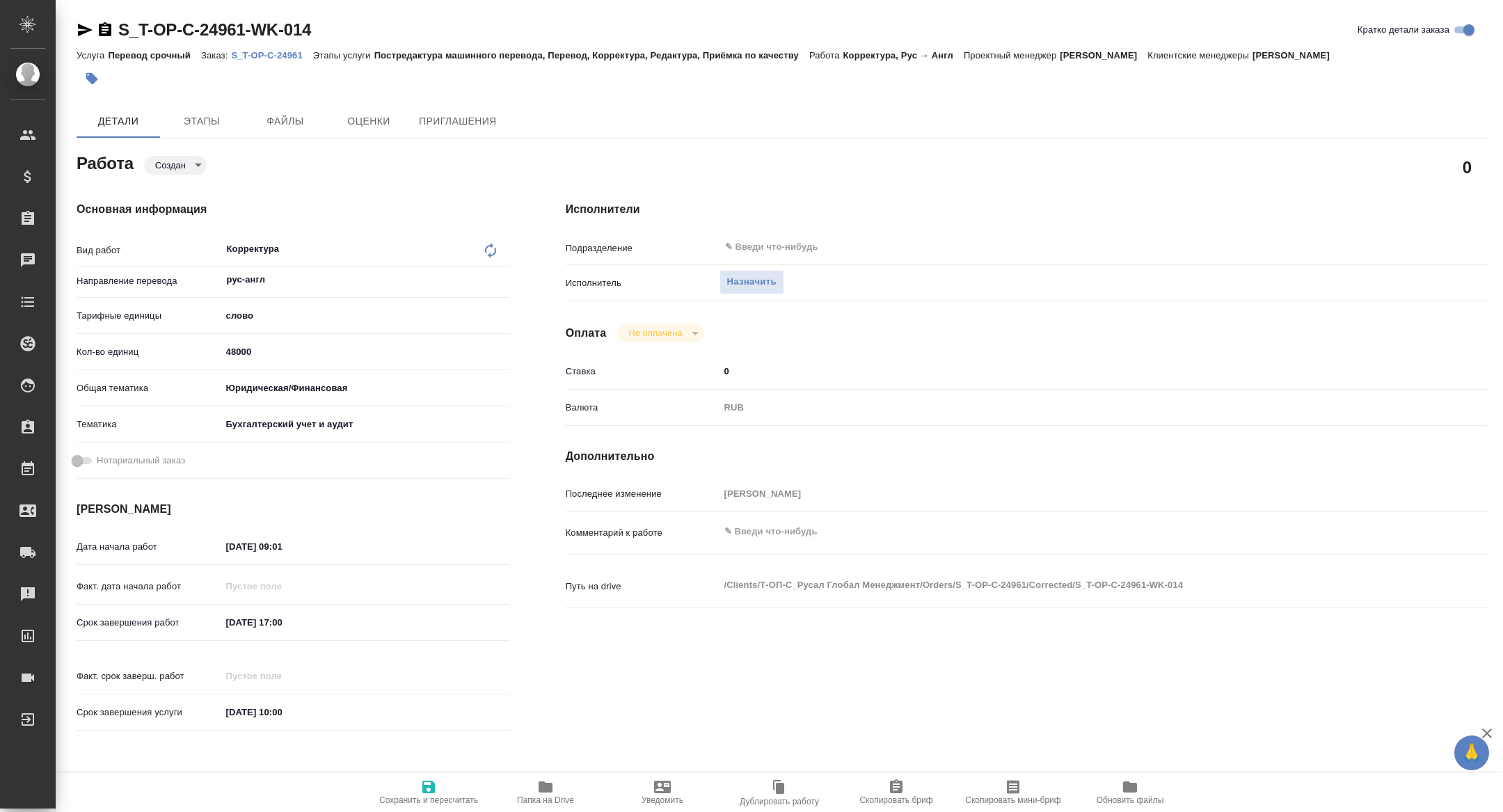
type textarea "x"
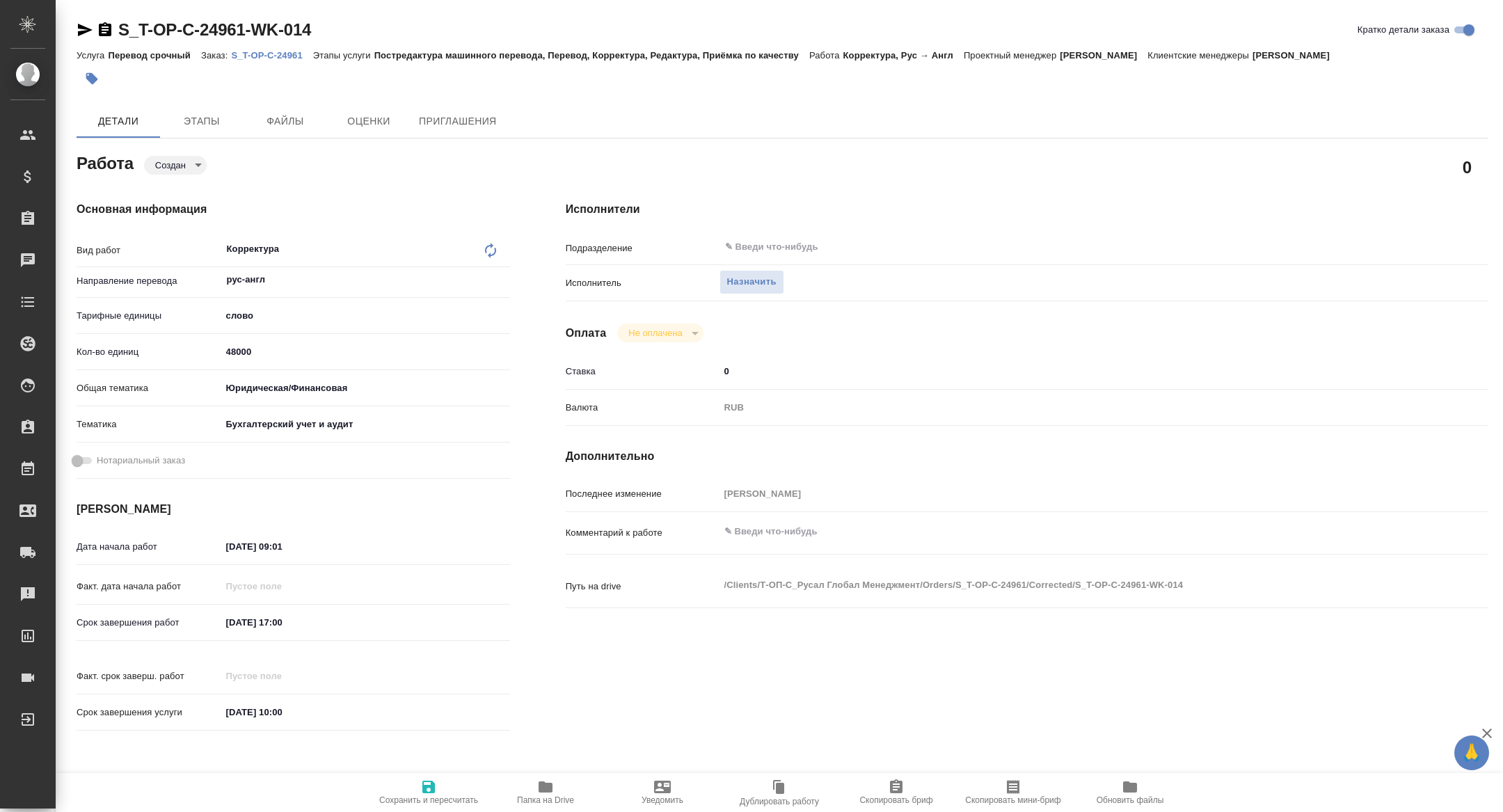
type textarea "x"
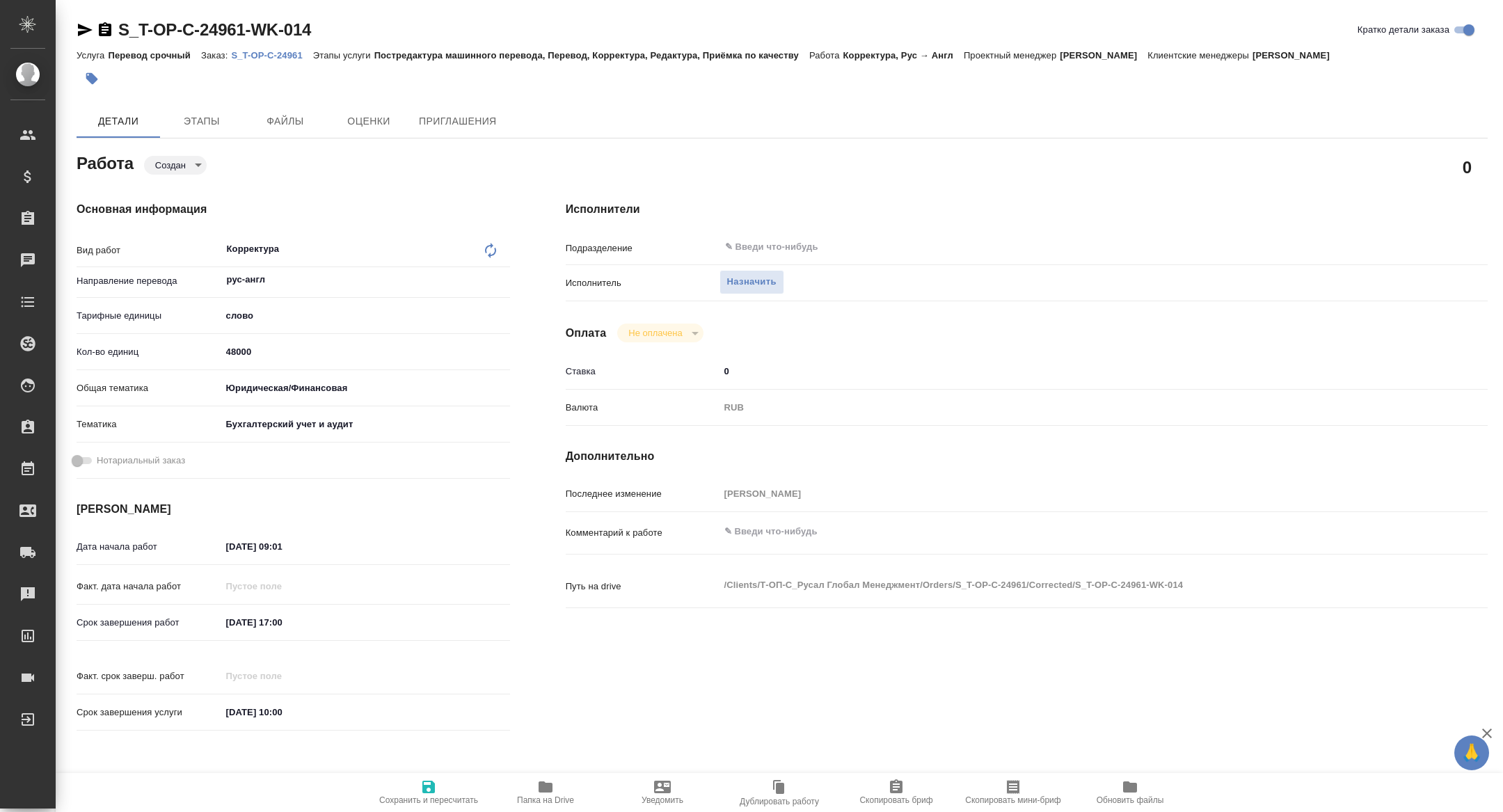
type textarea "x"
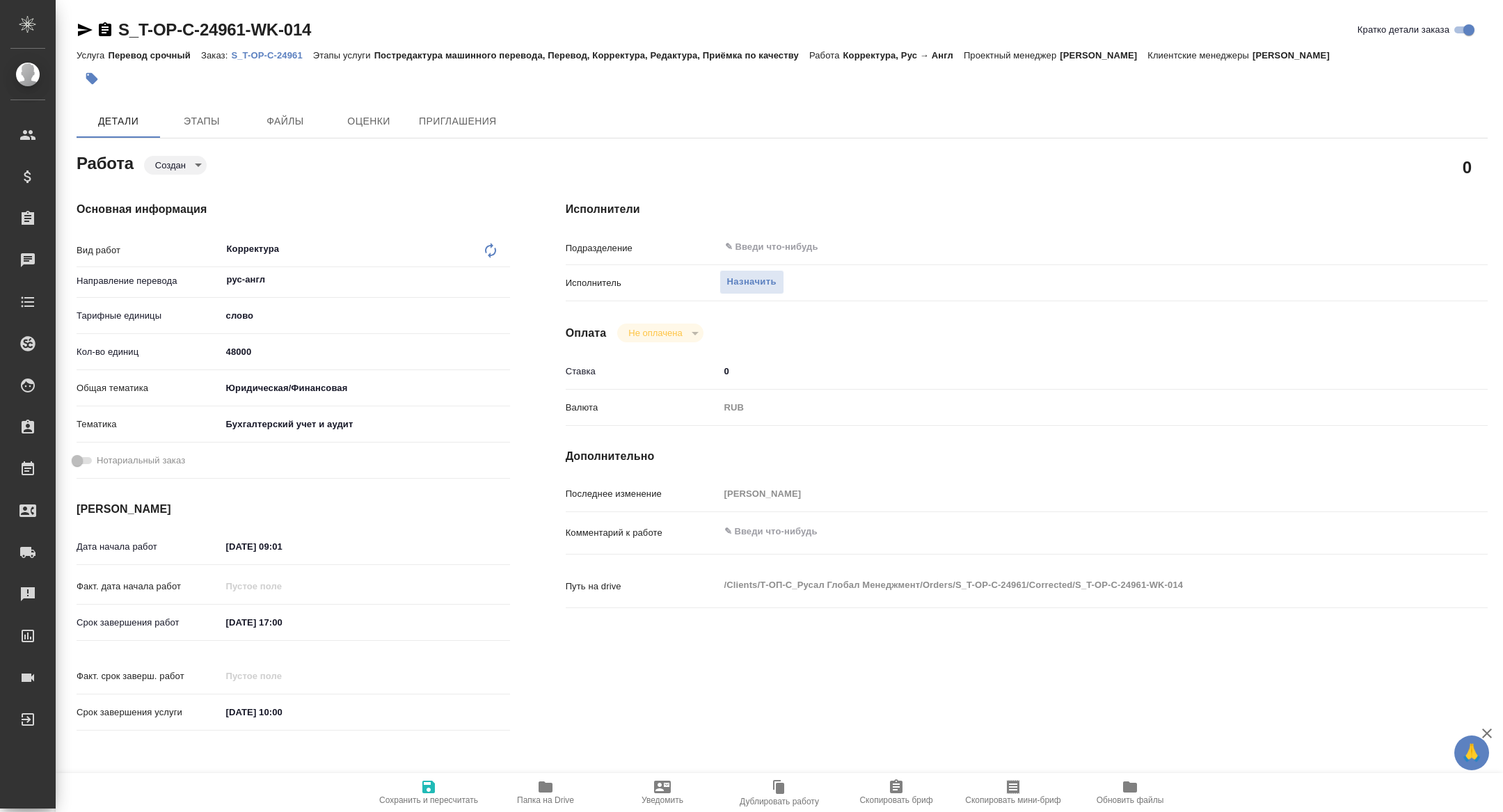
type textarea "x"
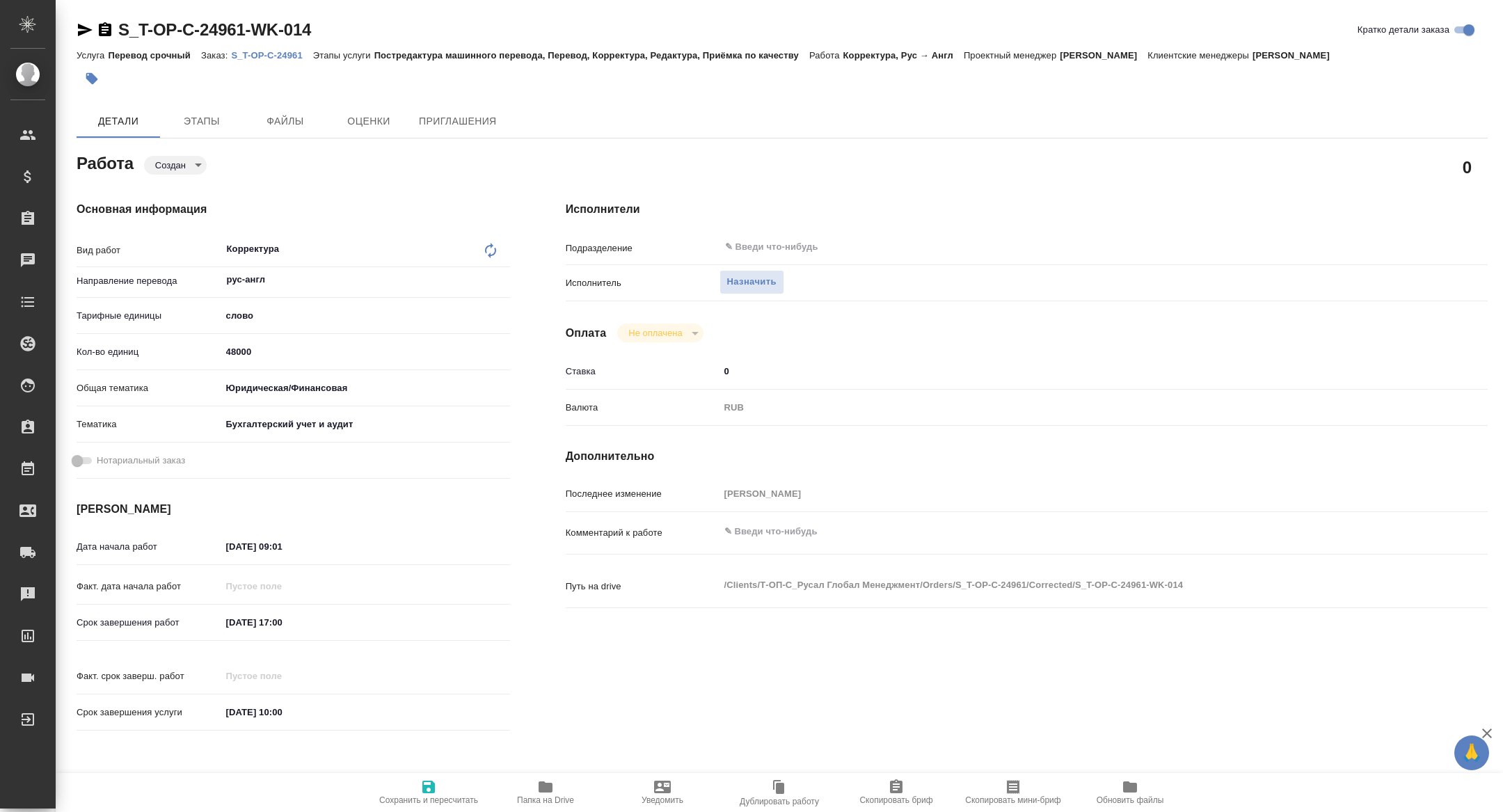
type textarea "x"
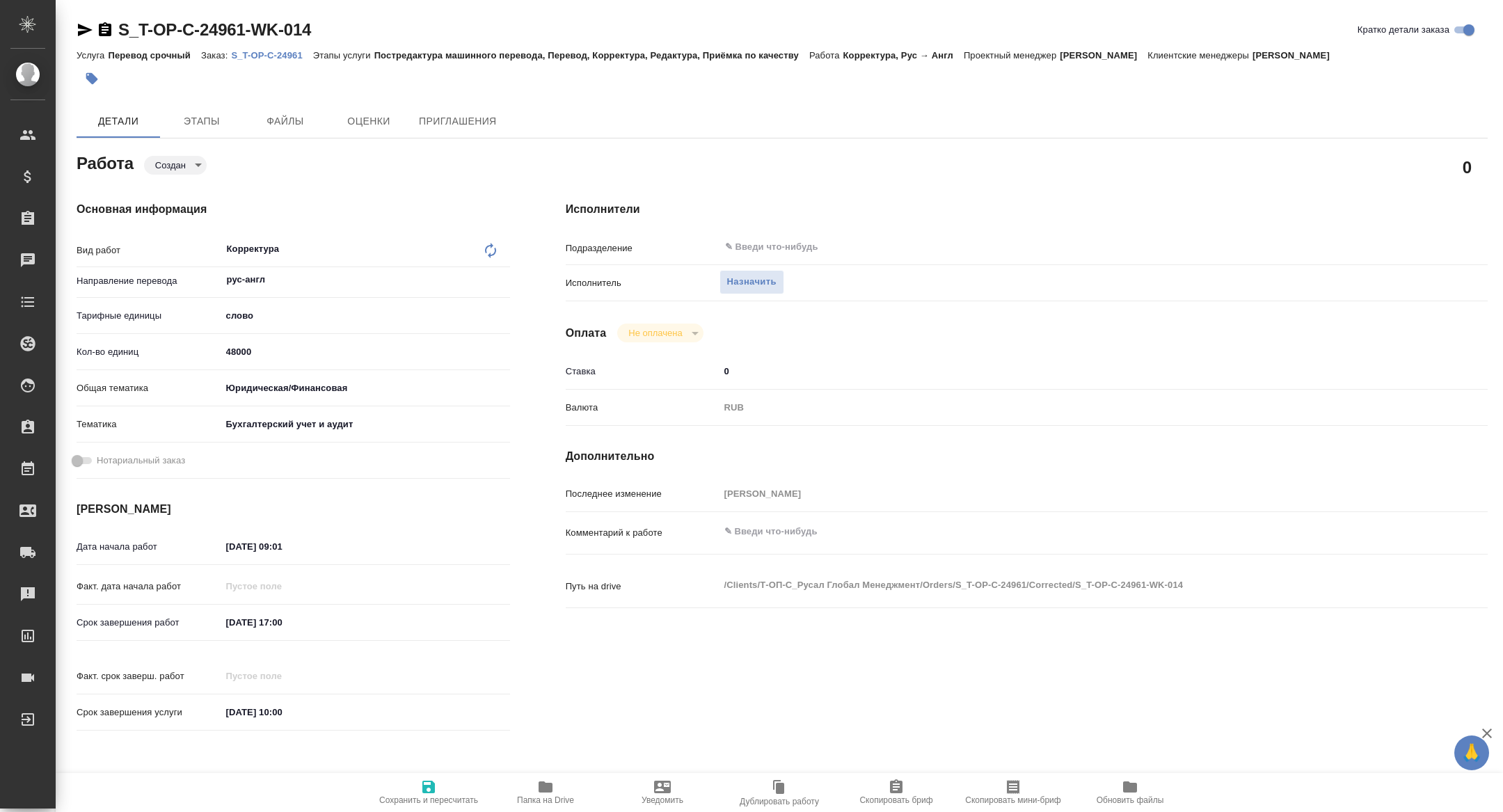
type textarea "x"
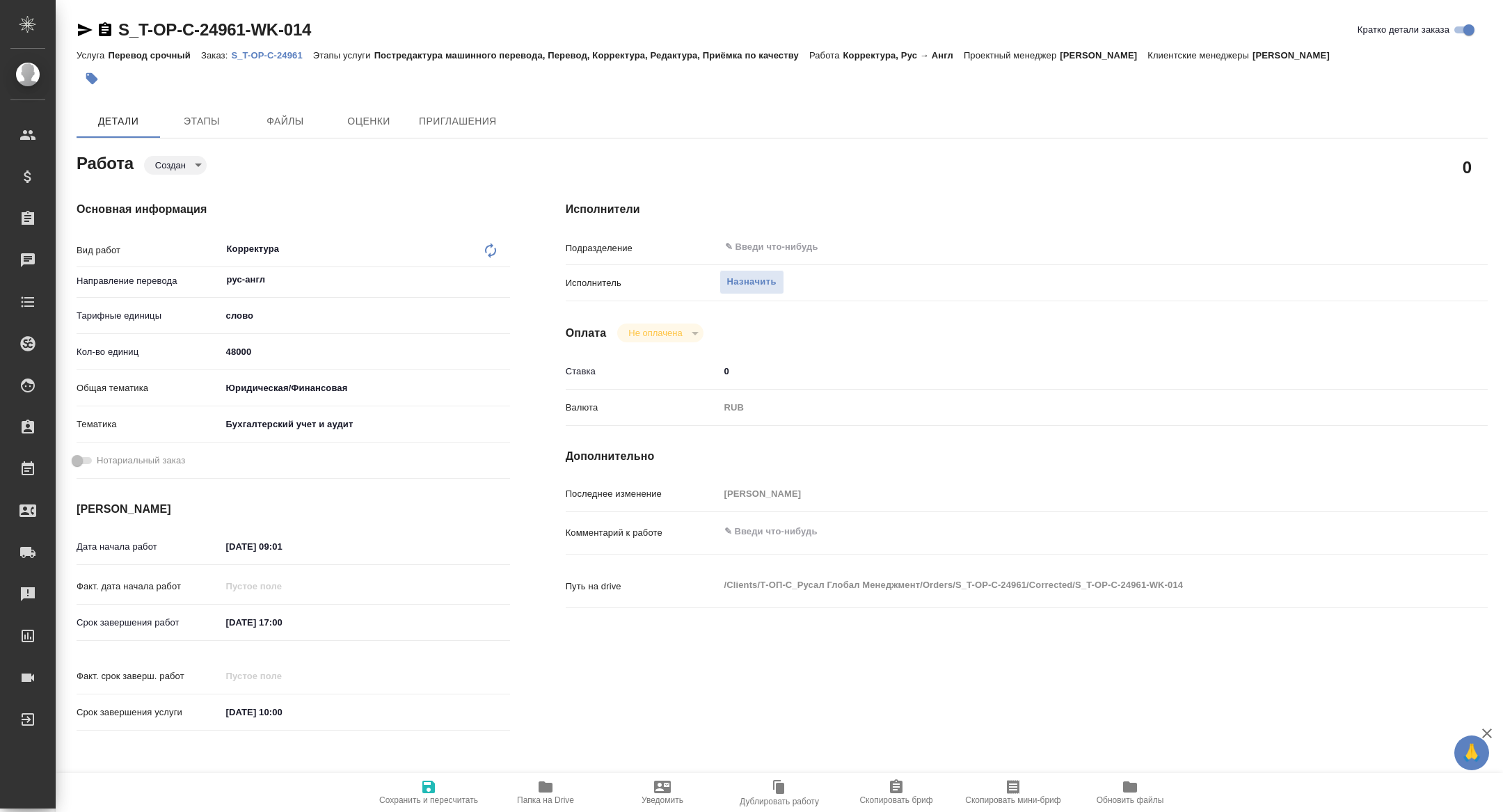
type textarea "x"
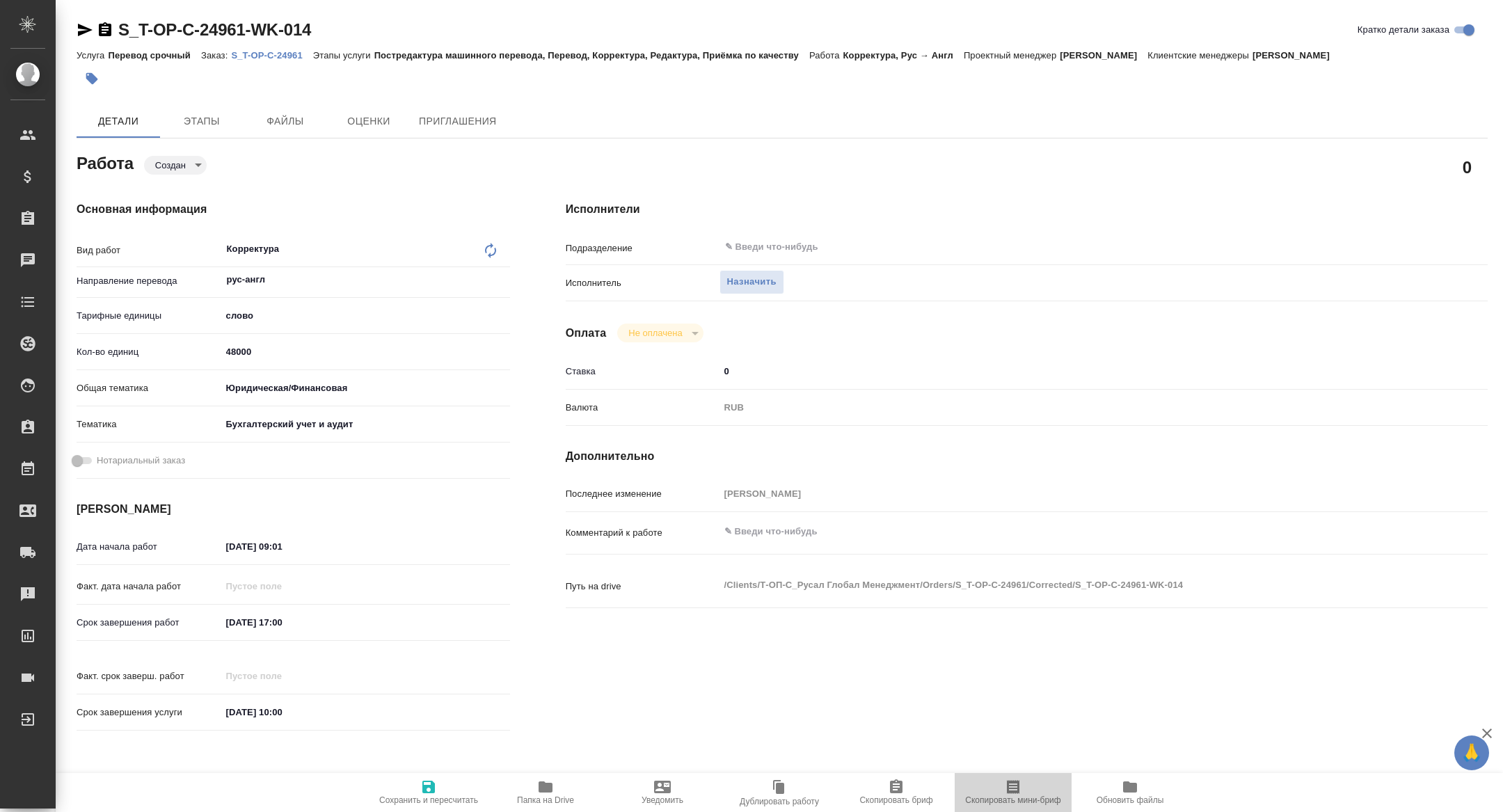
click at [1000, 796] on span "Скопировать мини-бриф" at bounding box center [1013, 800] width 96 height 9
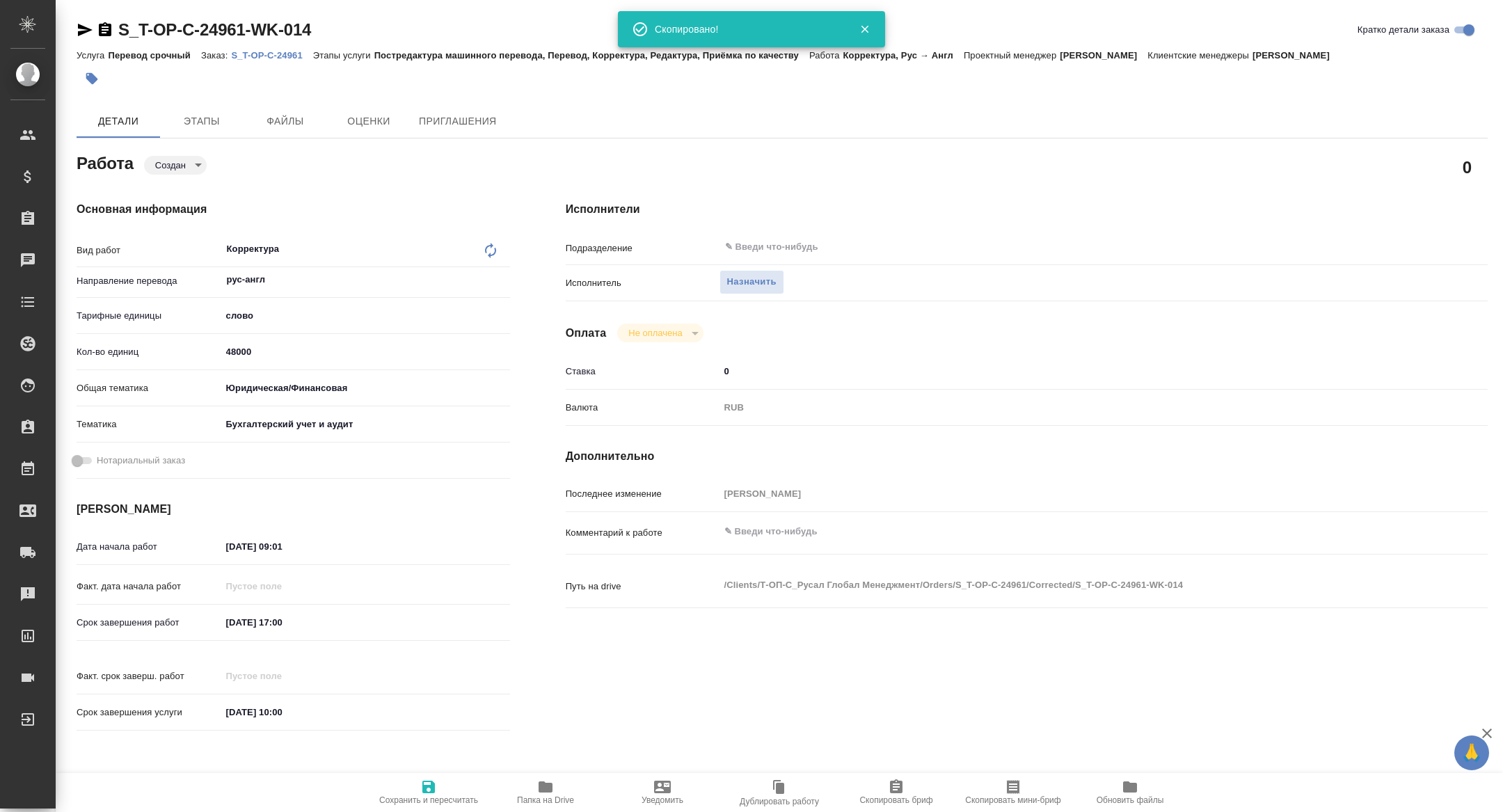
type textarea "x"
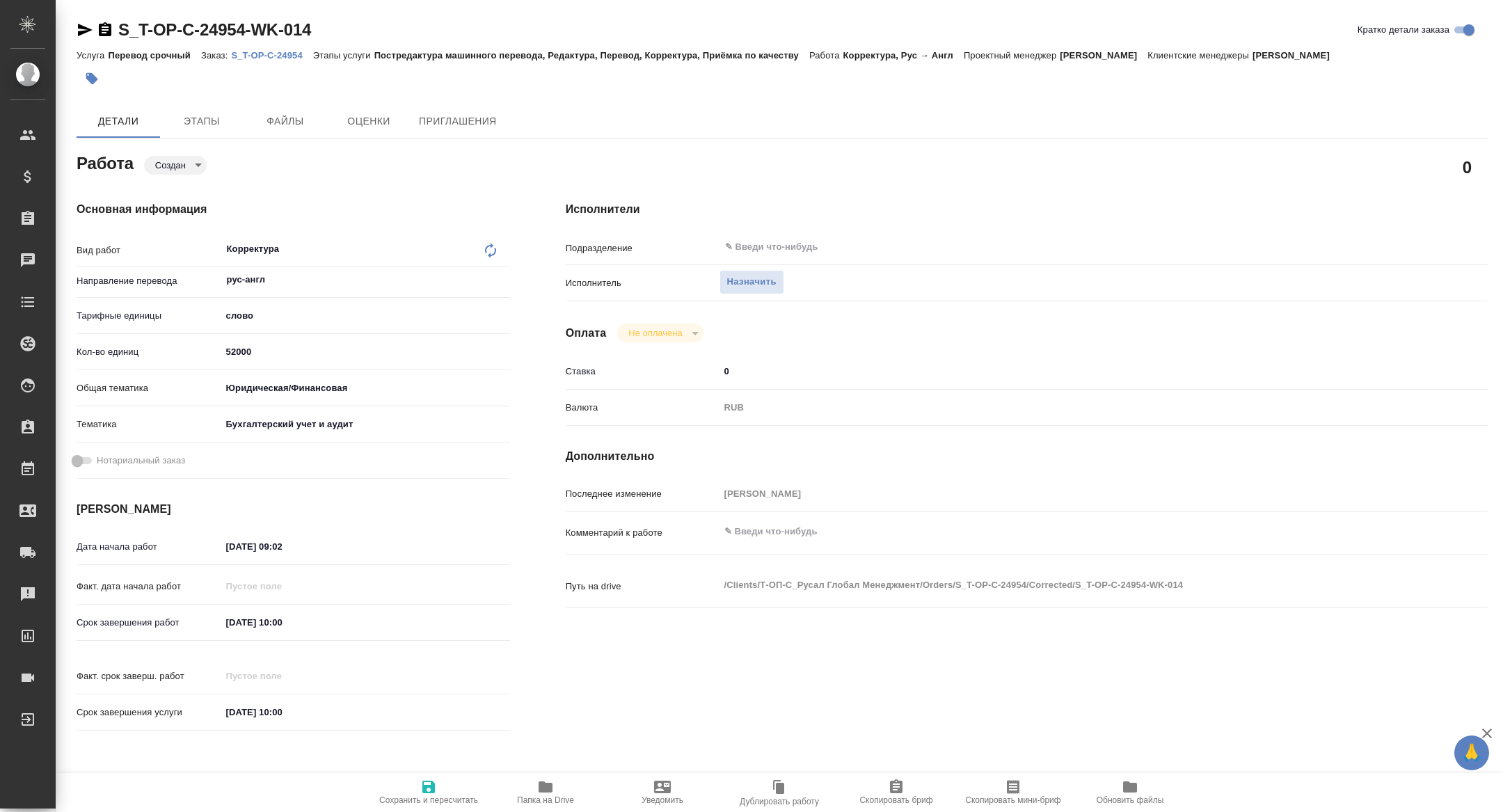
type textarea "x"
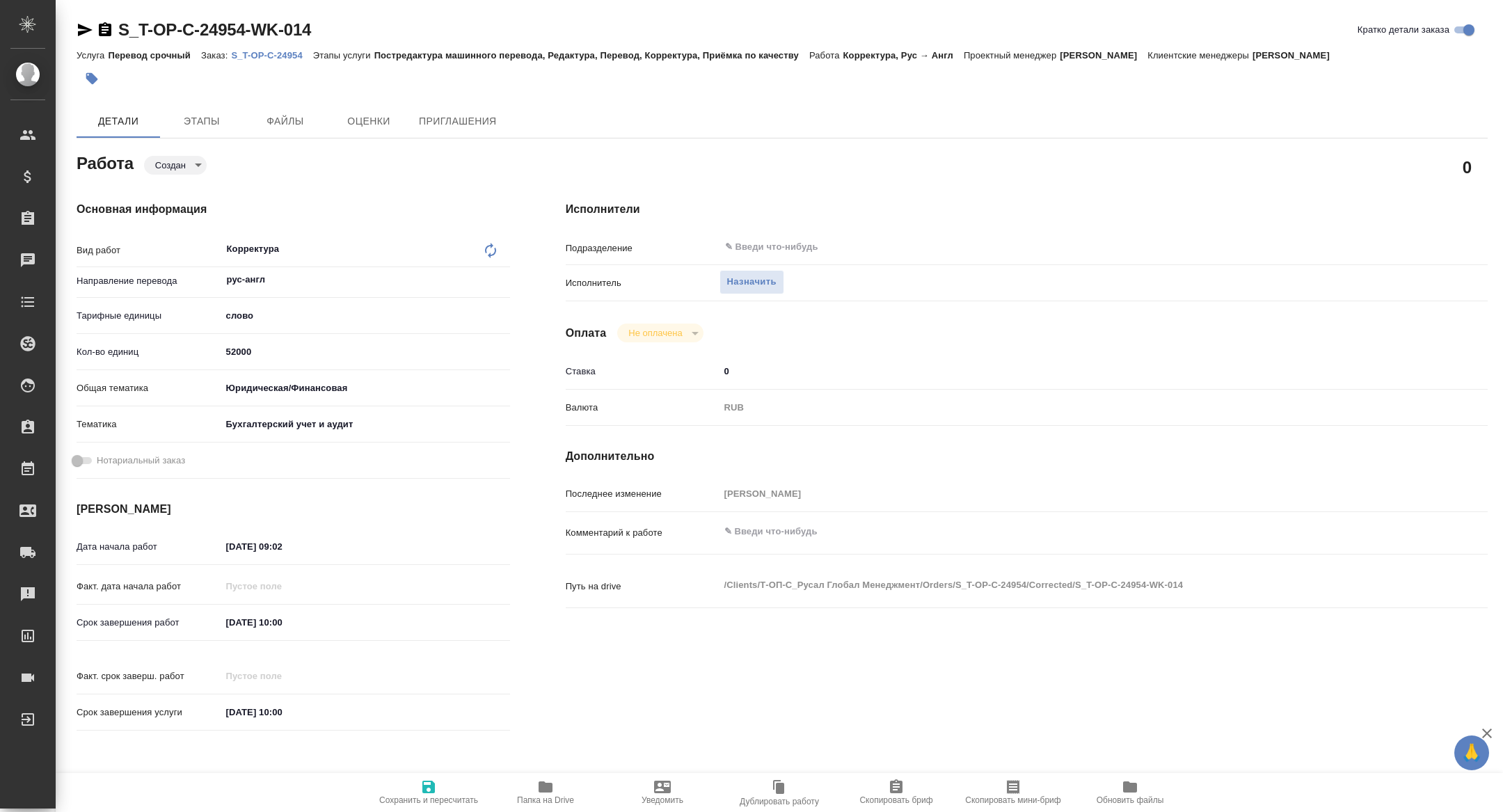
type textarea "x"
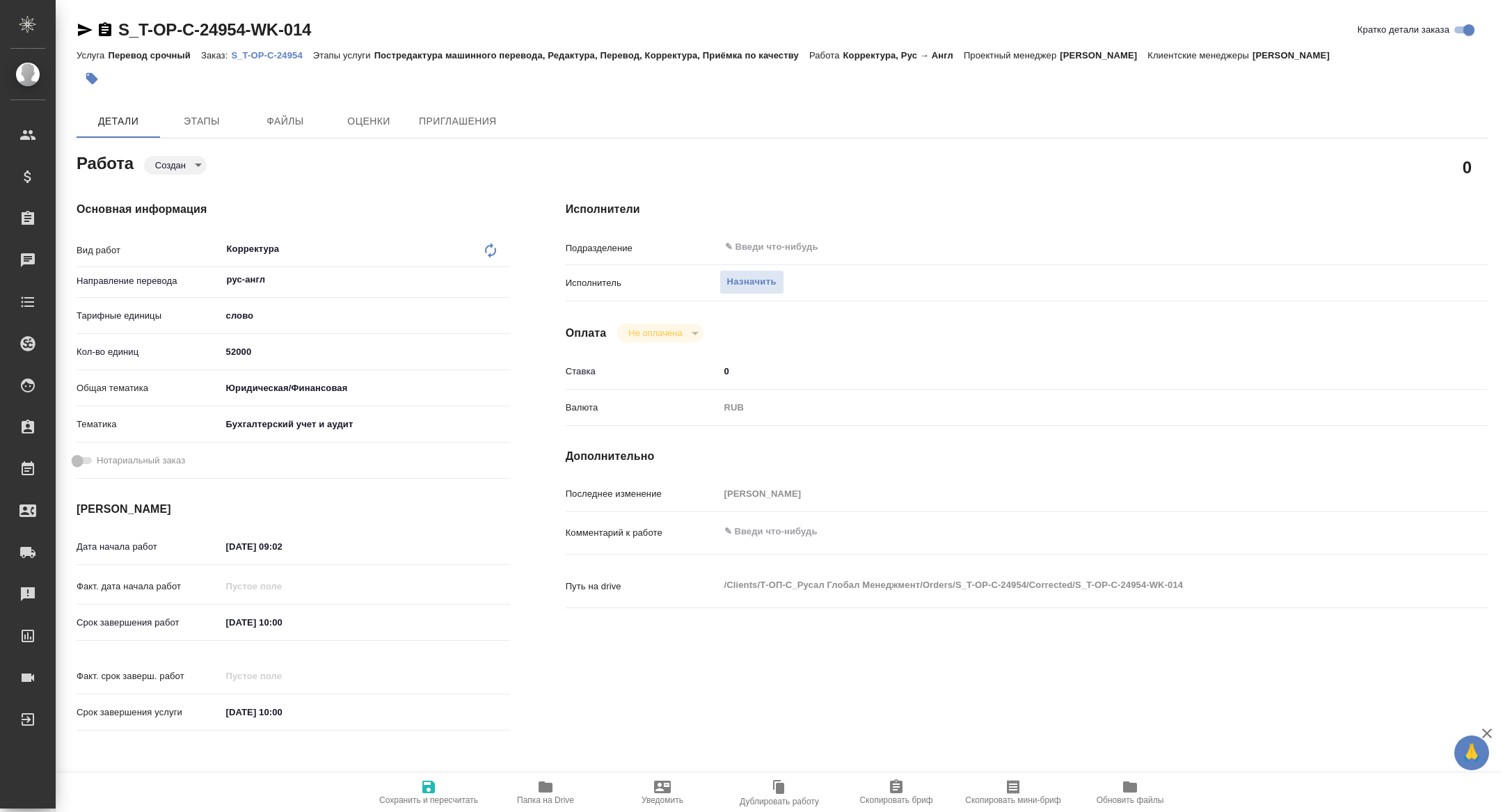
type textarea "x"
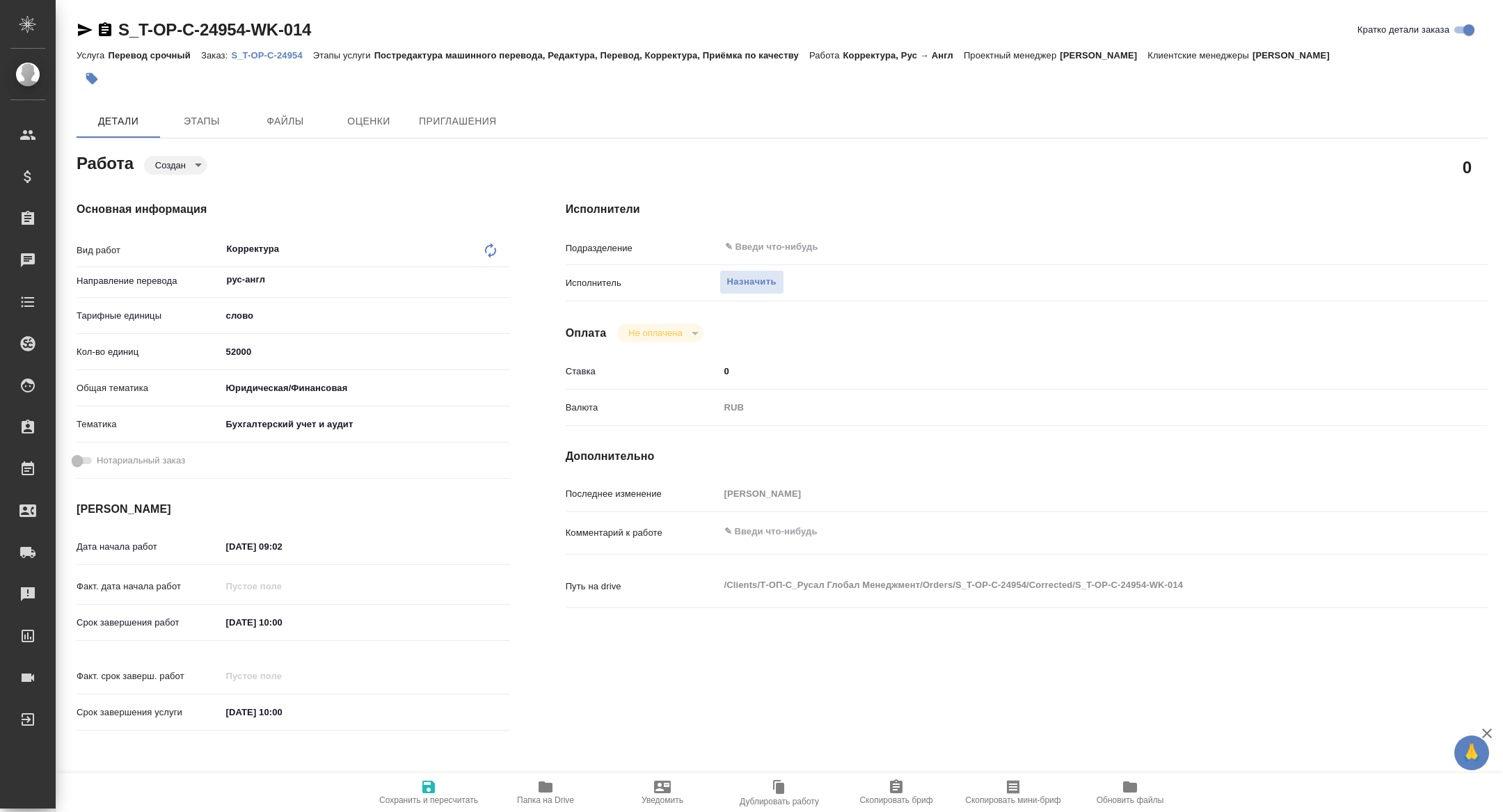
type textarea "x"
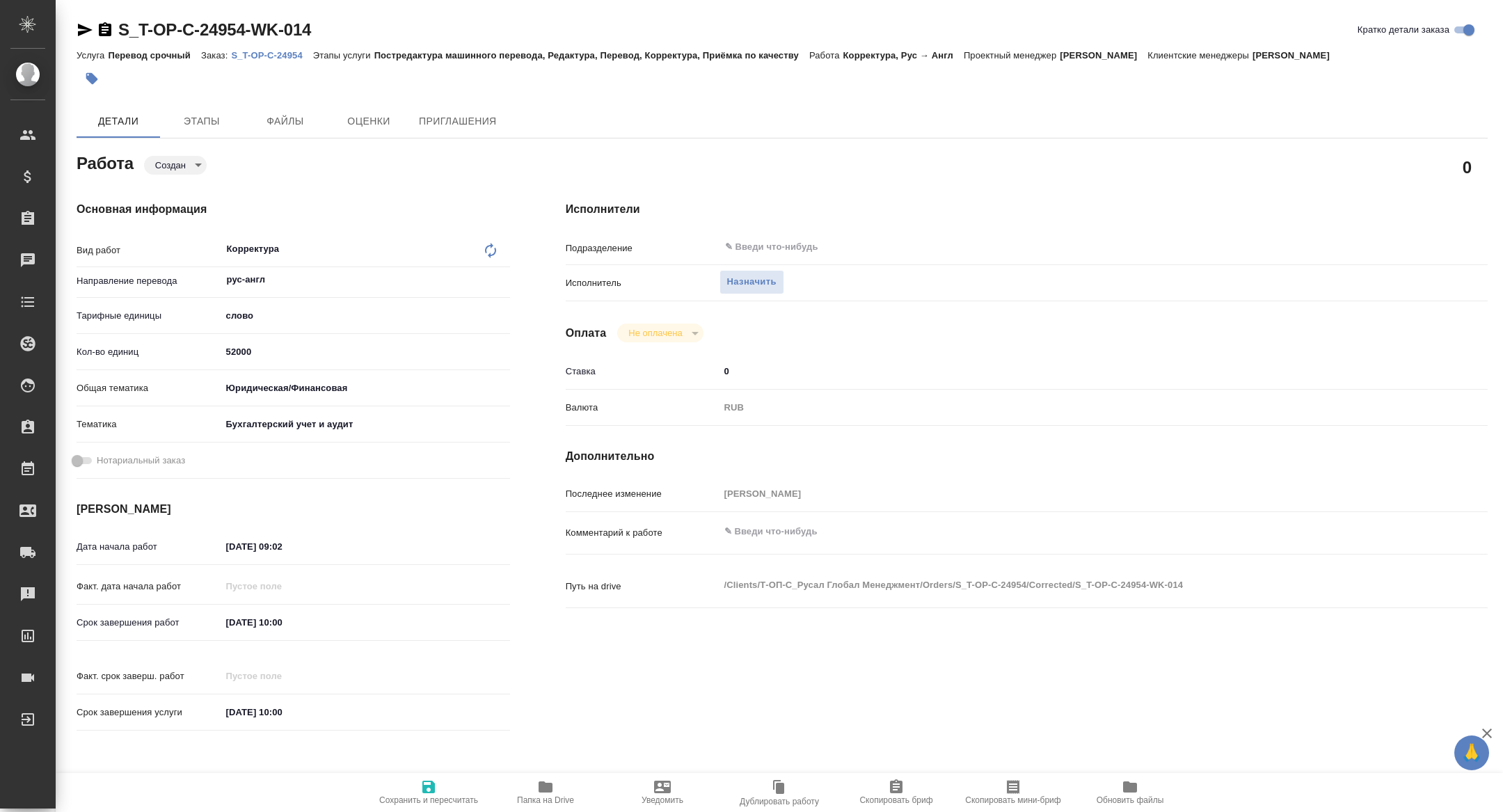
click at [307, 625] on input "05.09.2025 10:00" at bounding box center [281, 622] width 122 height 20
type textarea "x"
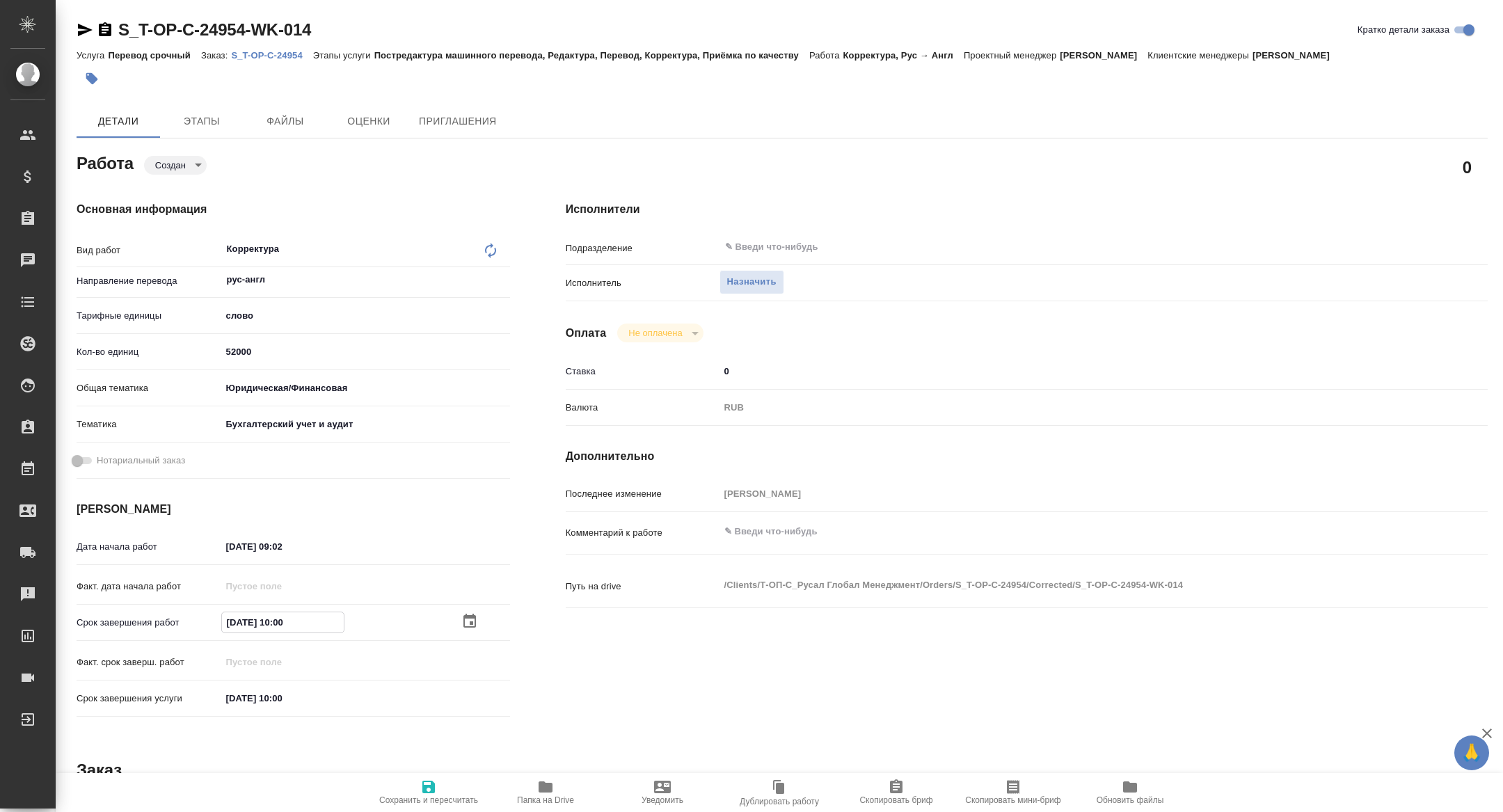
type textarea "x"
click at [460, 618] on div "05.09.2025 10:00" at bounding box center [365, 622] width 289 height 20
click at [470, 619] on icon "button" at bounding box center [470, 622] width 16 height 16
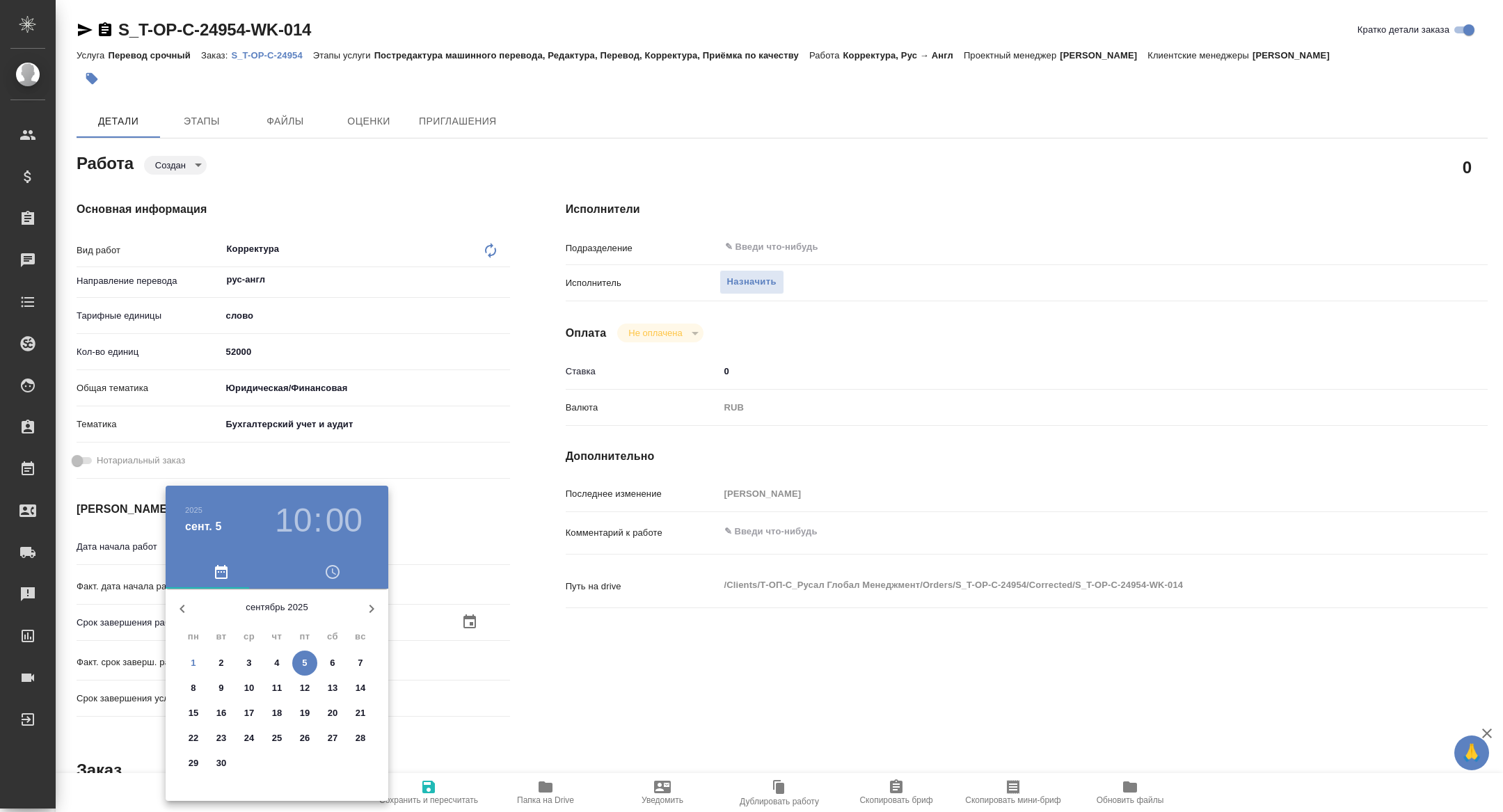
type textarea "x"
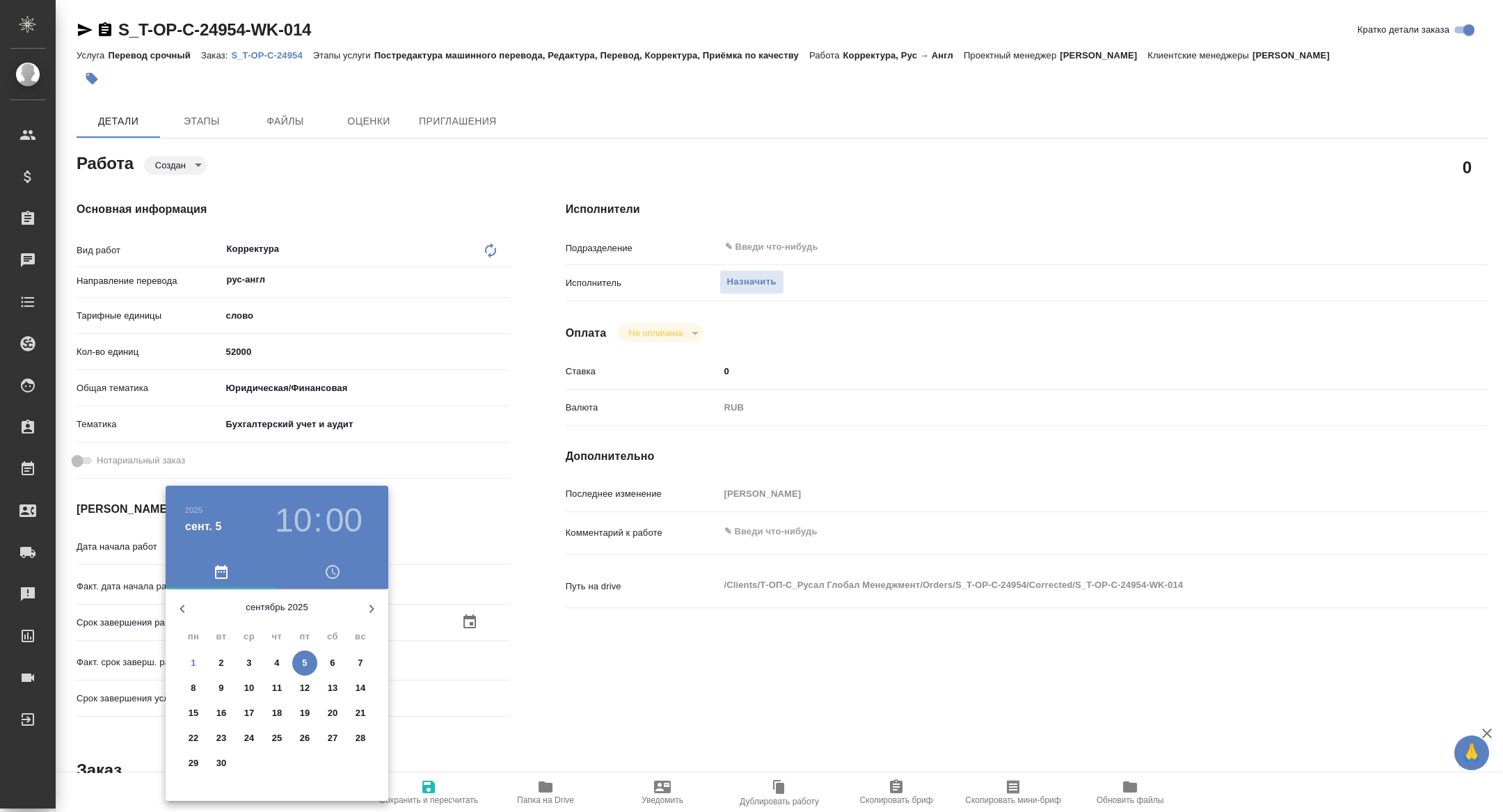
click at [278, 661] on p "4" at bounding box center [277, 663] width 5 height 14
type textarea "x"
type input "04.09.2025 10:00"
type textarea "x"
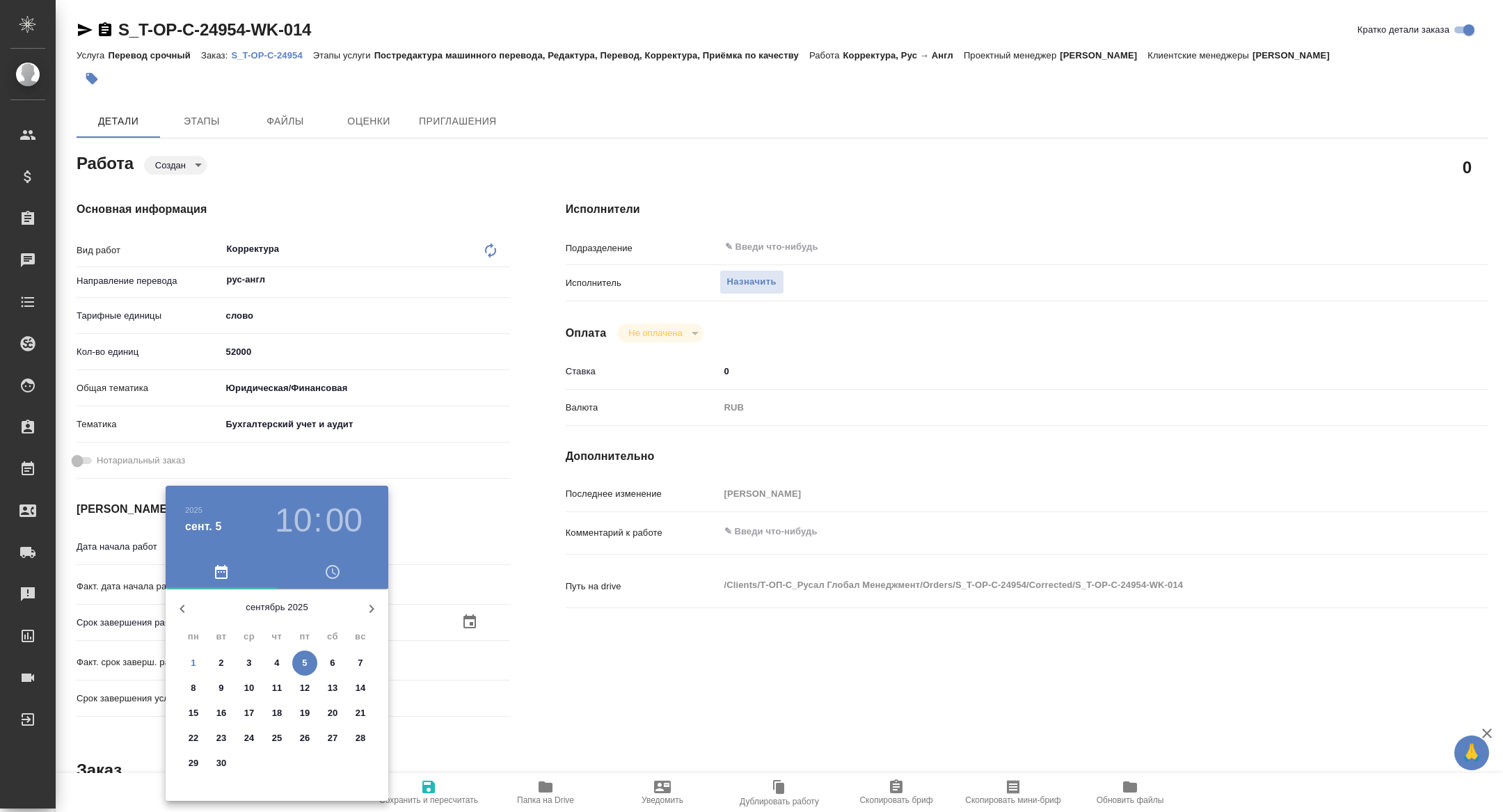
type textarea "x"
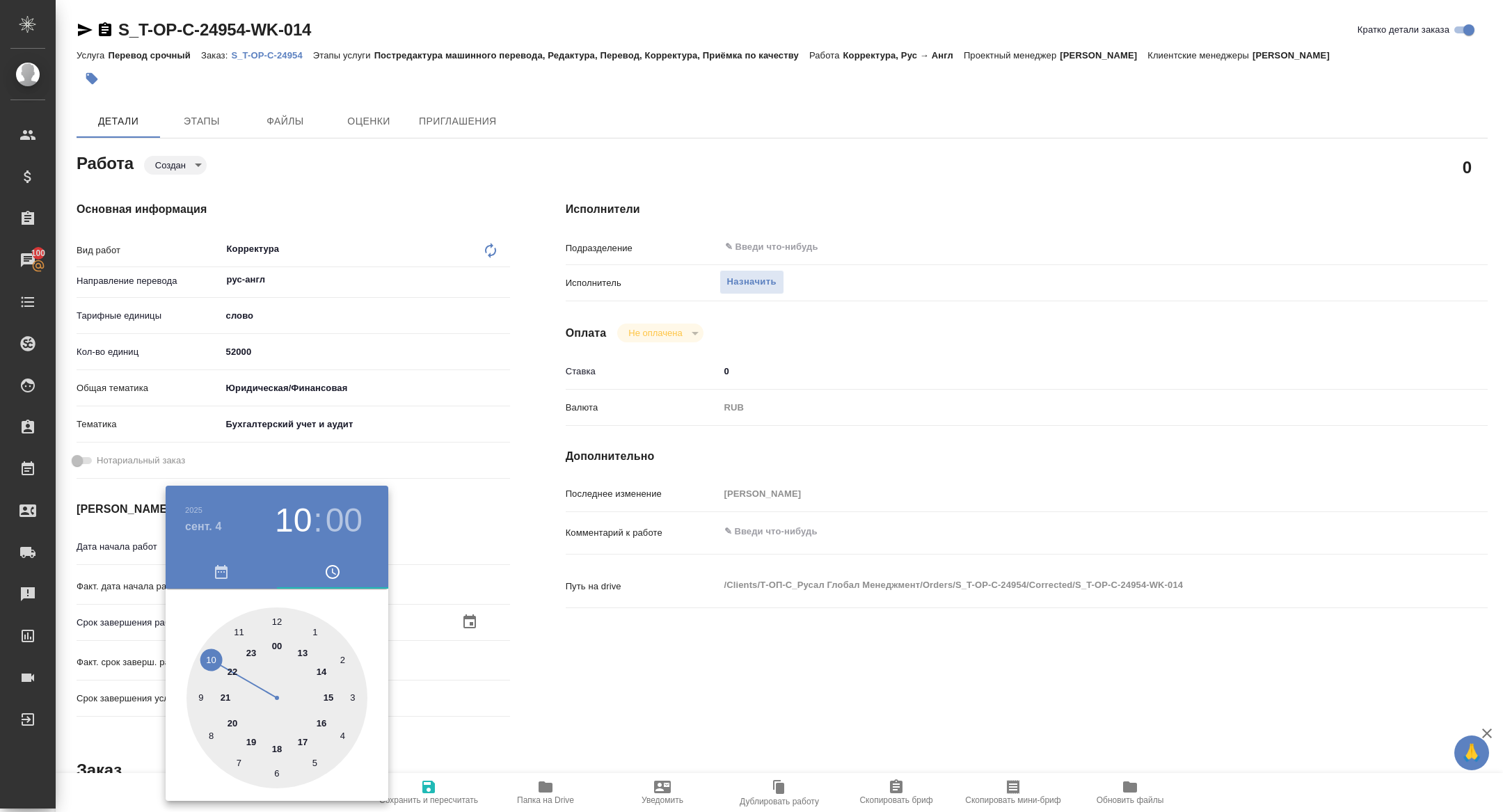
click at [280, 744] on div at bounding box center [277, 698] width 181 height 181
type textarea "x"
type input "04.09.2025 18:00"
type textarea "x"
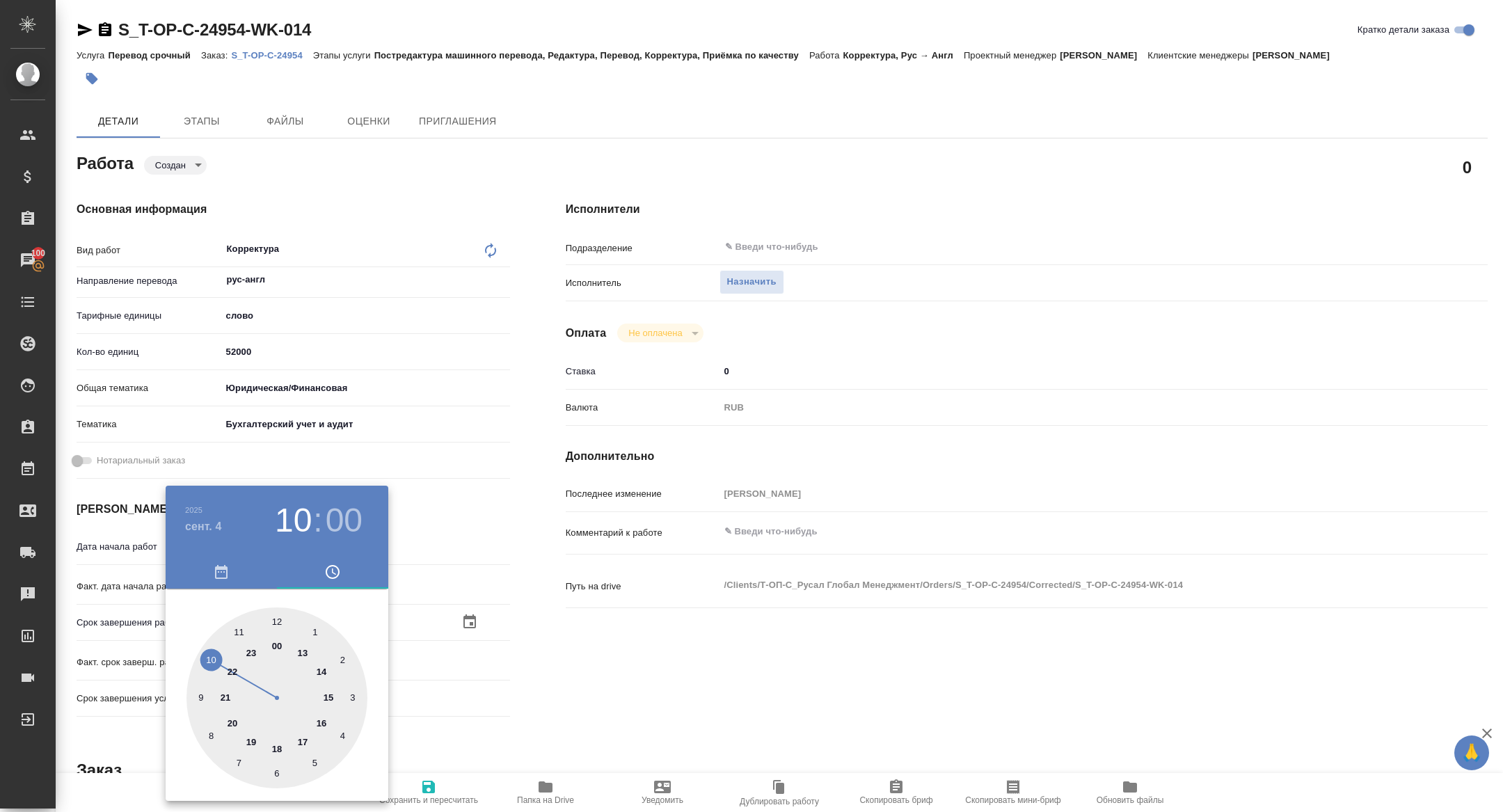
type textarea "x"
click at [398, 604] on div at bounding box center [751, 406] width 1503 height 812
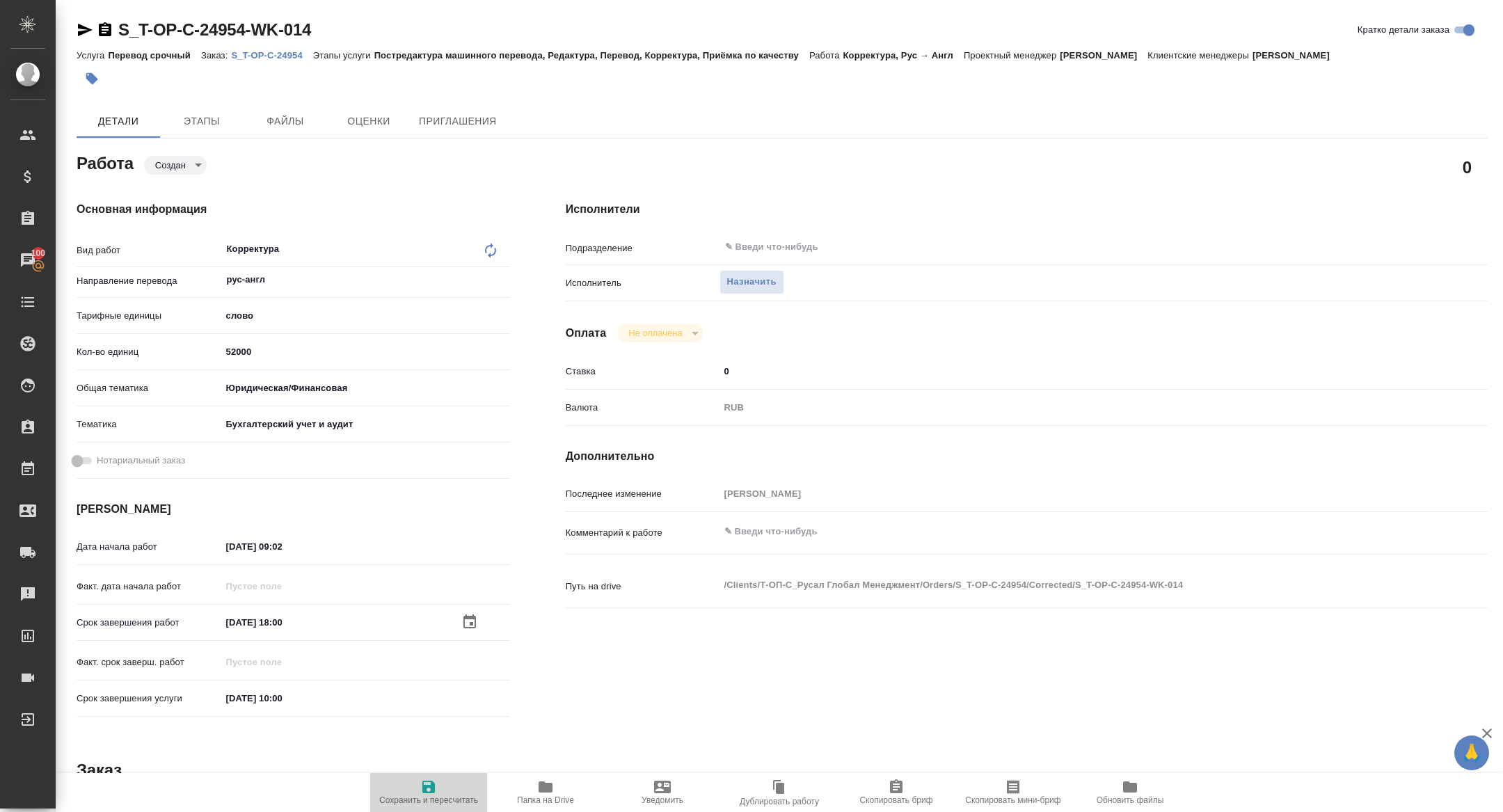
click at [424, 796] on span "Сохранить и пересчитать" at bounding box center [429, 800] width 99 height 9
type textarea "x"
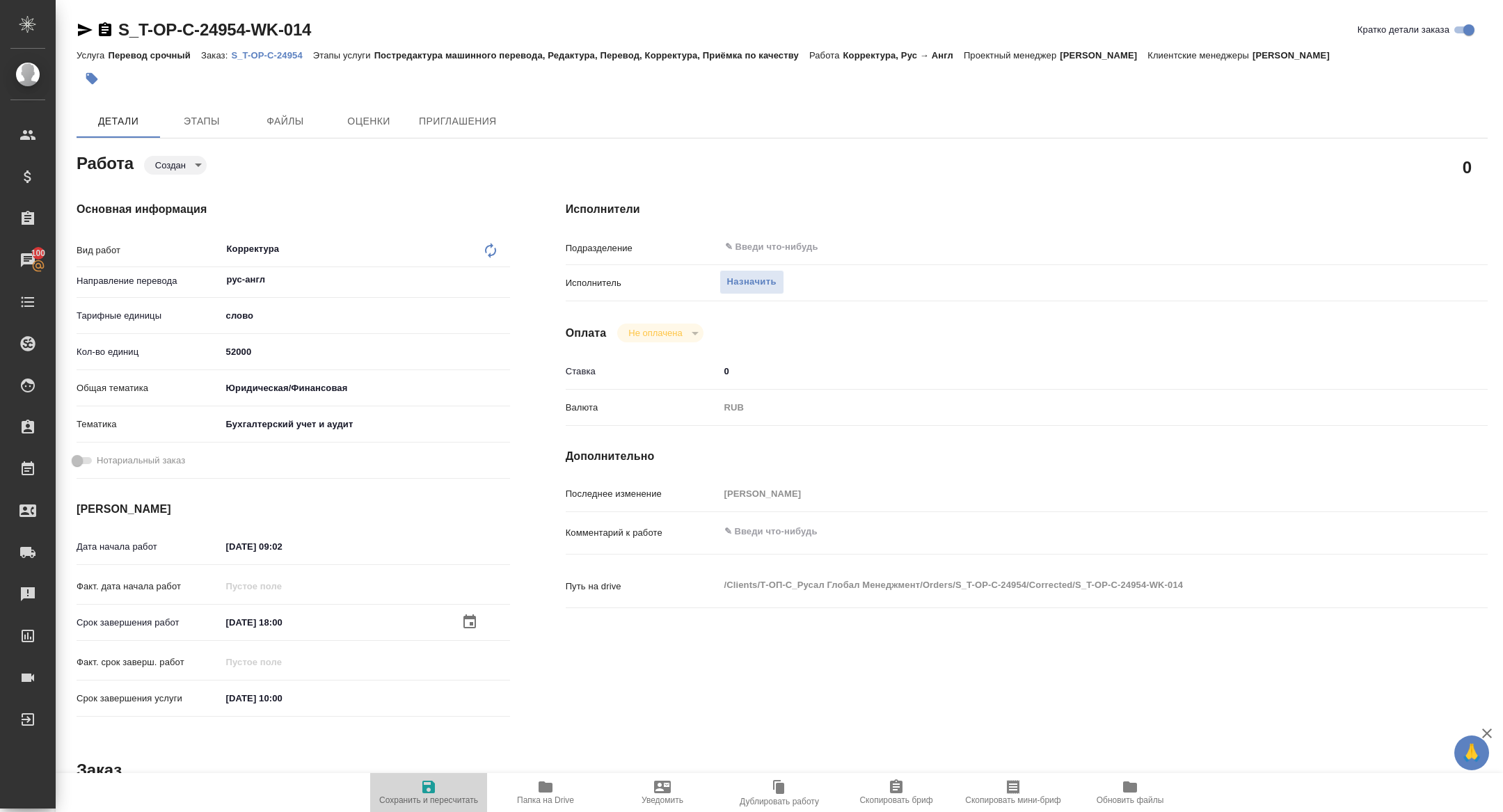
type textarea "x"
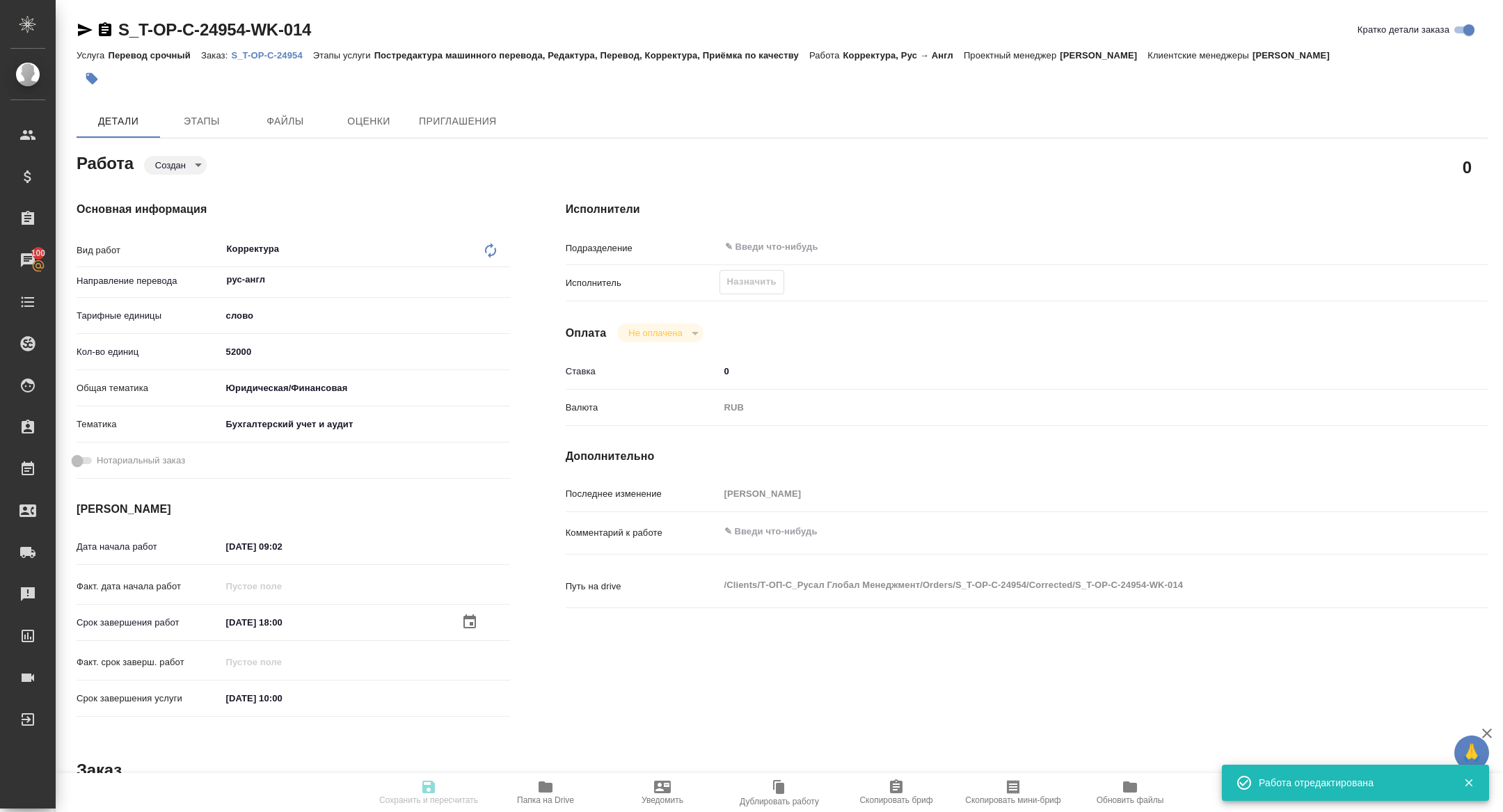
type textarea "x"
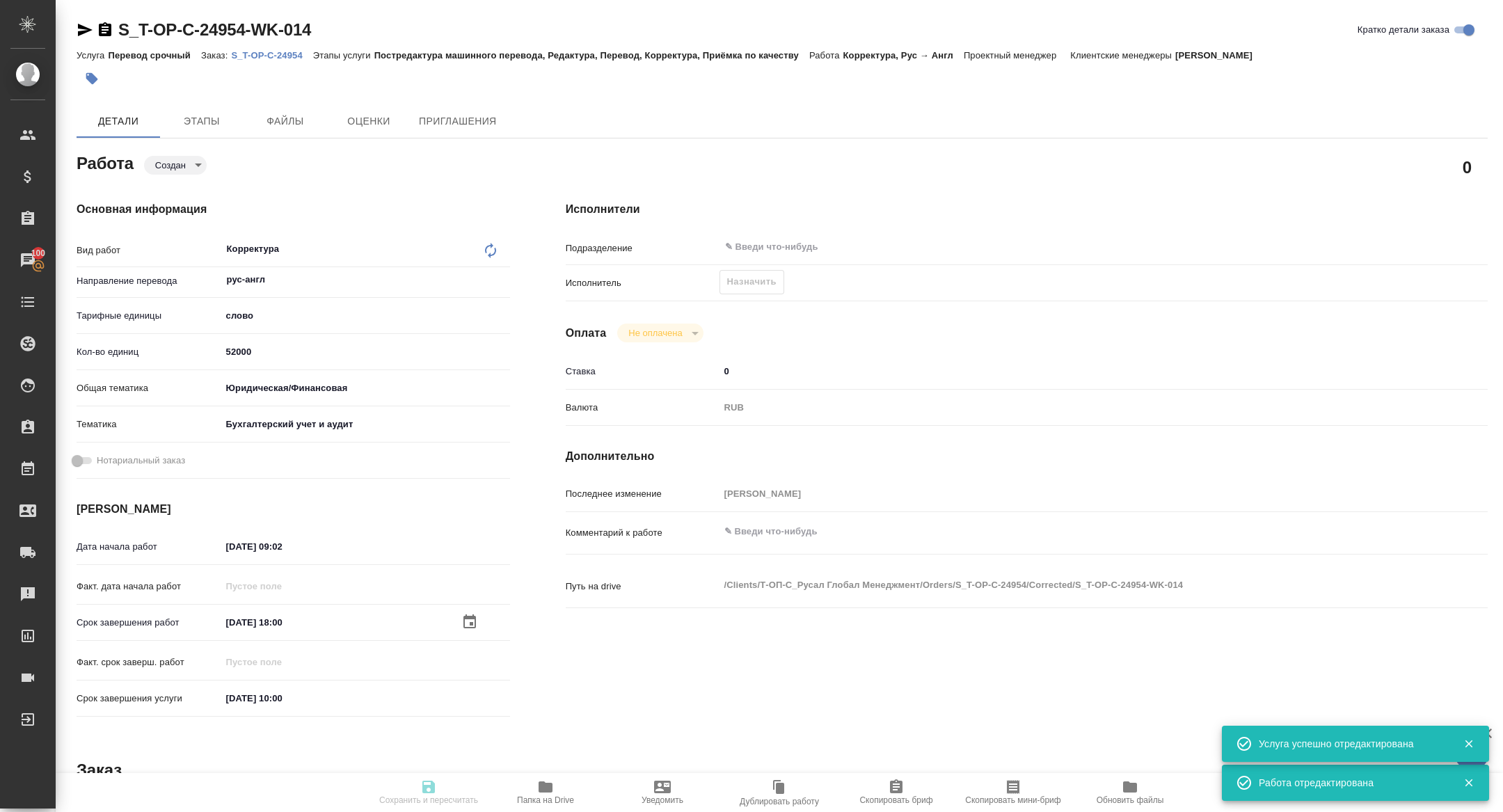
type input "created"
type textarea "Корректура"
type textarea "x"
type input "рус-англ"
type input "5a8b1489cc6b4906c91bfd90"
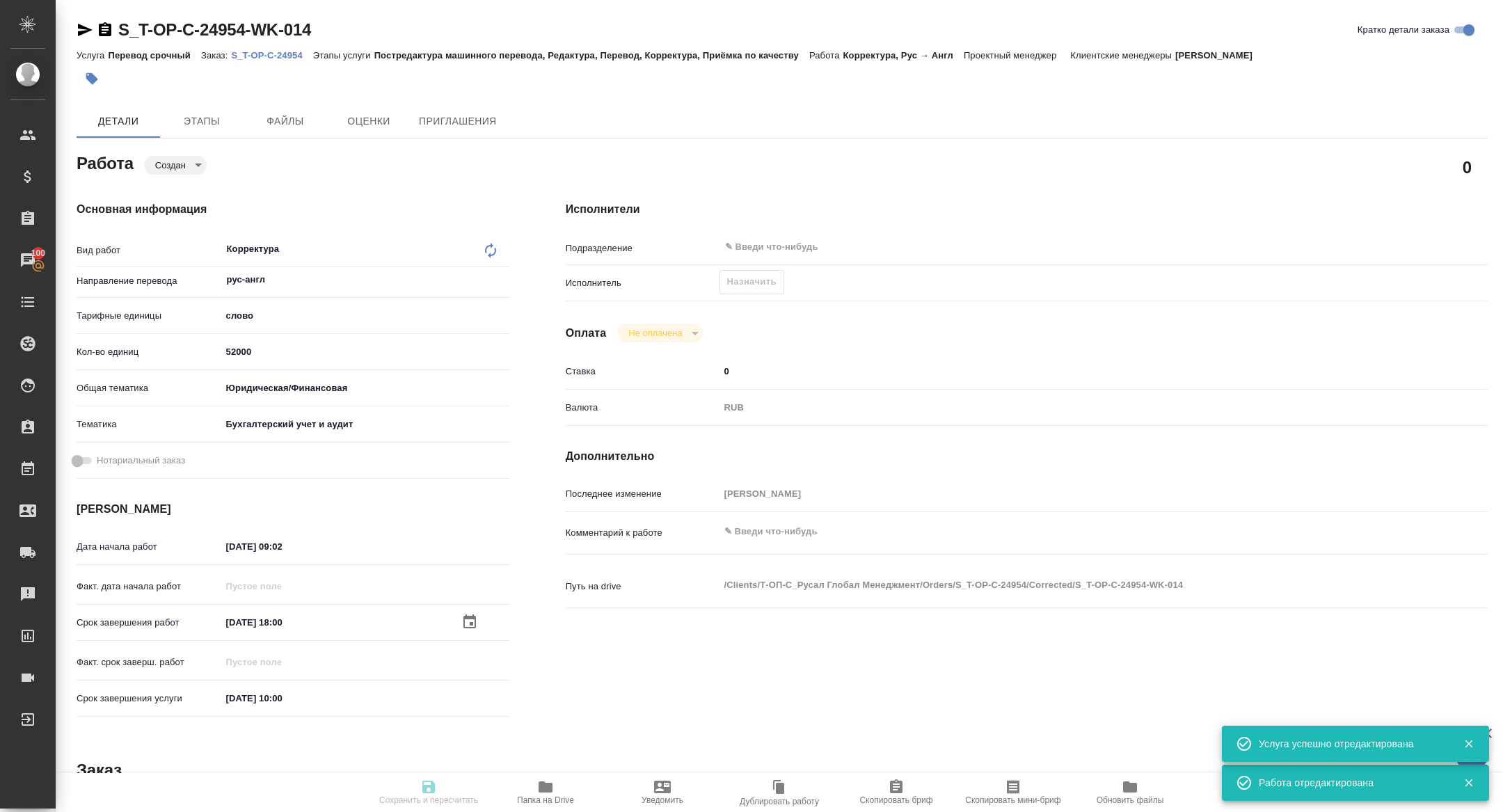
type input "52000"
type input "yr-fn"
type input "6149848a2b7be24903fd7a88"
type input "01.09.2025 09:02"
type input "04.09.2025 18:00"
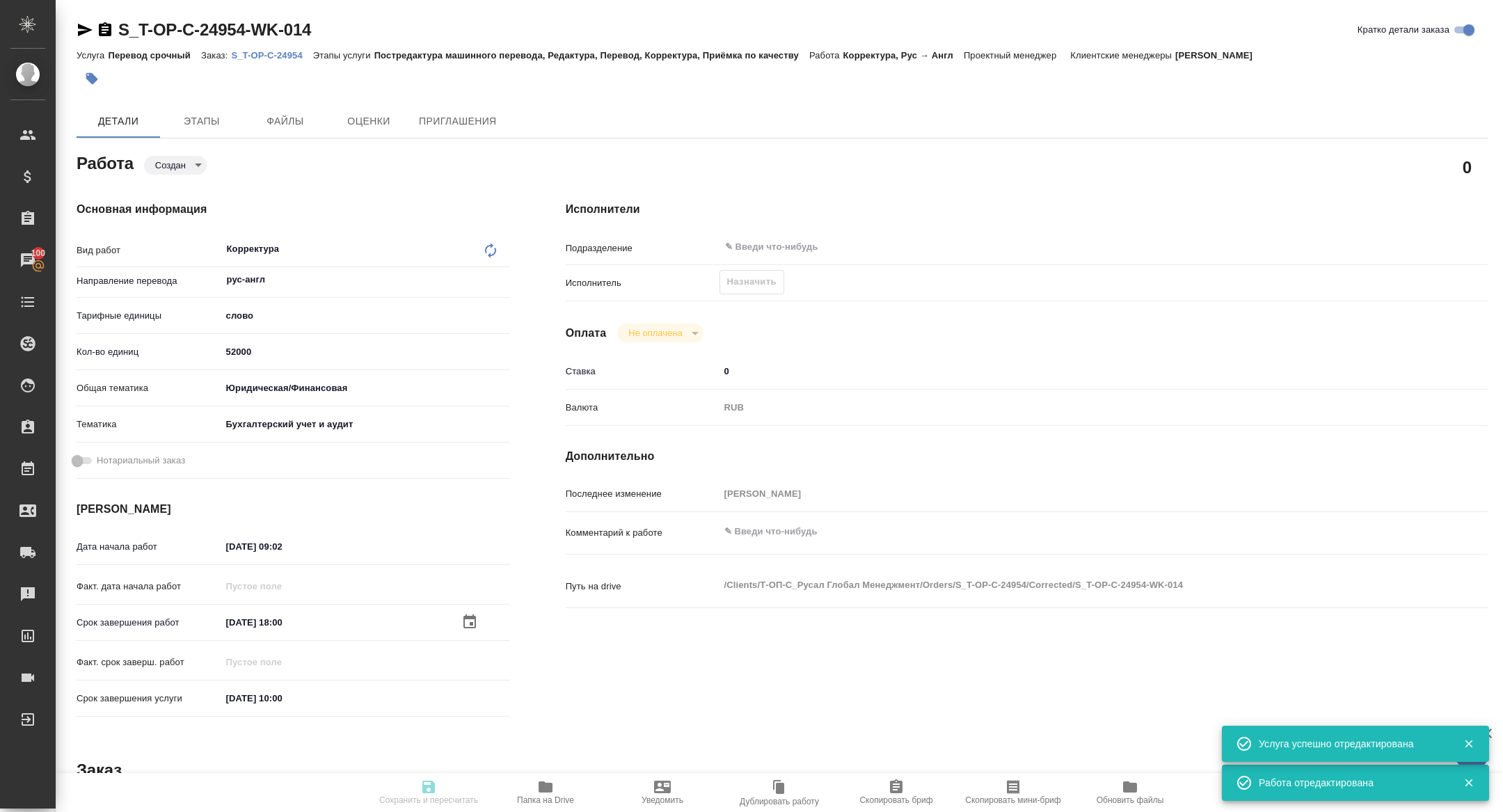
type input "05.09.2025 10:00"
type input "notPayed"
type input "0"
type input "RUB"
type input "[PERSON_NAME]"
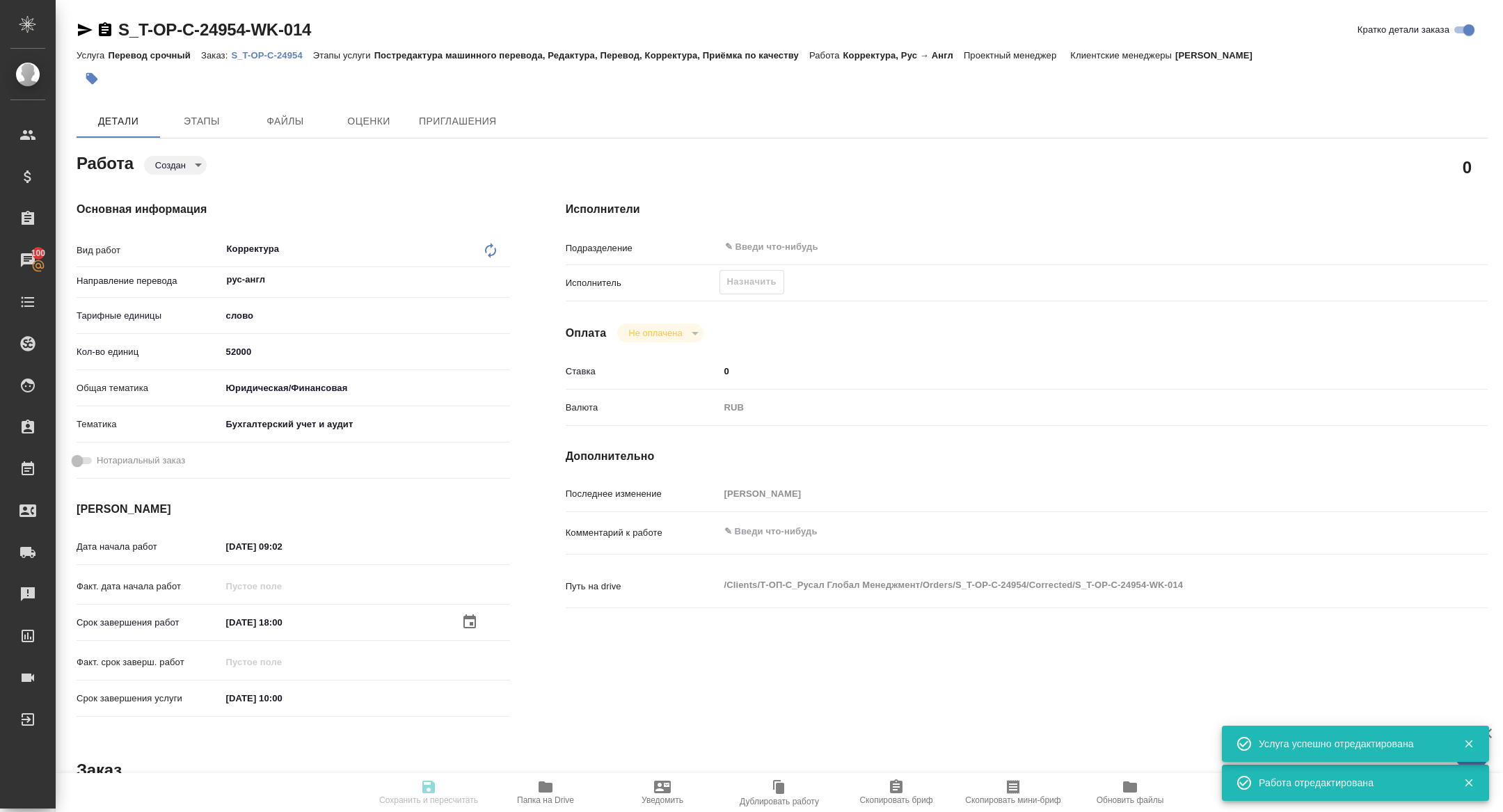
type textarea "x"
type textarea "/Clients/Т-ОП-С_Русал Глобал Менеджмент/Orders/S_T-OP-C-24954/Corrected/S_T-OP-…"
type textarea "x"
type input "S_T-OP-C-24954"
type input "Т-ОП-С-46567"
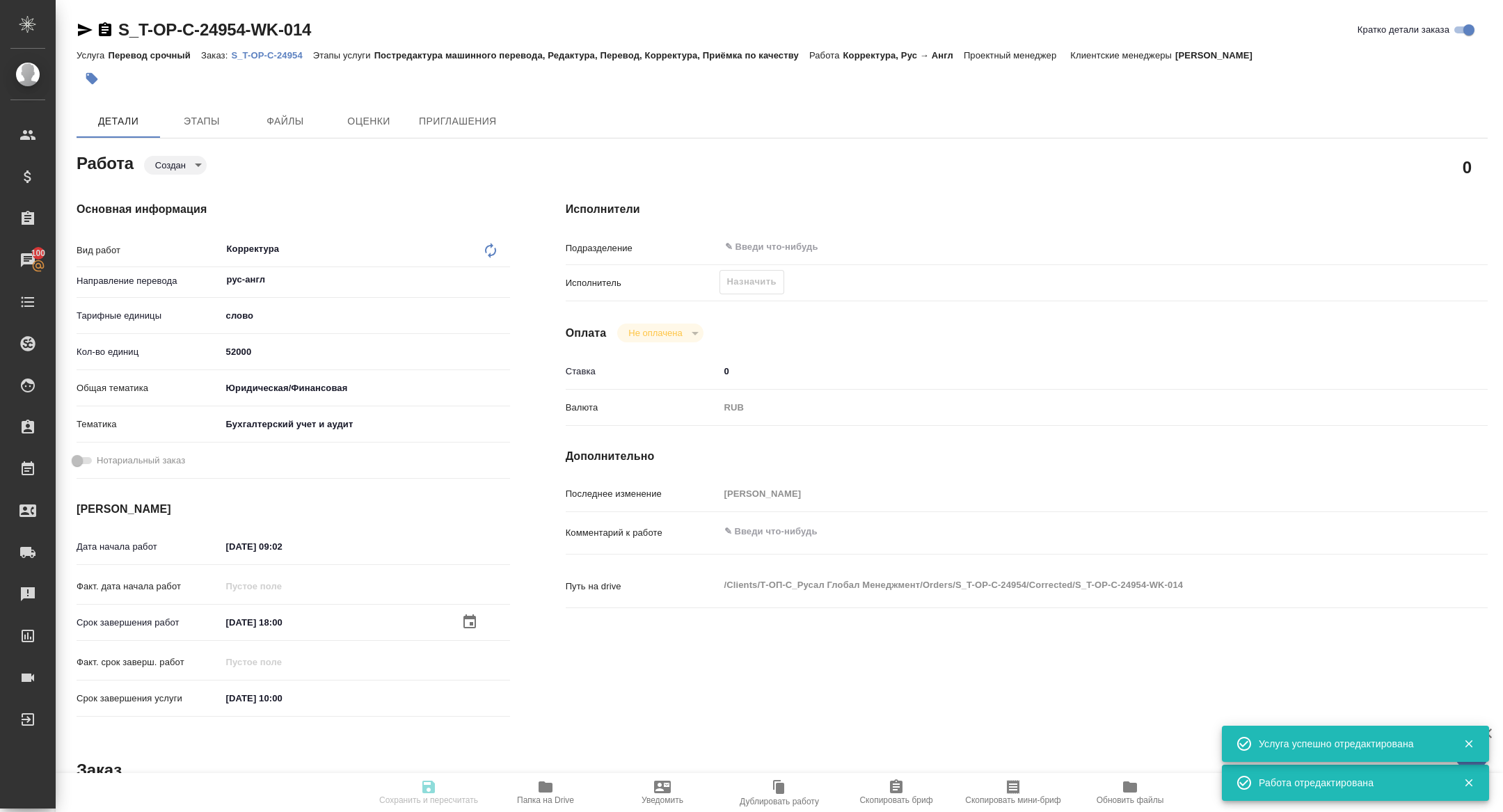
type input "Перевод срочный"
type input "Постредактура машинного перевода, Редактура, Перевод, Корректура, Приёмка по ка…"
type input "[PERSON_NAME]"
type input "/Clients/Т-ОП-С_Русал Глобал Менеджмент/Orders/S_T-OP-C-24954"
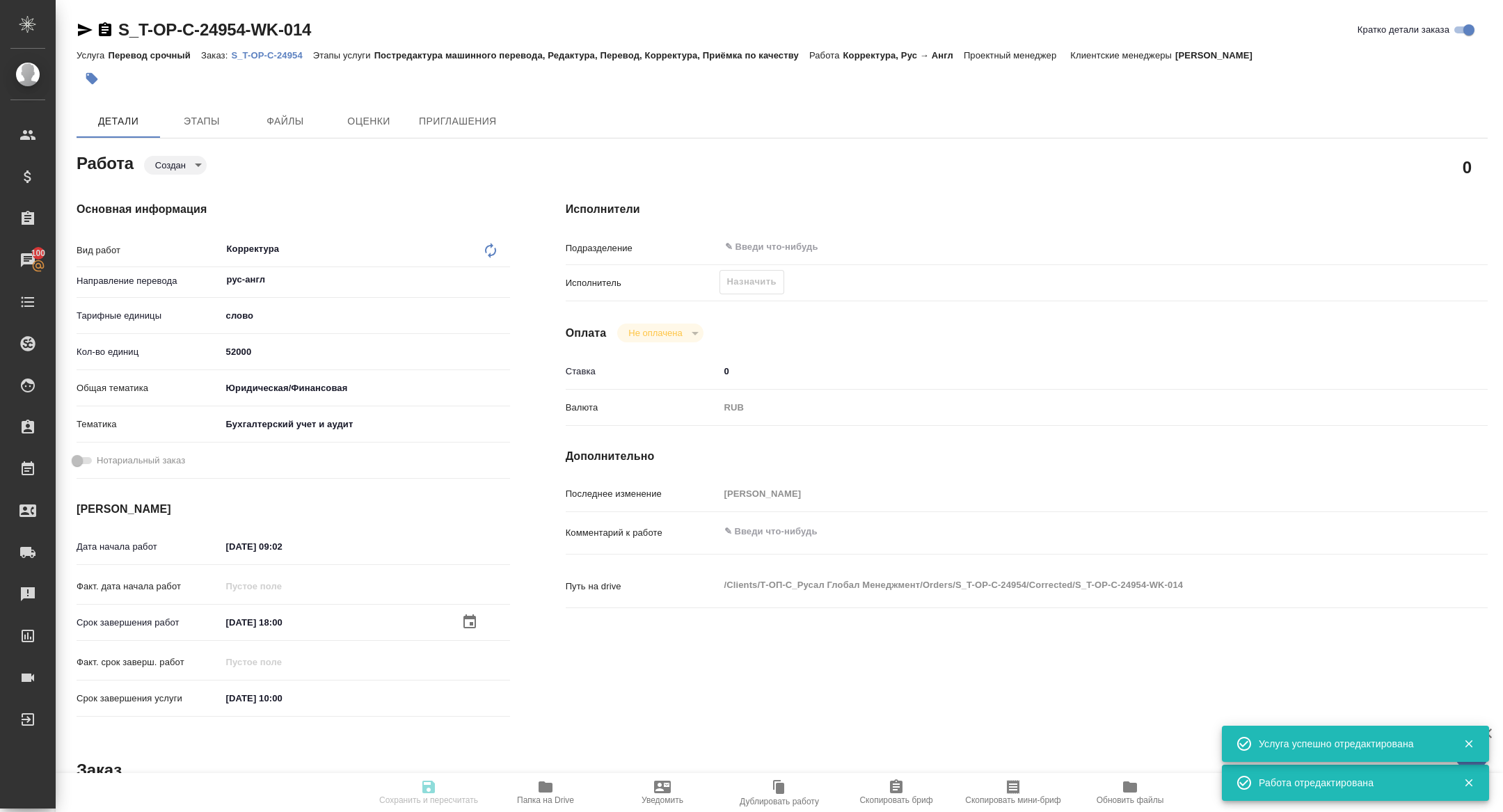
type textarea "x"
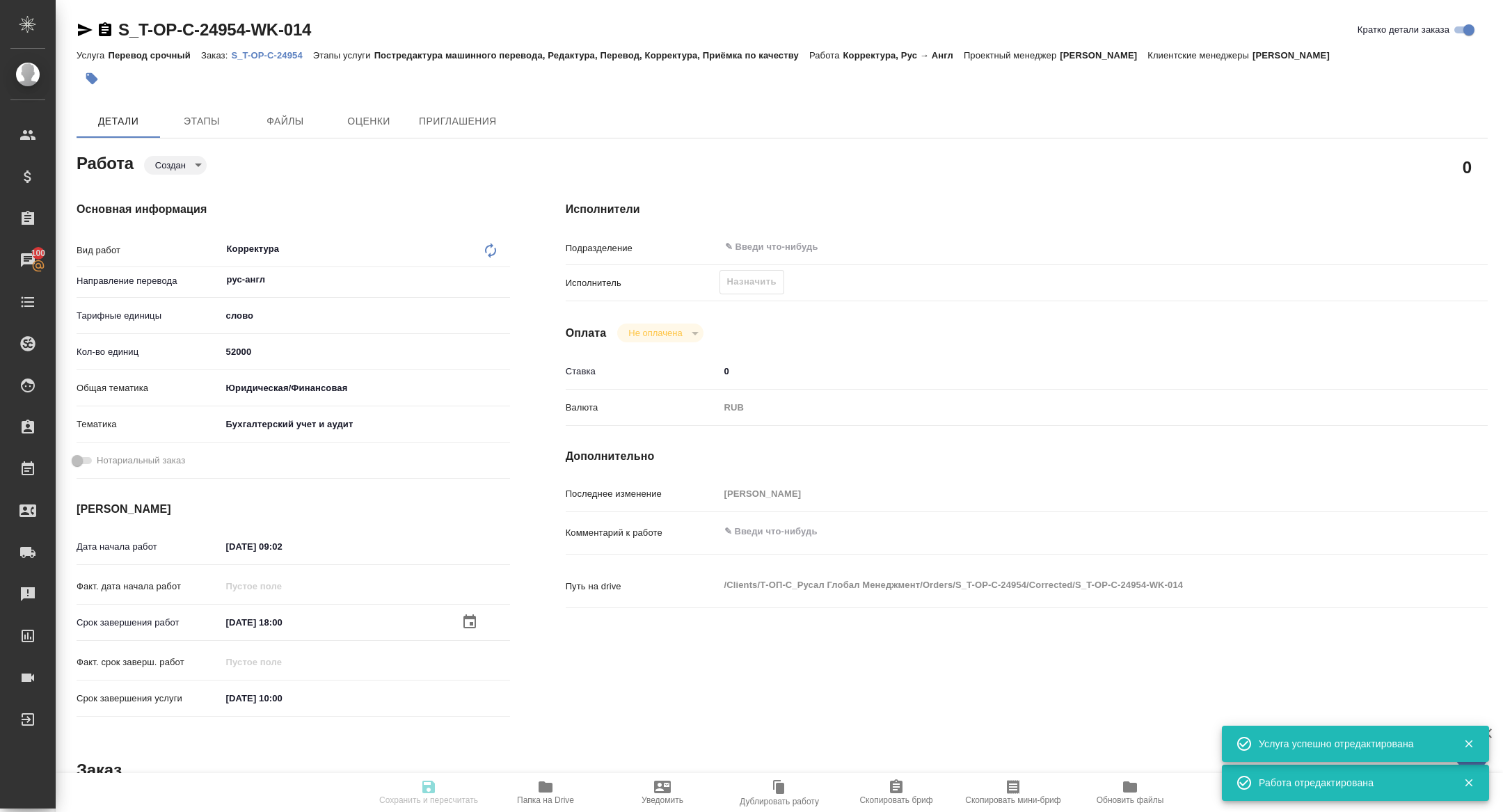
type textarea "x"
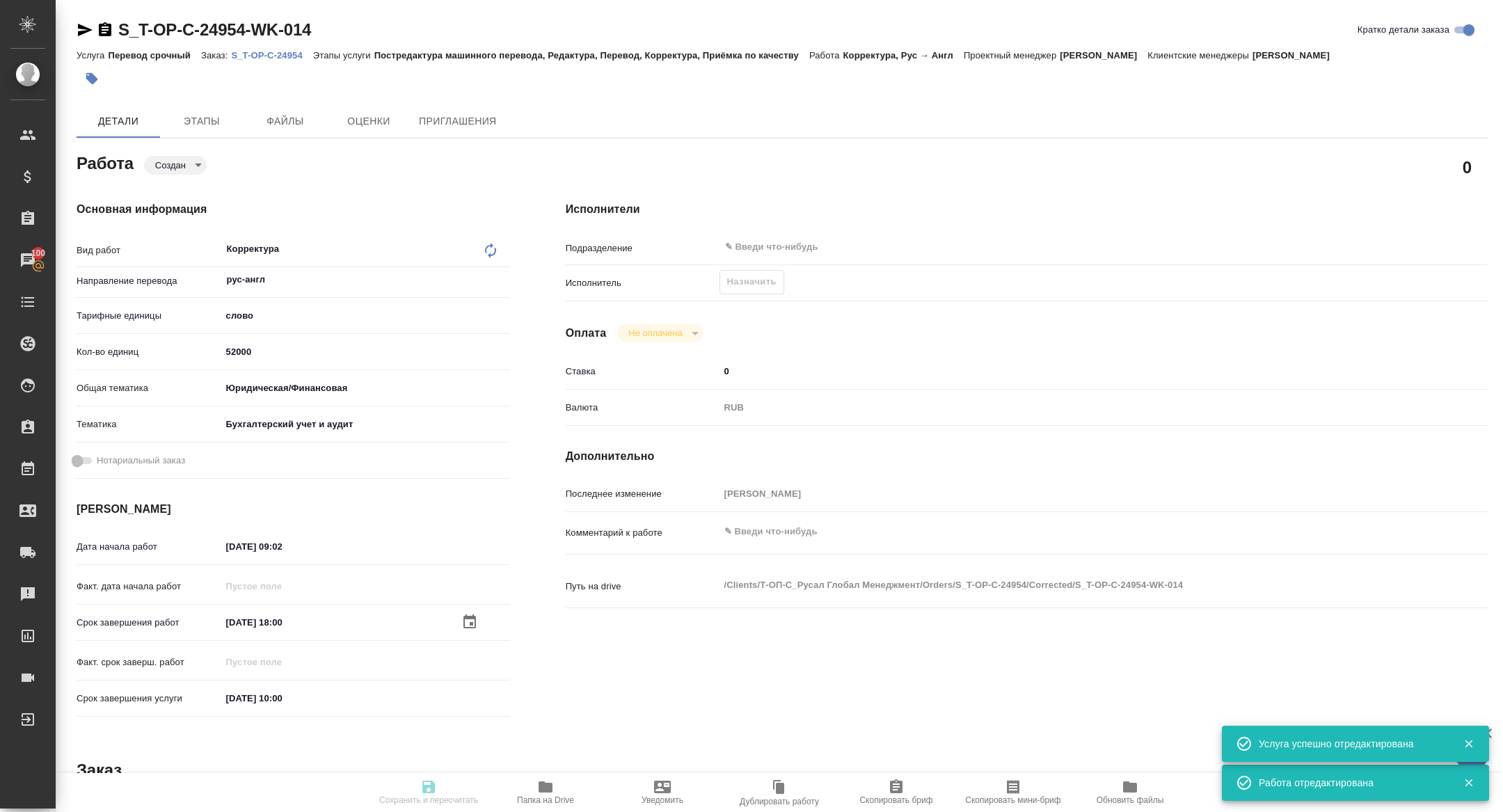
type textarea "x"
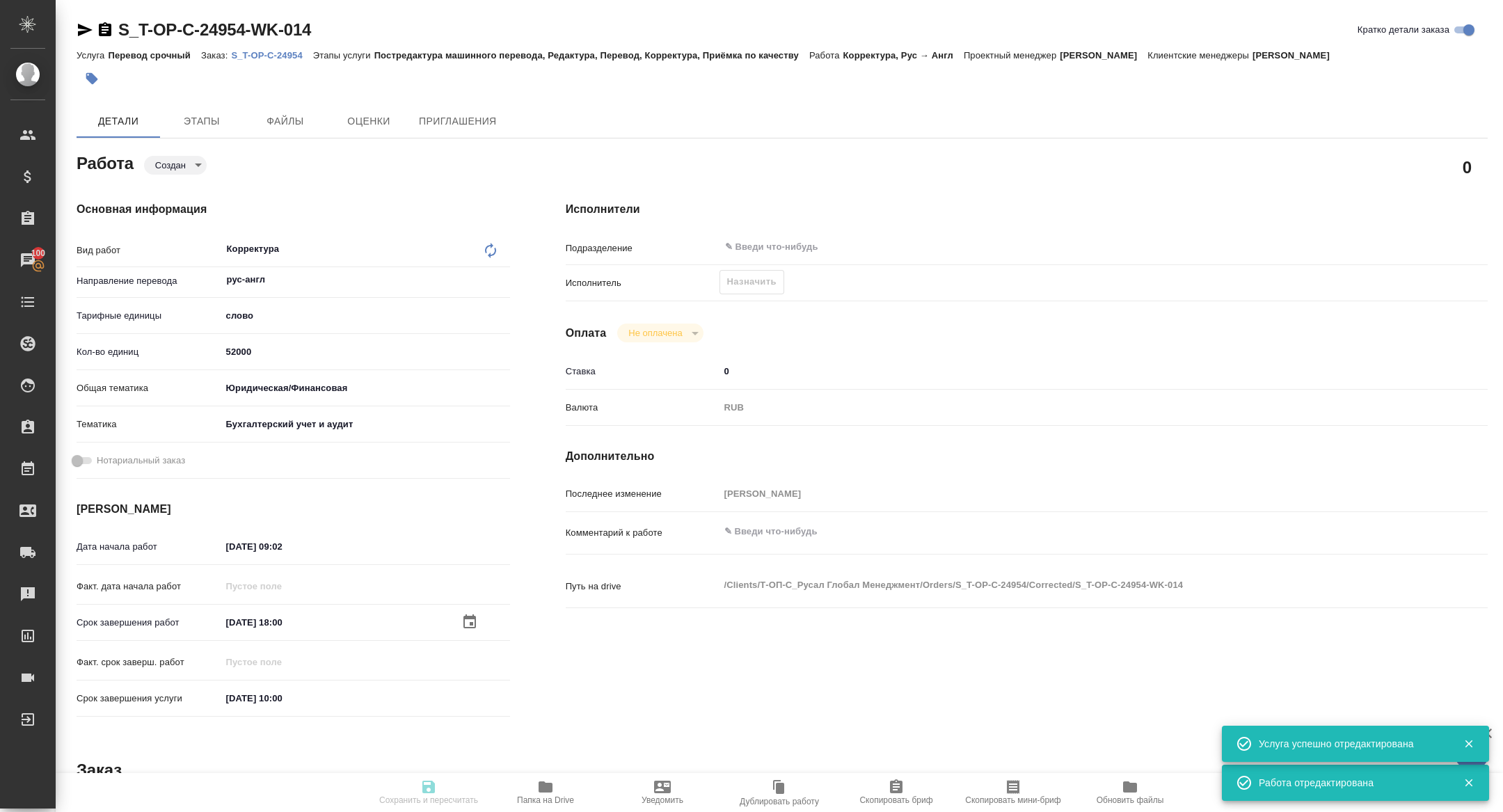
type textarea "x"
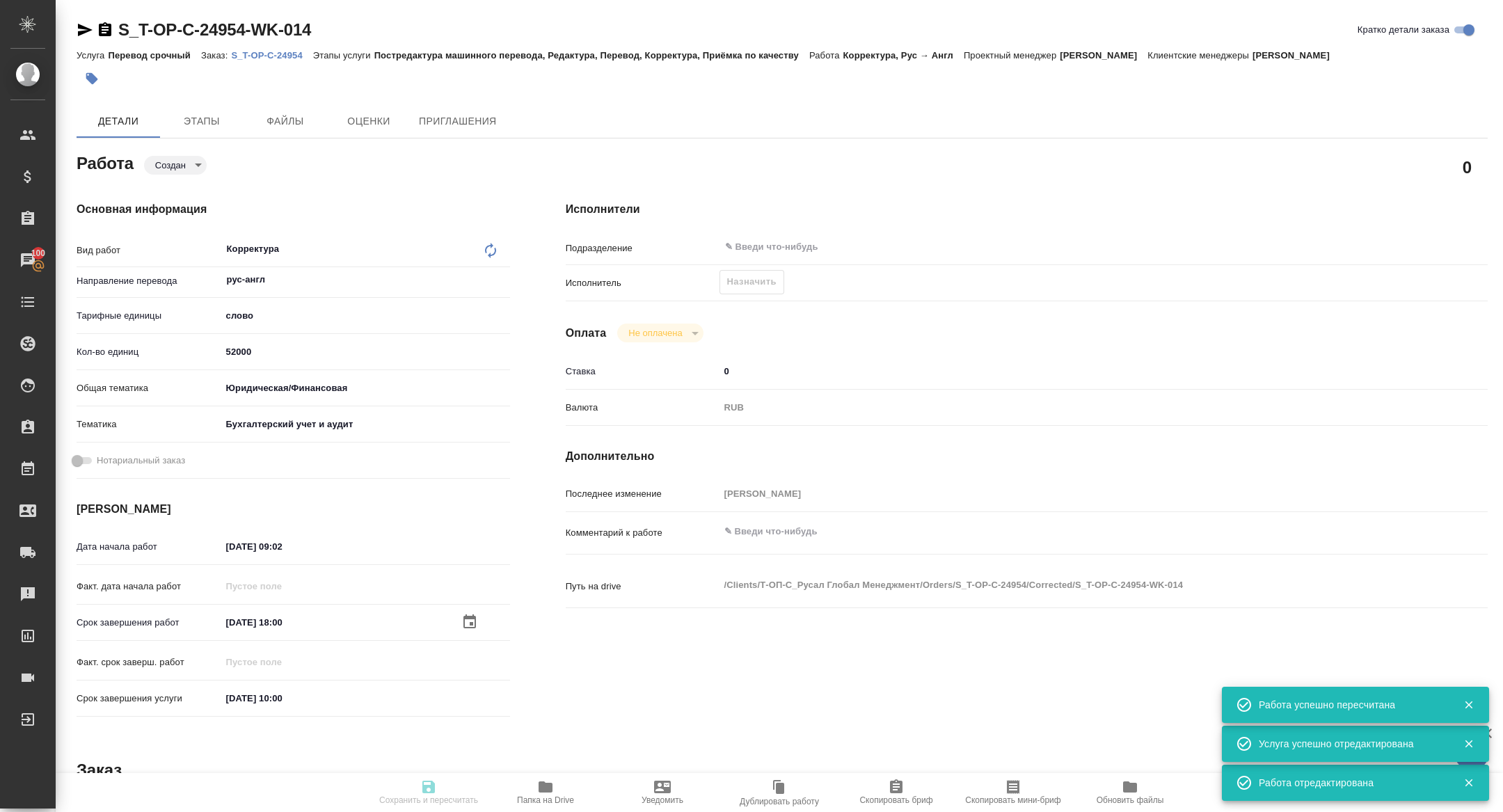
type textarea "x"
type input "created"
type textarea "Корректура"
type textarea "x"
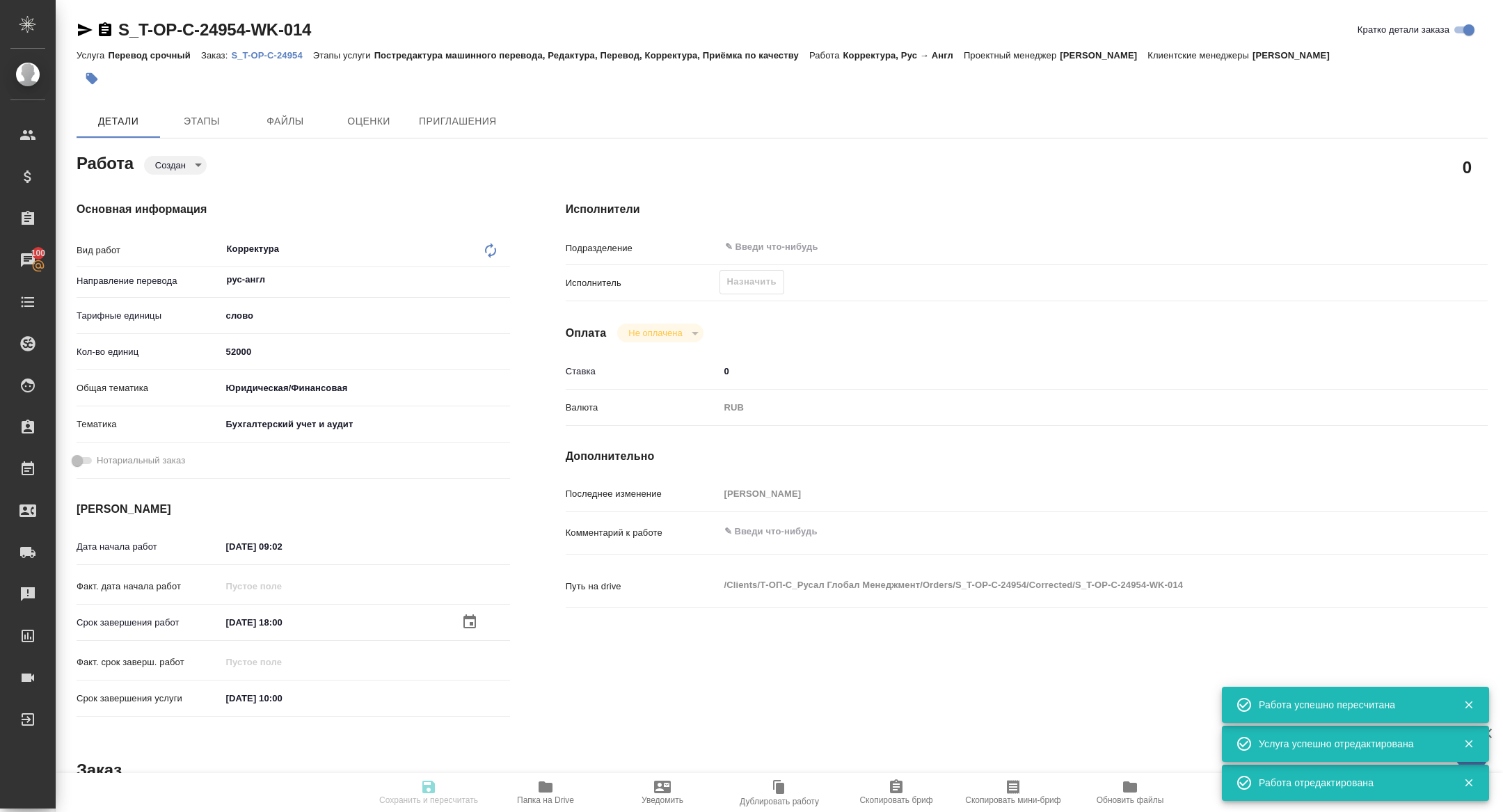
type input "рус-англ"
type input "5a8b1489cc6b4906c91bfd90"
type input "52000"
type input "yr-fn"
type input "6149848a2b7be24903fd7a88"
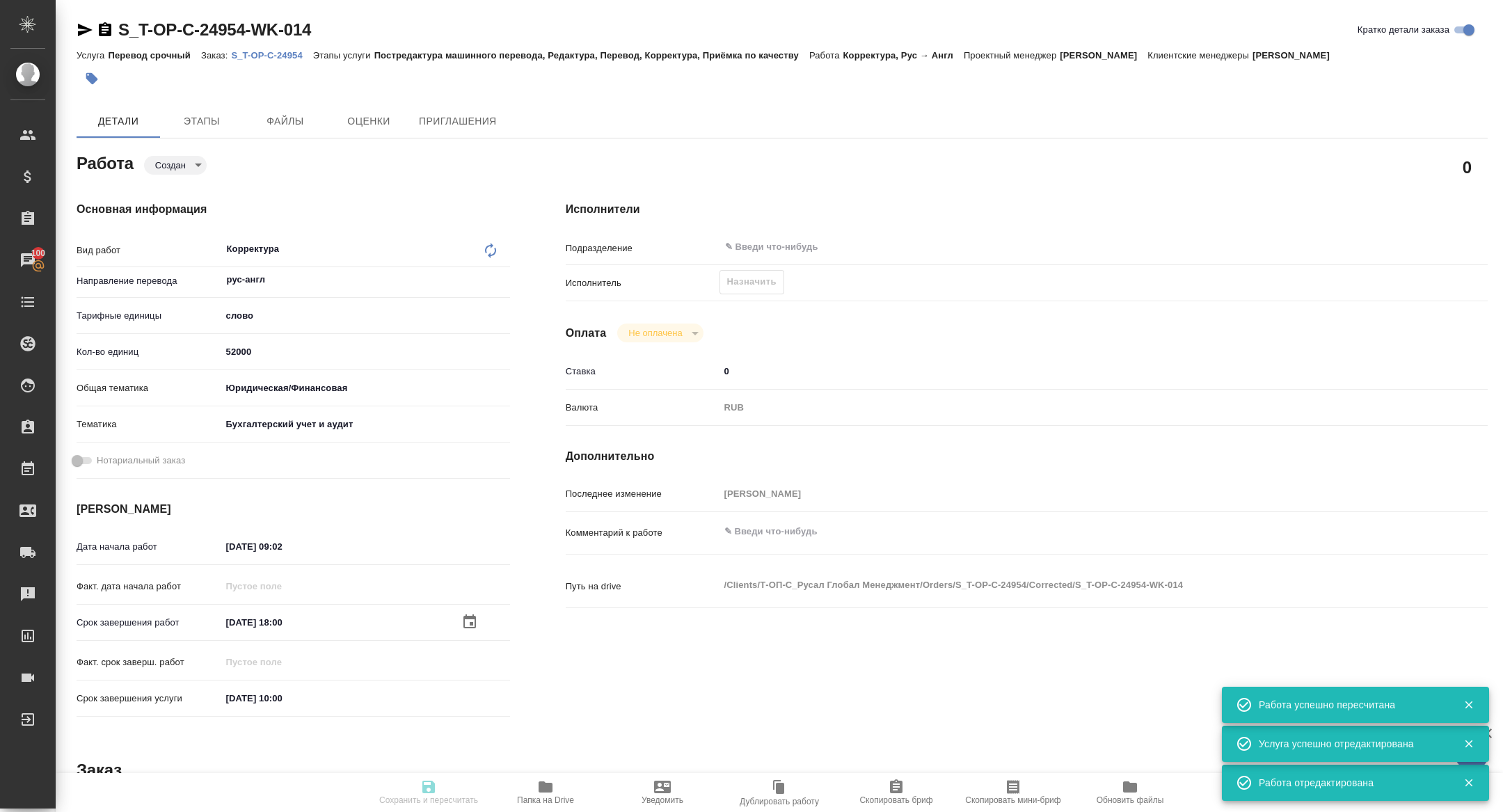
type input "01.09.2025 09:02"
type input "04.09.2025 18:00"
type input "05.09.2025 10:00"
type input "notPayed"
type input "0"
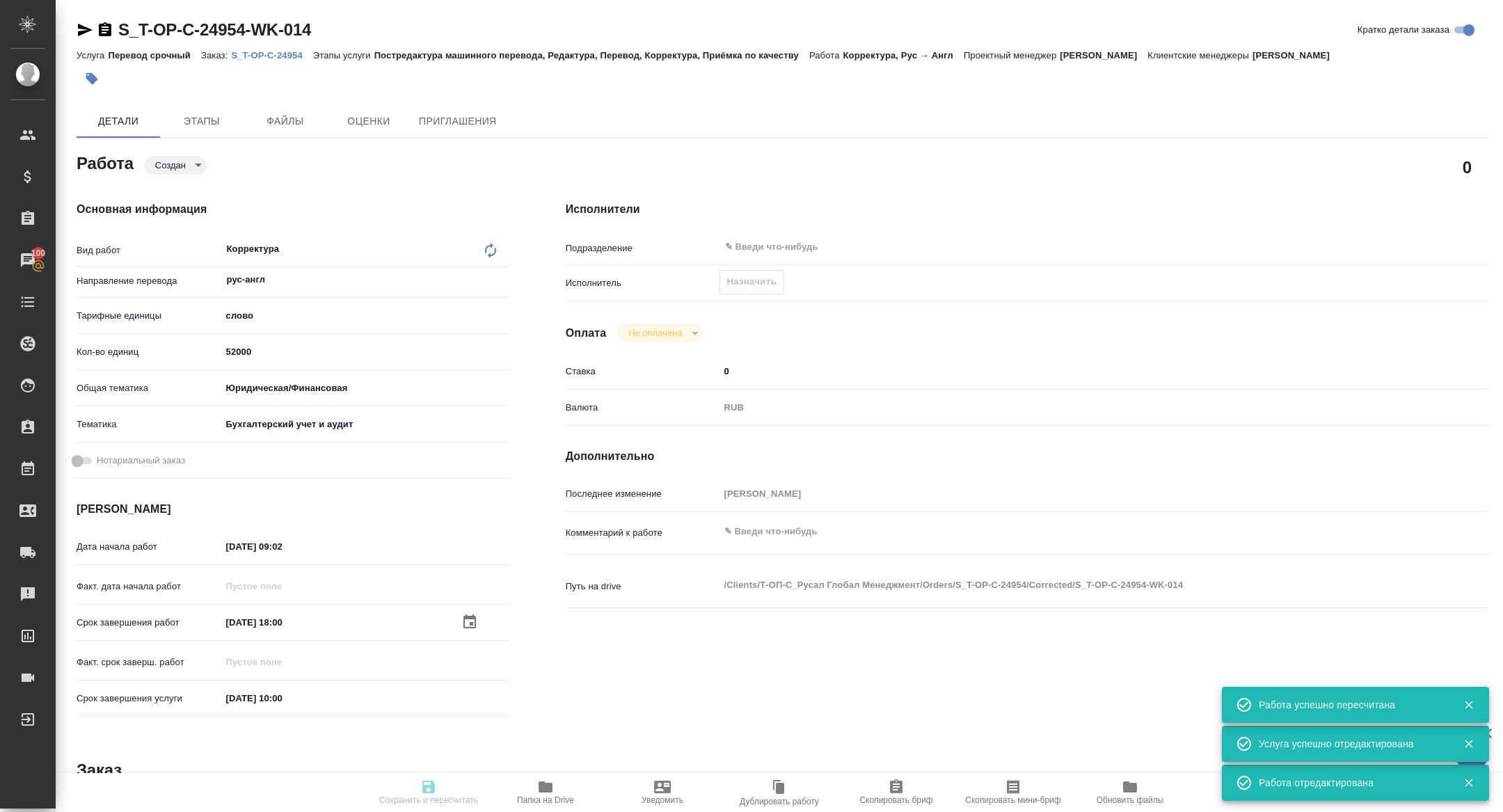
type input "RUB"
type input "[PERSON_NAME]"
type textarea "x"
type textarea "/Clients/Т-ОП-С_Русал Глобал Менеджмент/Orders/S_T-OP-C-24954/Corrected/S_T-OP-…"
type textarea "x"
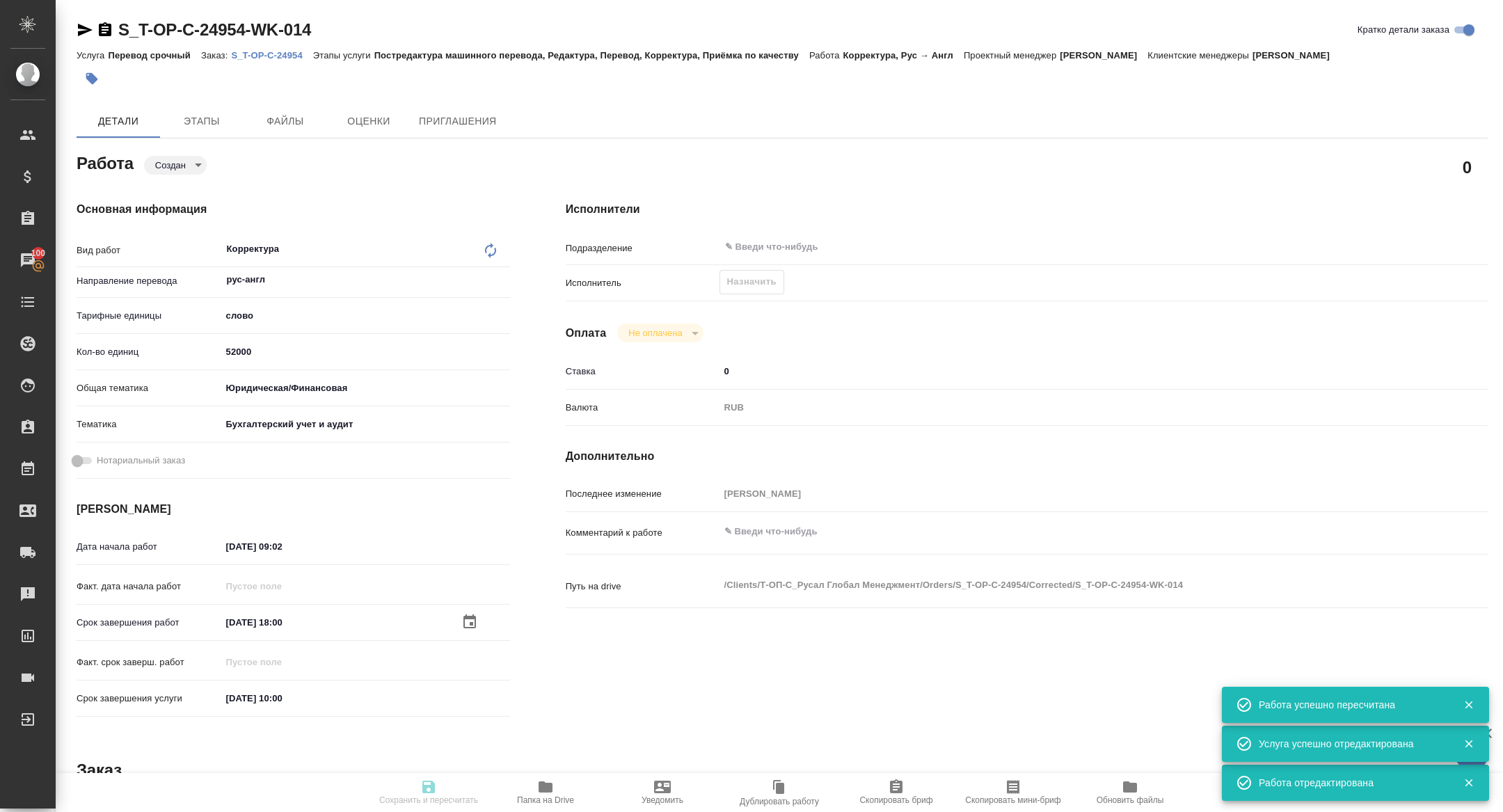
type input "S_T-OP-C-24954"
type input "Т-ОП-С-46567"
type input "Перевод срочный"
type input "Постредактура машинного перевода, Редактура, Перевод, Корректура, Приёмка по ка…"
type input "[PERSON_NAME]"
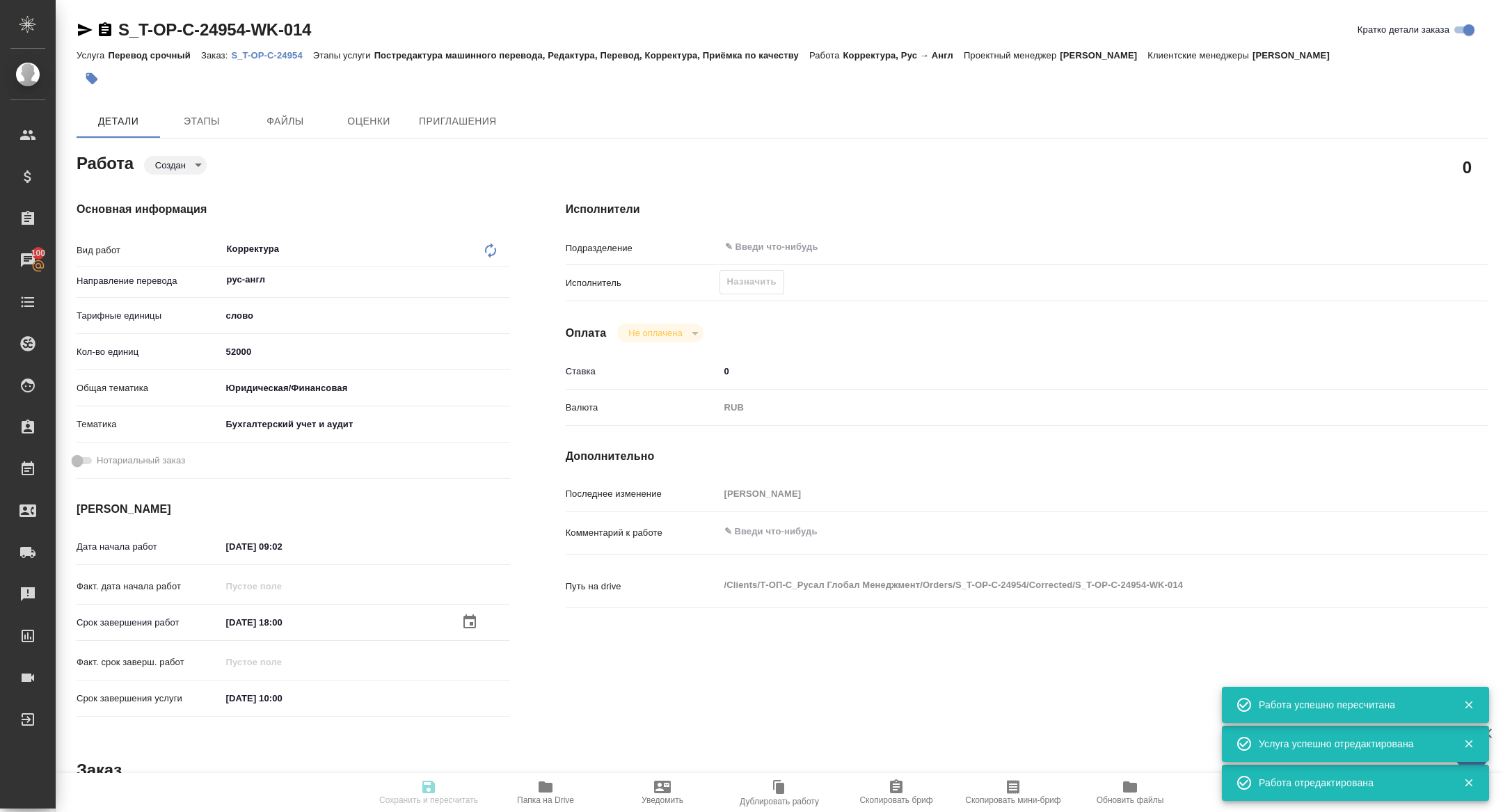
type input "[PERSON_NAME]"
type input "/Clients/Т-ОП-С_Русал Глобал Менеджмент/Orders/S_T-OP-C-24954"
type textarea "x"
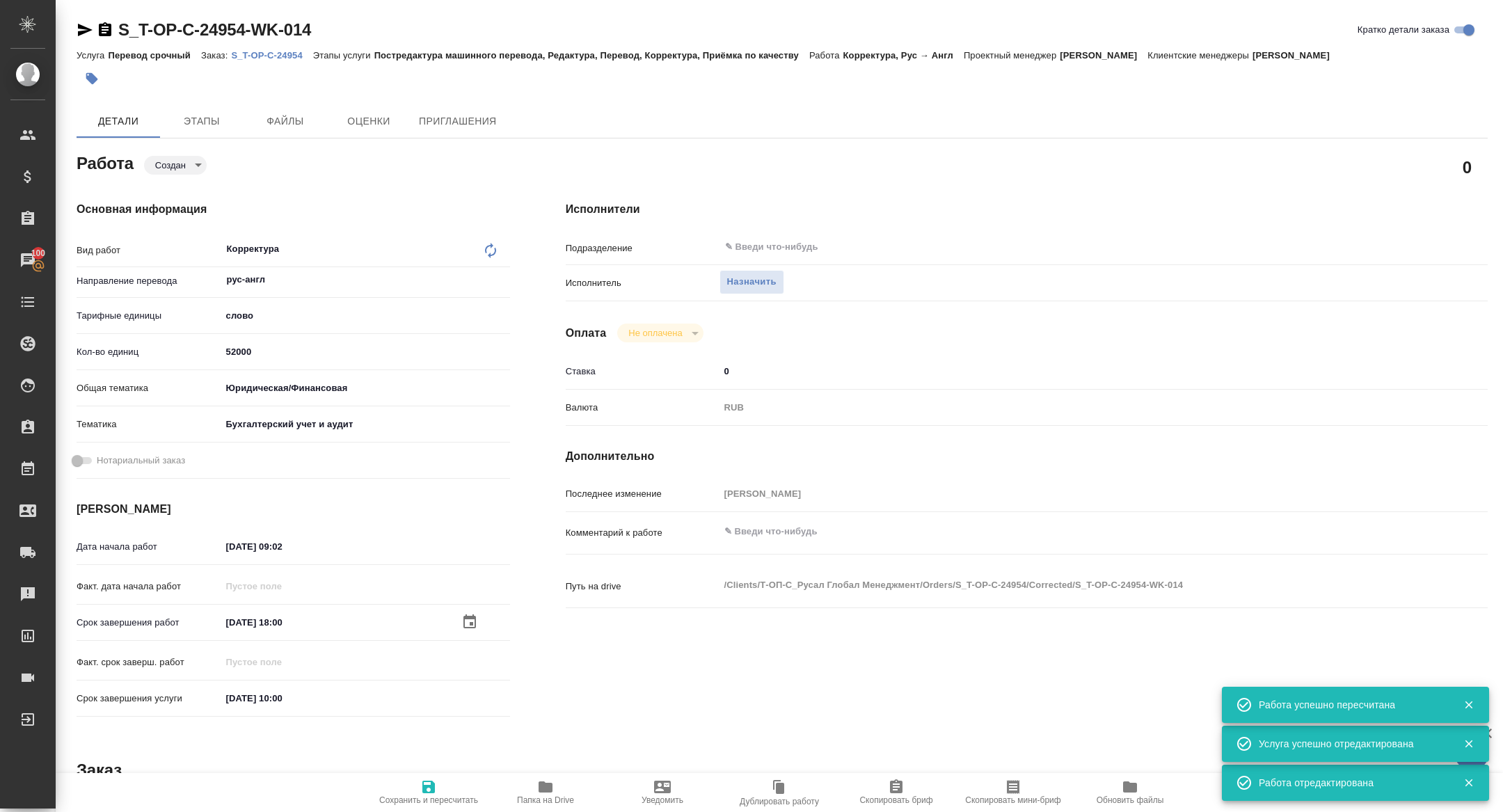
type textarea "x"
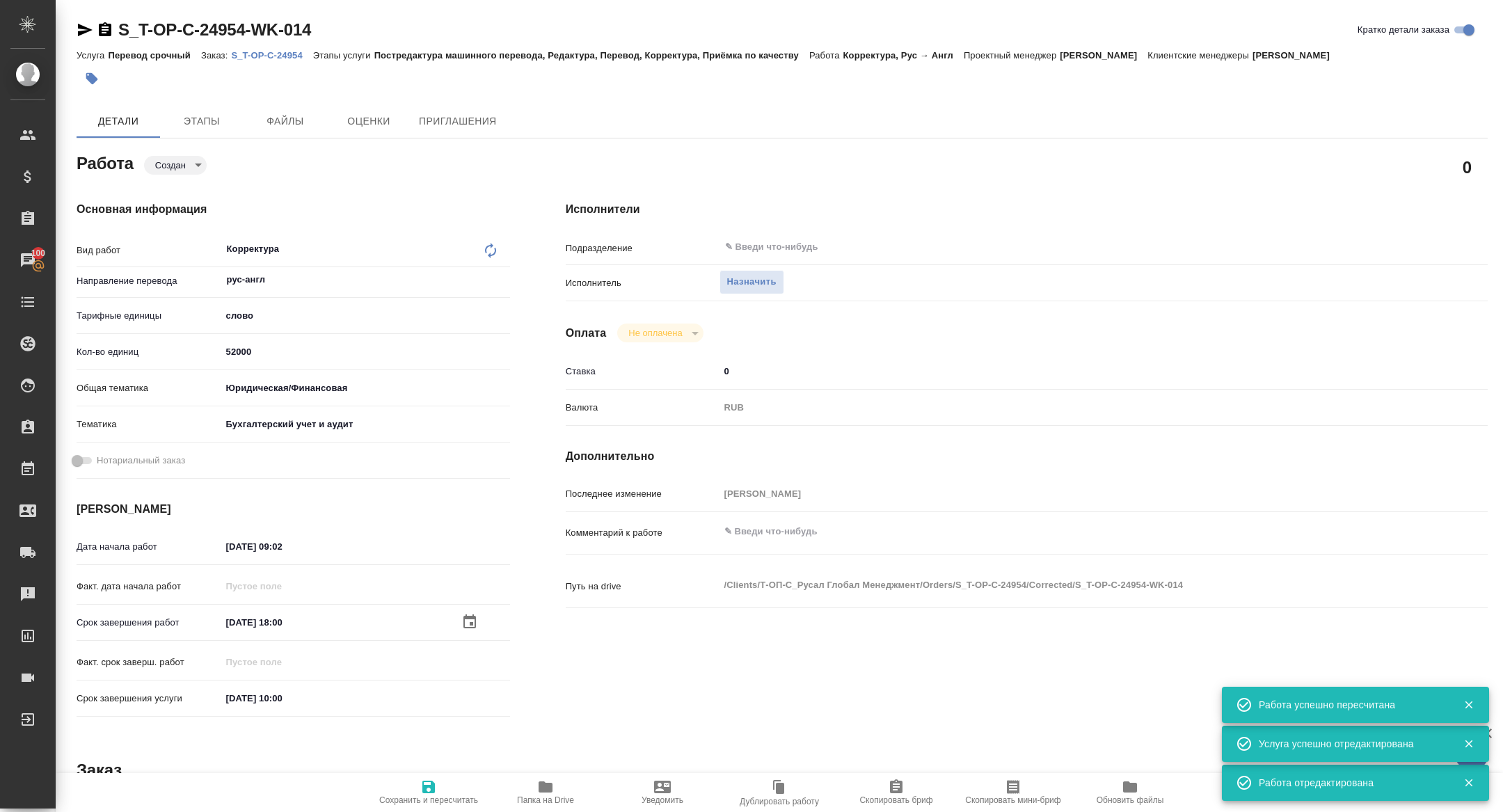
type textarea "x"
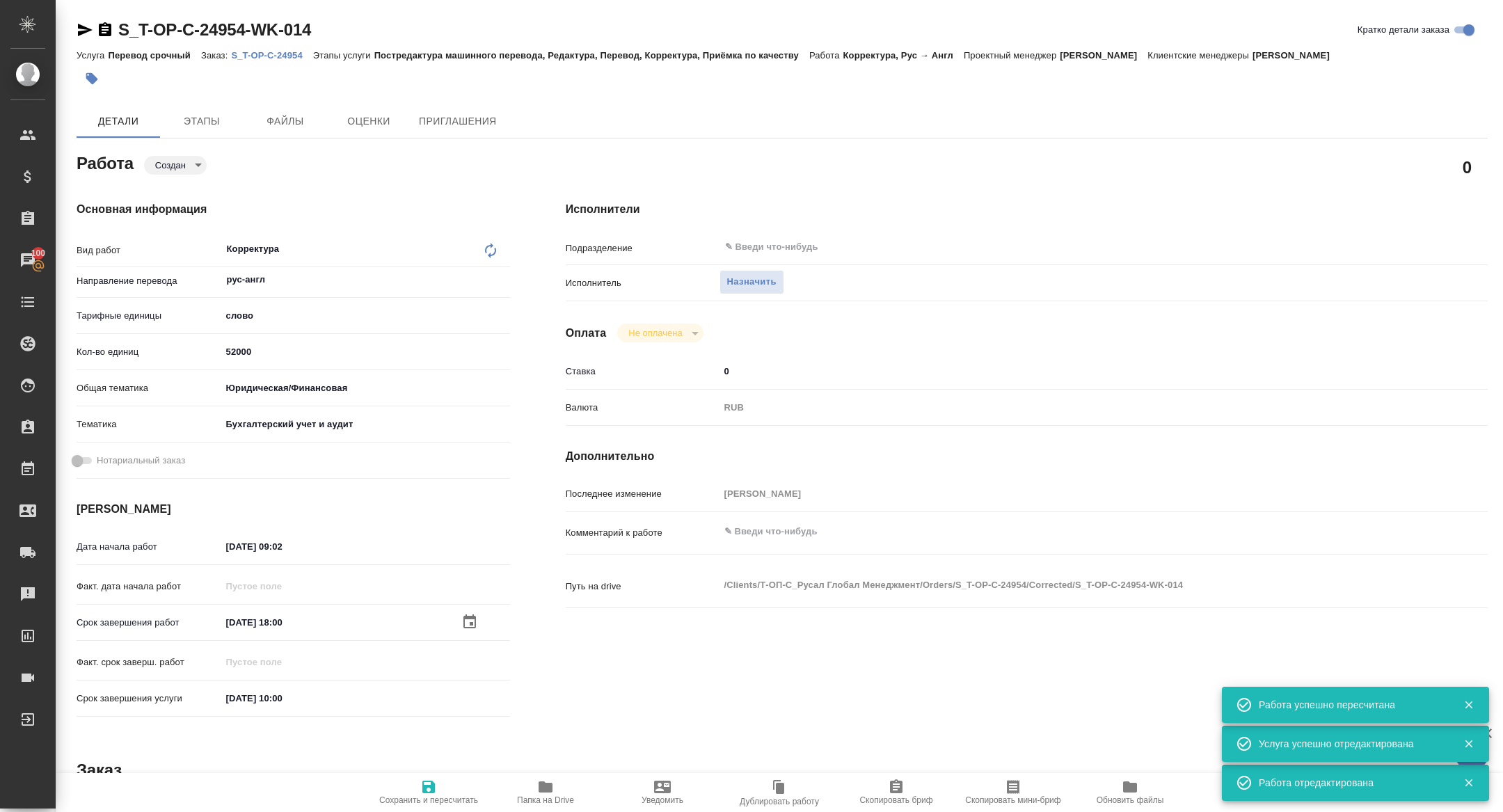
type textarea "x"
click at [1007, 802] on span "Скопировать мини-бриф" at bounding box center [1013, 800] width 96 height 9
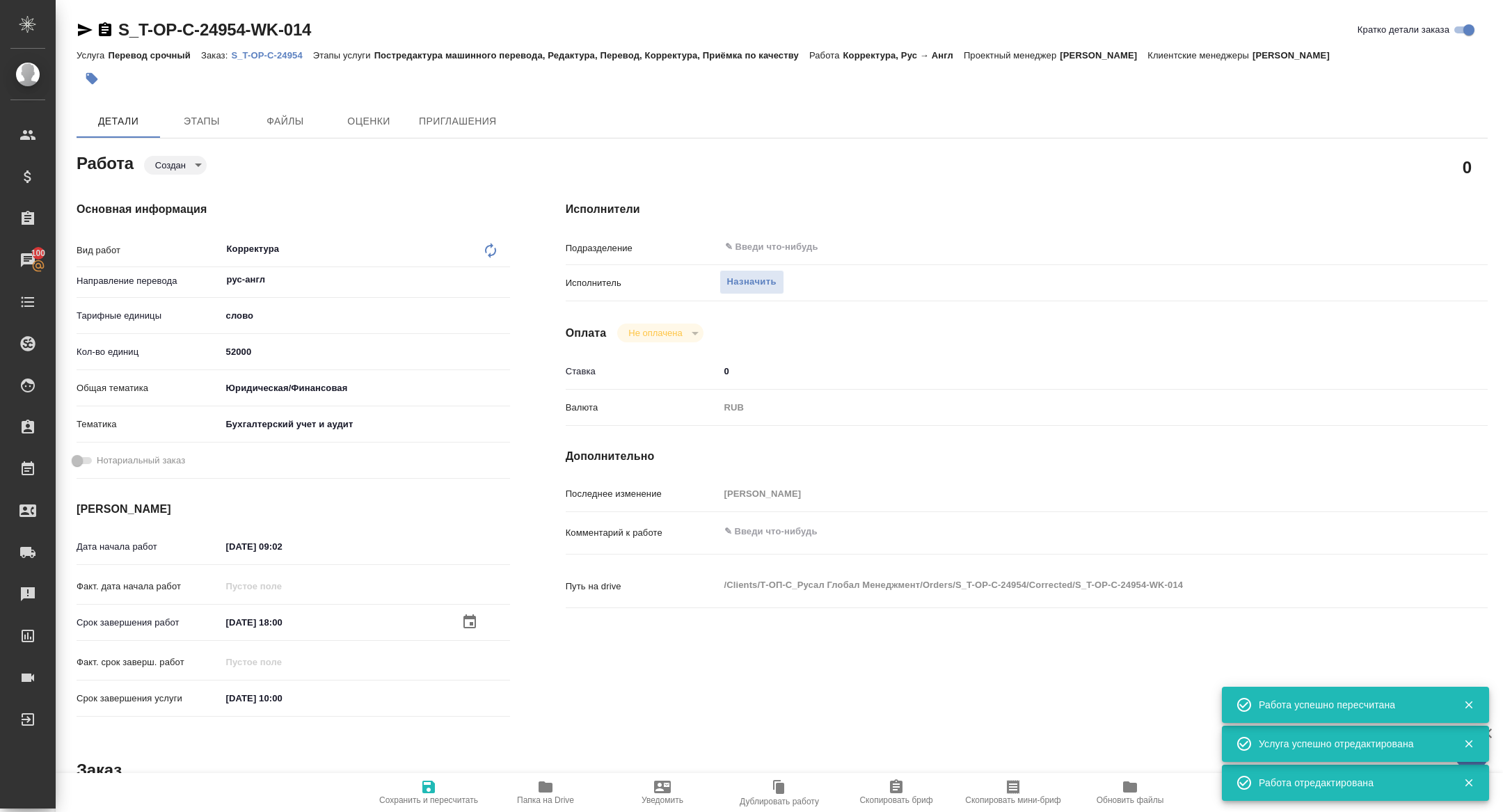
type textarea "x"
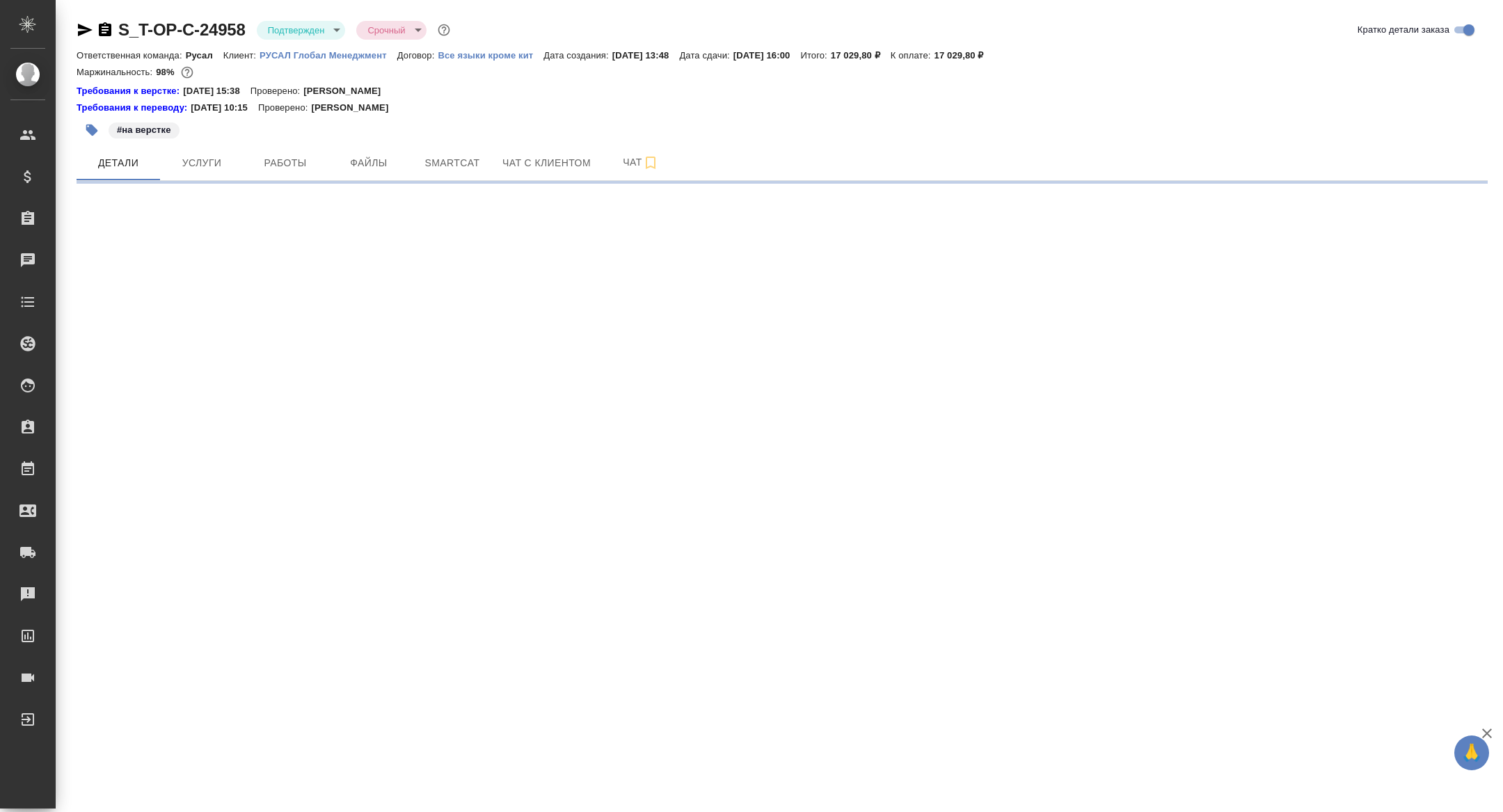
select select "RU"
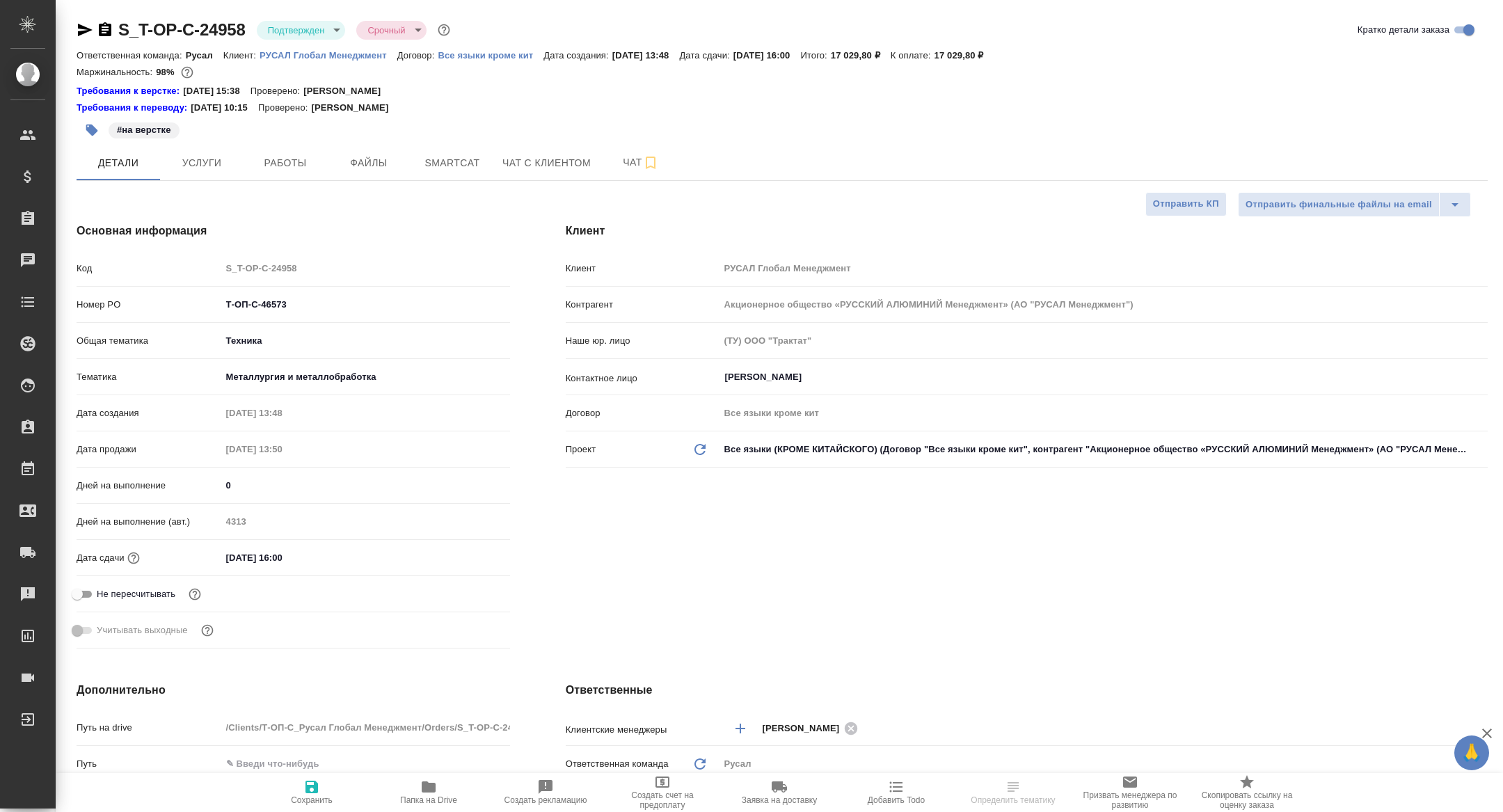
type textarea "x"
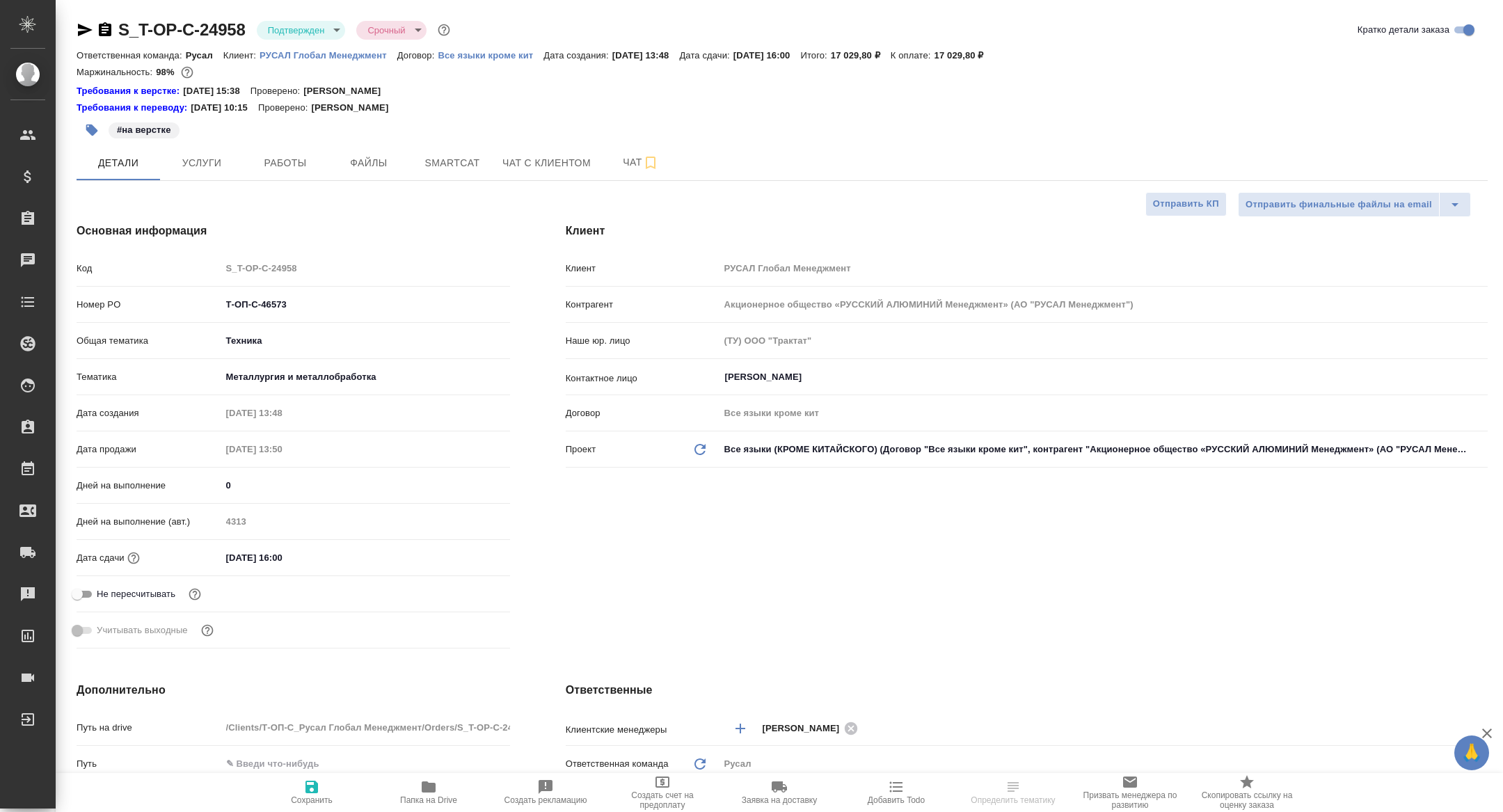
type textarea "x"
click at [438, 787] on span "Папка на Drive" at bounding box center [429, 792] width 100 height 27
type textarea "x"
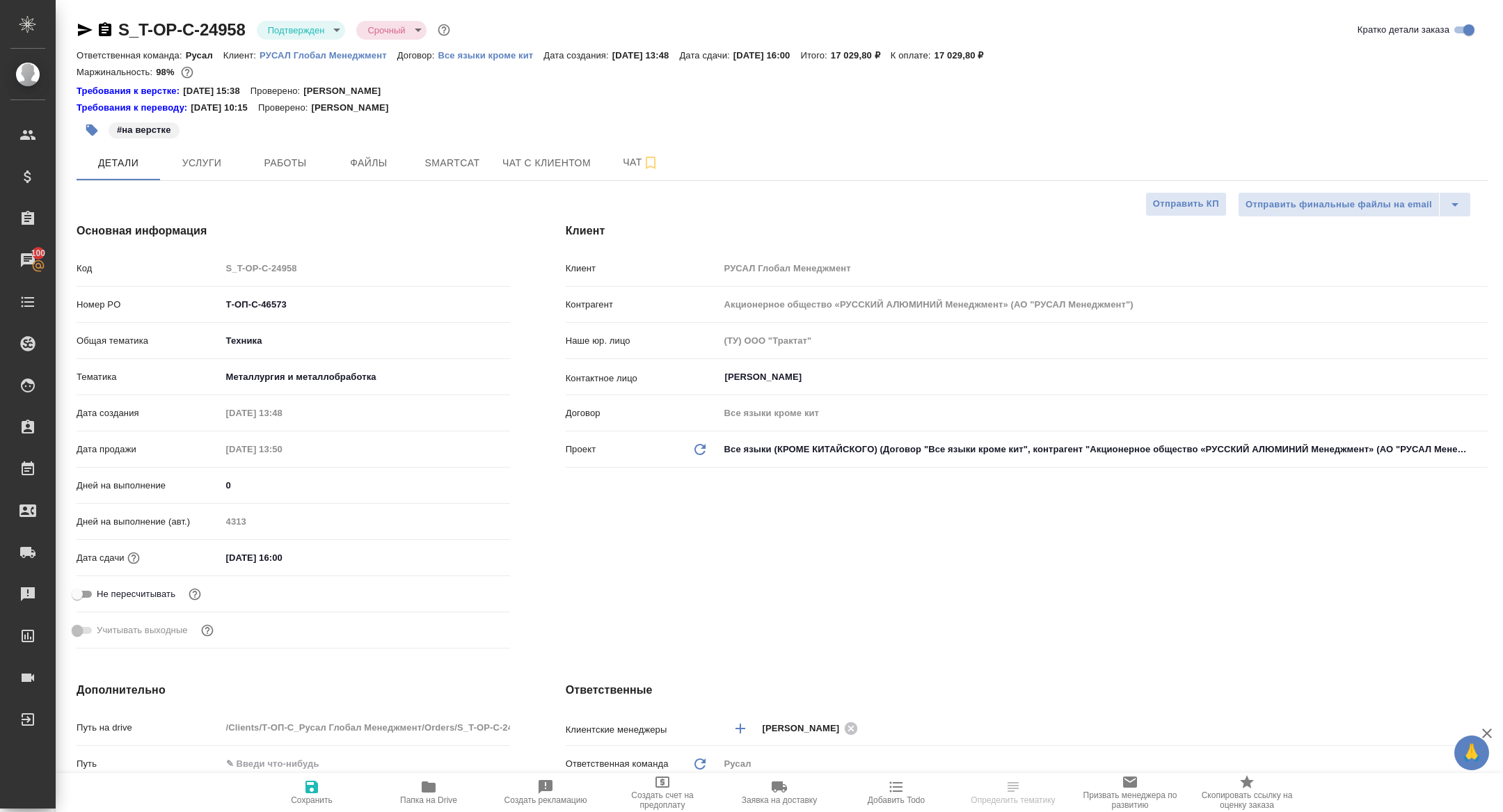
type textarea "x"
click at [637, 170] on span "Чат" at bounding box center [641, 162] width 67 height 17
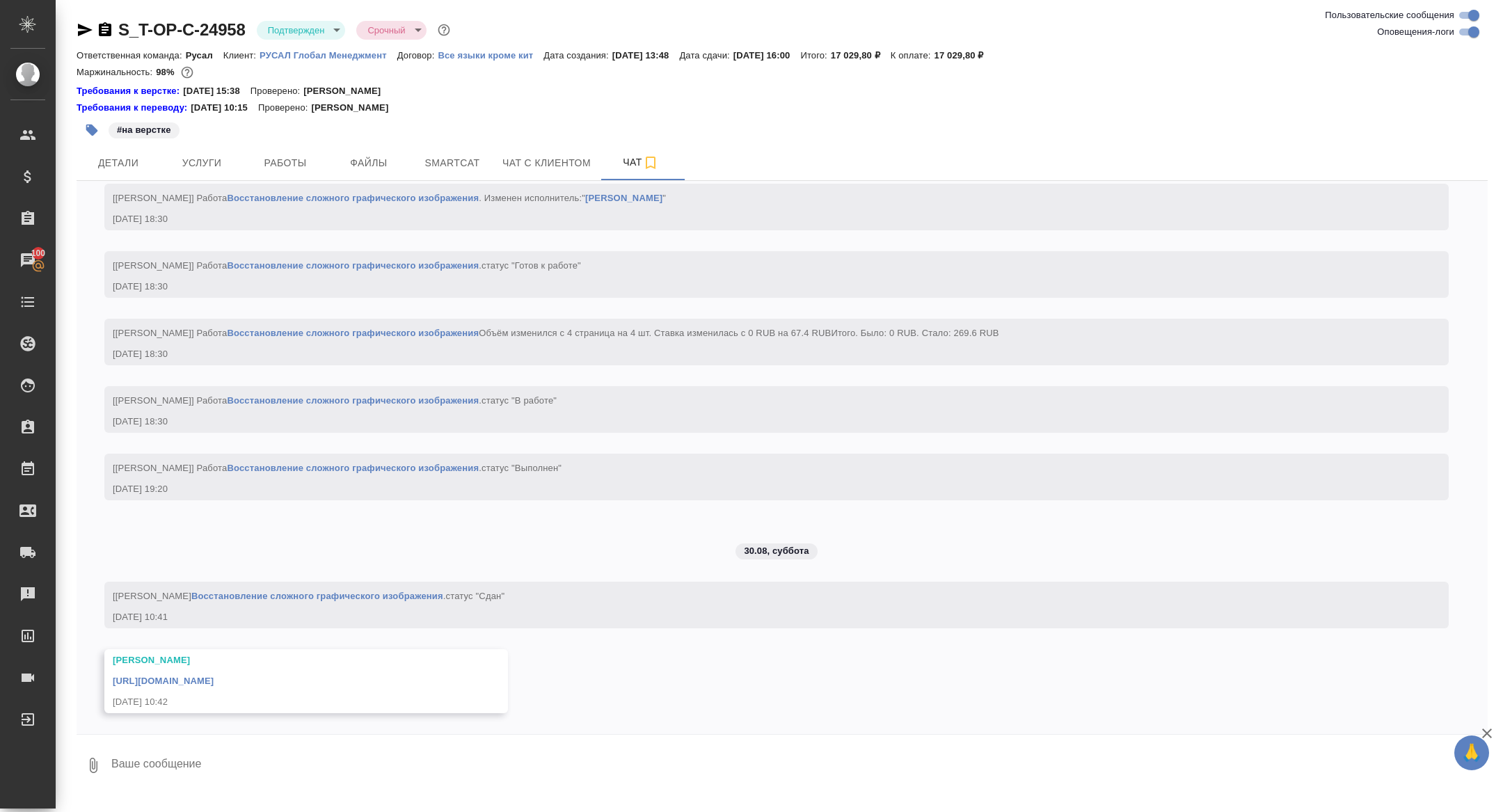
scroll to position [1276, 0]
click at [214, 683] on link "https://drive.awatera.com/apps/files/files/10242263?dir=/Shares/%D0%A2-%D0%9E%D…" at bounding box center [163, 680] width 101 height 10
click at [105, 29] on icon "button" at bounding box center [104, 30] width 16 height 16
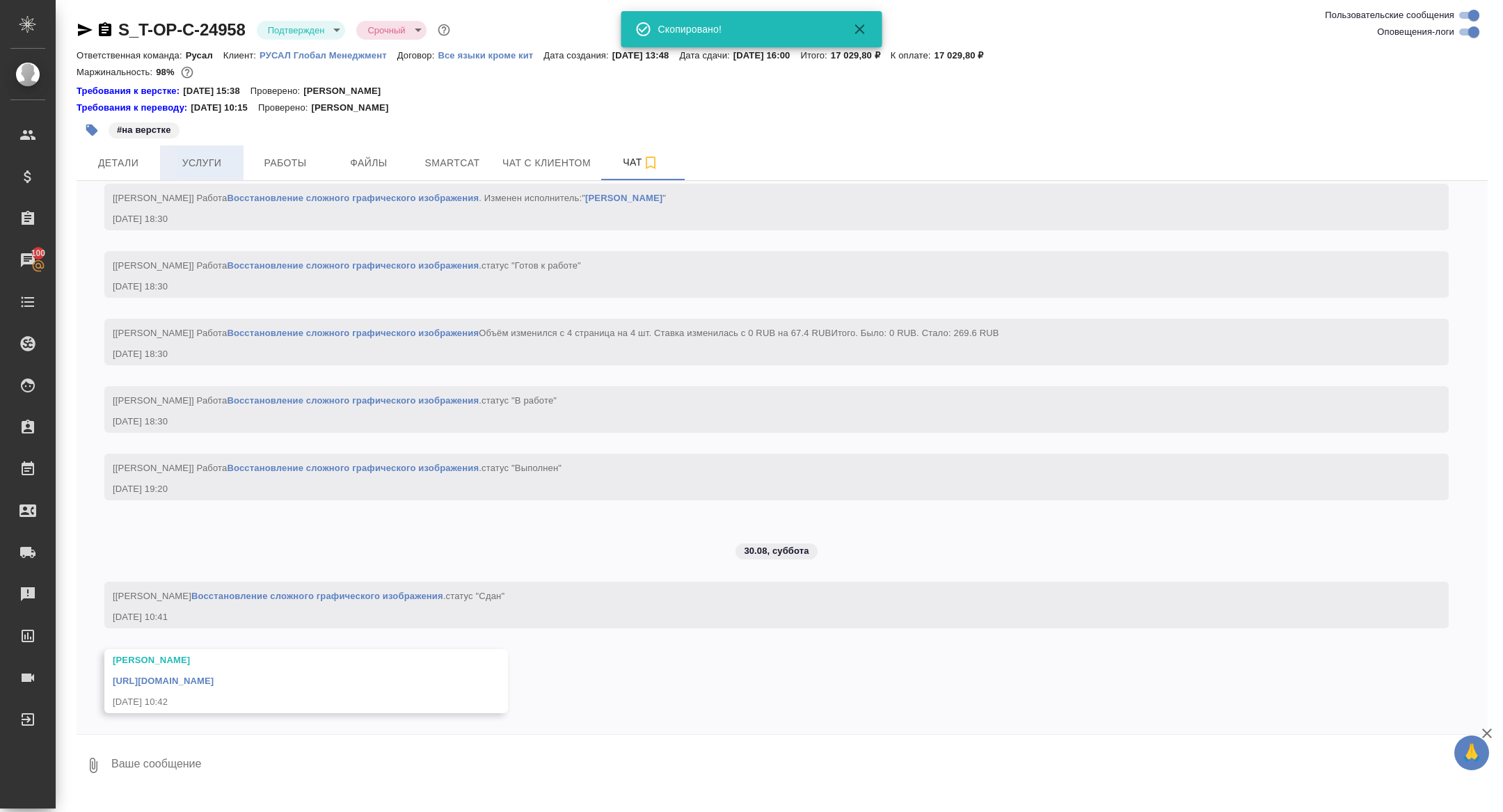
click at [216, 159] on span "Услуги" at bounding box center [201, 163] width 67 height 17
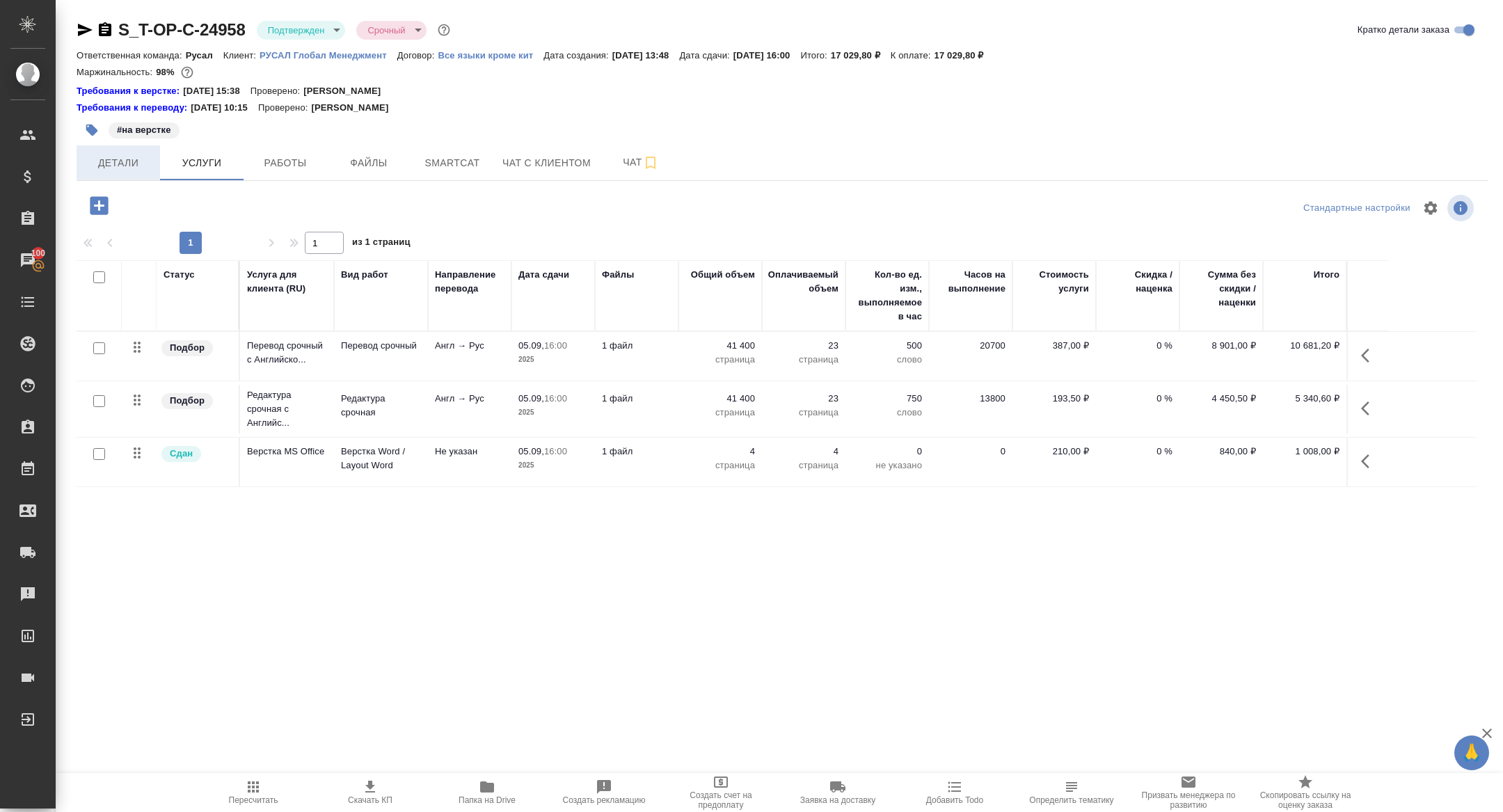
click at [129, 163] on span "Детали" at bounding box center [118, 163] width 67 height 17
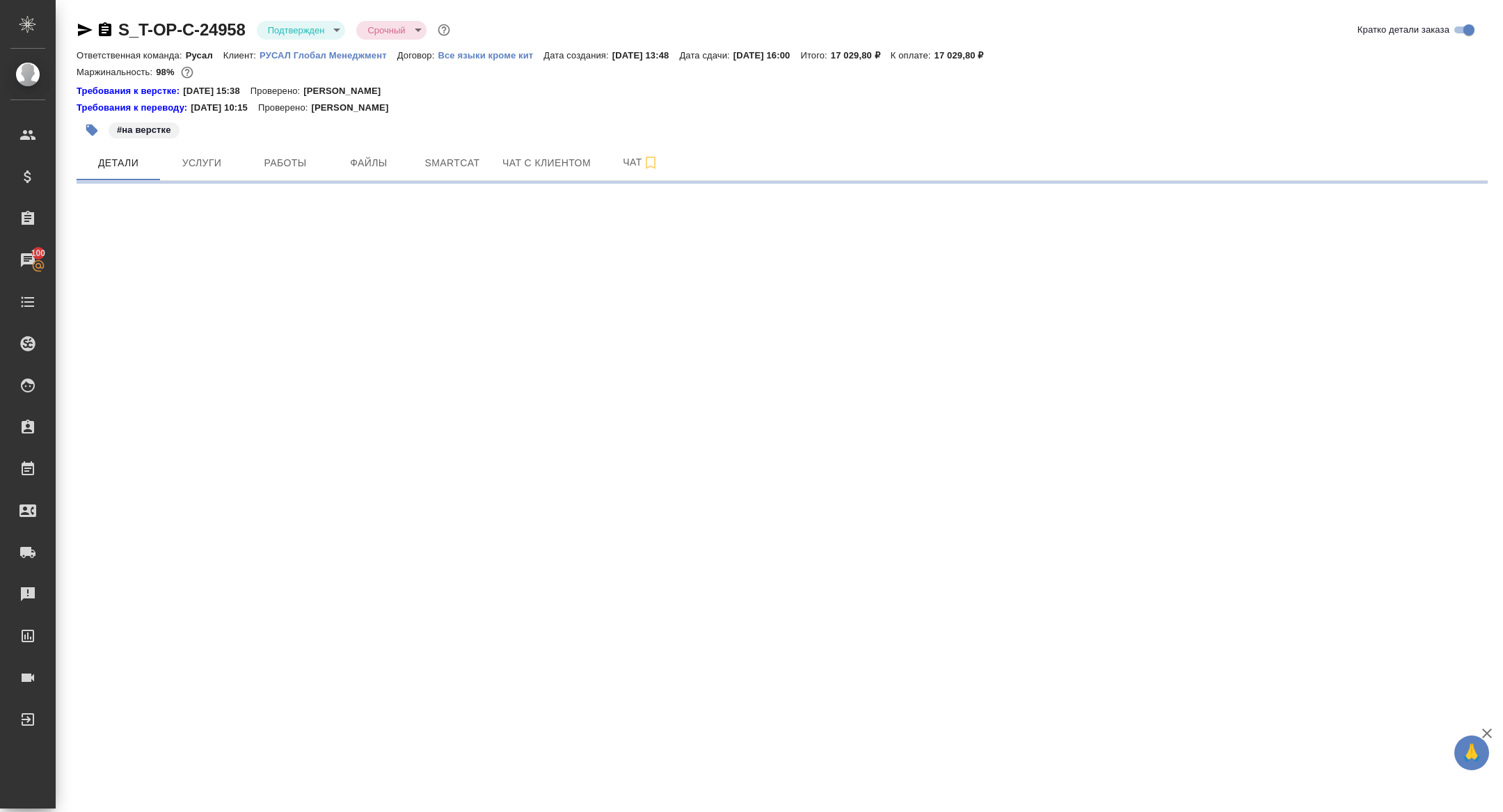
select select "RU"
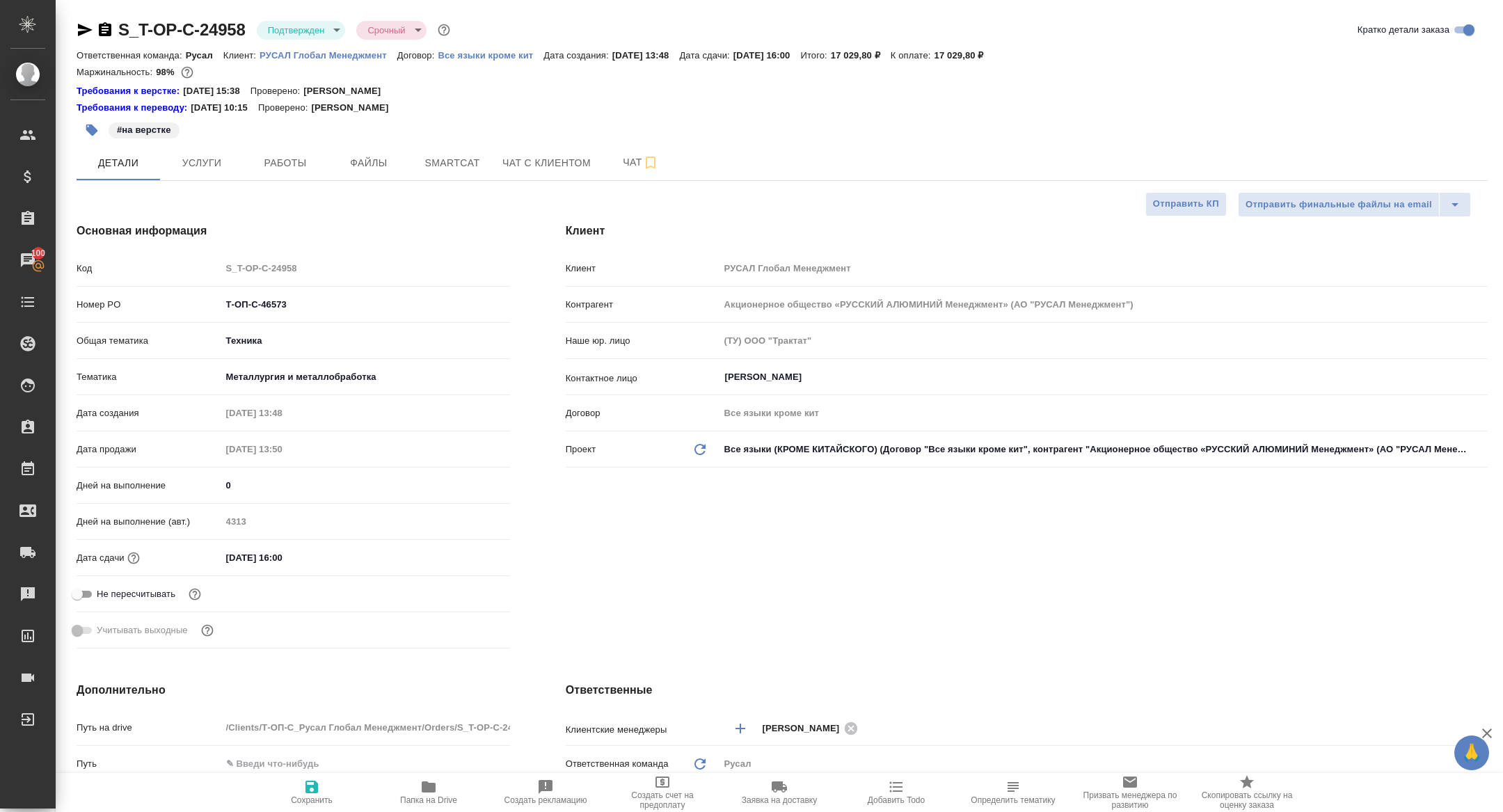
type textarea "x"
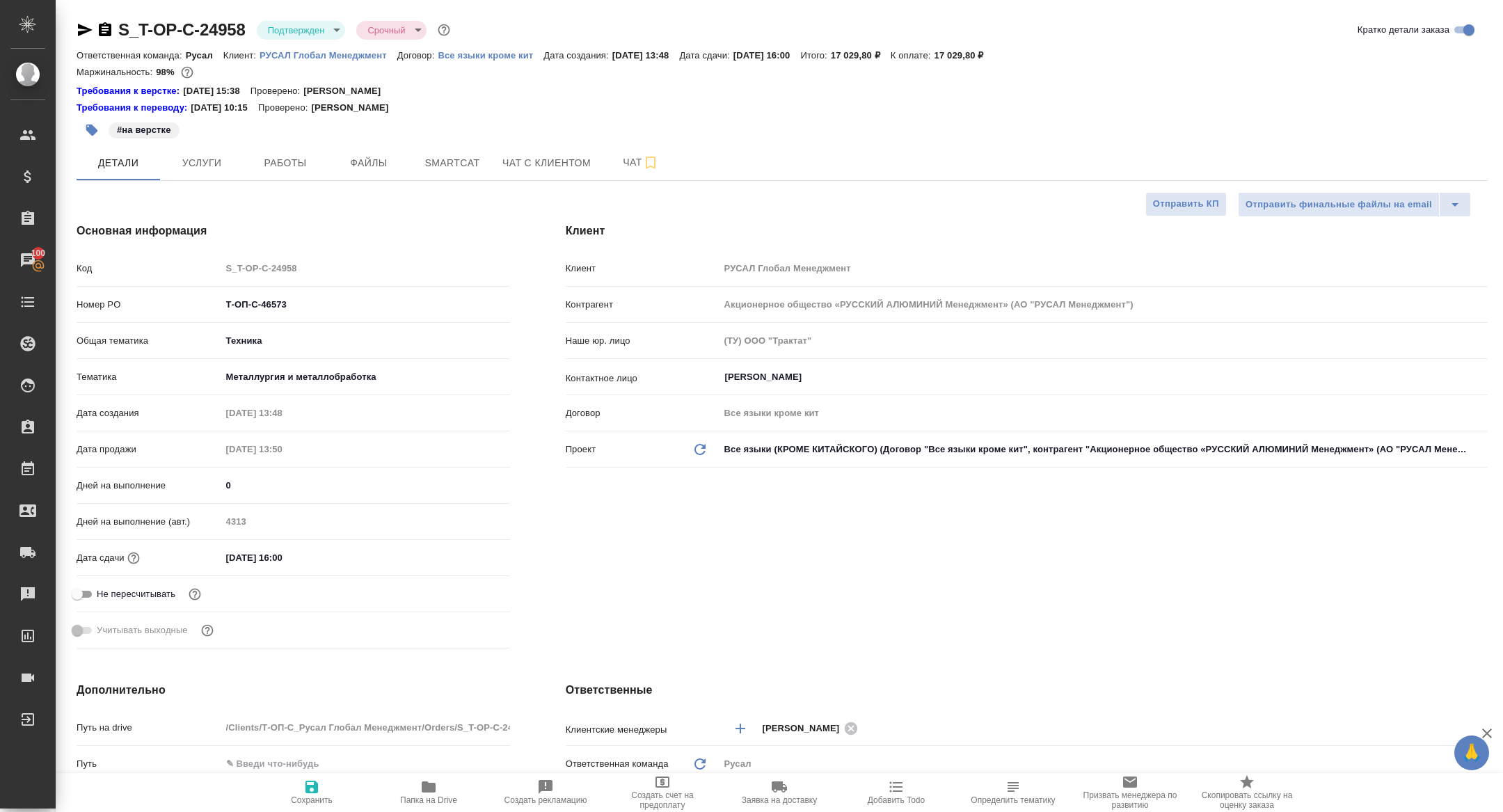
type textarea "x"
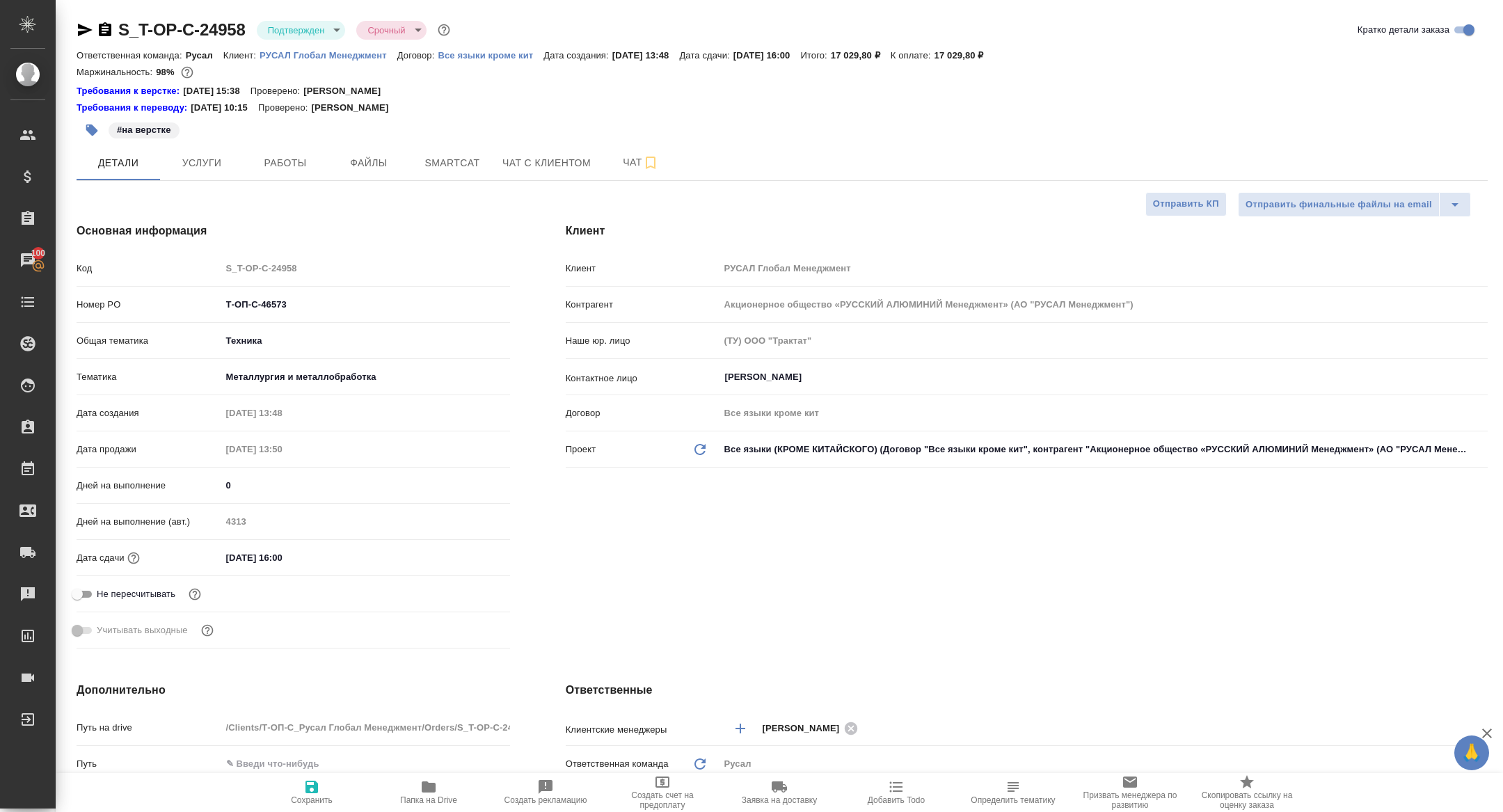
type textarea "x"
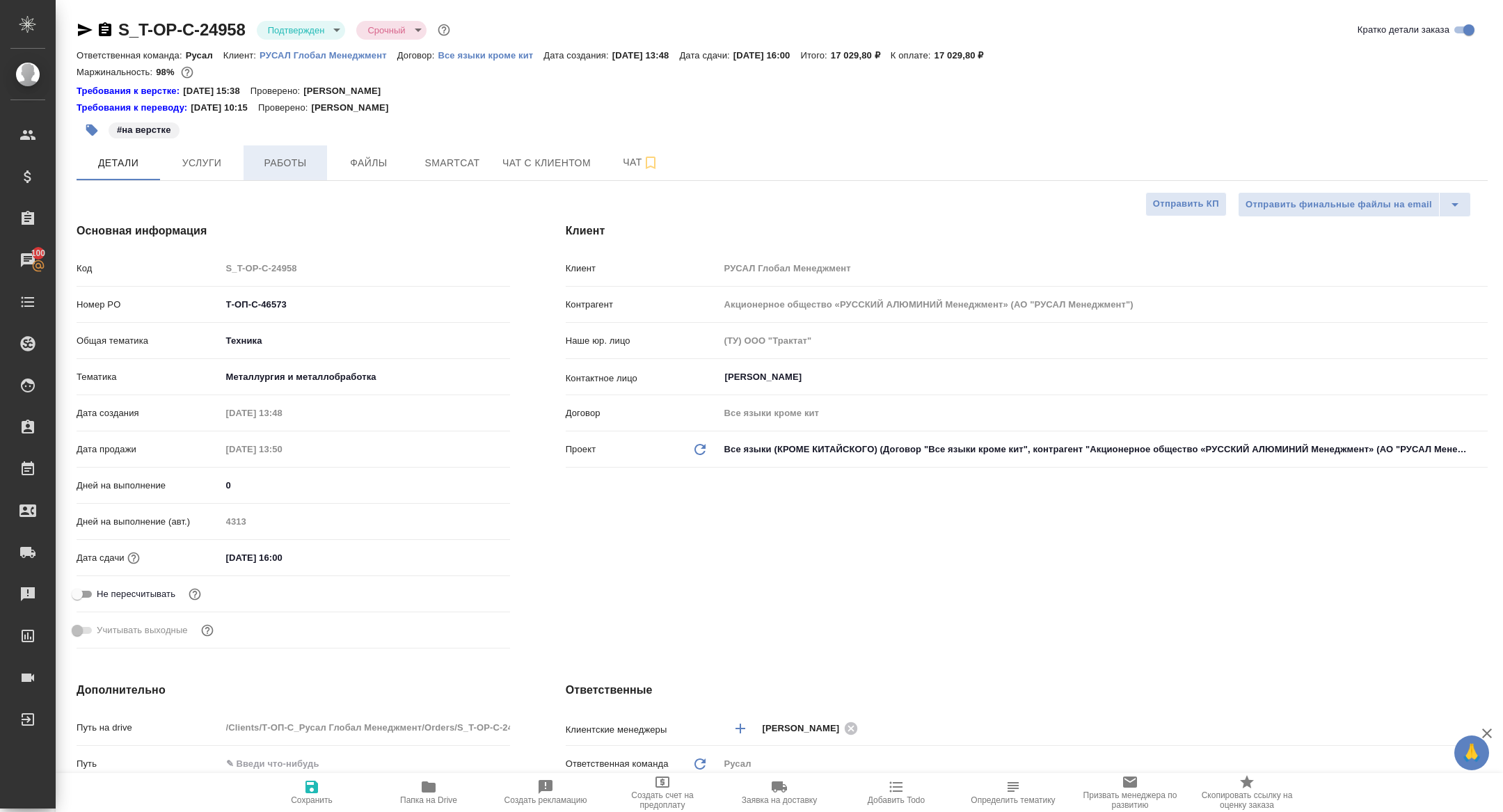
click at [292, 156] on span "Работы" at bounding box center [285, 163] width 67 height 17
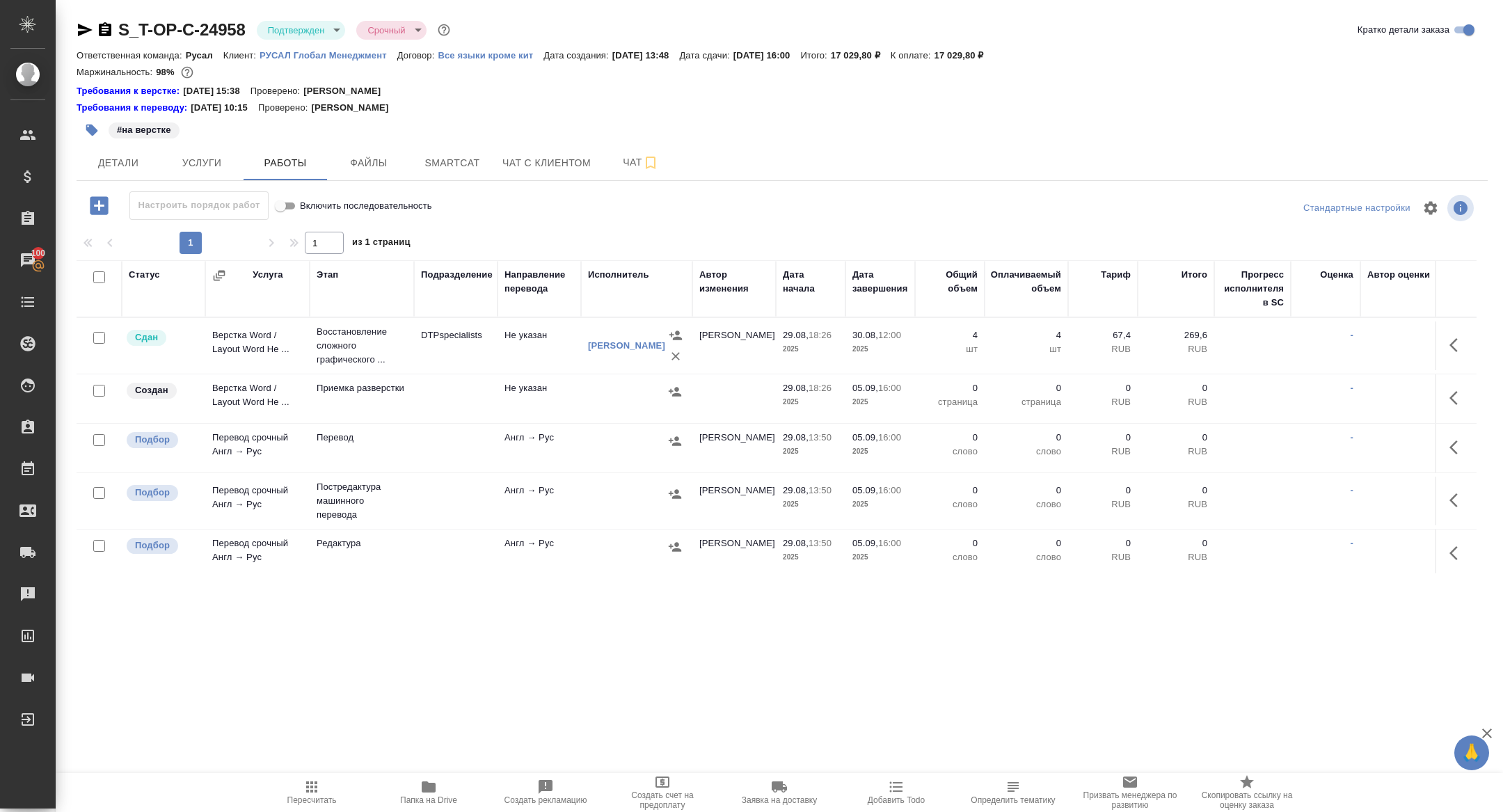
click at [102, 274] on input "checkbox" at bounding box center [99, 277] width 12 height 12
checkbox input "true"
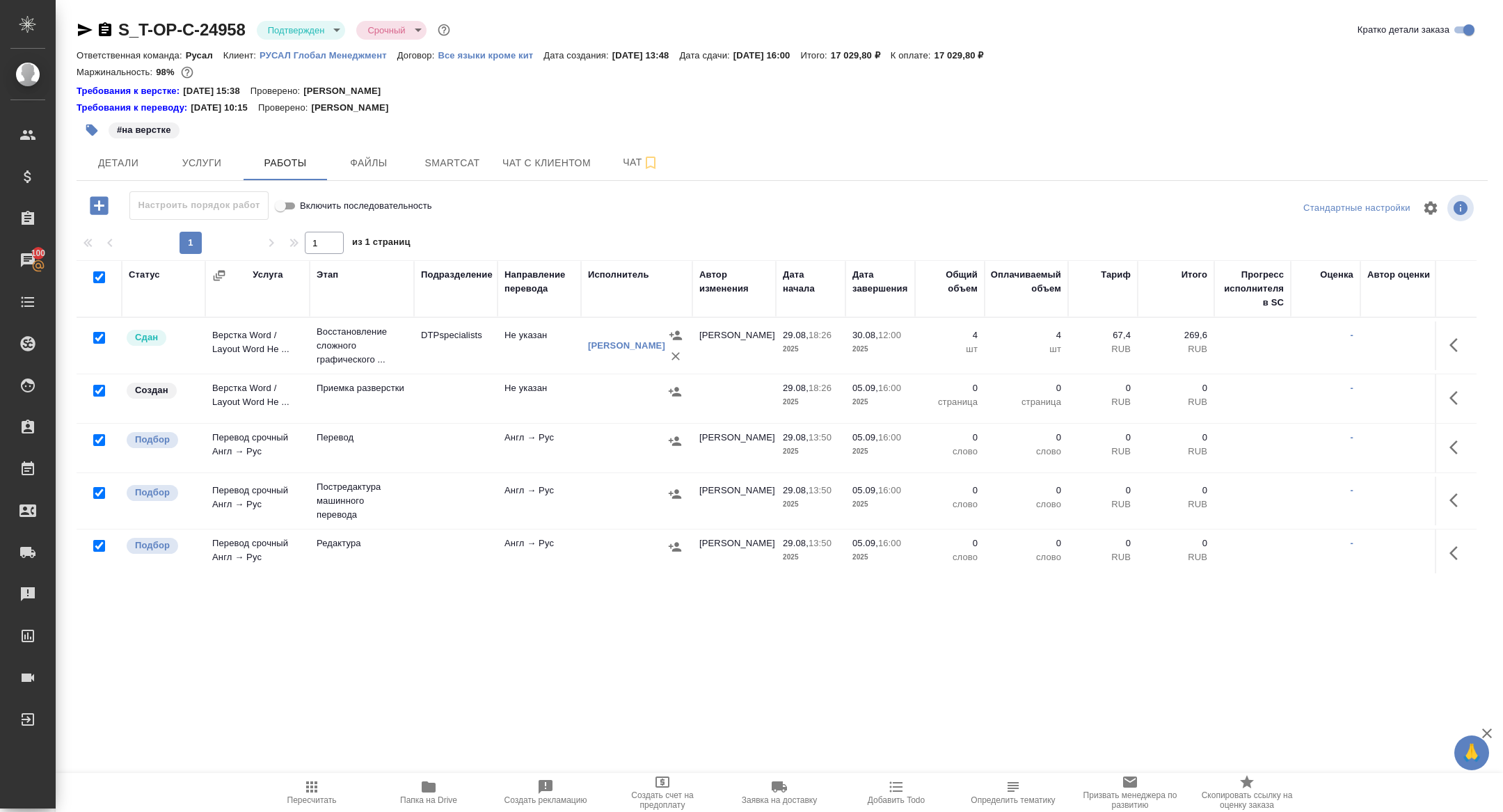
checkbox input "true"
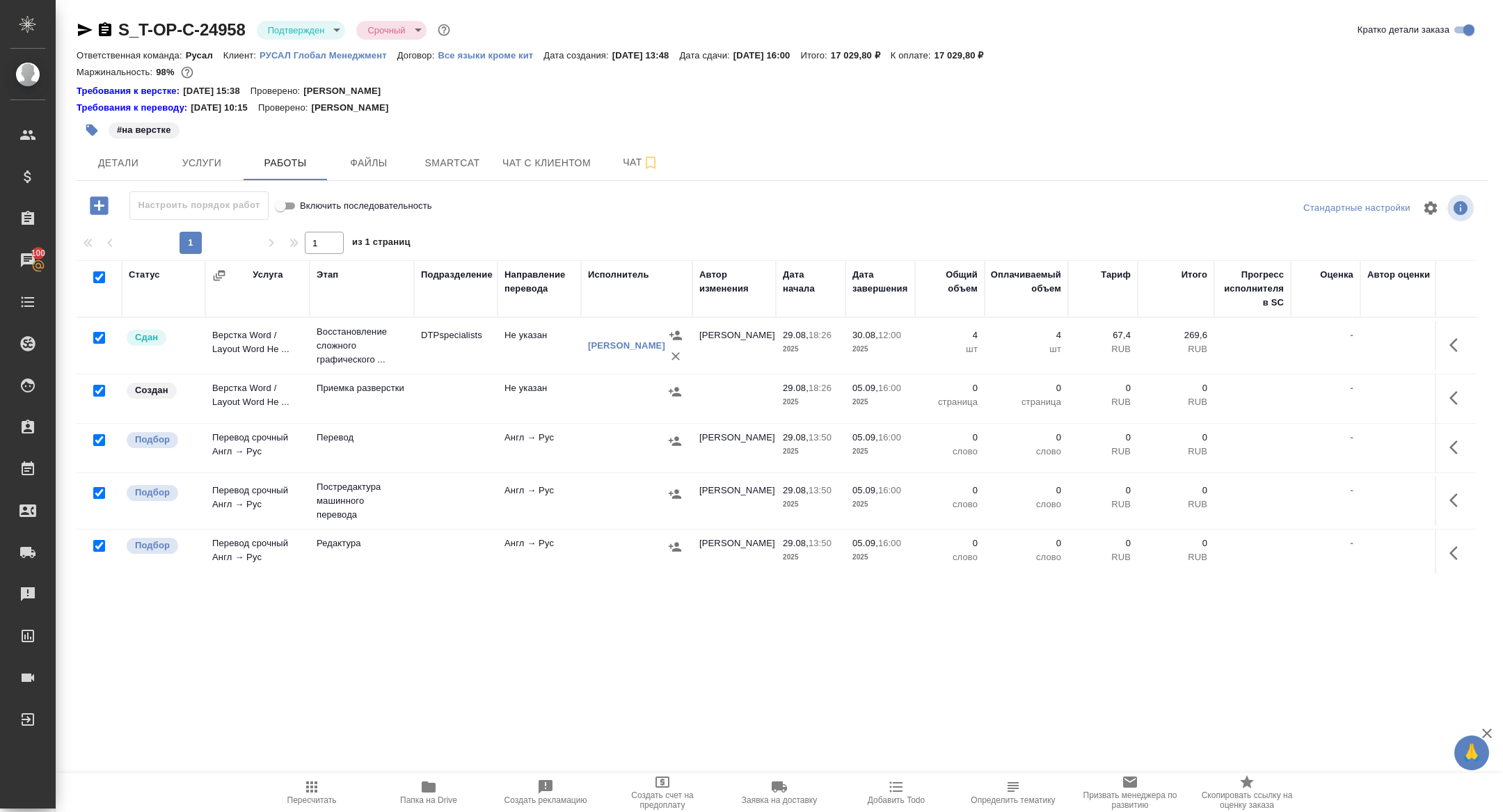
checkbox input "true"
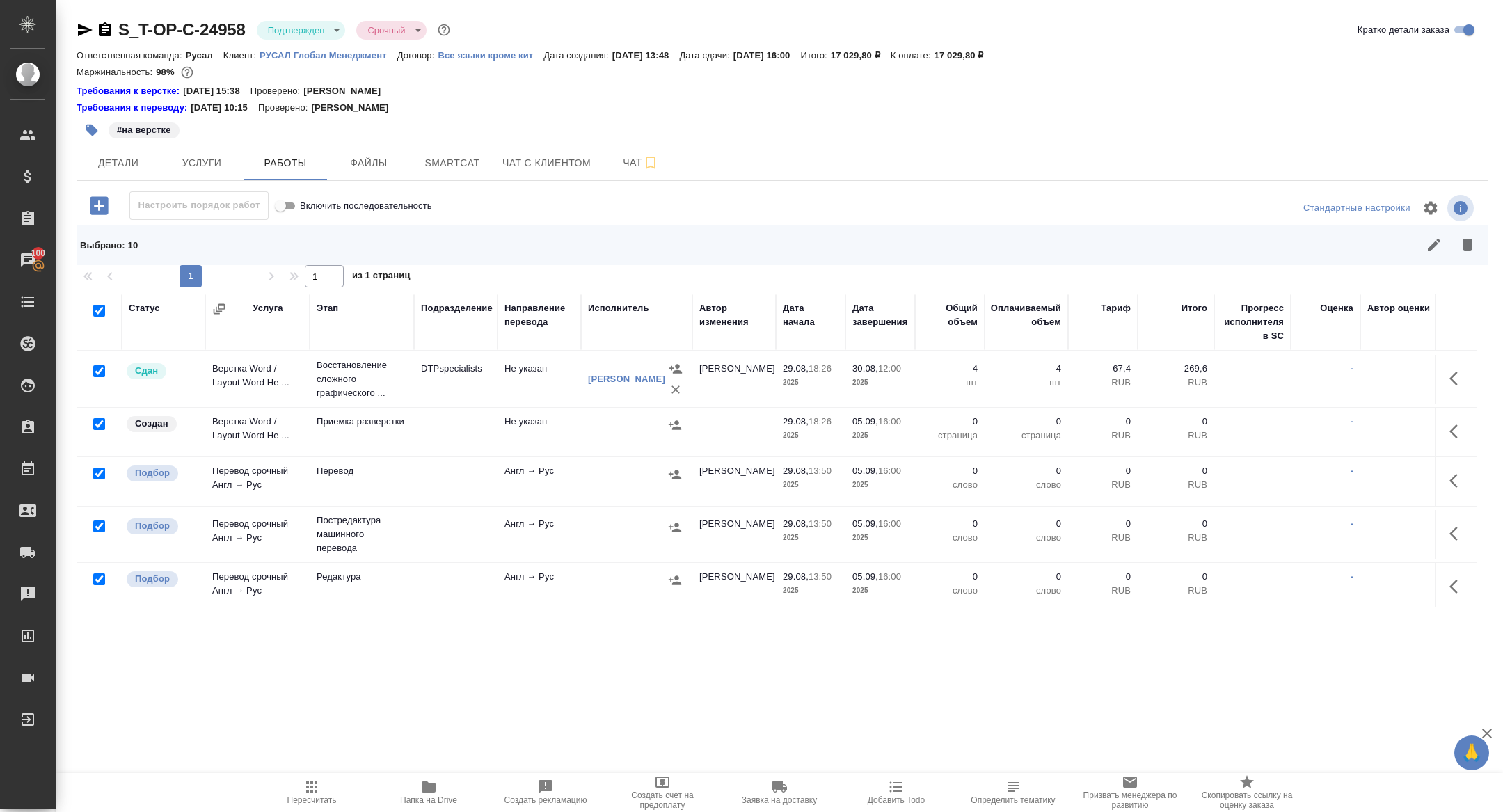
click at [101, 367] on input "checkbox" at bounding box center [99, 371] width 12 height 12
checkbox input "false"
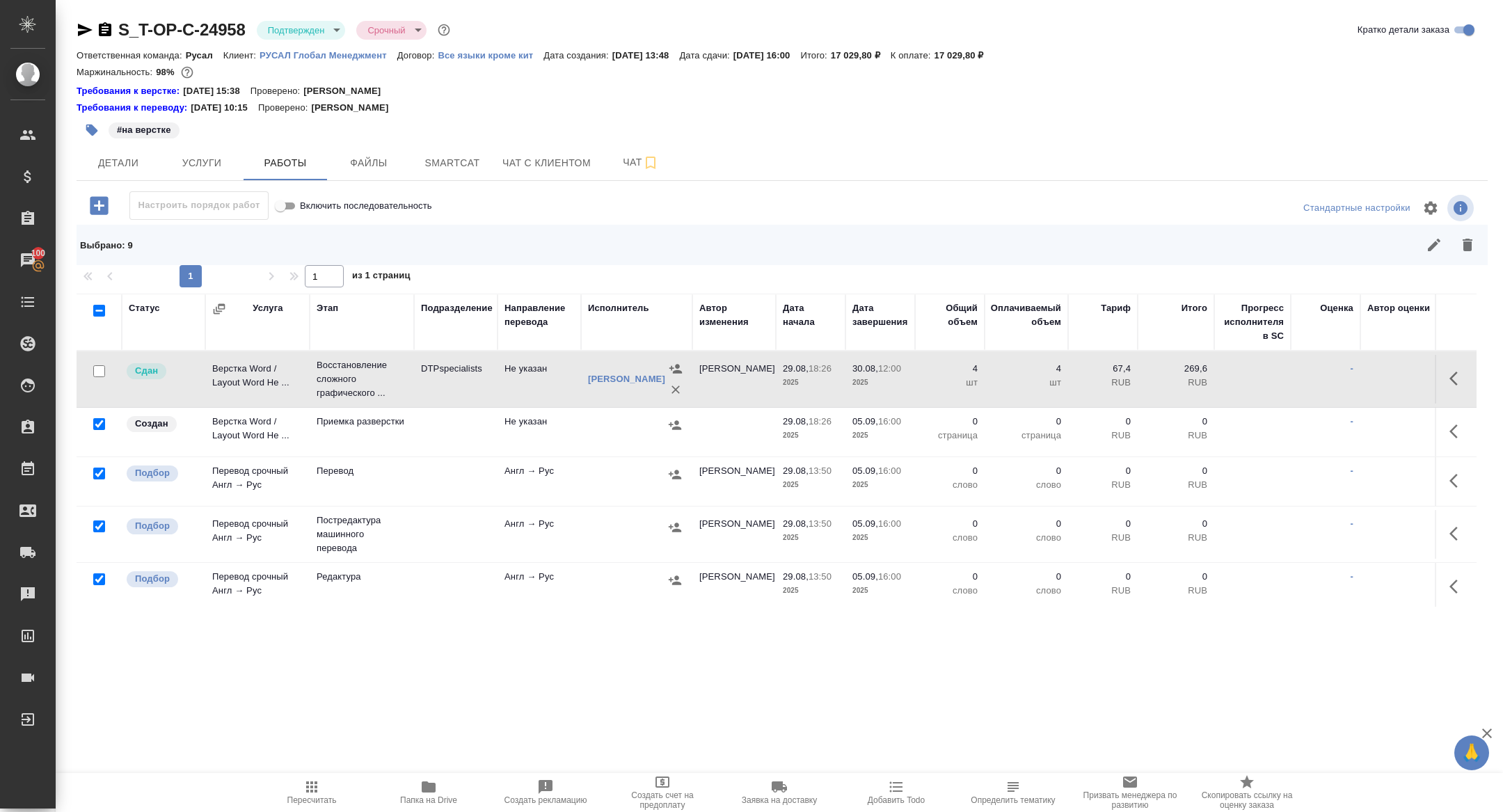
click at [100, 423] on input "checkbox" at bounding box center [99, 424] width 12 height 12
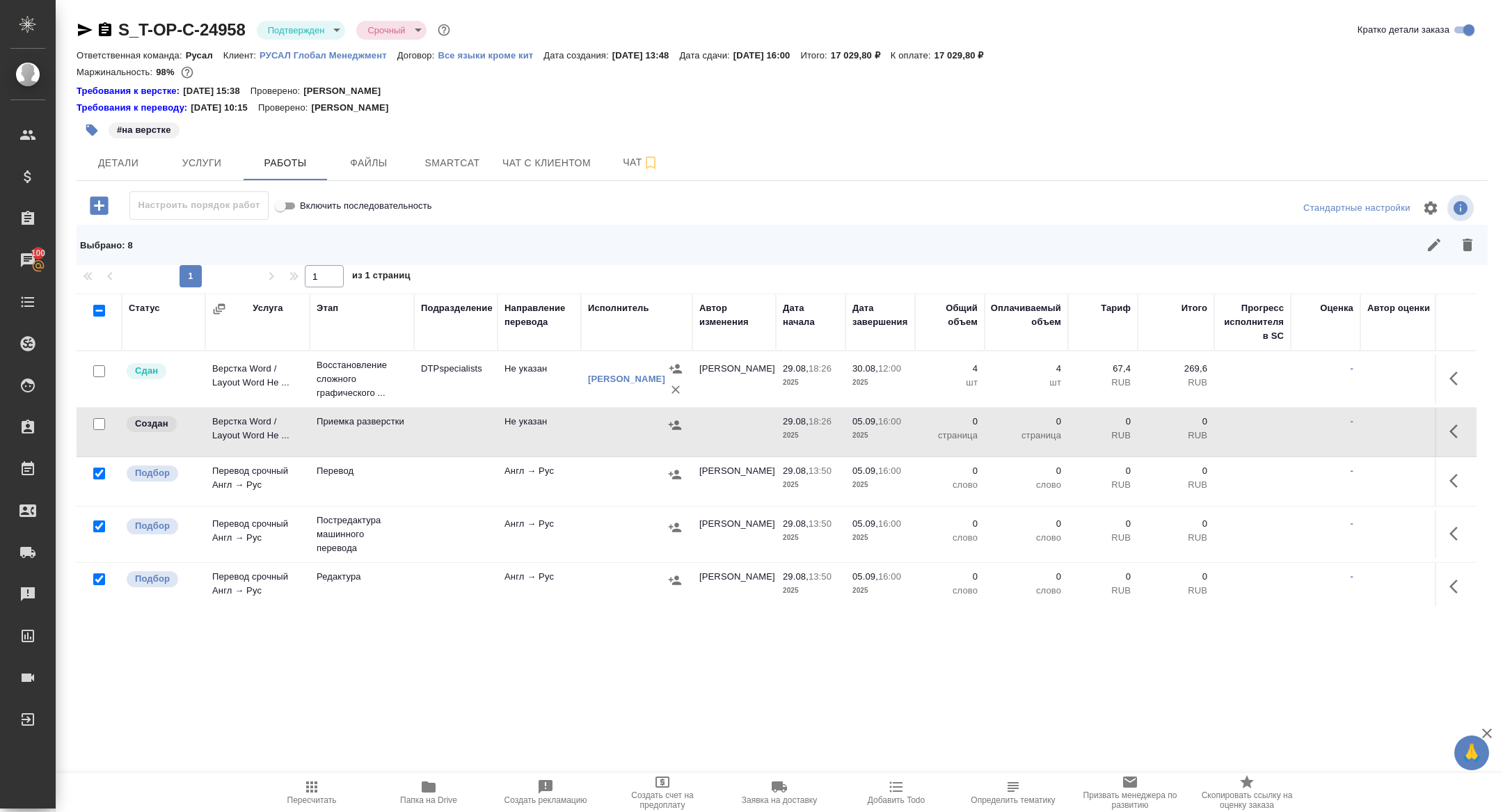
click at [97, 422] on input "checkbox" at bounding box center [99, 424] width 12 height 12
checkbox input "true"
click at [100, 526] on input "checkbox" at bounding box center [99, 526] width 12 height 12
checkbox input "false"
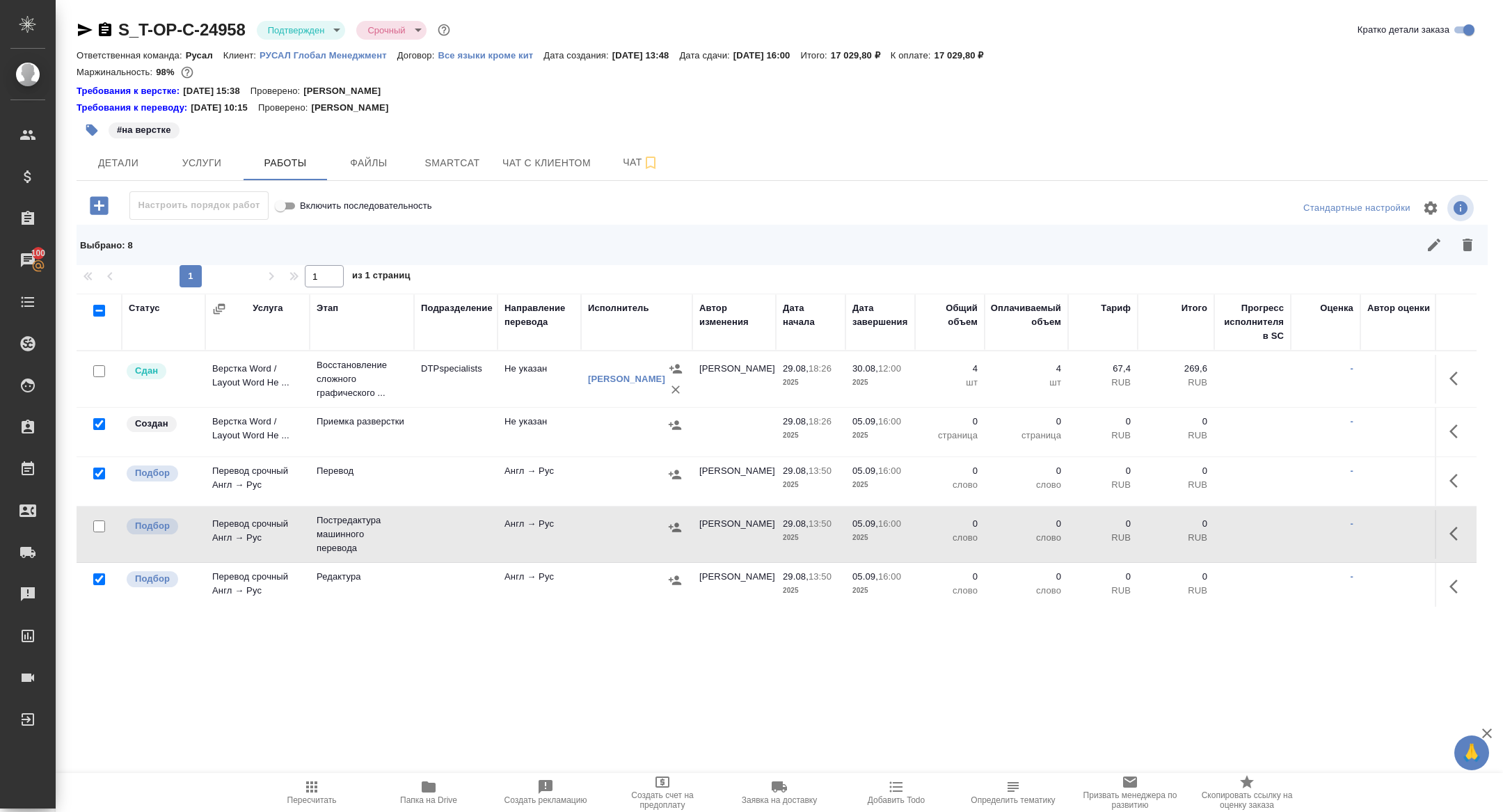
click at [99, 580] on input "checkbox" at bounding box center [99, 578] width 12 height 12
checkbox input "false"
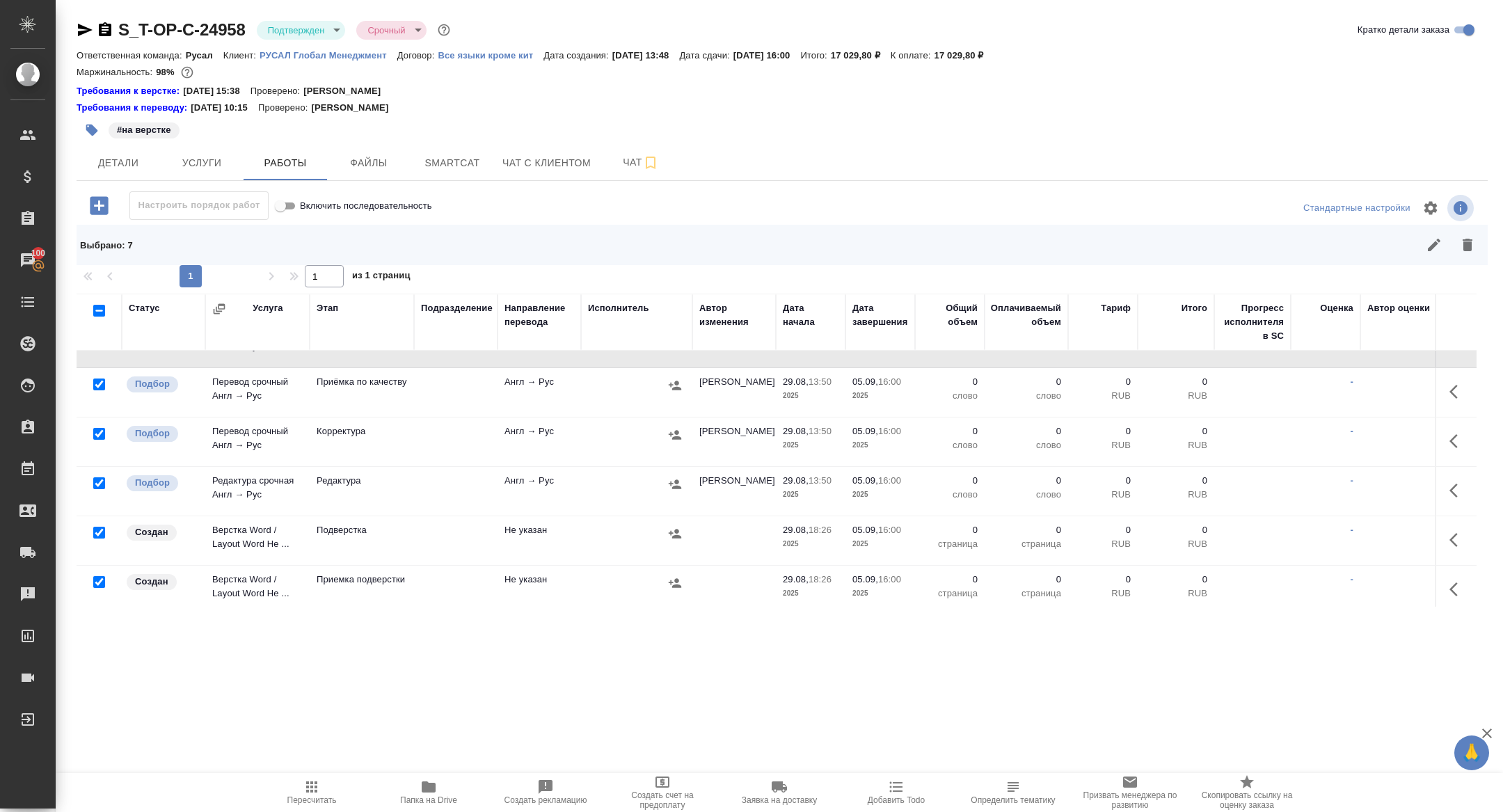
scroll to position [251, 0]
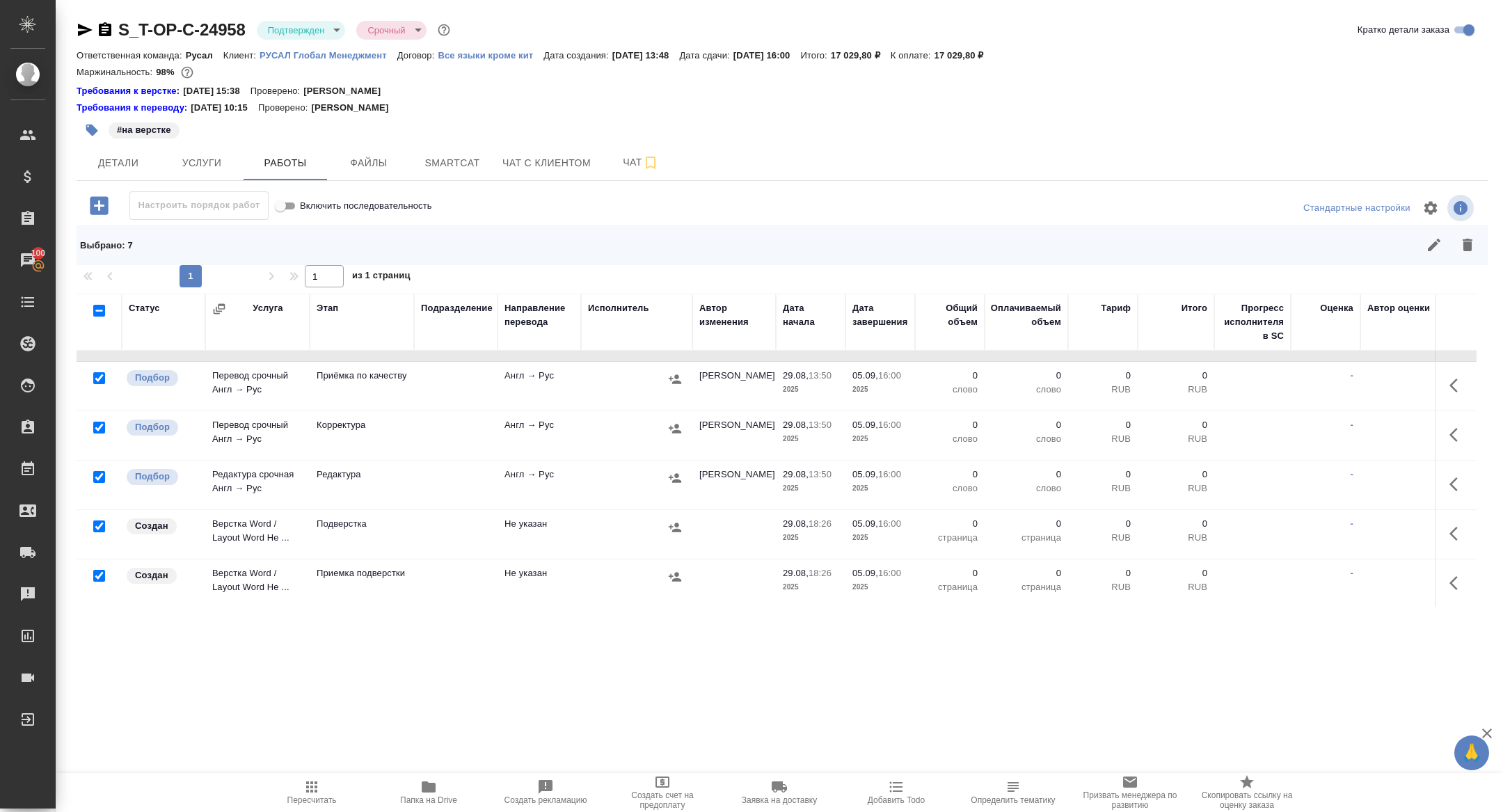
click at [100, 524] on input "checkbox" at bounding box center [99, 526] width 12 height 12
checkbox input "false"
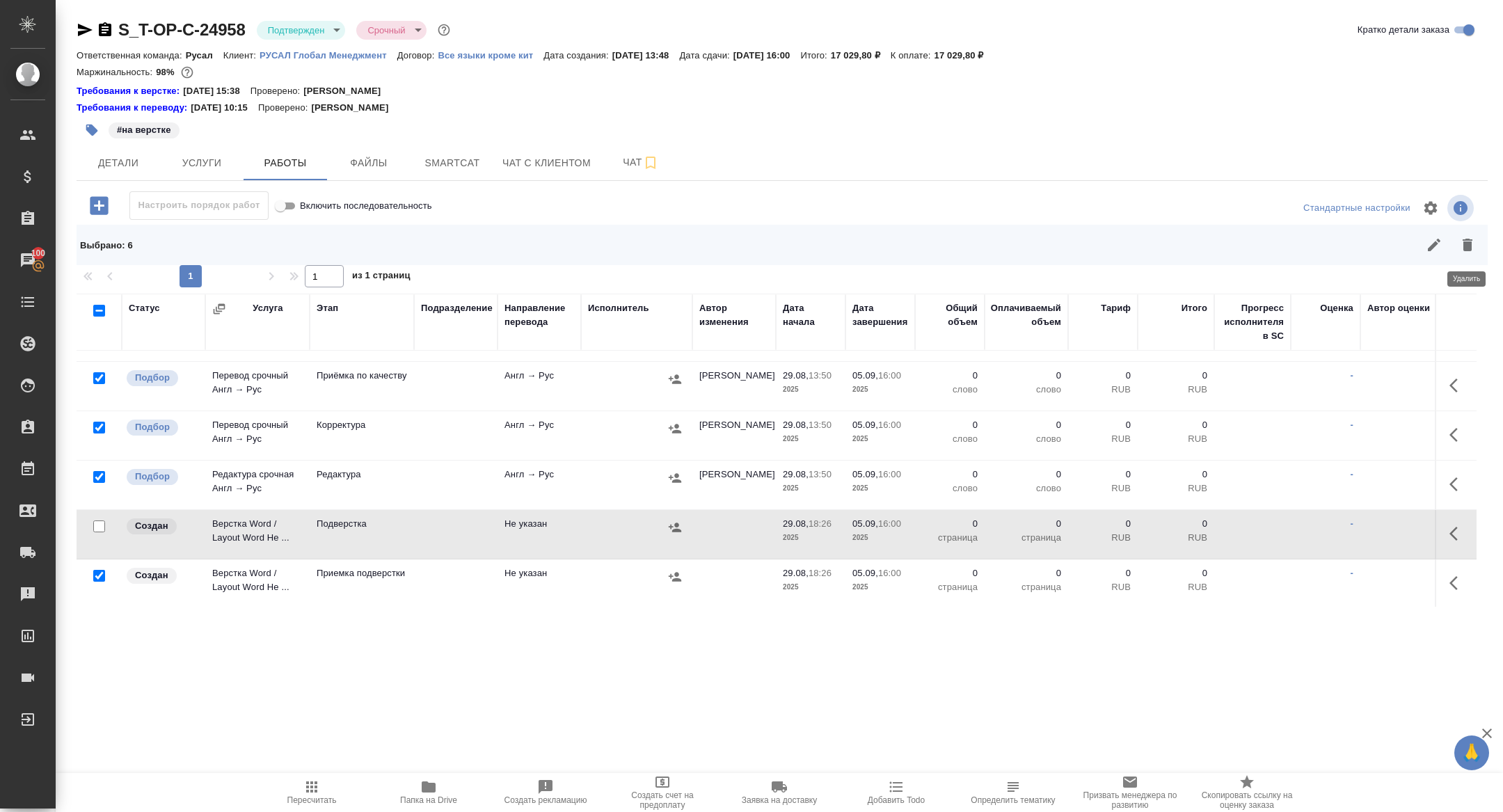
click at [1469, 240] on icon "button" at bounding box center [1468, 245] width 9 height 13
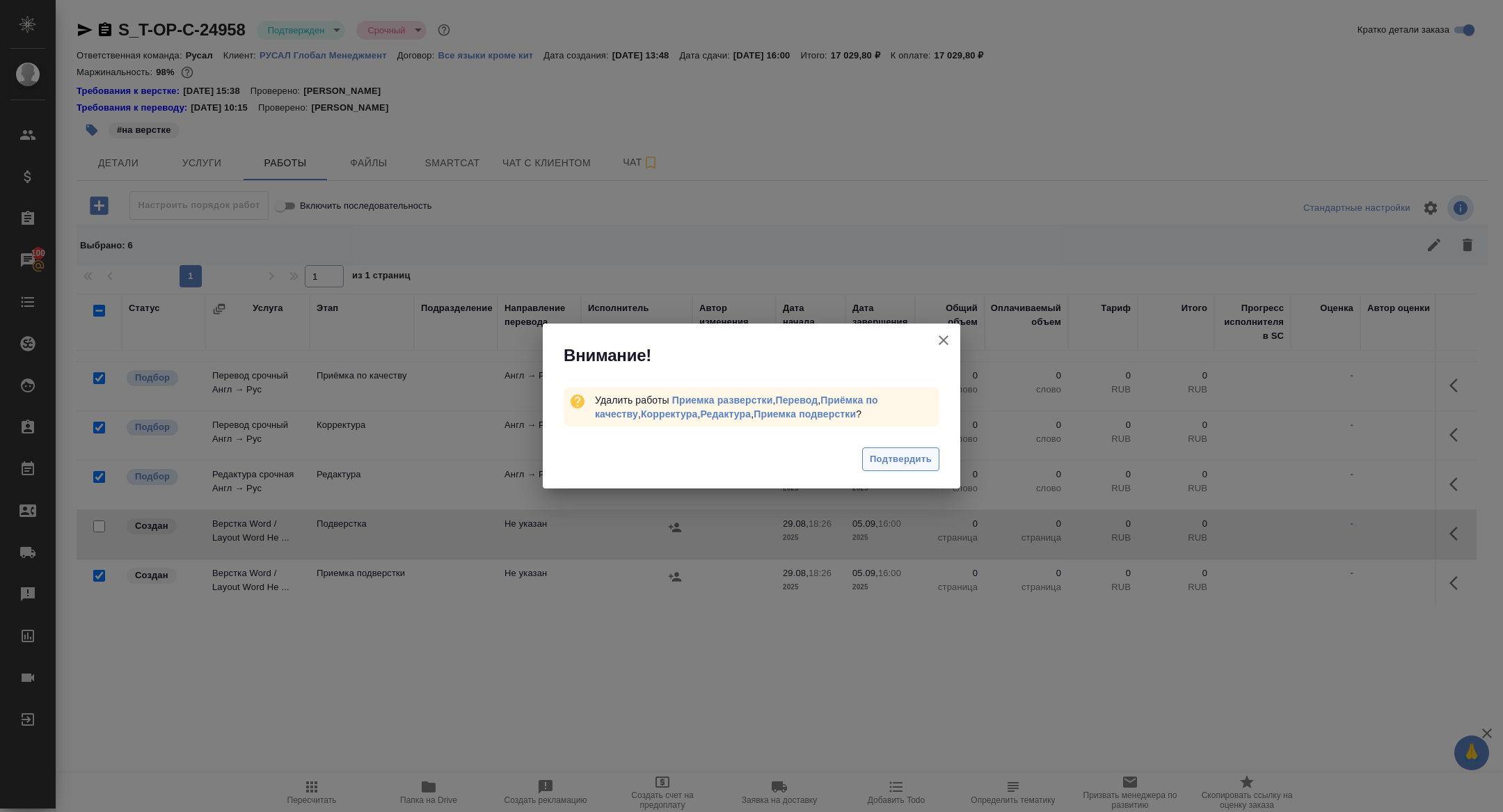
click at [896, 470] on button "Подтвердить" at bounding box center [901, 459] width 78 height 24
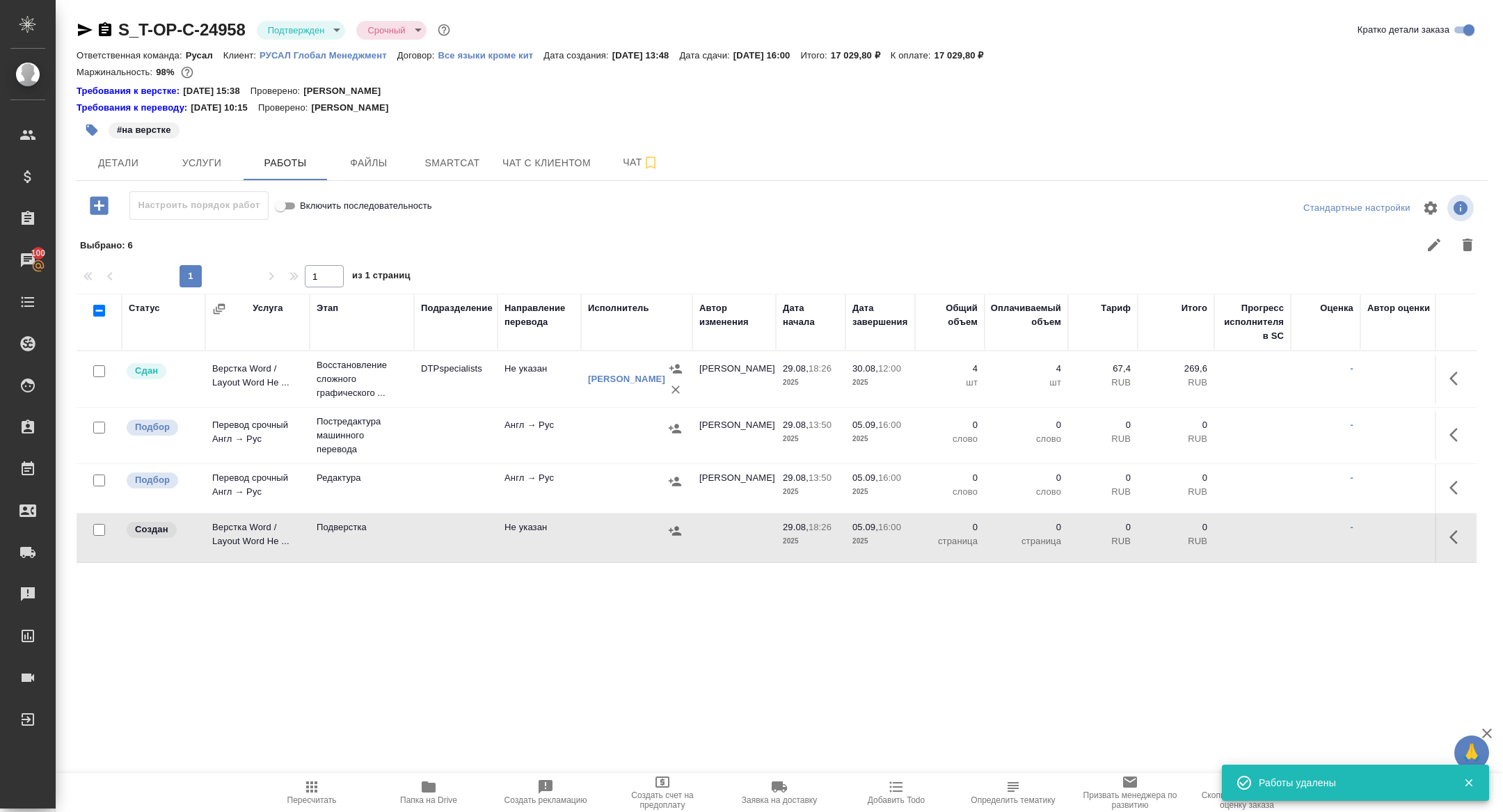
scroll to position [0, 0]
click at [1443, 441] on button "button" at bounding box center [1458, 435] width 34 height 34
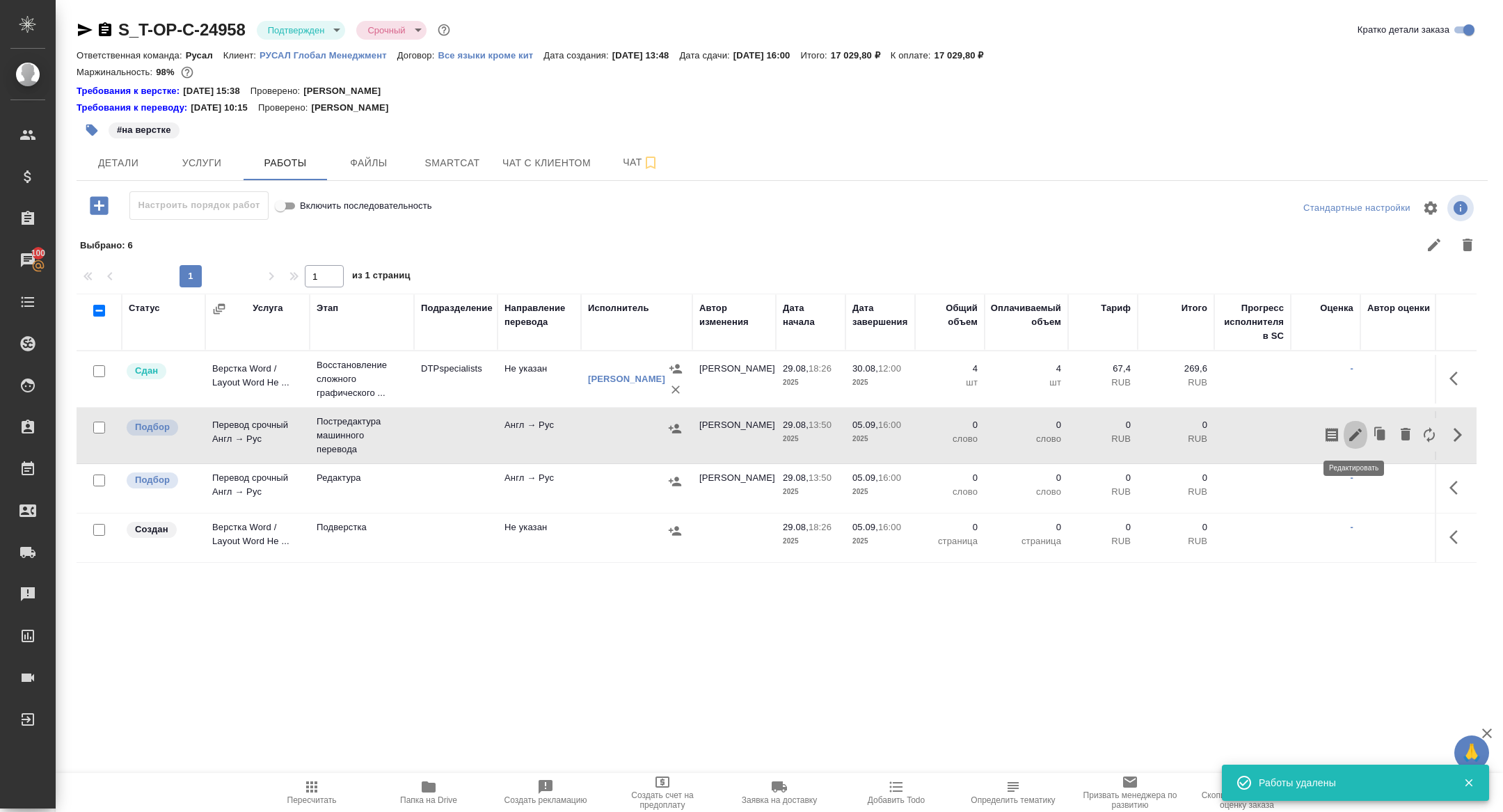
click at [1356, 432] on icon "button" at bounding box center [1356, 435] width 13 height 13
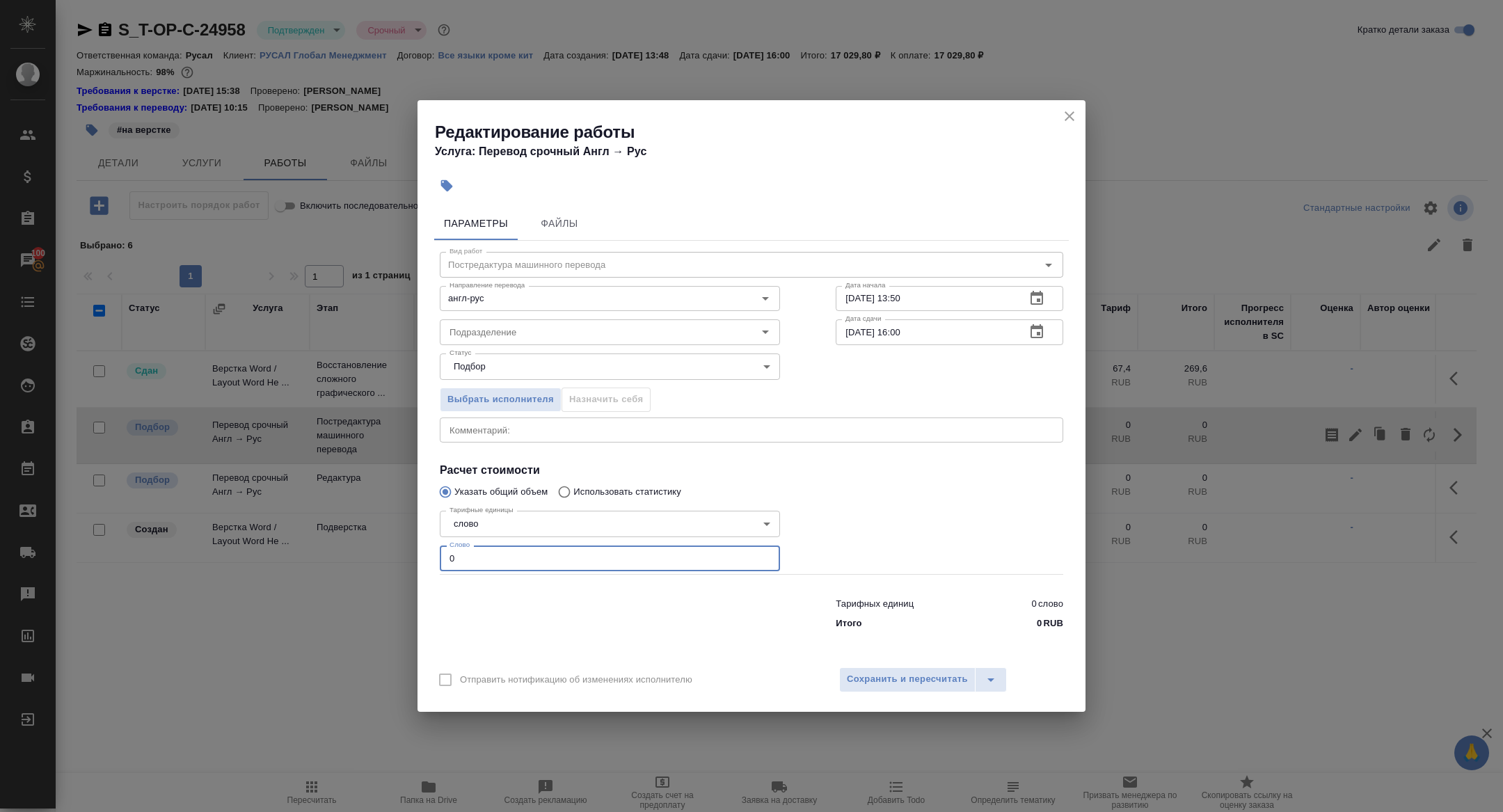
drag, startPoint x: 486, startPoint y: 562, endPoint x: 361, endPoint y: 542, distance: 126.6
click at [361, 542] on div "Редактирование работы Услуга: Перевод срочный Англ → Рус Параметры Файлы Вид ра…" at bounding box center [751, 406] width 1503 height 812
type input "4600"
click at [1033, 341] on button "button" at bounding box center [1036, 332] width 34 height 34
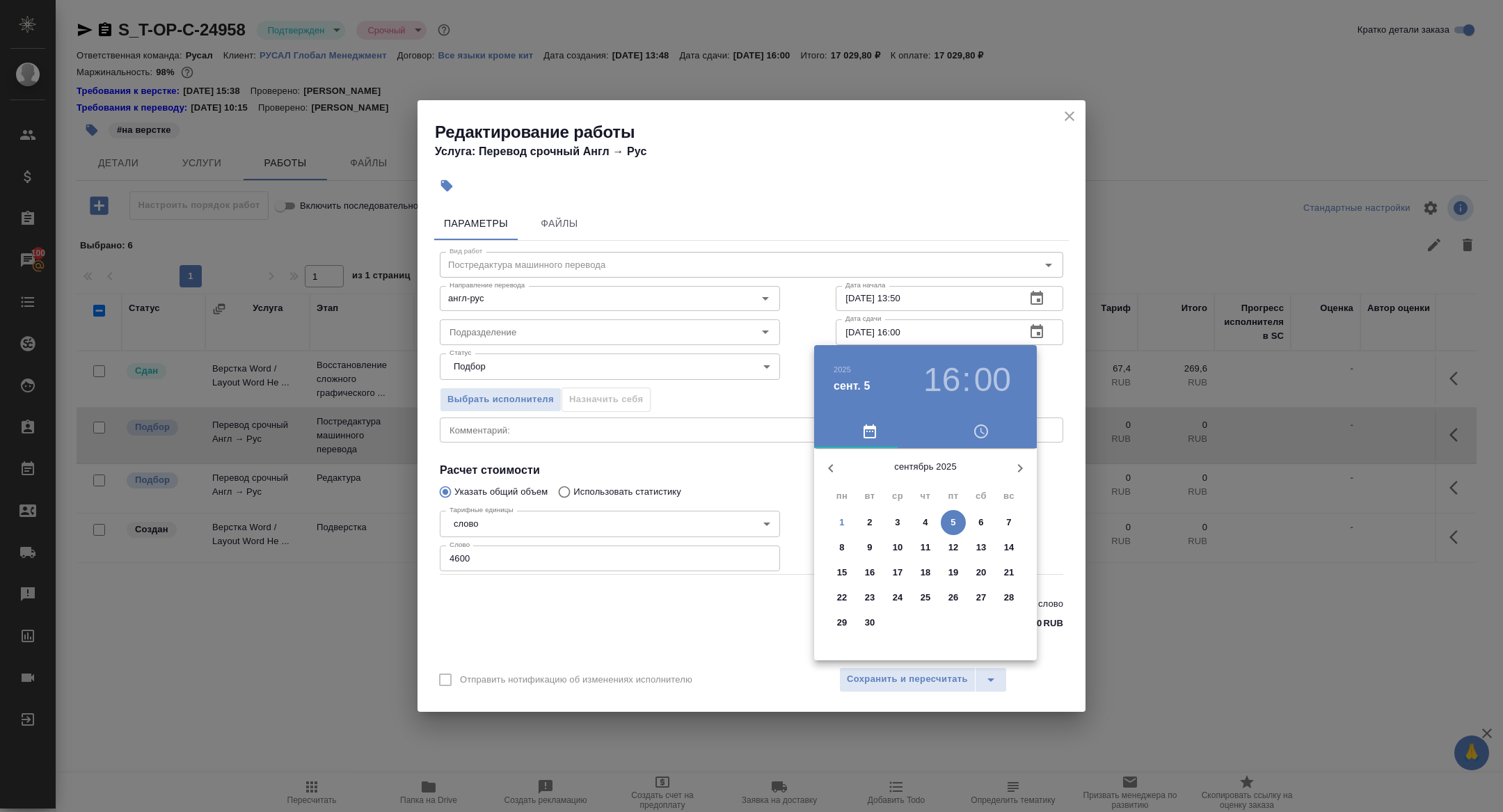
click at [909, 524] on span "3" at bounding box center [898, 523] width 25 height 14
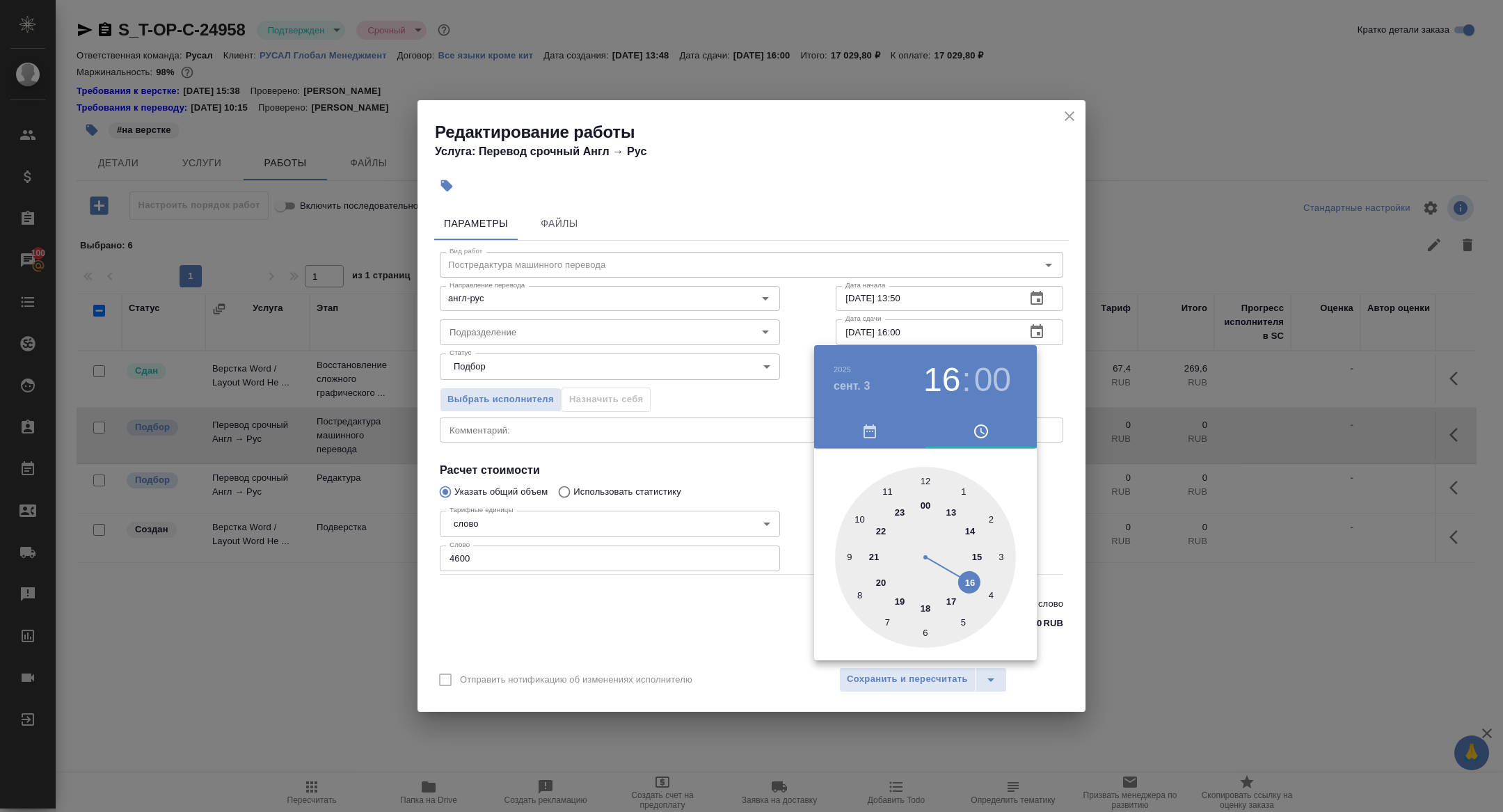
click at [958, 601] on div at bounding box center [925, 557] width 181 height 181
type input "03.09.2025 17:00"
click at [658, 477] on div at bounding box center [751, 406] width 1503 height 812
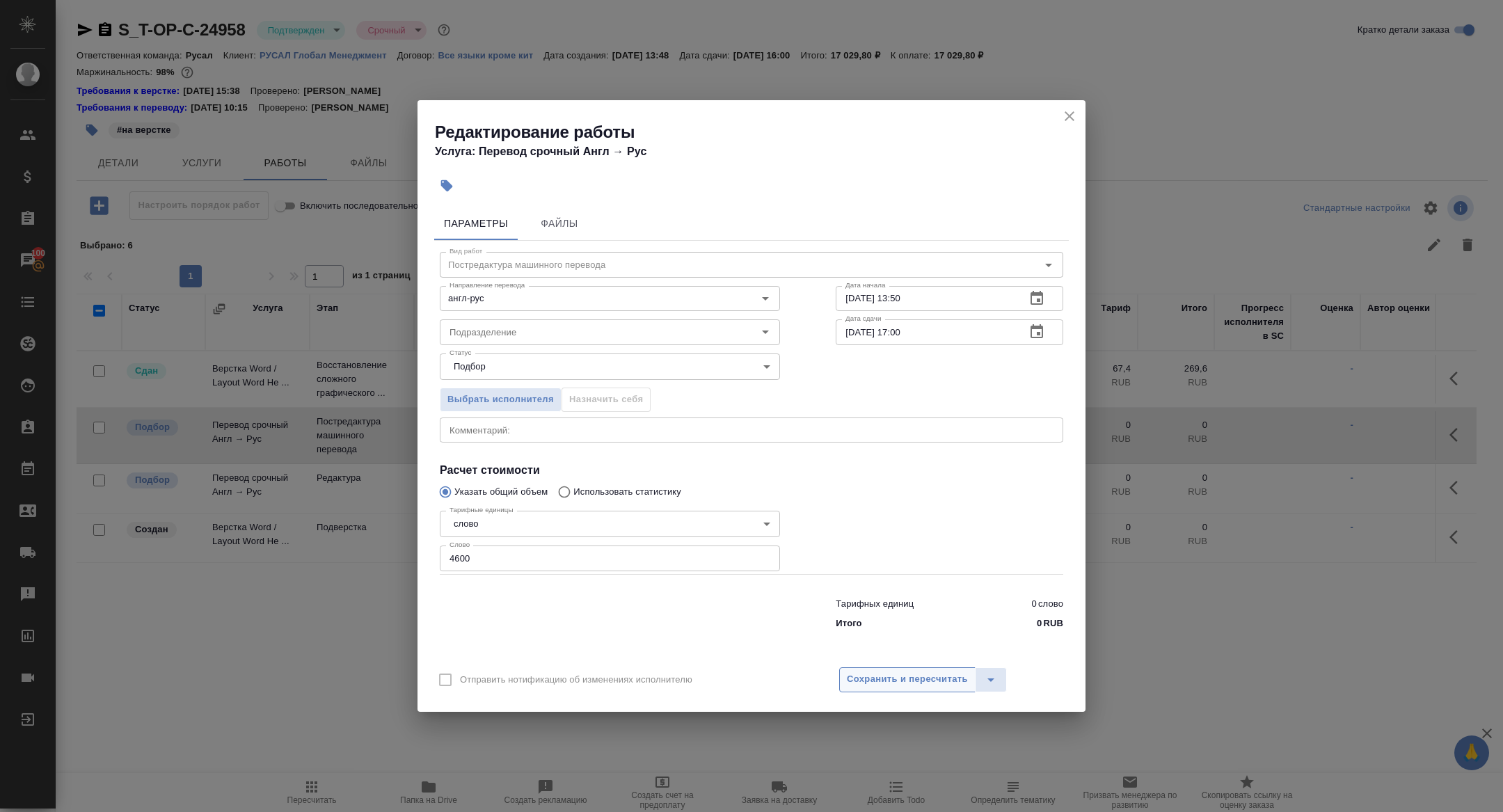
click at [874, 683] on span "Сохранить и пересчитать" at bounding box center [907, 680] width 121 height 16
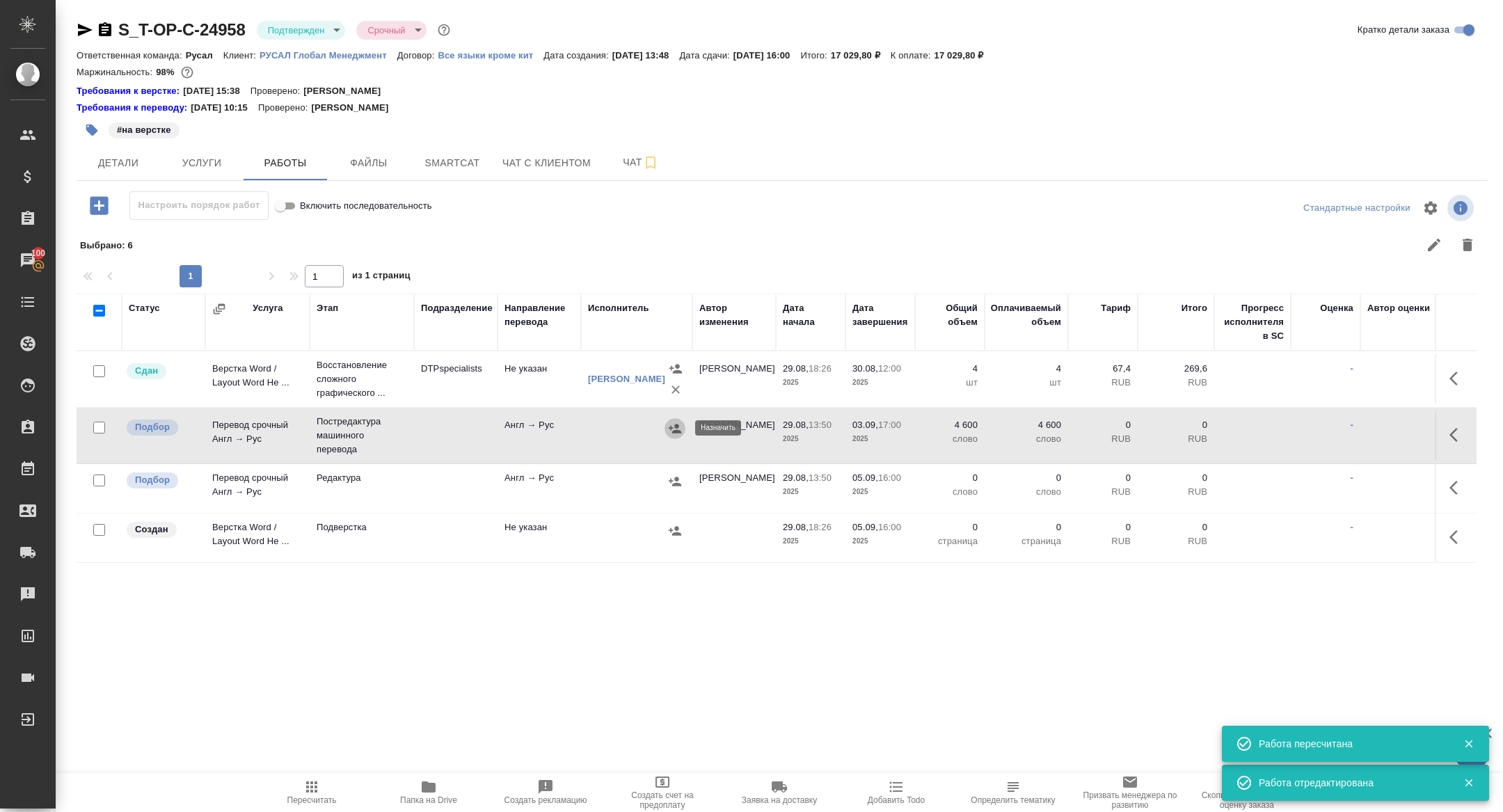
click at [676, 436] on button "button" at bounding box center [675, 429] width 21 height 21
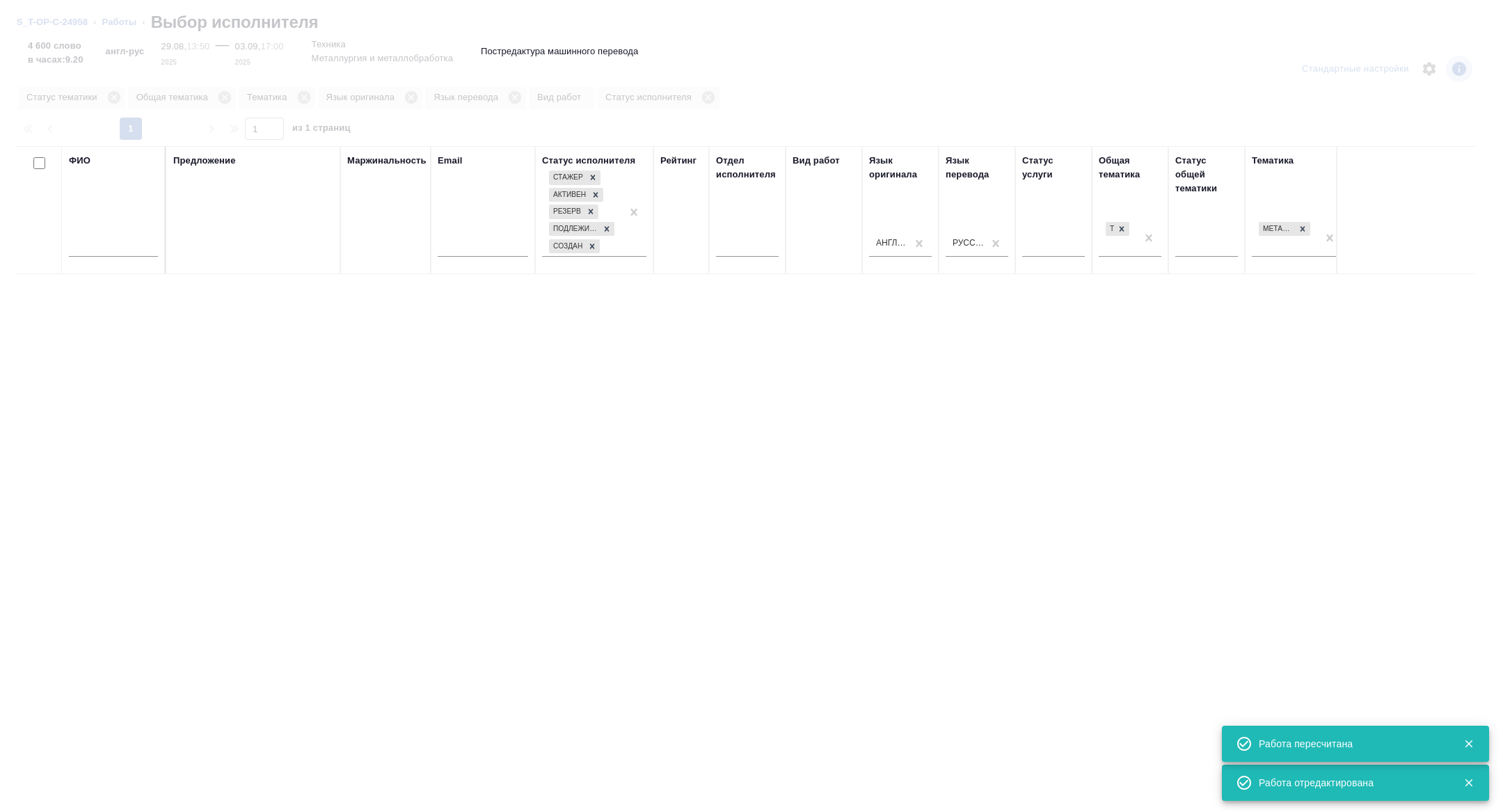
click at [129, 247] on input "text" at bounding box center [114, 248] width 89 height 17
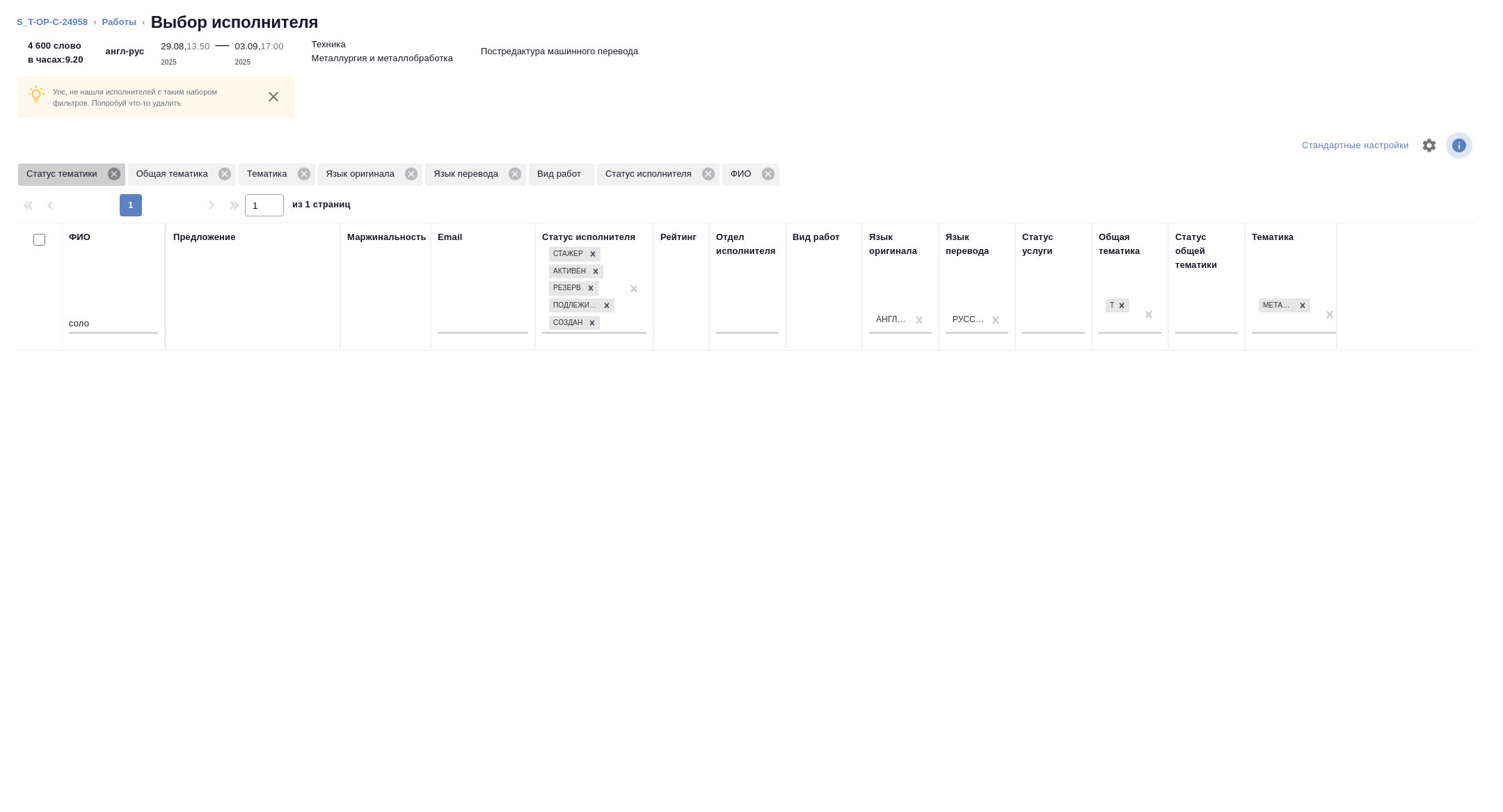
click at [115, 172] on icon at bounding box center [114, 174] width 13 height 13
click at [201, 172] on icon at bounding box center [194, 174] width 13 height 13
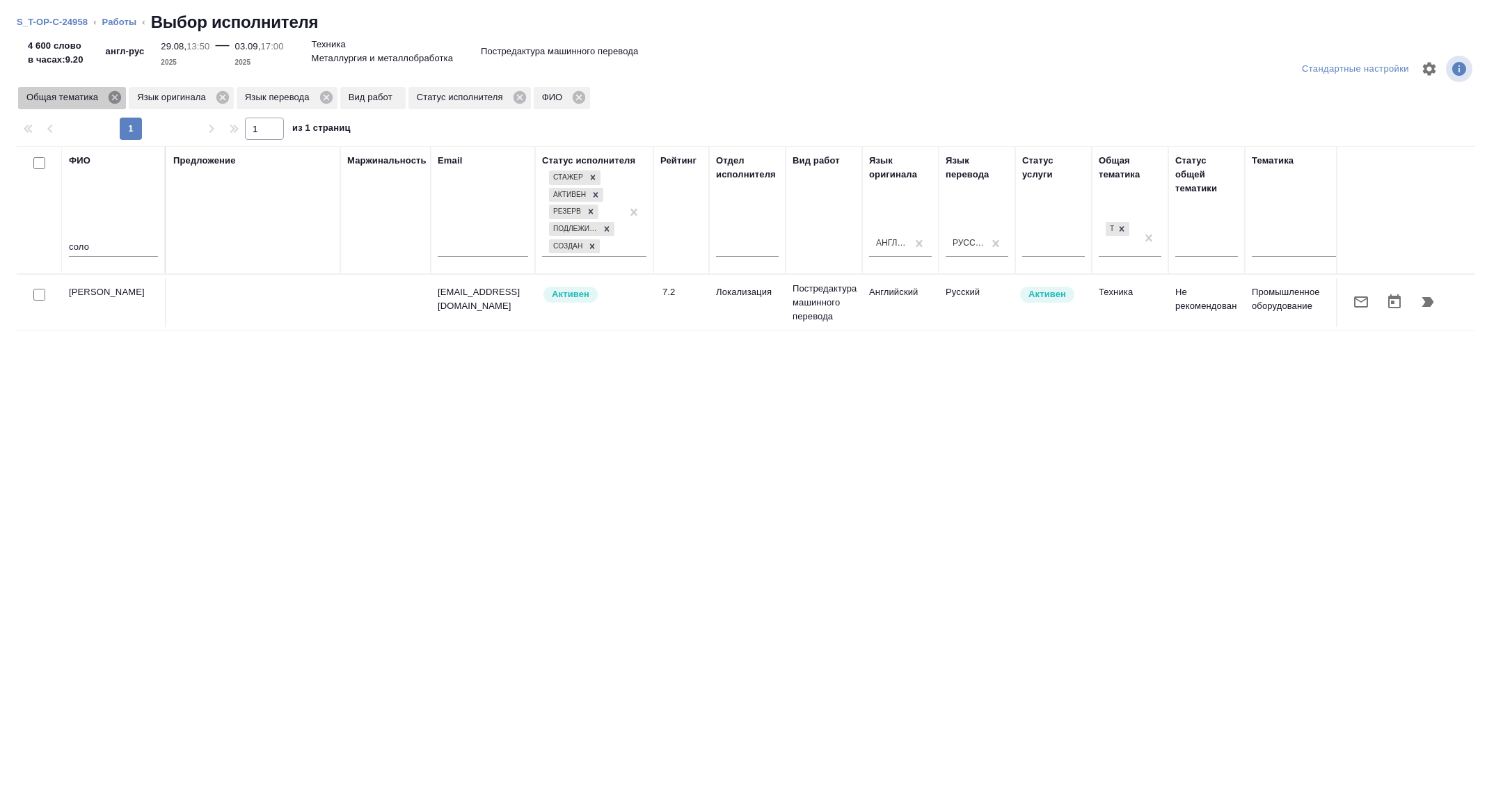
click at [114, 94] on icon at bounding box center [114, 97] width 13 height 13
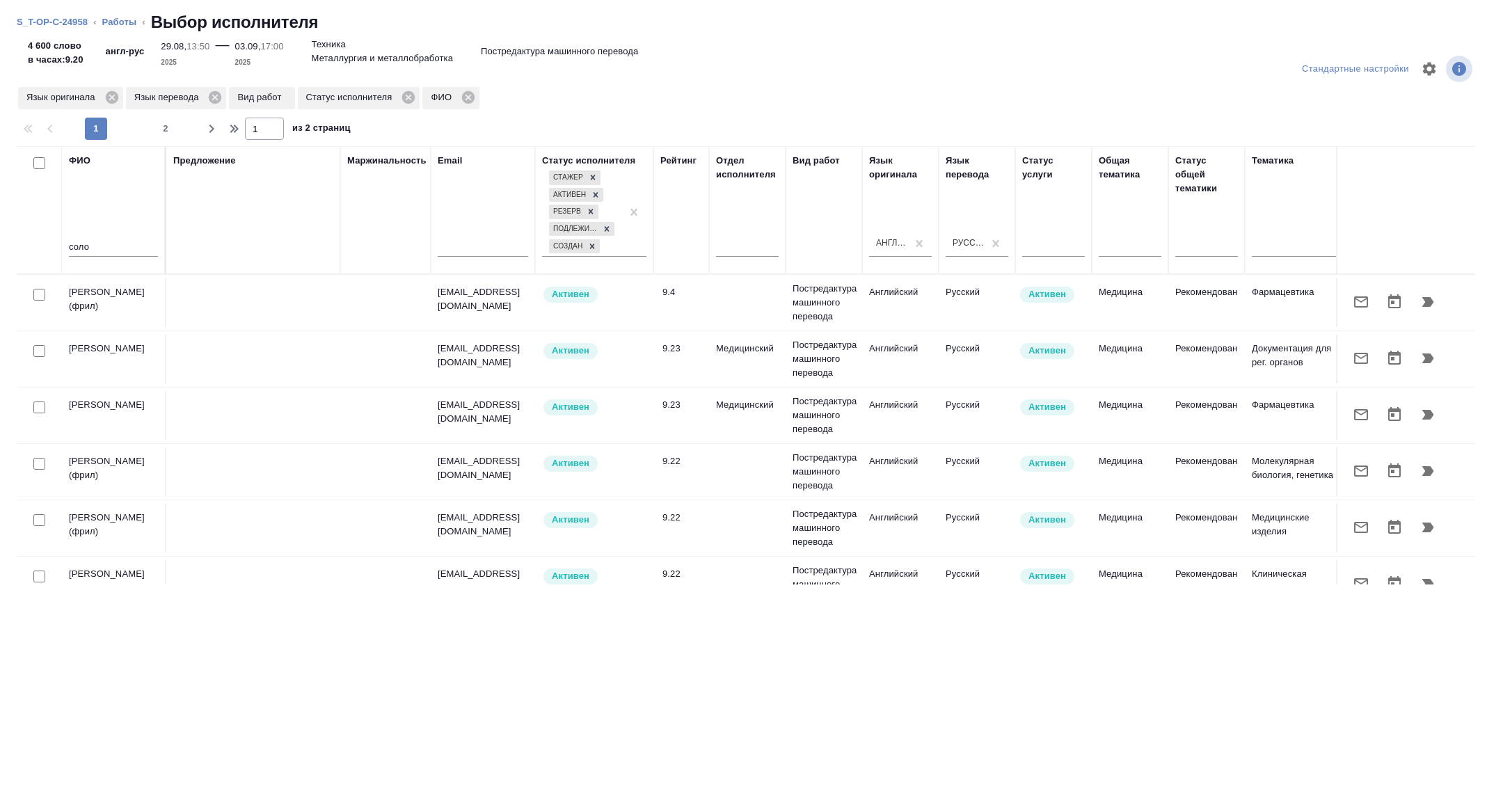
click at [123, 245] on input "соло" at bounding box center [114, 248] width 89 height 17
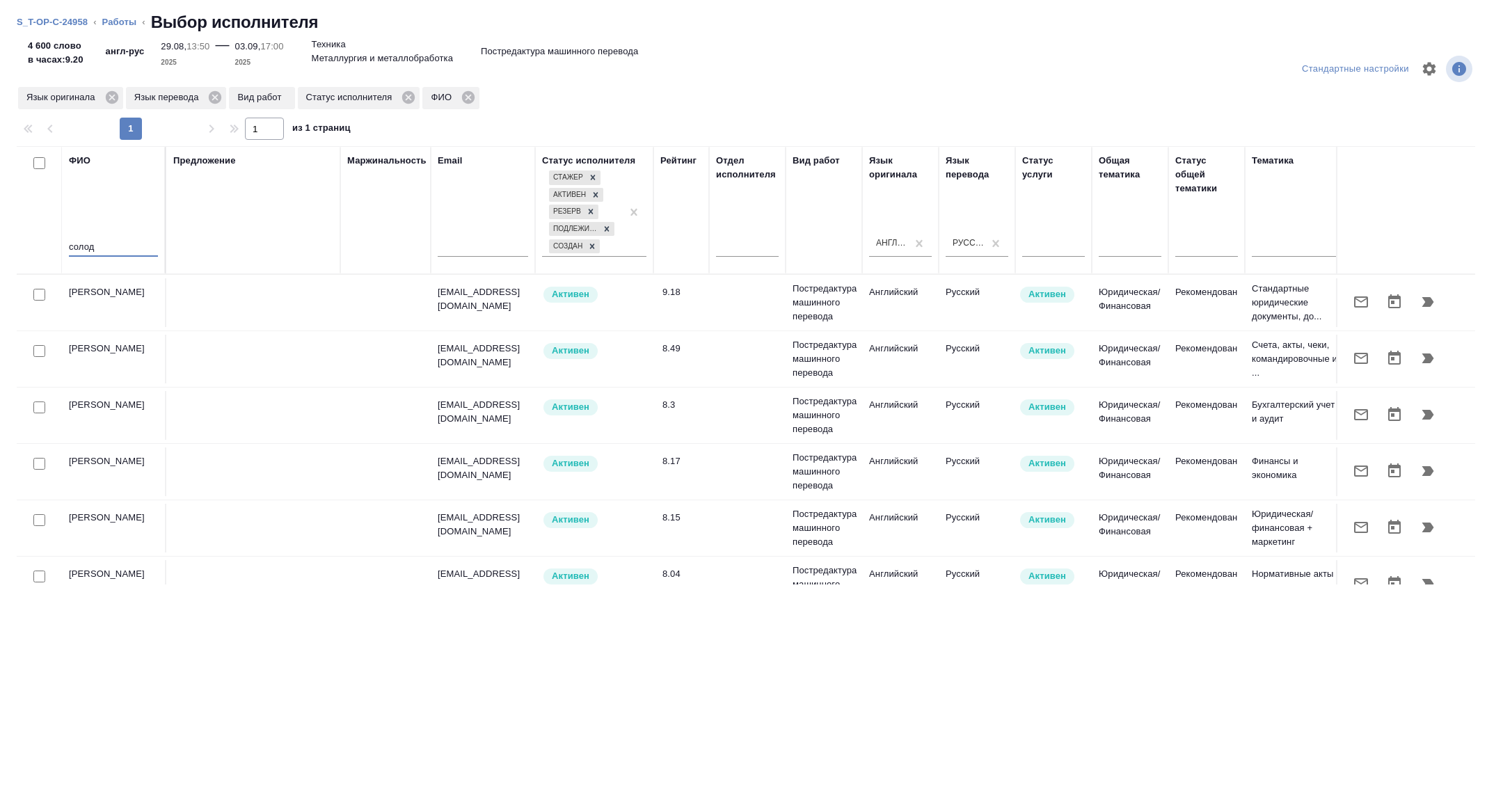
type input "солод"
click at [1360, 300] on icon "button" at bounding box center [1361, 302] width 14 height 11
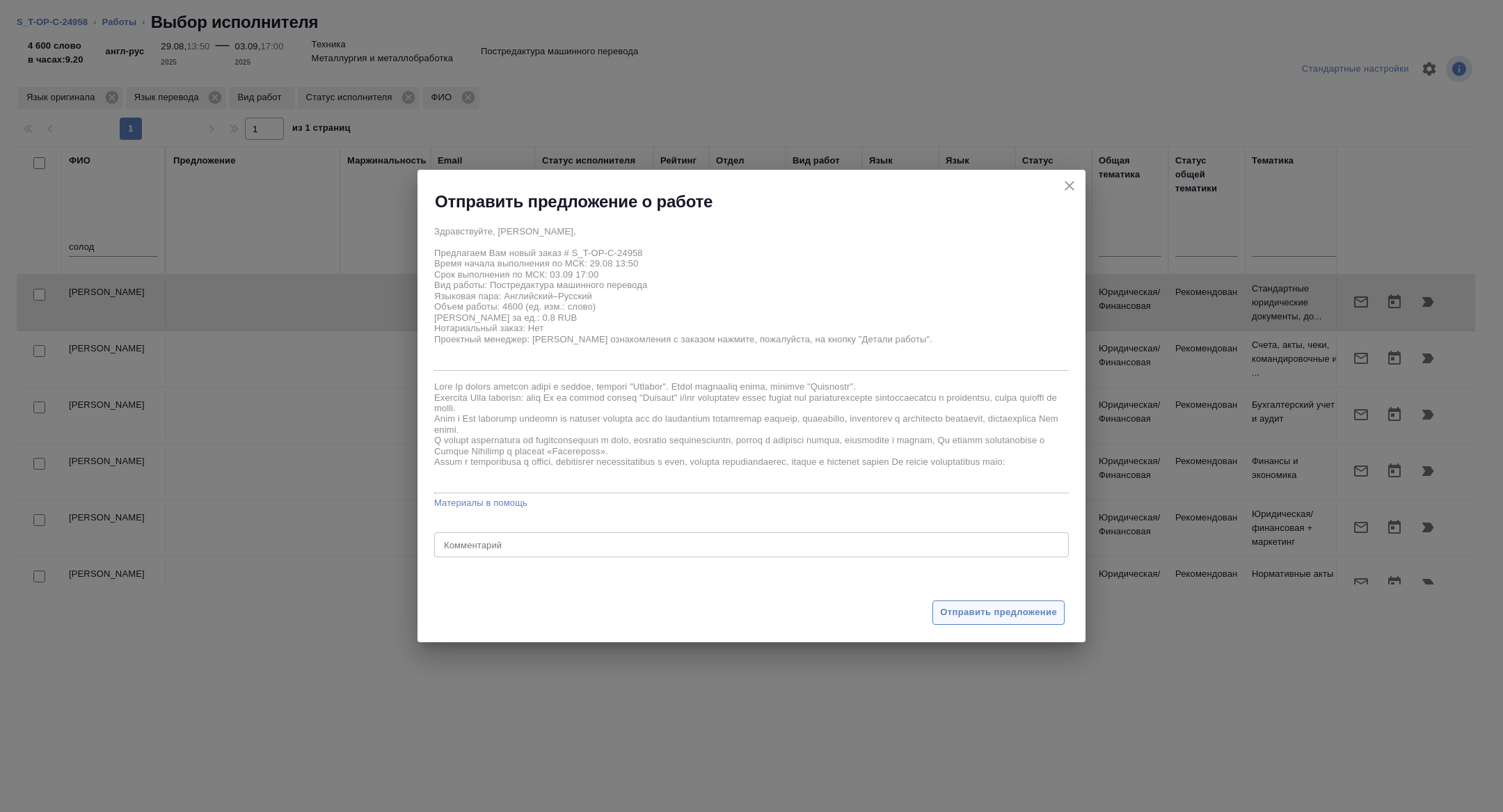
click at [966, 608] on span "Отправить предложение" at bounding box center [998, 612] width 117 height 16
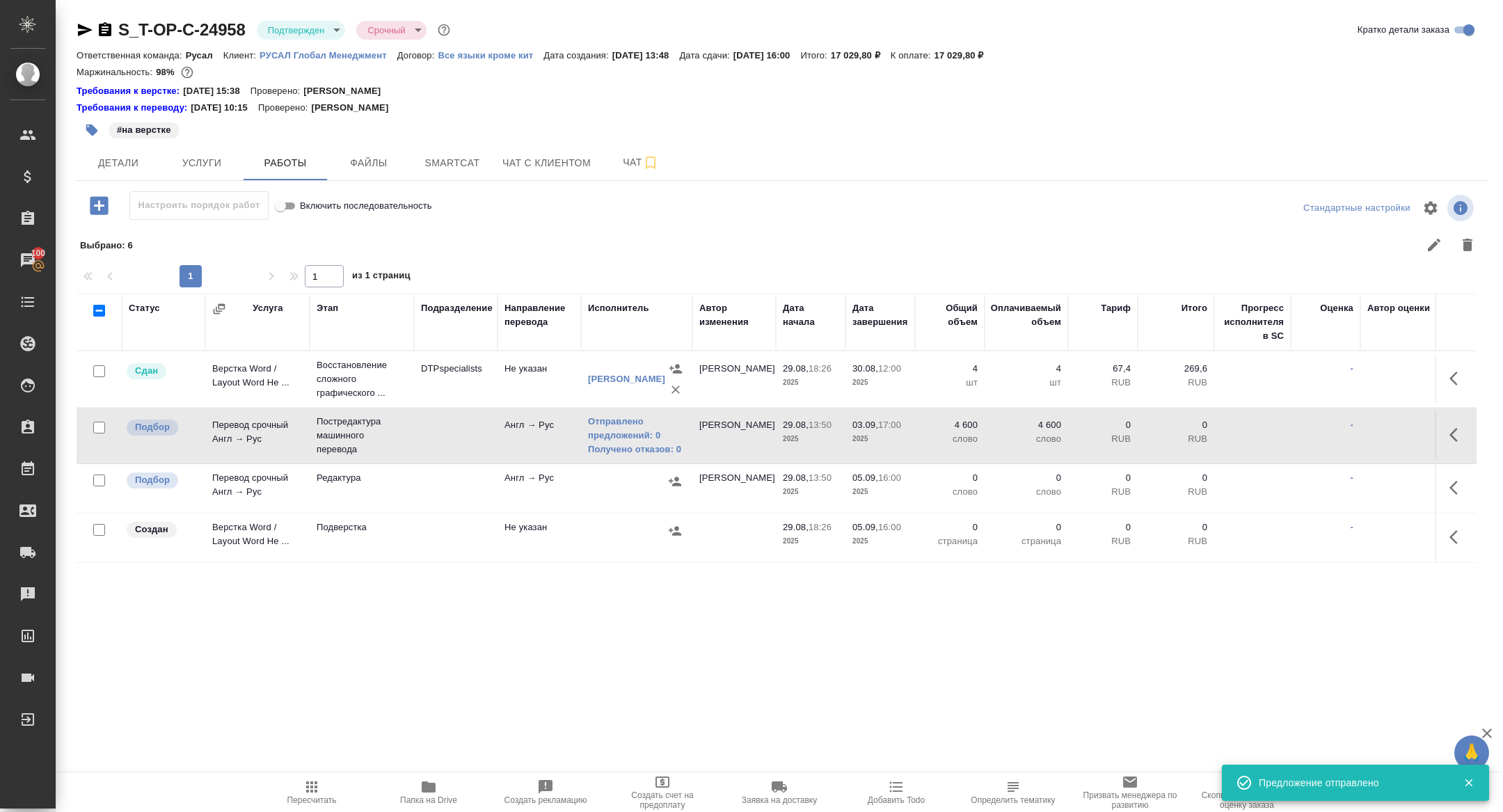
click at [1453, 491] on icon "button" at bounding box center [1458, 488] width 16 height 16
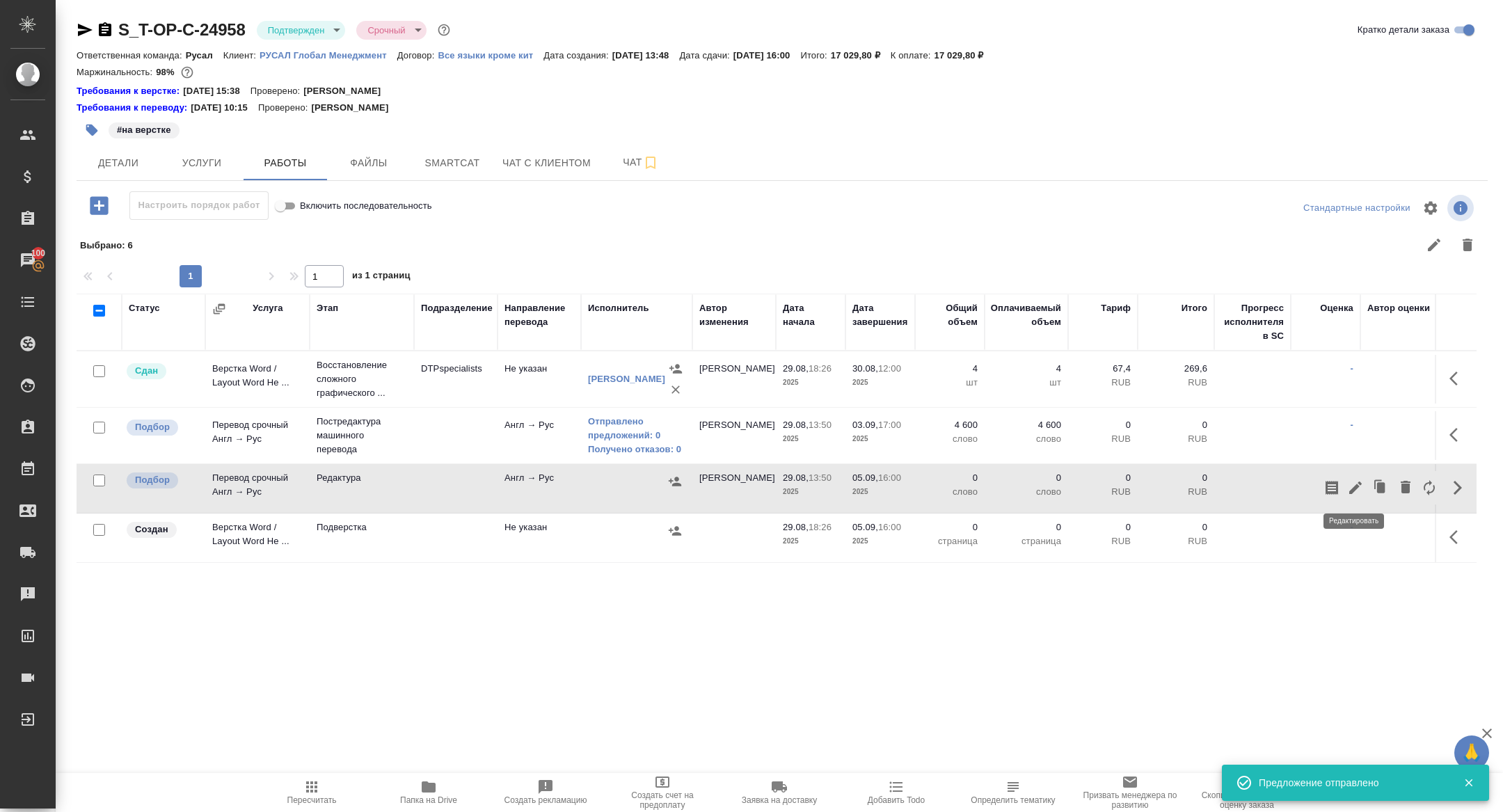
click at [1355, 486] on icon "button" at bounding box center [1356, 488] width 13 height 13
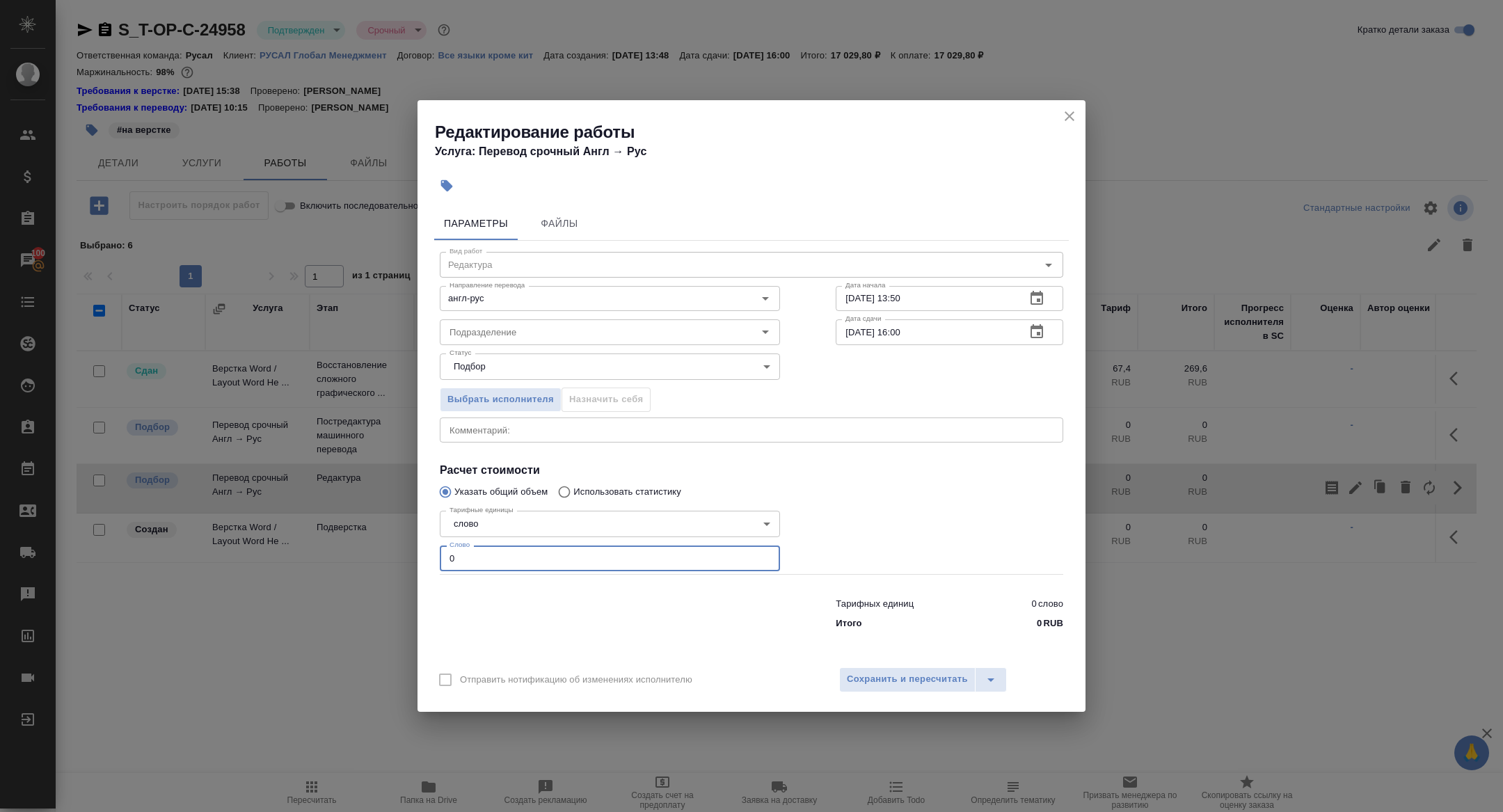
drag, startPoint x: 504, startPoint y: 549, endPoint x: 511, endPoint y: 593, distance: 44.6
click at [511, 593] on div "Вид работ Редактура Вид работ Направление перевода англ-рус Направление перевод…" at bounding box center [752, 437] width 635 height 394
type input "4800"
click at [1035, 334] on icon "button" at bounding box center [1036, 332] width 16 height 16
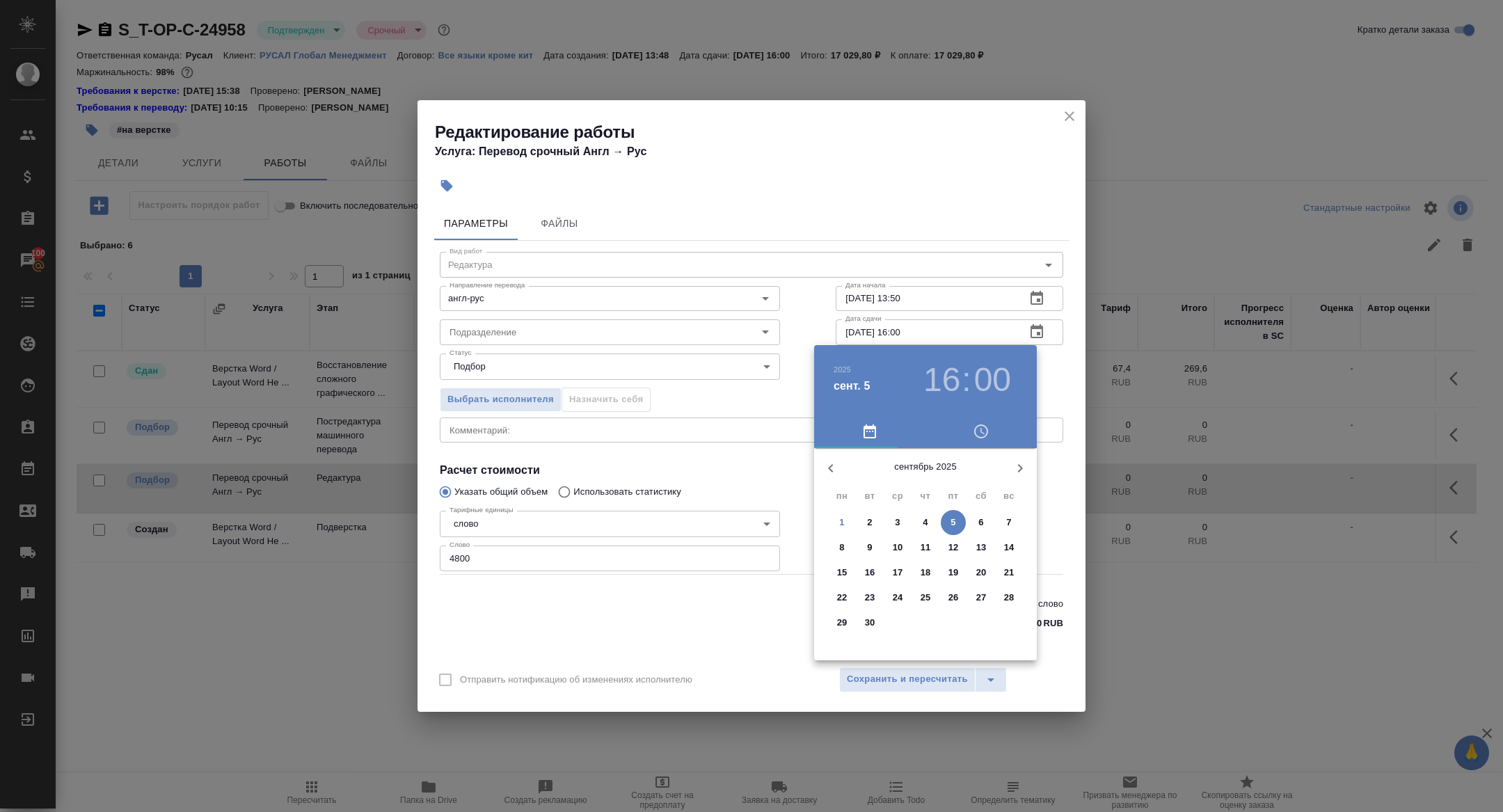
click at [941, 384] on h3 "16" at bounding box center [942, 380] width 37 height 39
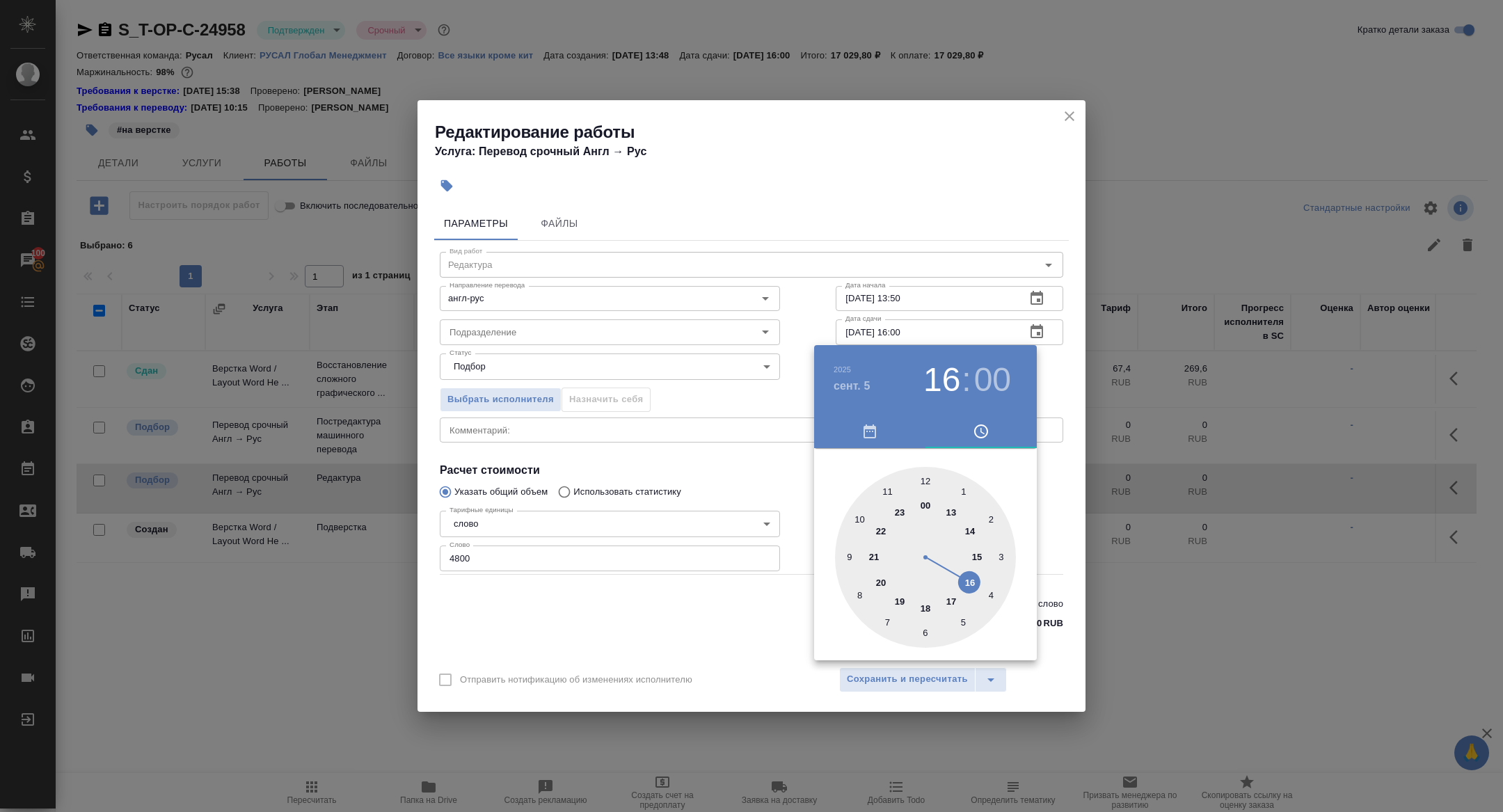
type input "05.09.2025 12:00"
click at [930, 485] on div at bounding box center [925, 557] width 181 height 181
click at [665, 488] on div at bounding box center [751, 406] width 1503 height 812
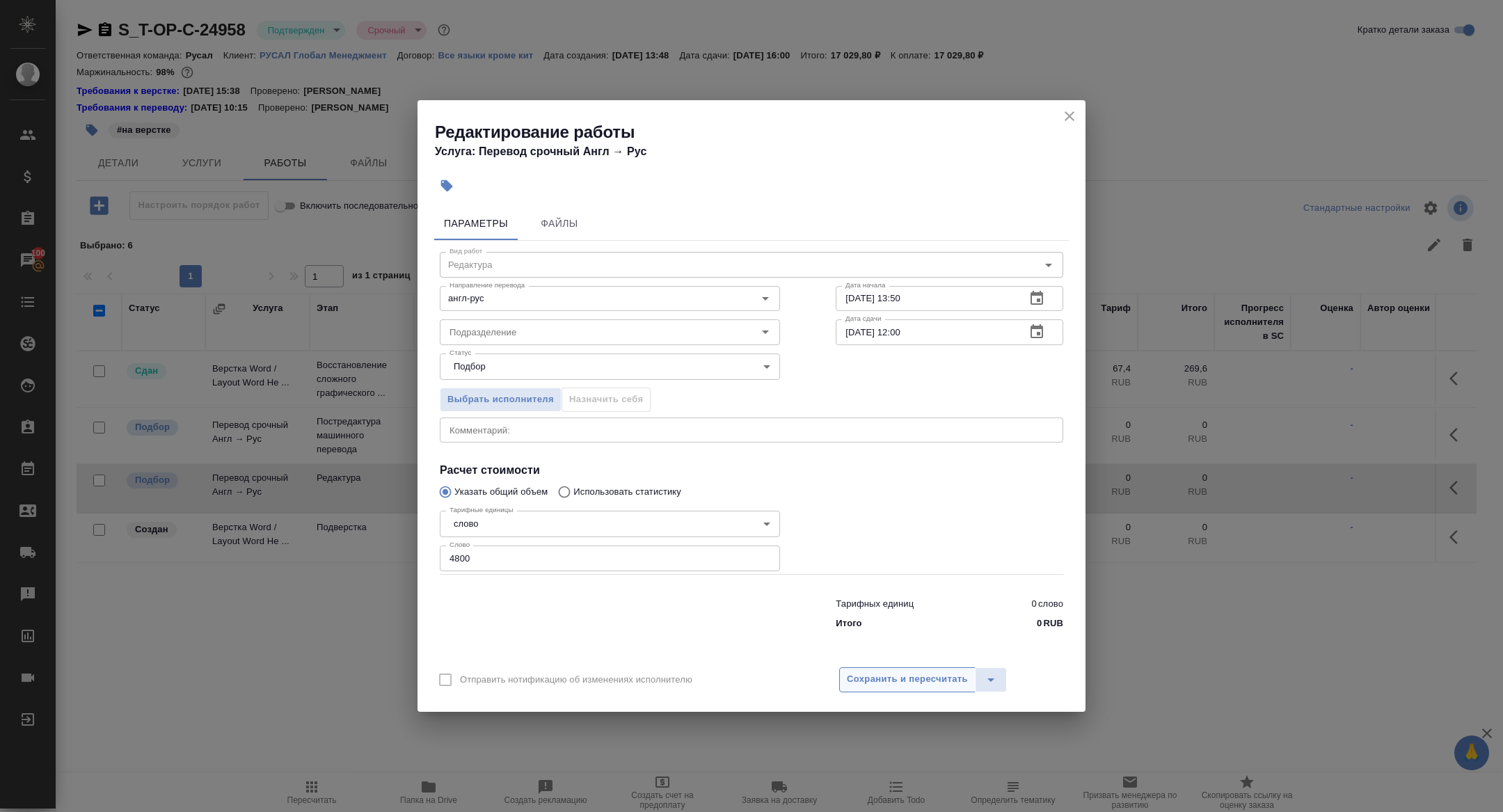
click at [869, 682] on span "Сохранить и пересчитать" at bounding box center [907, 680] width 121 height 16
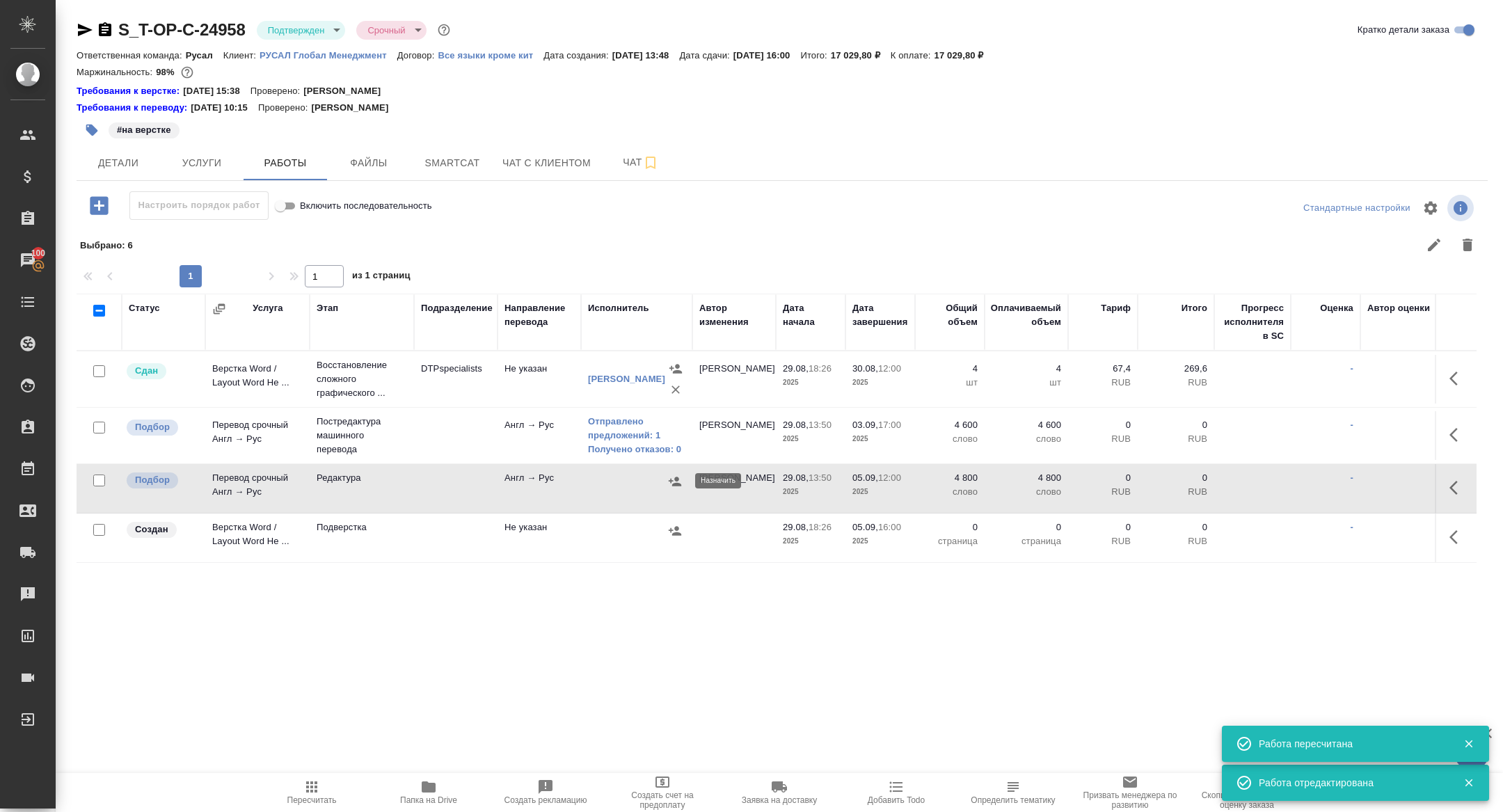
click at [676, 480] on icon "button" at bounding box center [675, 481] width 13 height 9
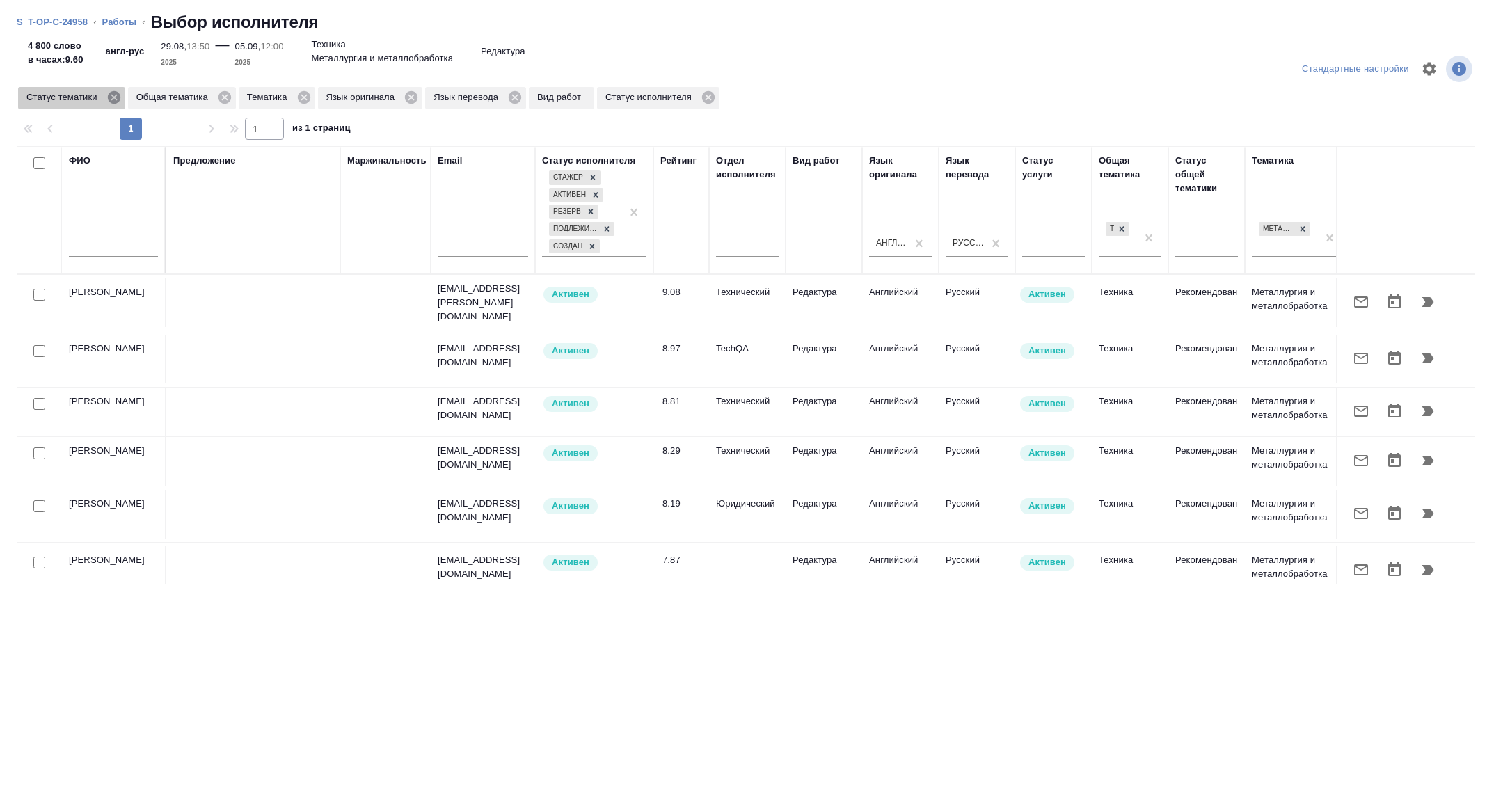
click at [118, 96] on icon at bounding box center [114, 98] width 16 height 16
click at [195, 99] on icon at bounding box center [194, 98] width 16 height 16
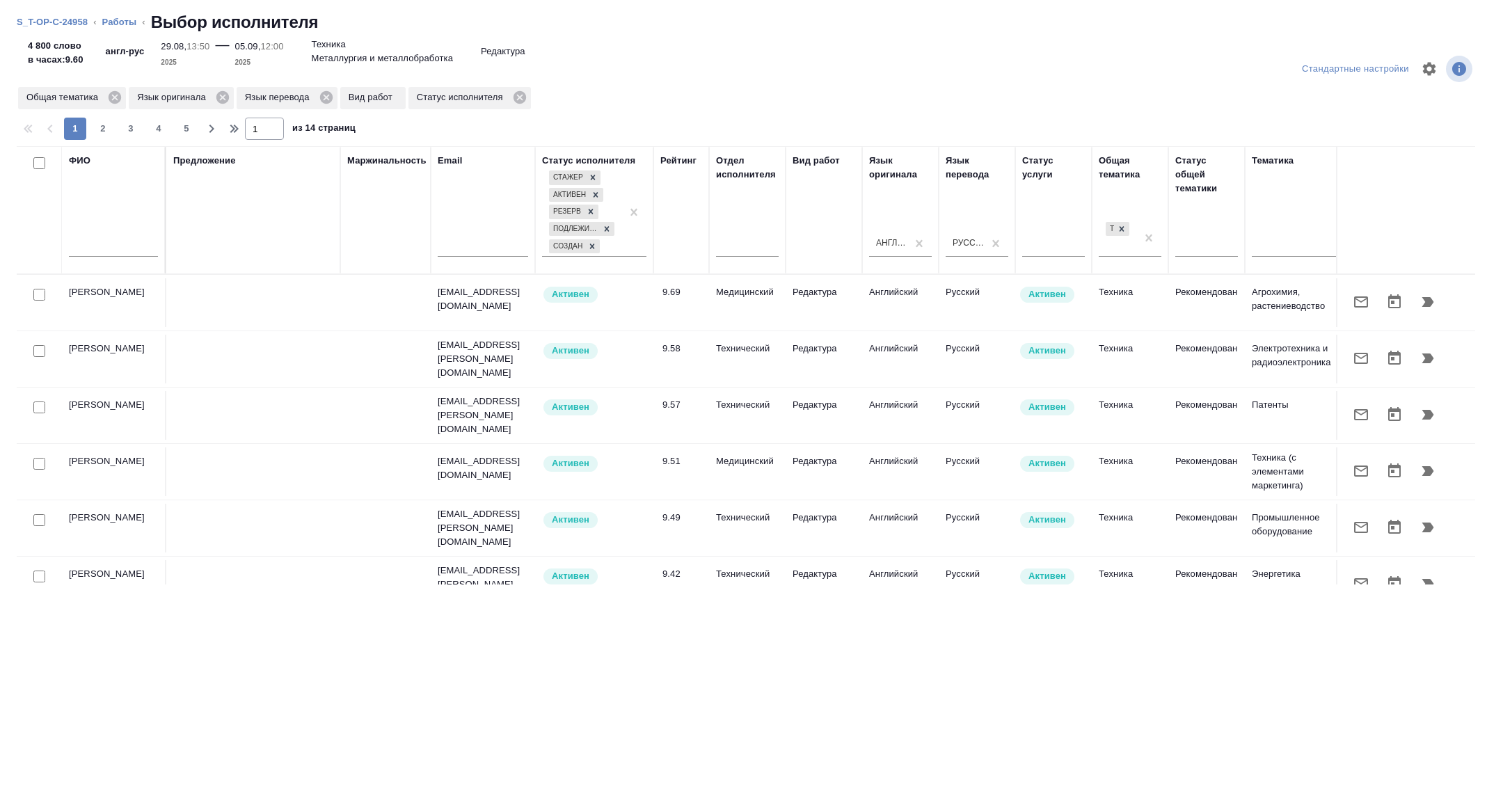
scroll to position [0, 562]
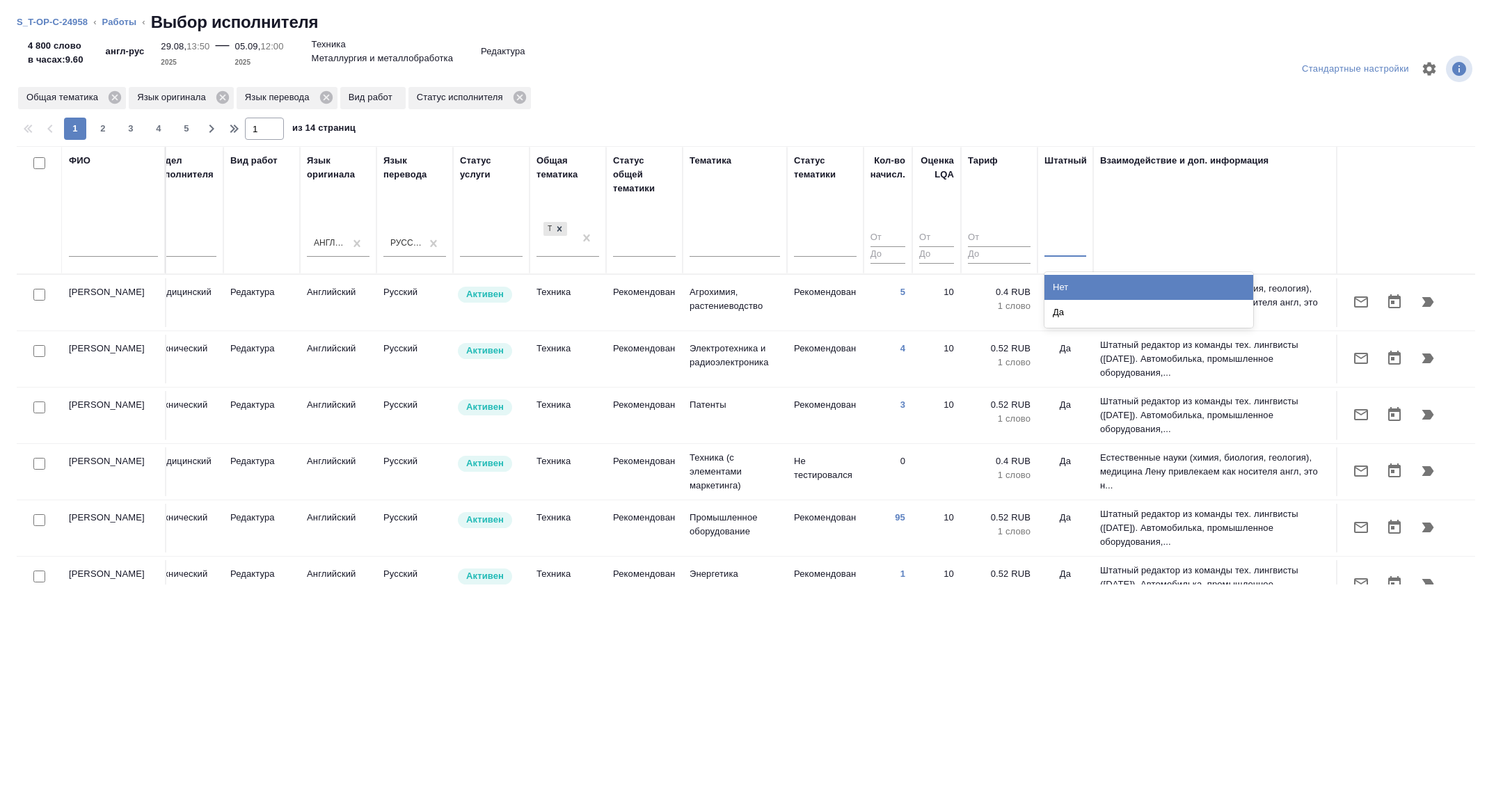
click at [1068, 247] on div at bounding box center [1065, 243] width 42 height 20
click at [1068, 288] on div "Нет" at bounding box center [1149, 288] width 209 height 25
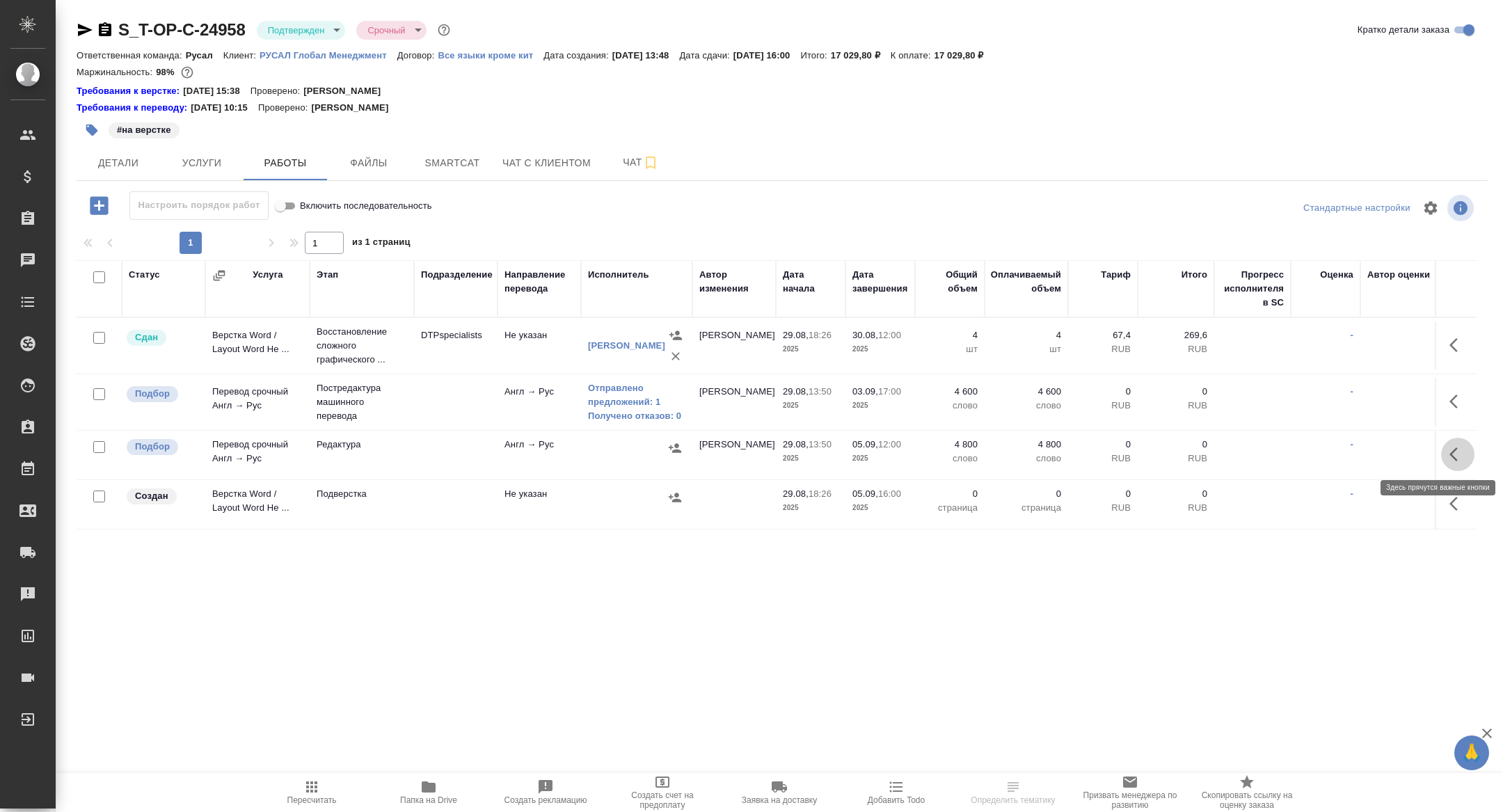
click at [1465, 449] on icon "button" at bounding box center [1458, 454] width 16 height 16
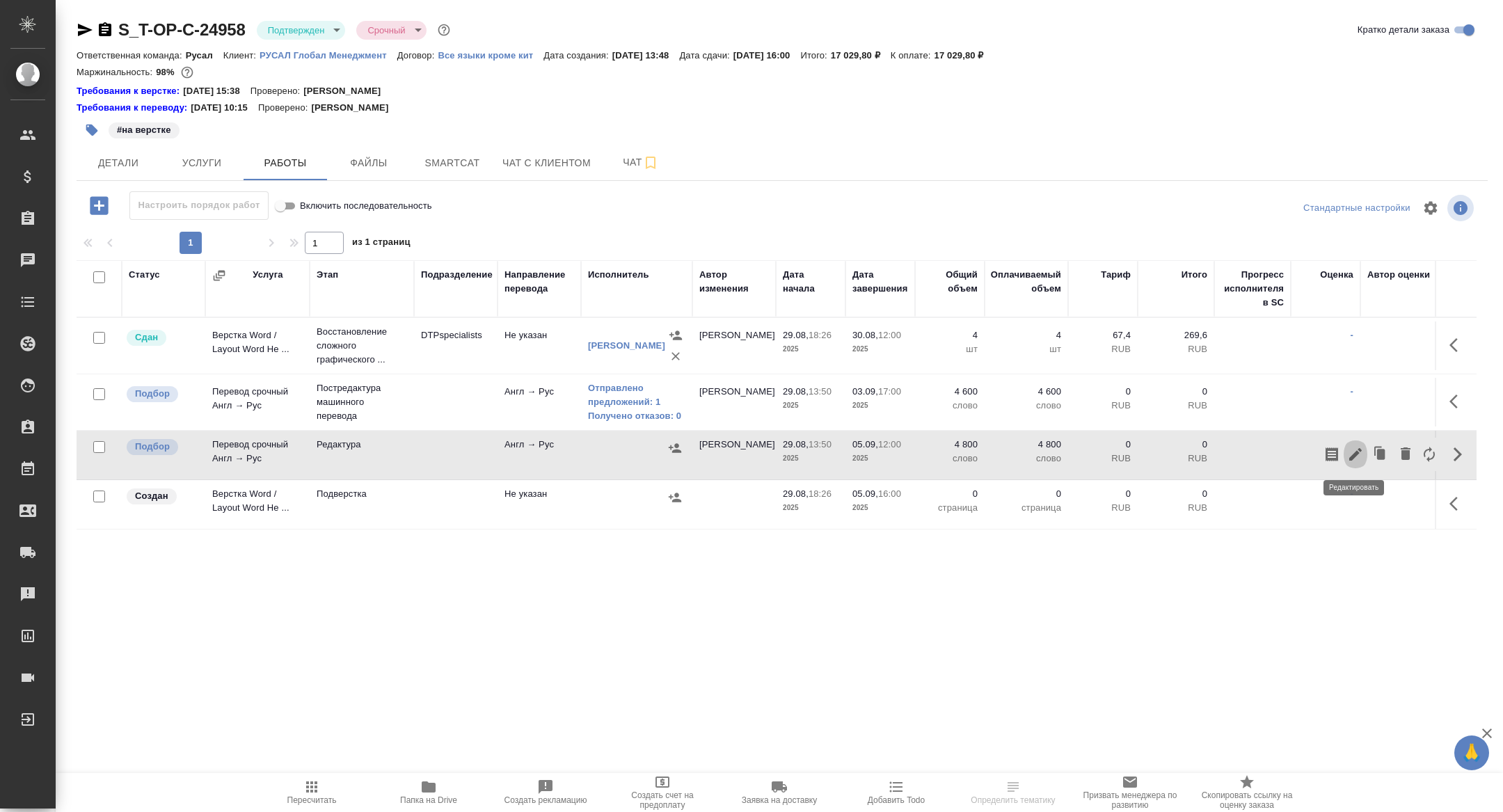
click at [1363, 455] on icon "button" at bounding box center [1356, 454] width 16 height 16
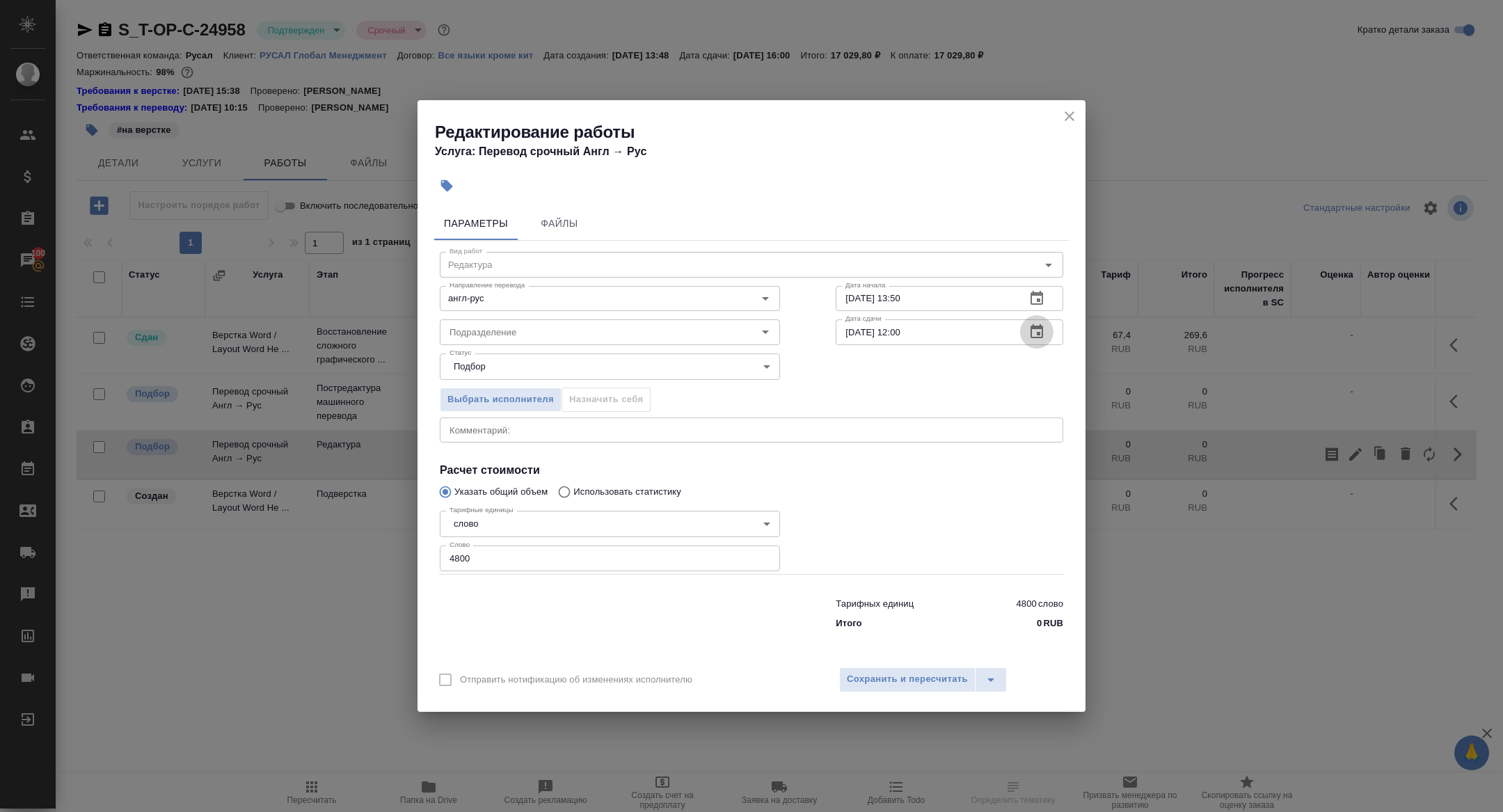
click at [1036, 325] on icon "button" at bounding box center [1036, 332] width 16 height 16
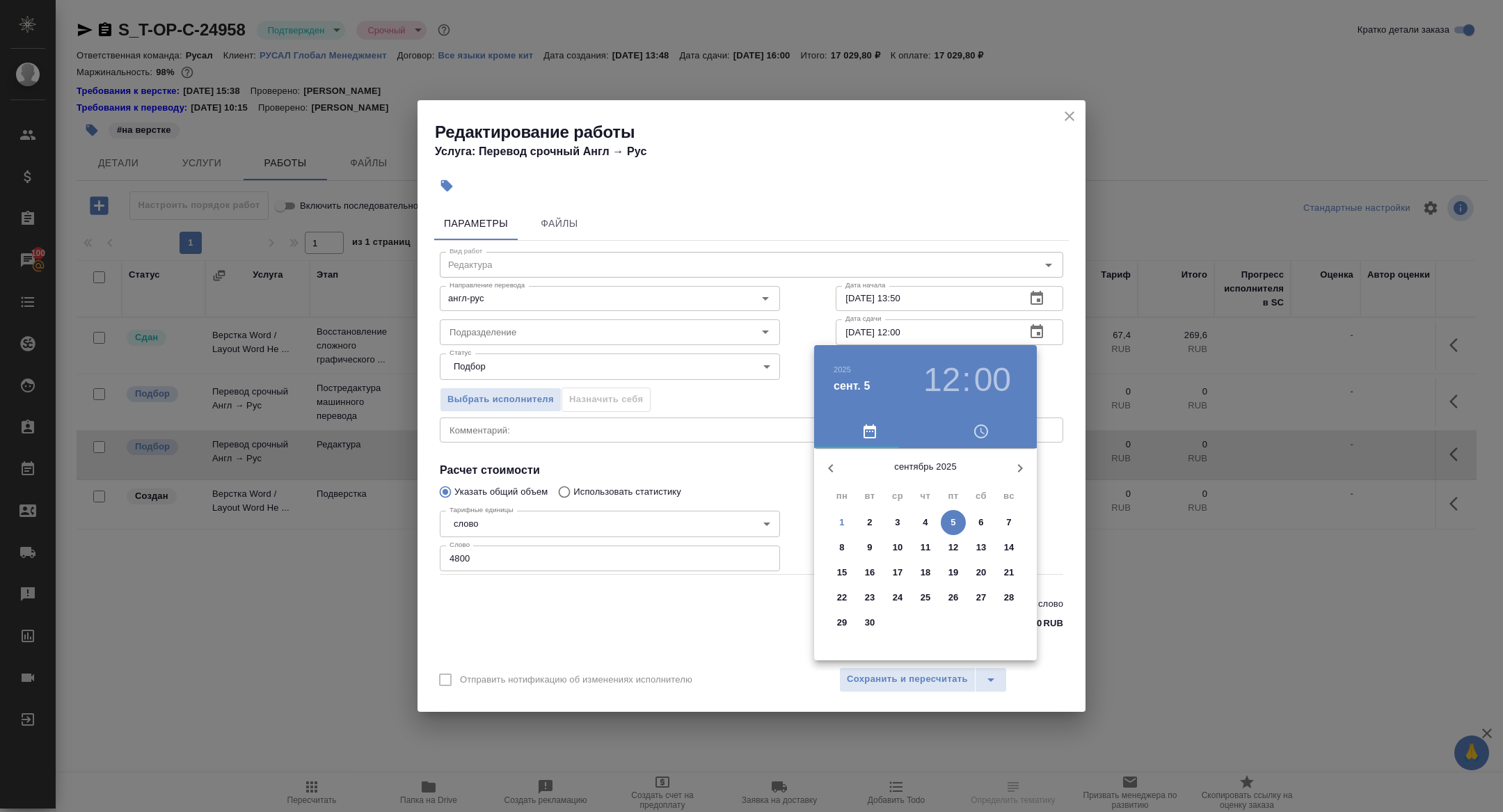
click at [1044, 303] on div at bounding box center [751, 406] width 1503 height 812
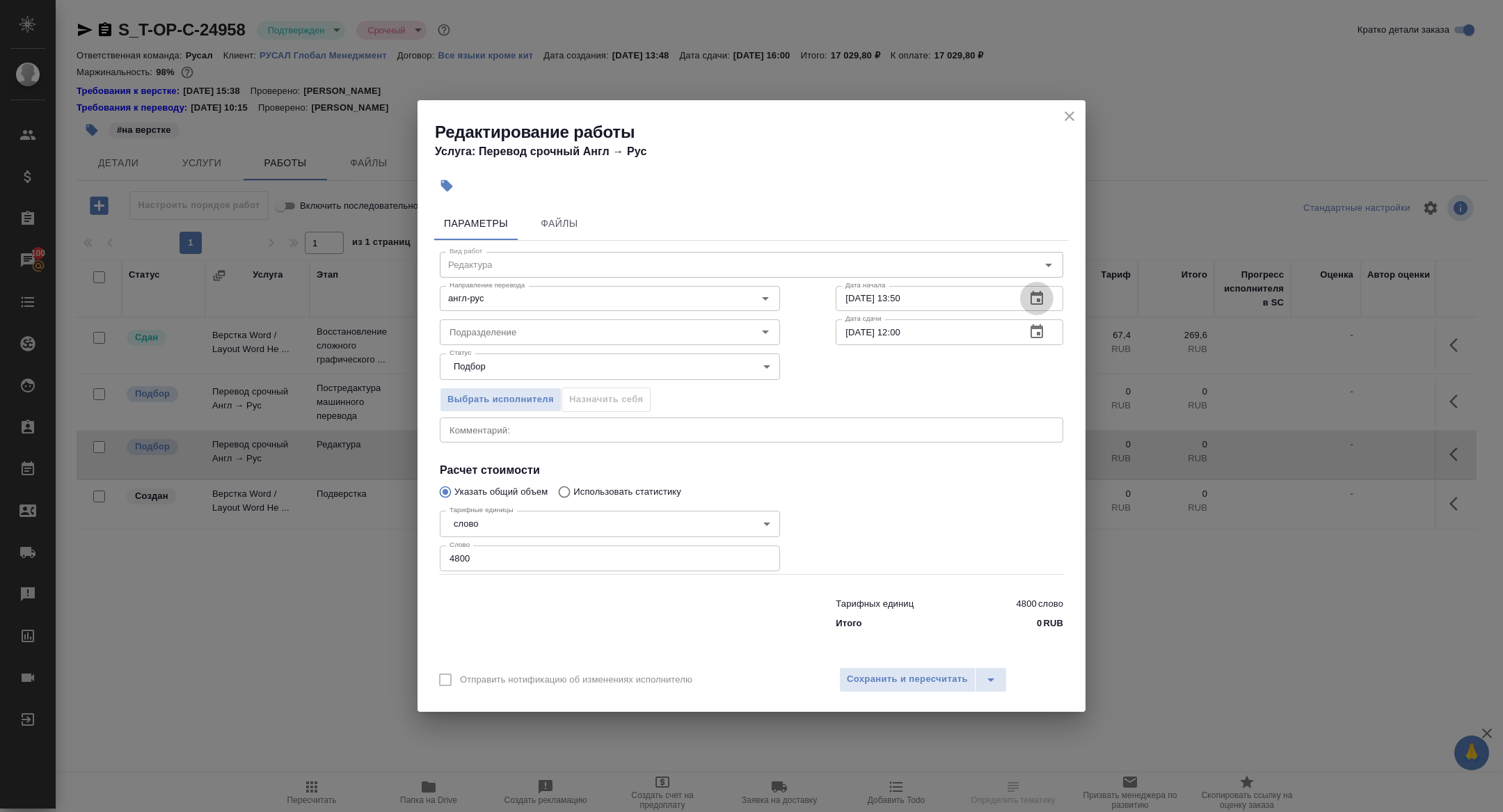
click at [1038, 301] on icon "button" at bounding box center [1037, 298] width 13 height 14
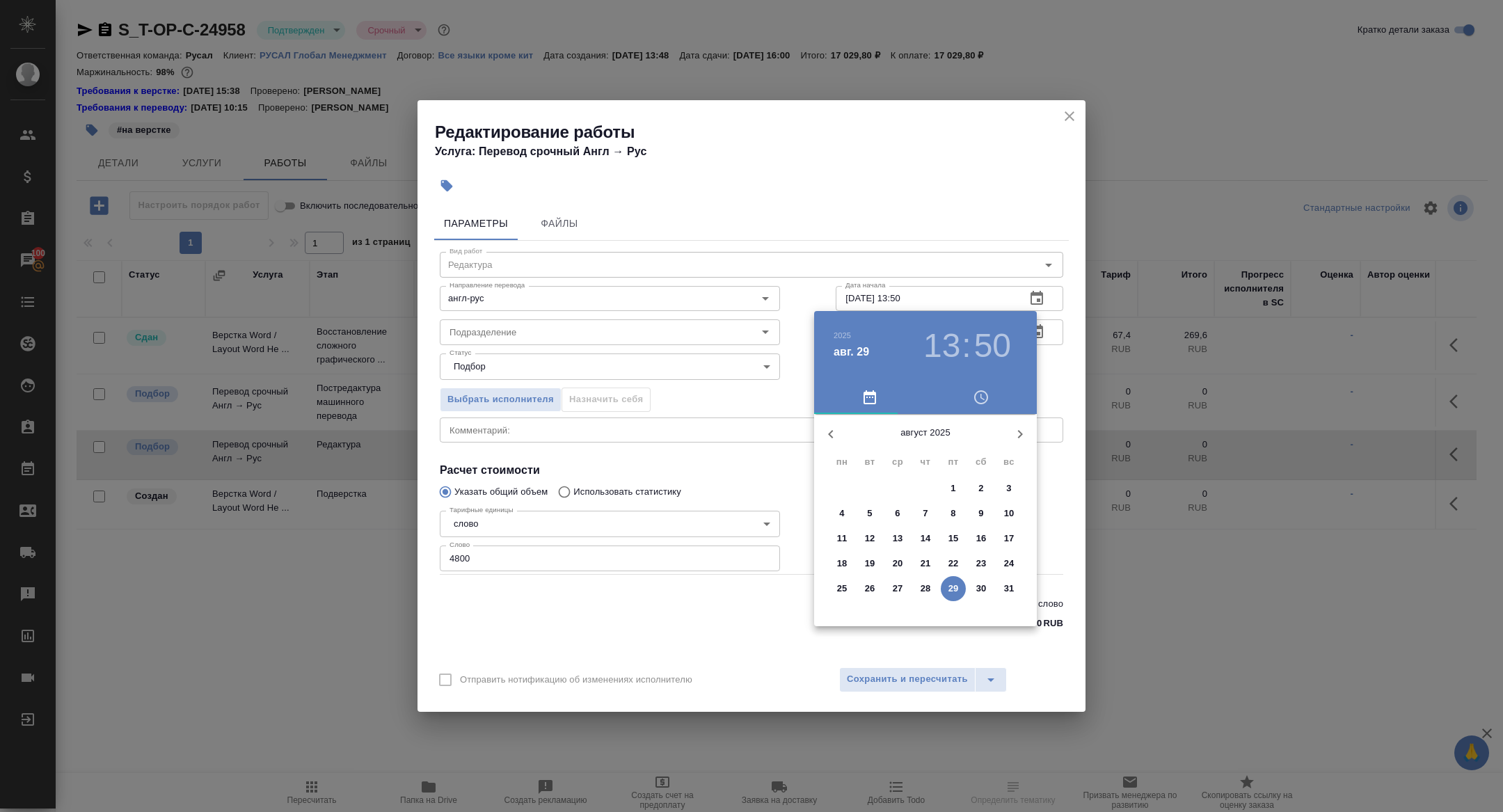
click at [1018, 427] on icon "button" at bounding box center [1020, 433] width 16 height 16
click at [846, 486] on span "1" at bounding box center [842, 488] width 25 height 14
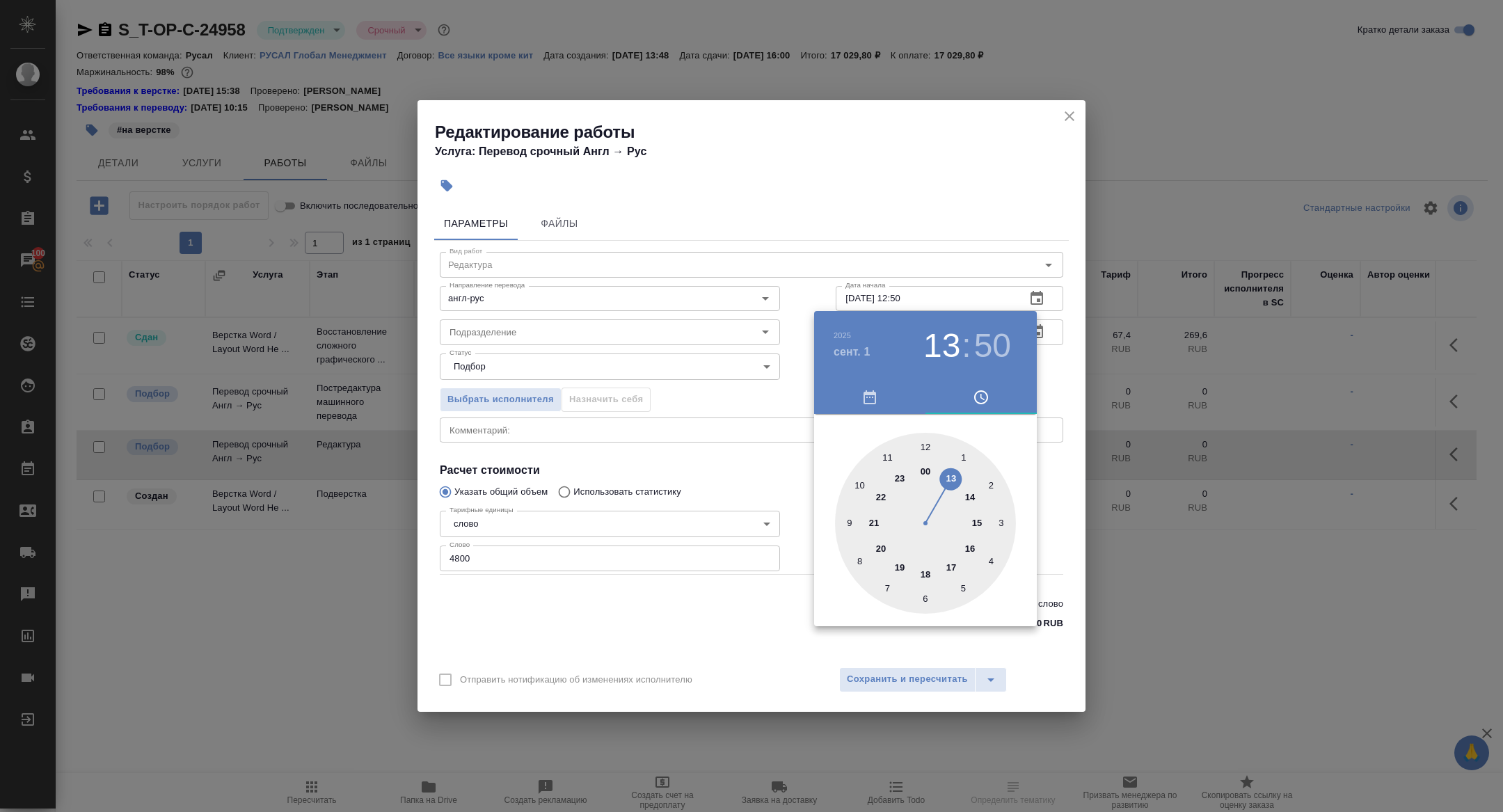
click at [928, 445] on div at bounding box center [925, 523] width 181 height 181
click at [916, 444] on div at bounding box center [925, 523] width 181 height 181
type input "01.09.2025 12:59"
click at [710, 424] on div at bounding box center [751, 406] width 1503 height 812
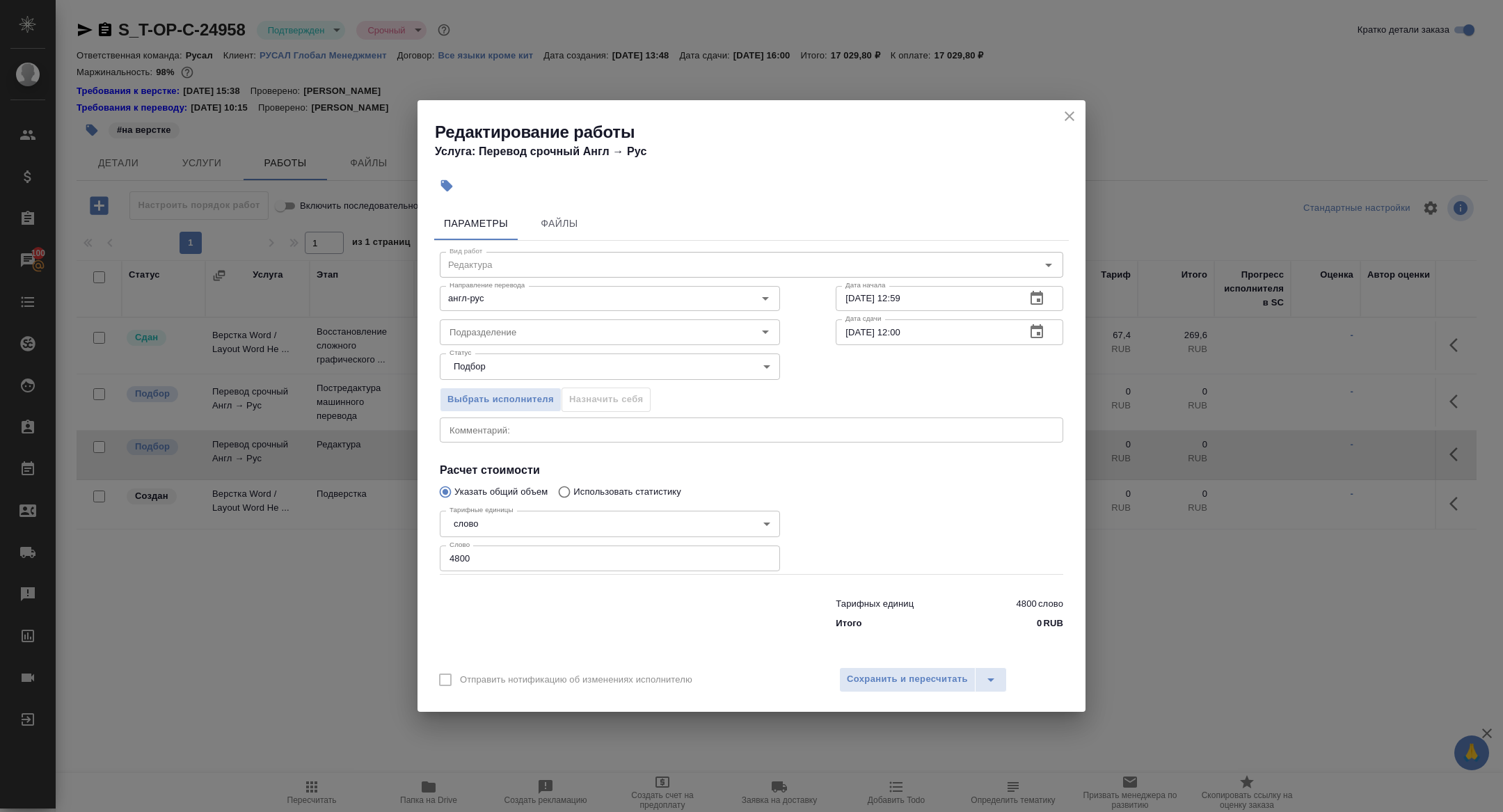
click at [1046, 335] on button "button" at bounding box center [1036, 332] width 34 height 34
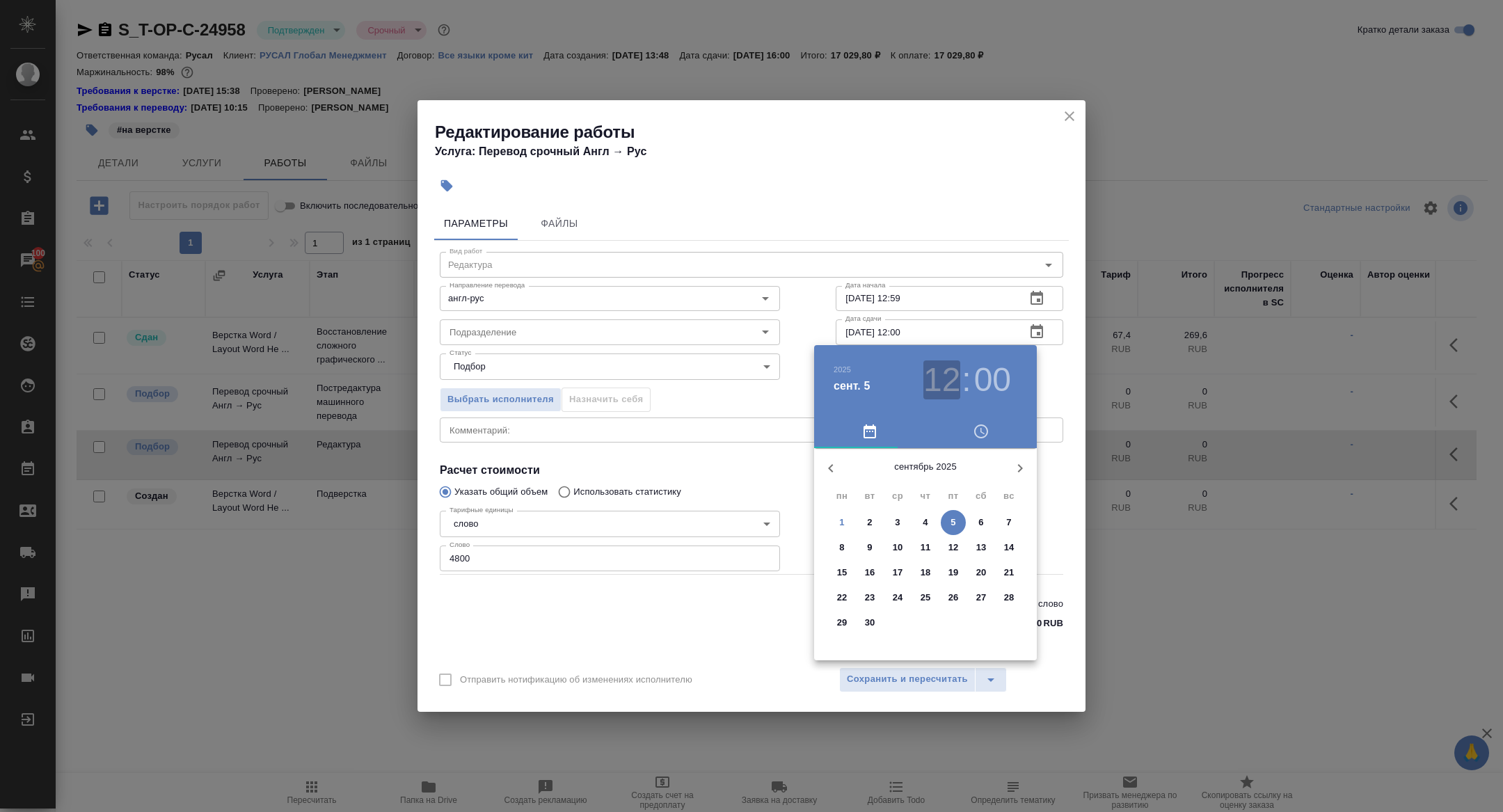
click at [949, 386] on h3 "12" at bounding box center [942, 380] width 37 height 39
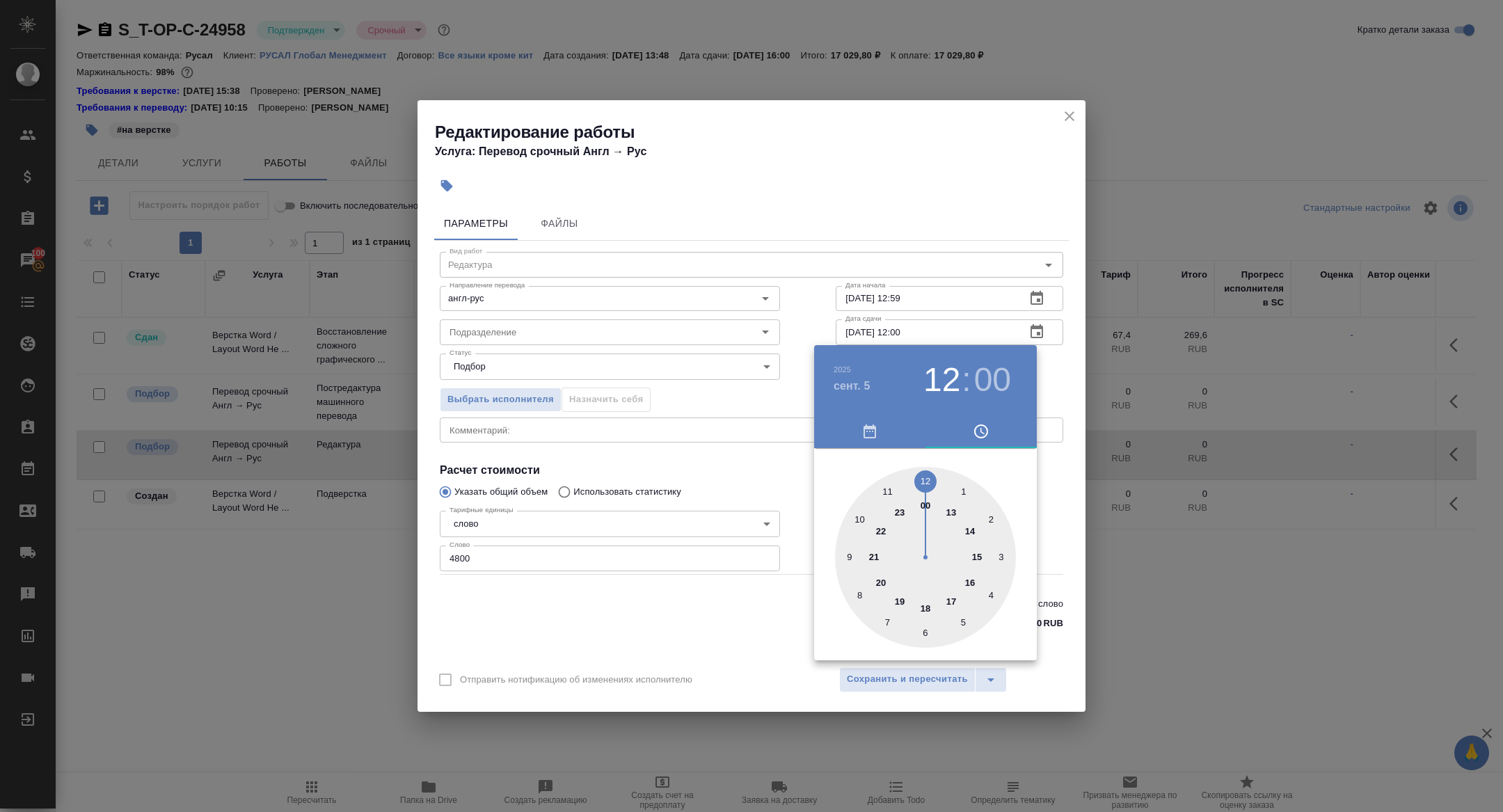
click at [861, 513] on div at bounding box center [925, 557] width 181 height 181
type input "05.09.2025 10:00"
click at [611, 468] on div at bounding box center [751, 406] width 1503 height 812
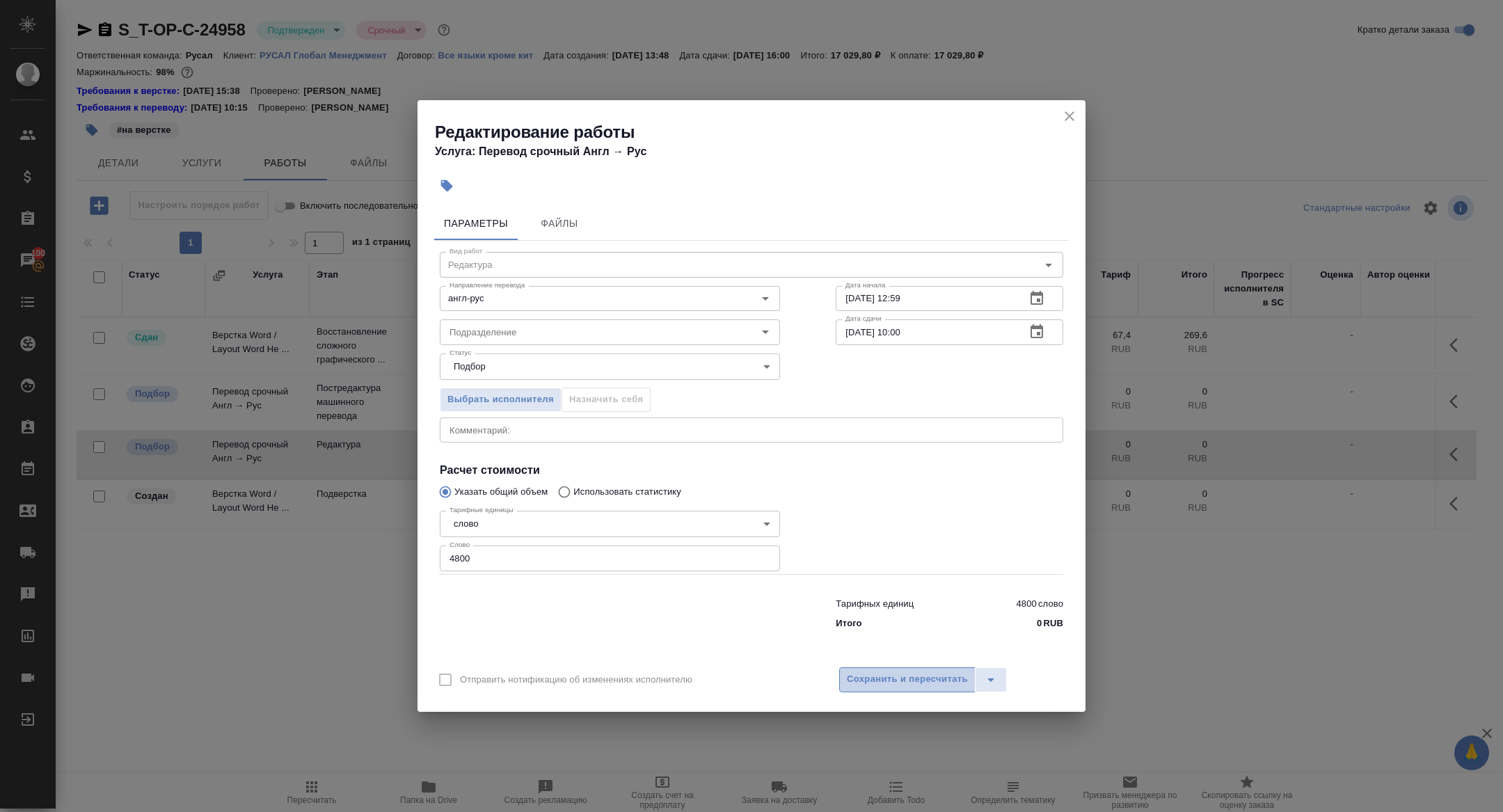
click at [862, 676] on span "Сохранить и пересчитать" at bounding box center [907, 680] width 121 height 16
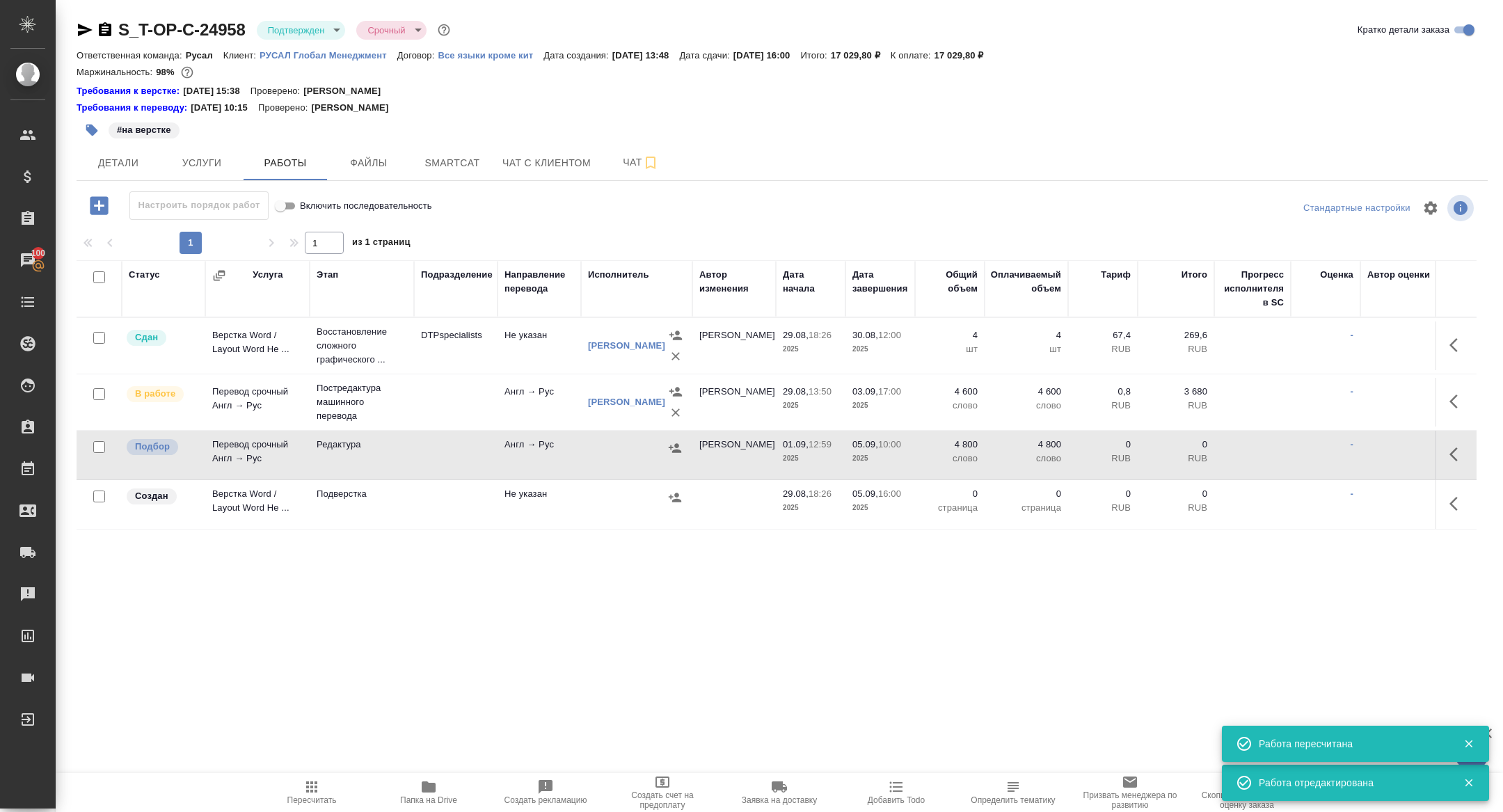
click at [285, 34] on body "🙏 .cls-1 fill:#fff; AWATERA Zhuravleva Alexandra Клиенты Спецификации Заказы 10…" at bounding box center [751, 406] width 1503 height 812
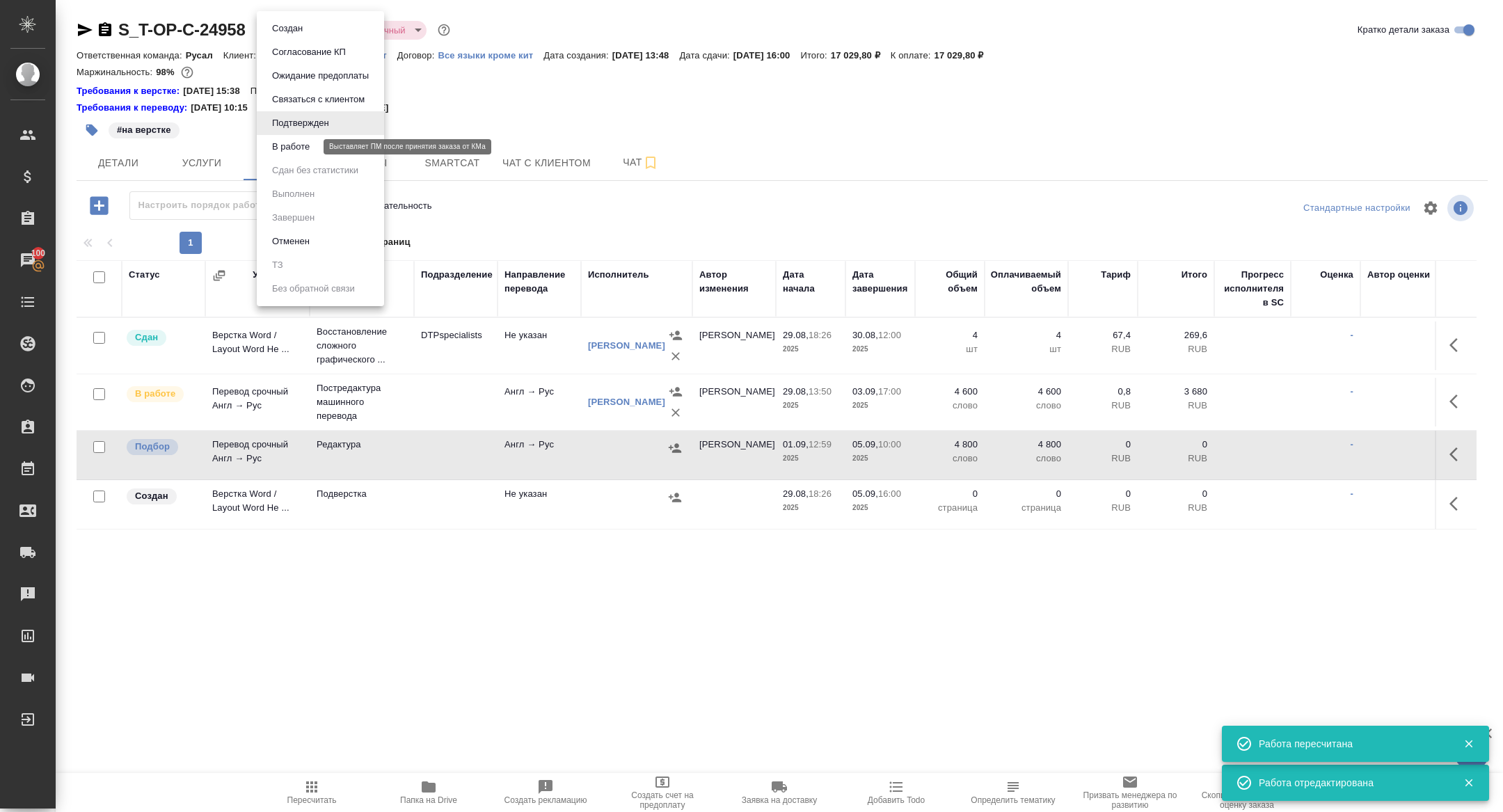
click at [304, 146] on button "В работе" at bounding box center [291, 147] width 46 height 16
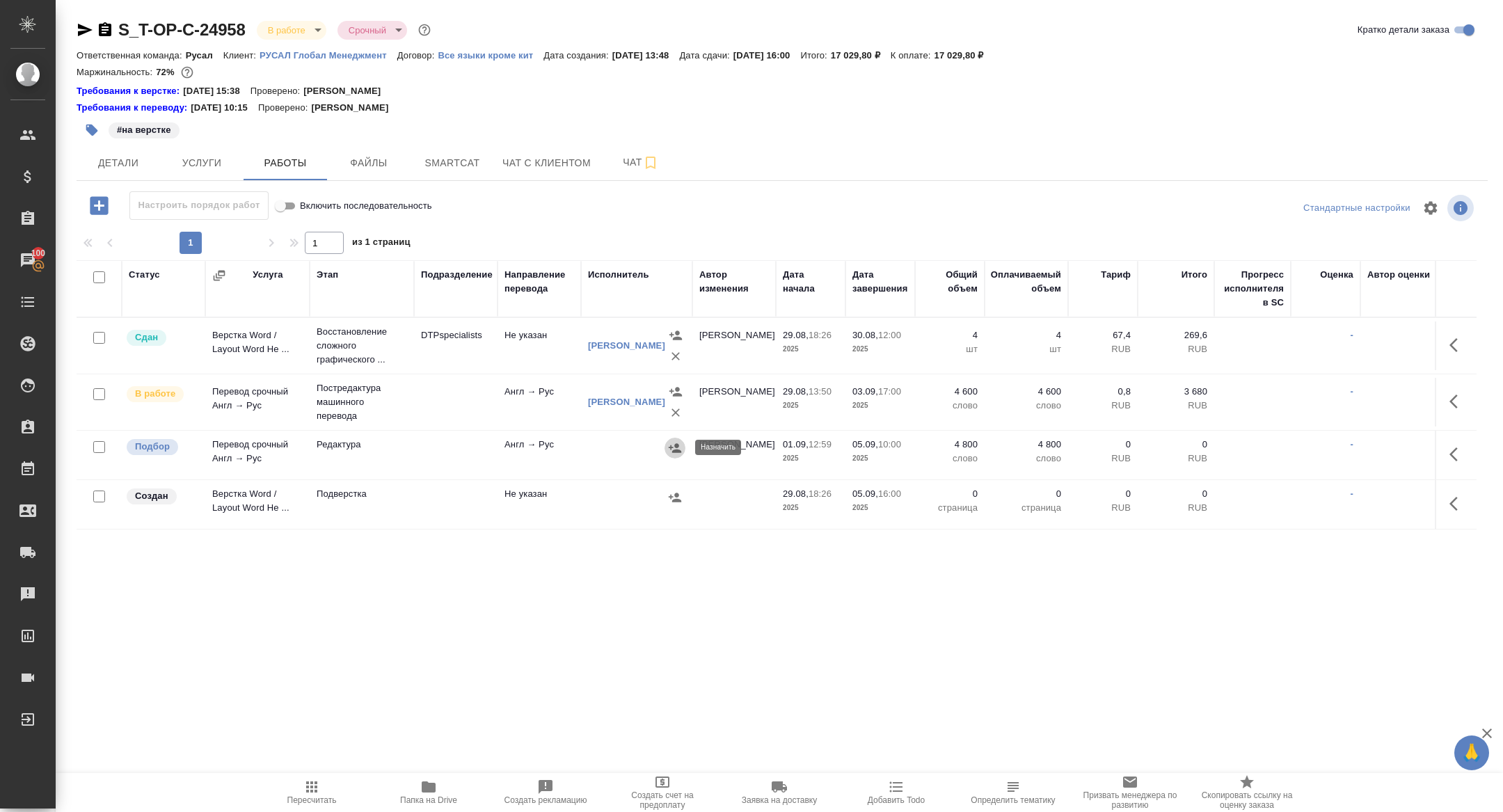
click at [679, 446] on icon "button" at bounding box center [675, 448] width 14 height 14
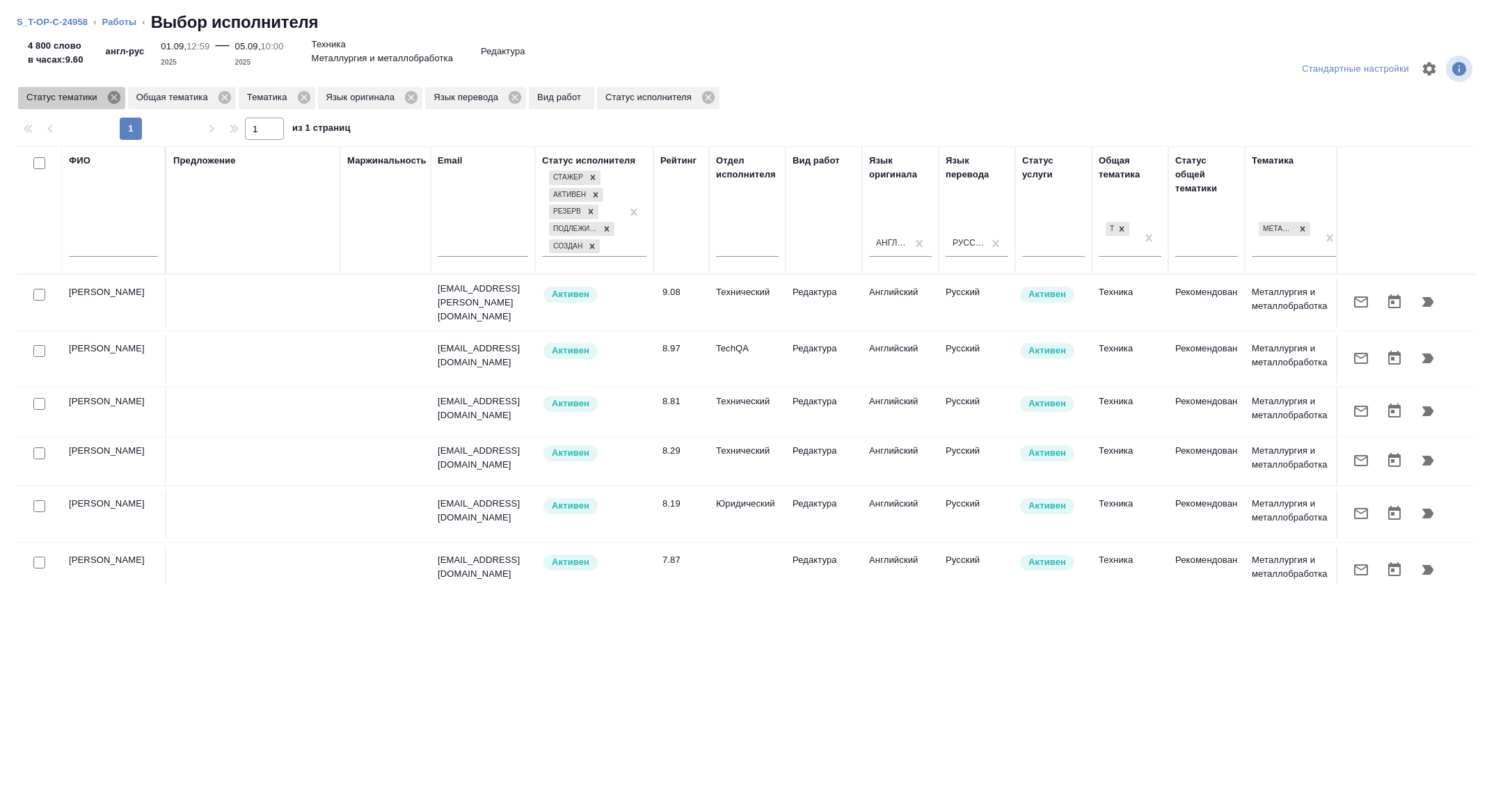
click at [117, 98] on icon at bounding box center [114, 98] width 16 height 16
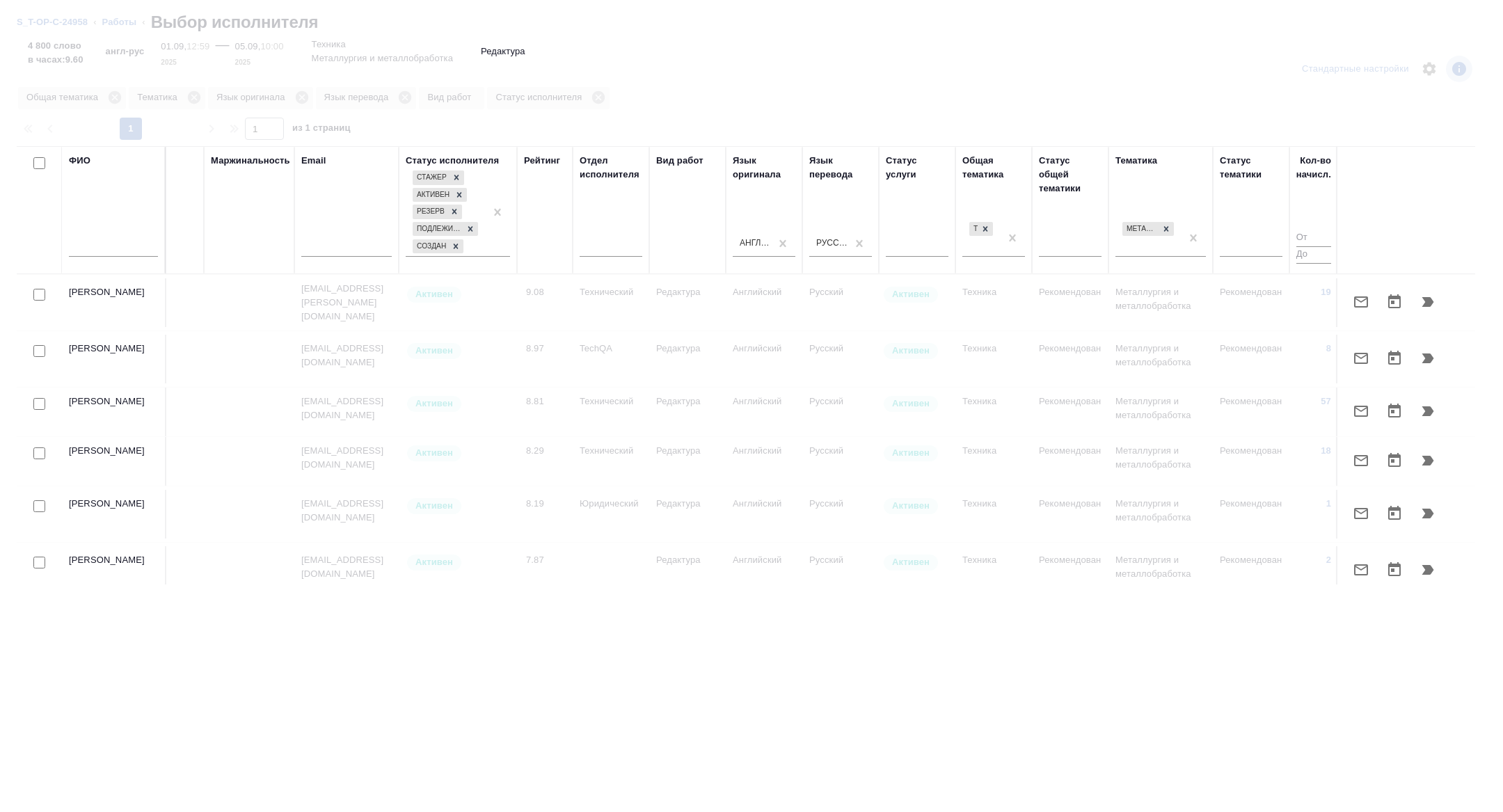
scroll to position [0, 504]
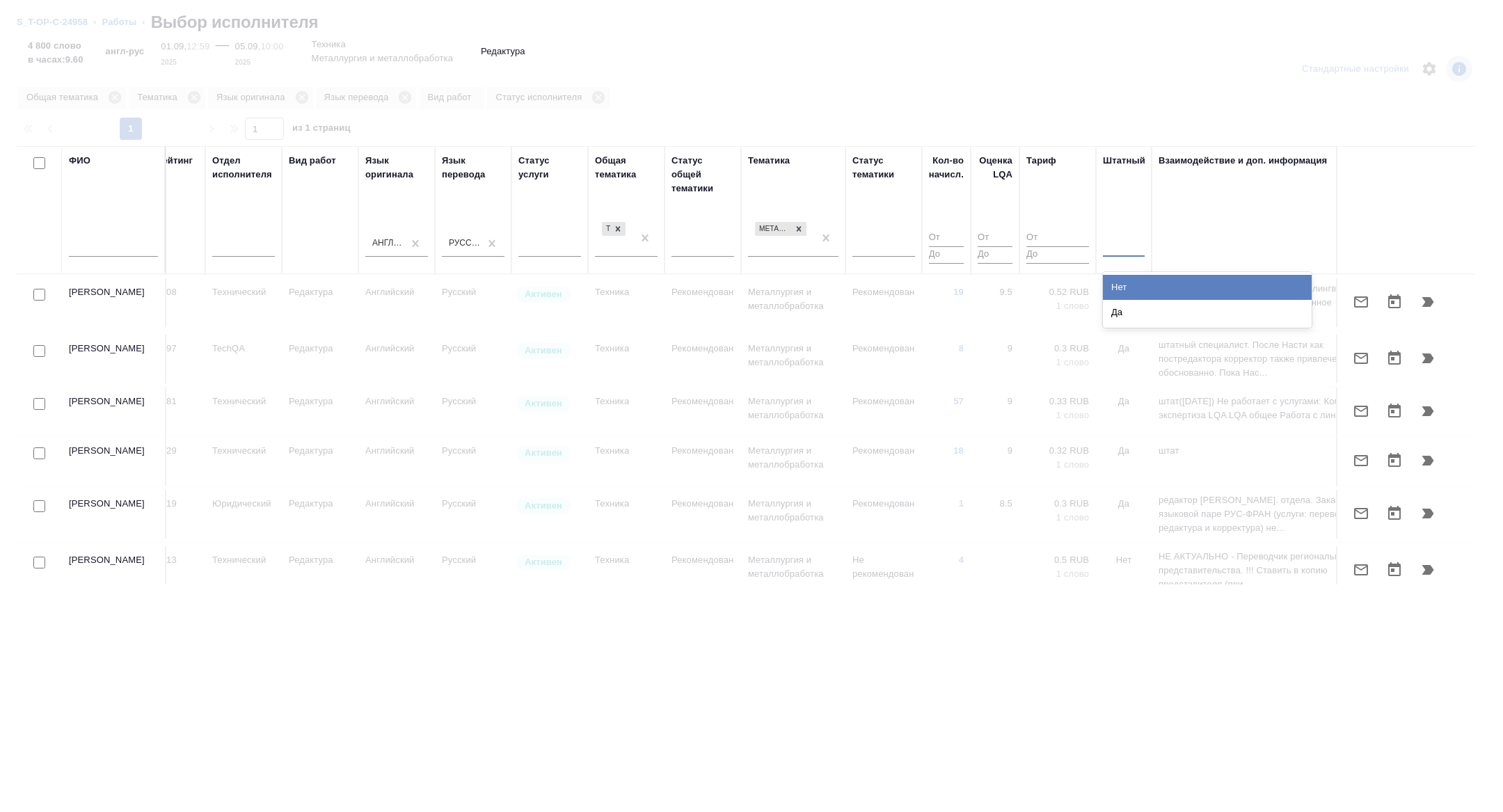
click at [1103, 234] on div at bounding box center [1124, 243] width 42 height 20
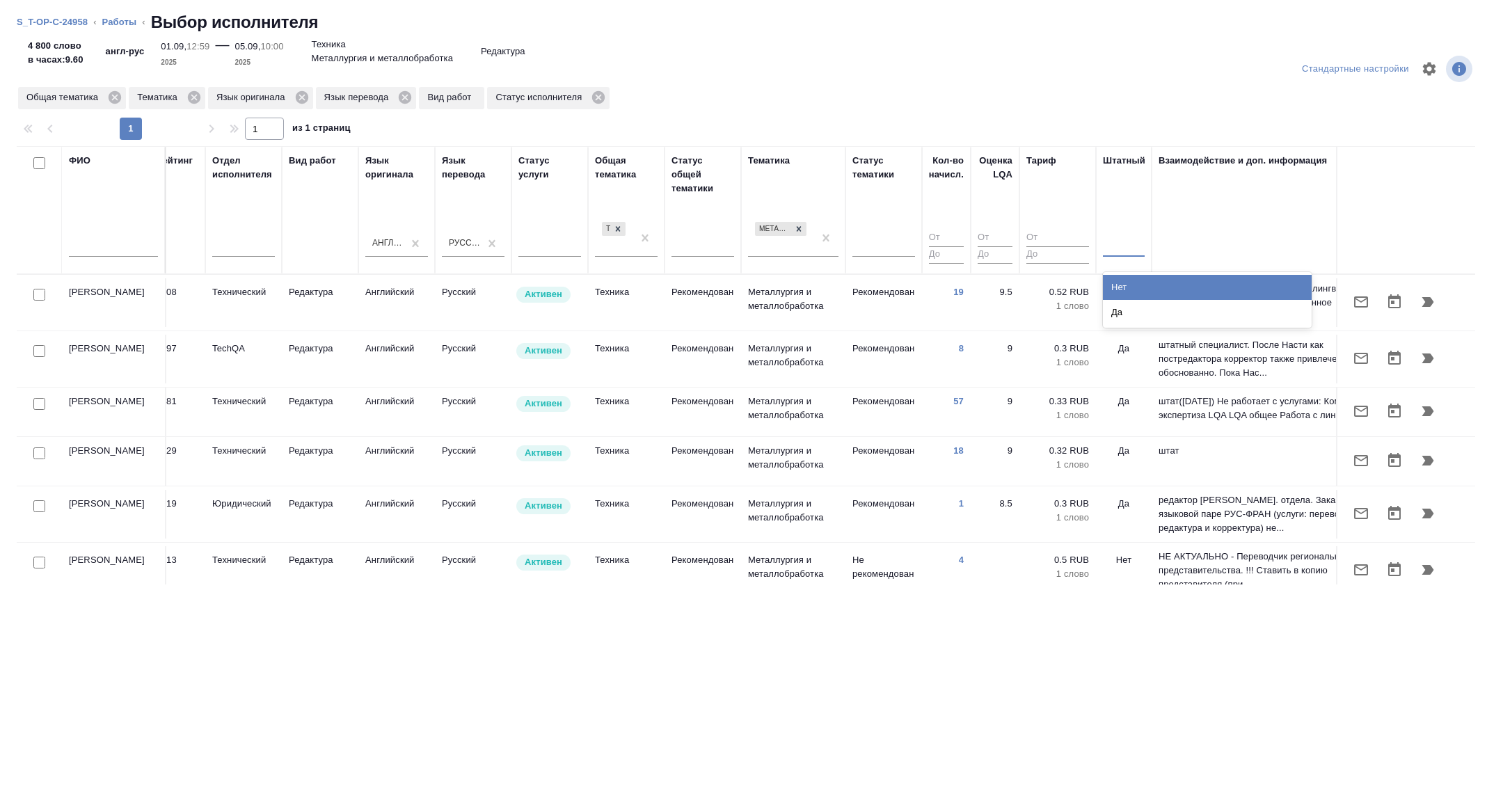
scroll to position [0, 562]
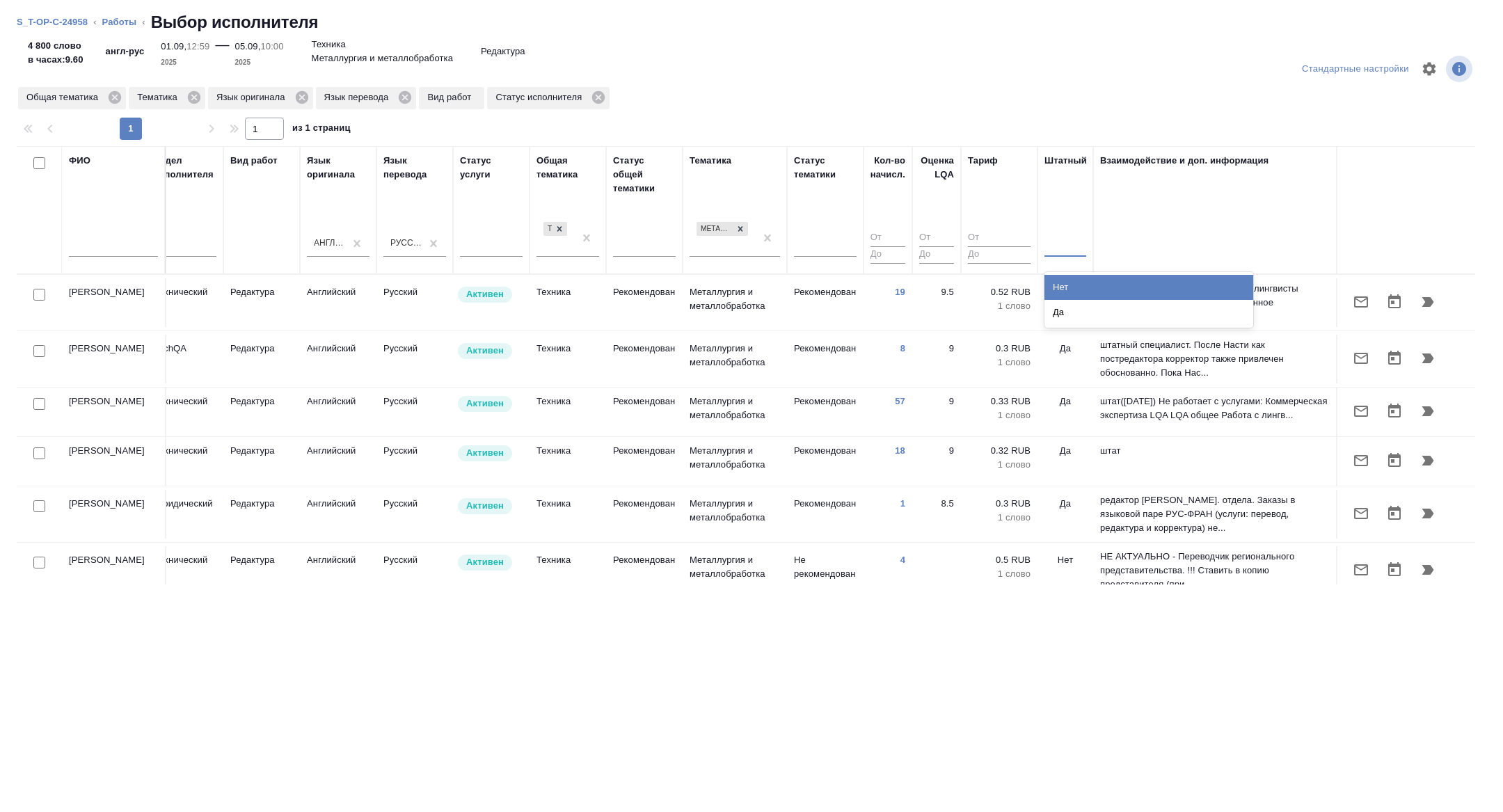
click at [1066, 276] on div "Нет" at bounding box center [1149, 288] width 209 height 25
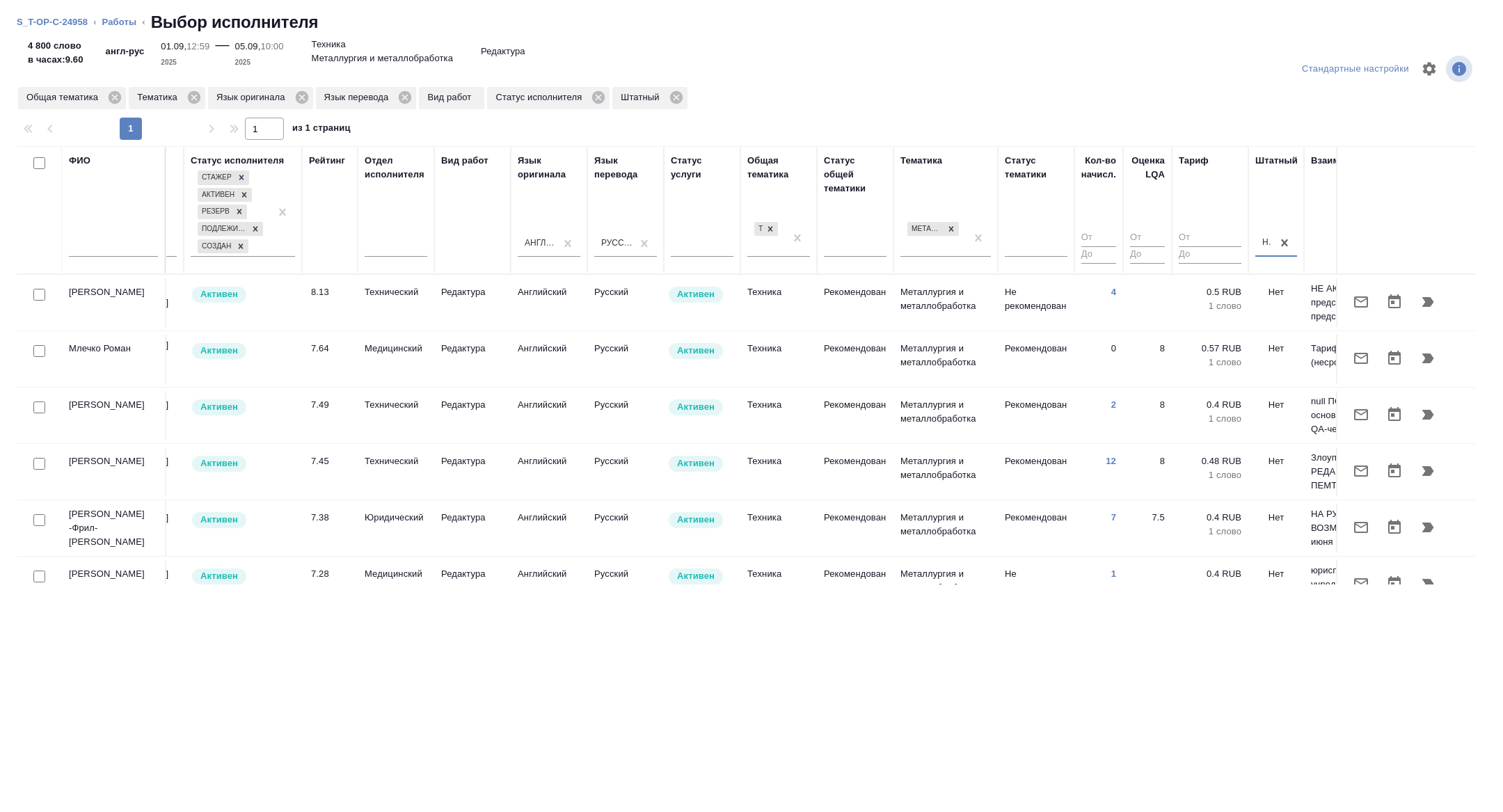
scroll to position [0, 0]
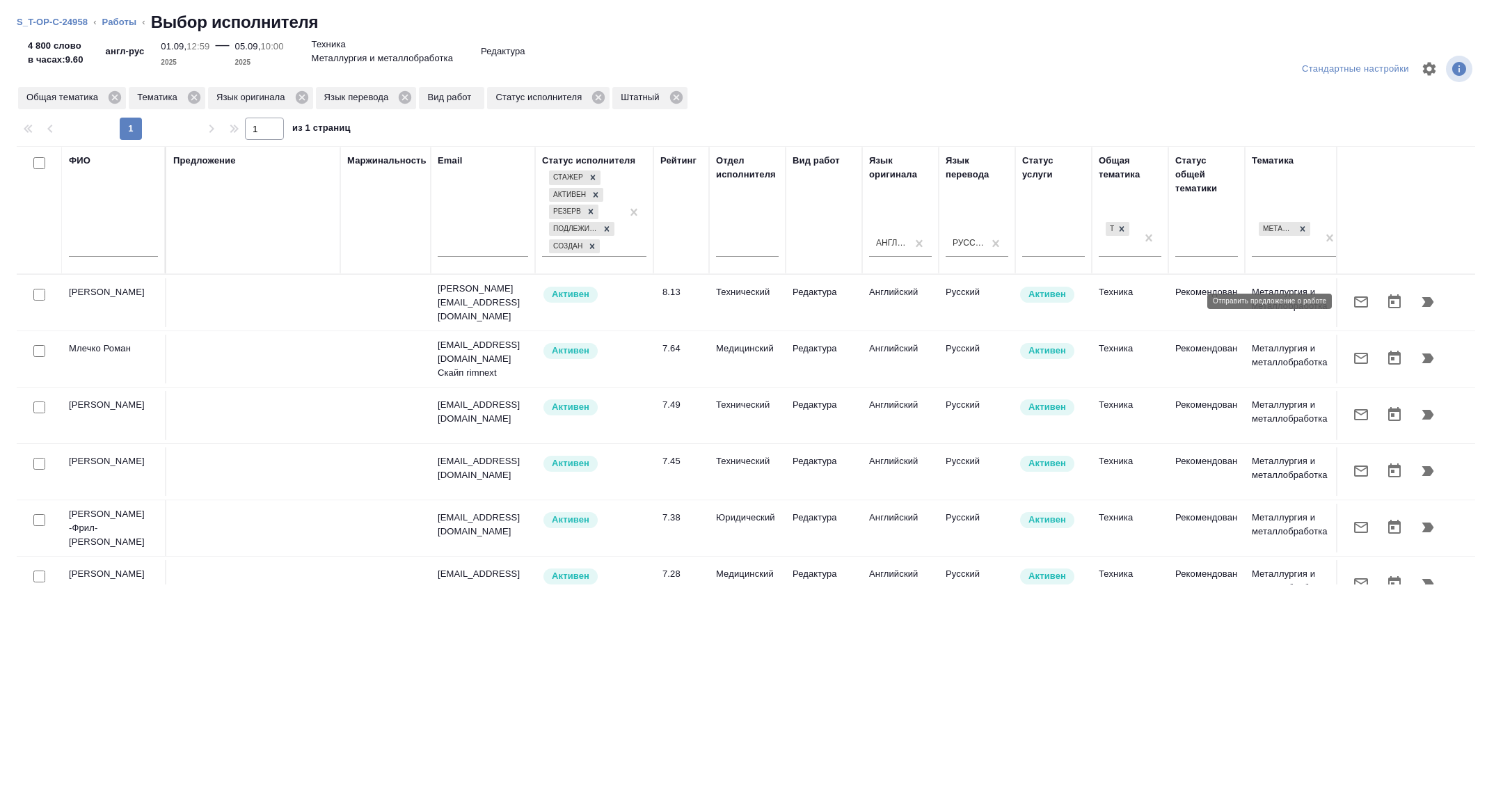
click at [1355, 299] on icon "button" at bounding box center [1361, 302] width 16 height 16
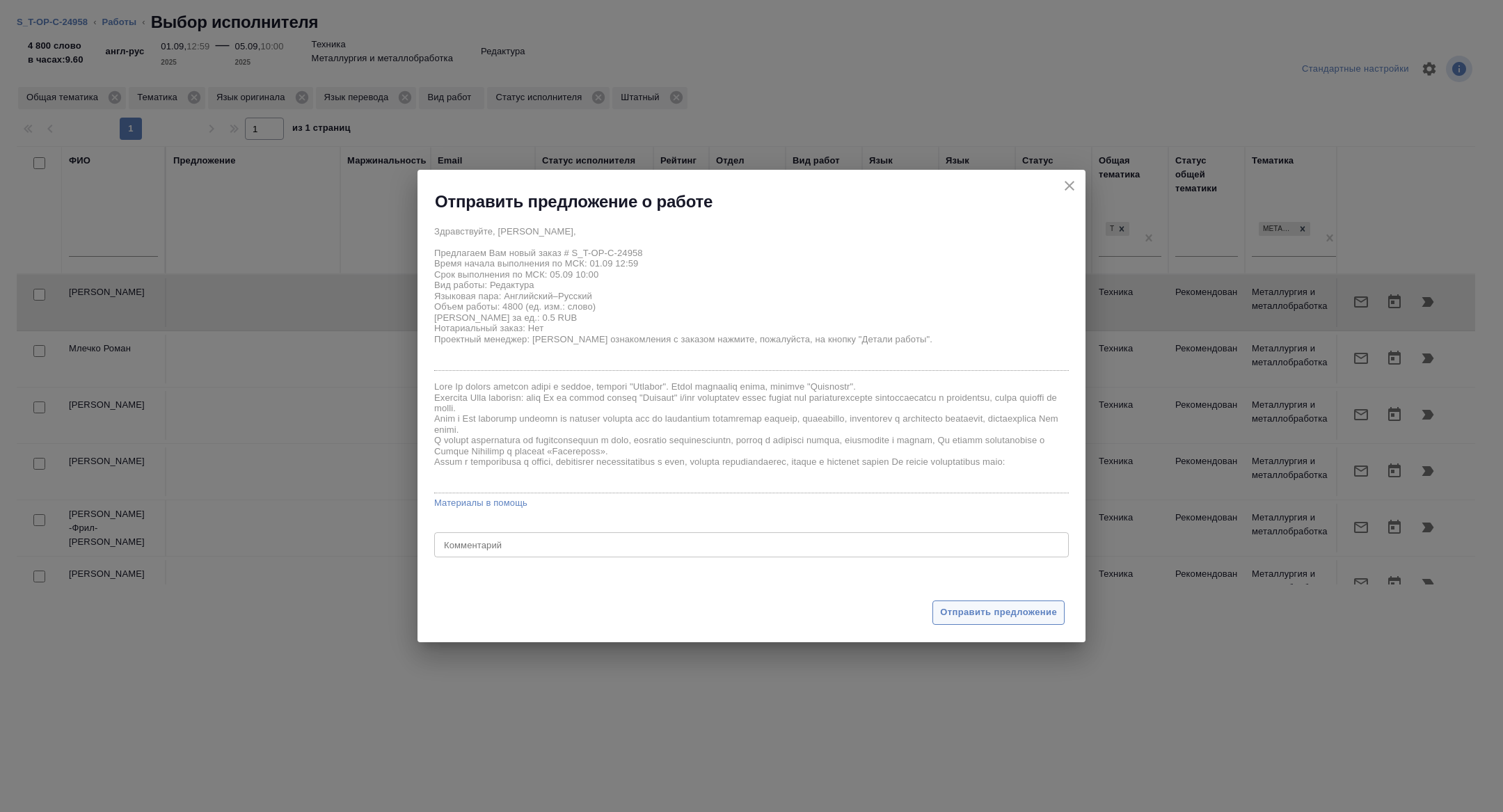
click at [1044, 614] on span "Отправить предложение" at bounding box center [998, 612] width 117 height 16
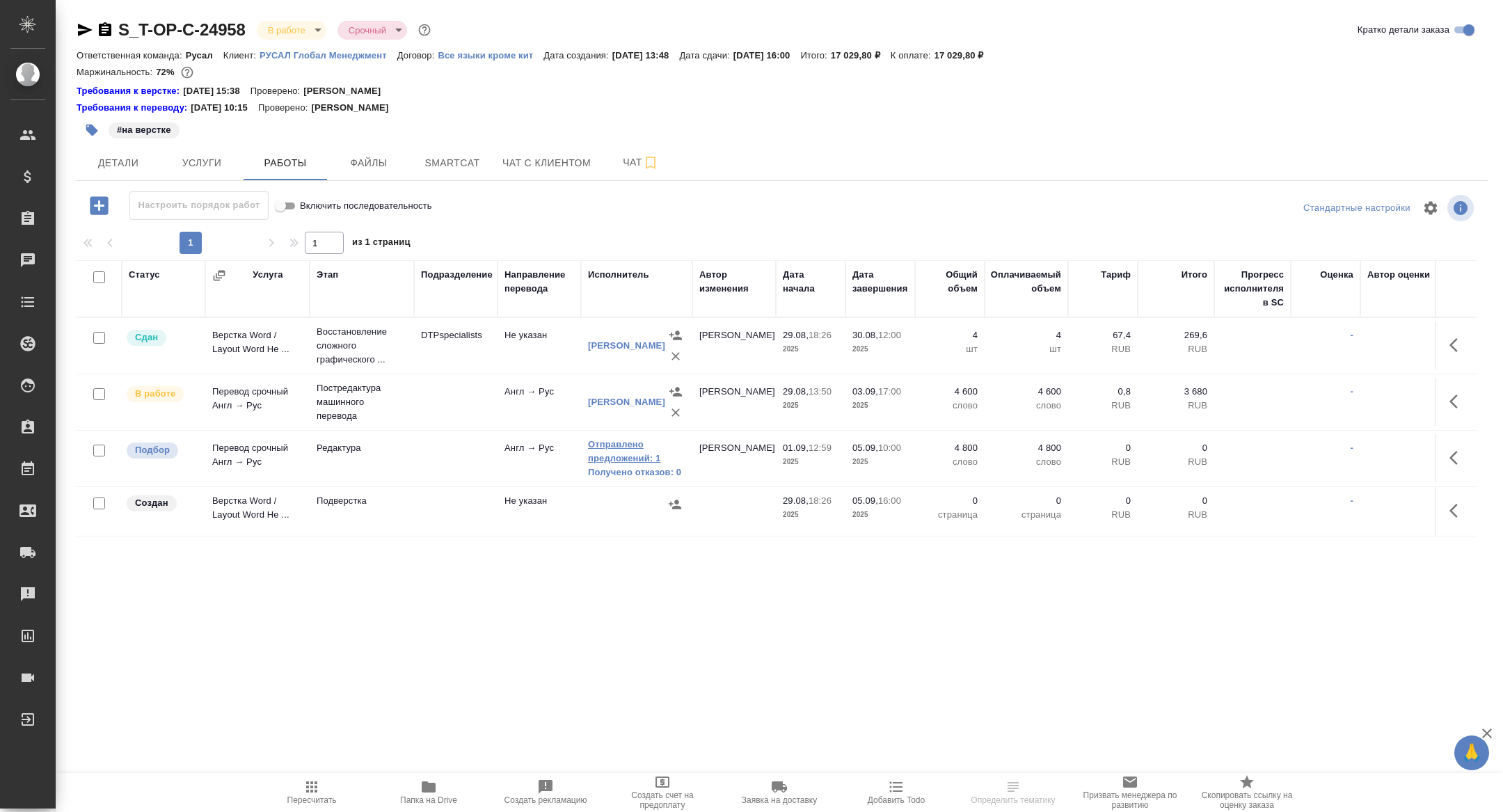
click at [635, 456] on link "Отправлено предложений: 1" at bounding box center [637, 451] width 97 height 28
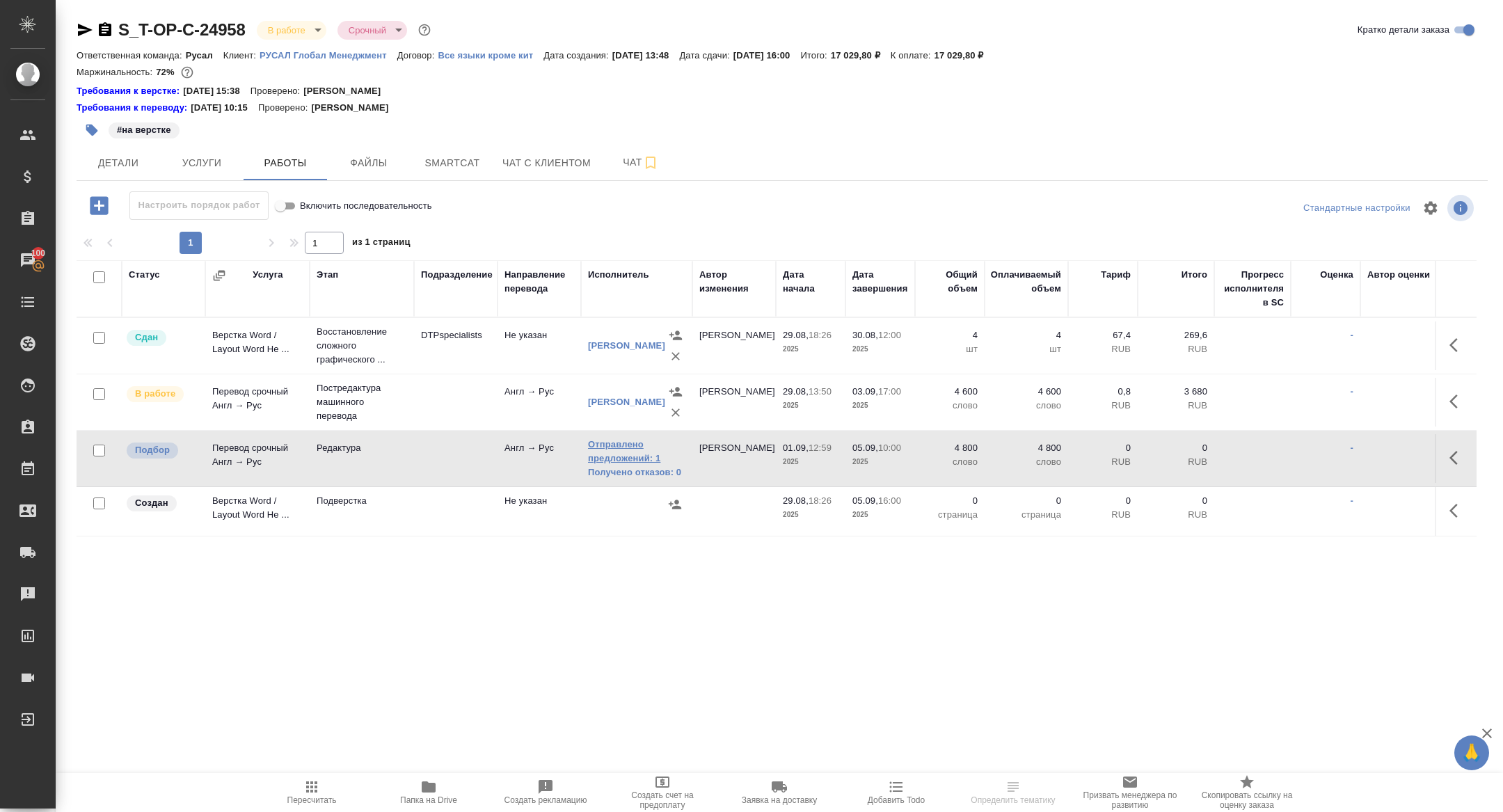
click at [604, 450] on link "Отправлено предложений: 1" at bounding box center [637, 451] width 97 height 28
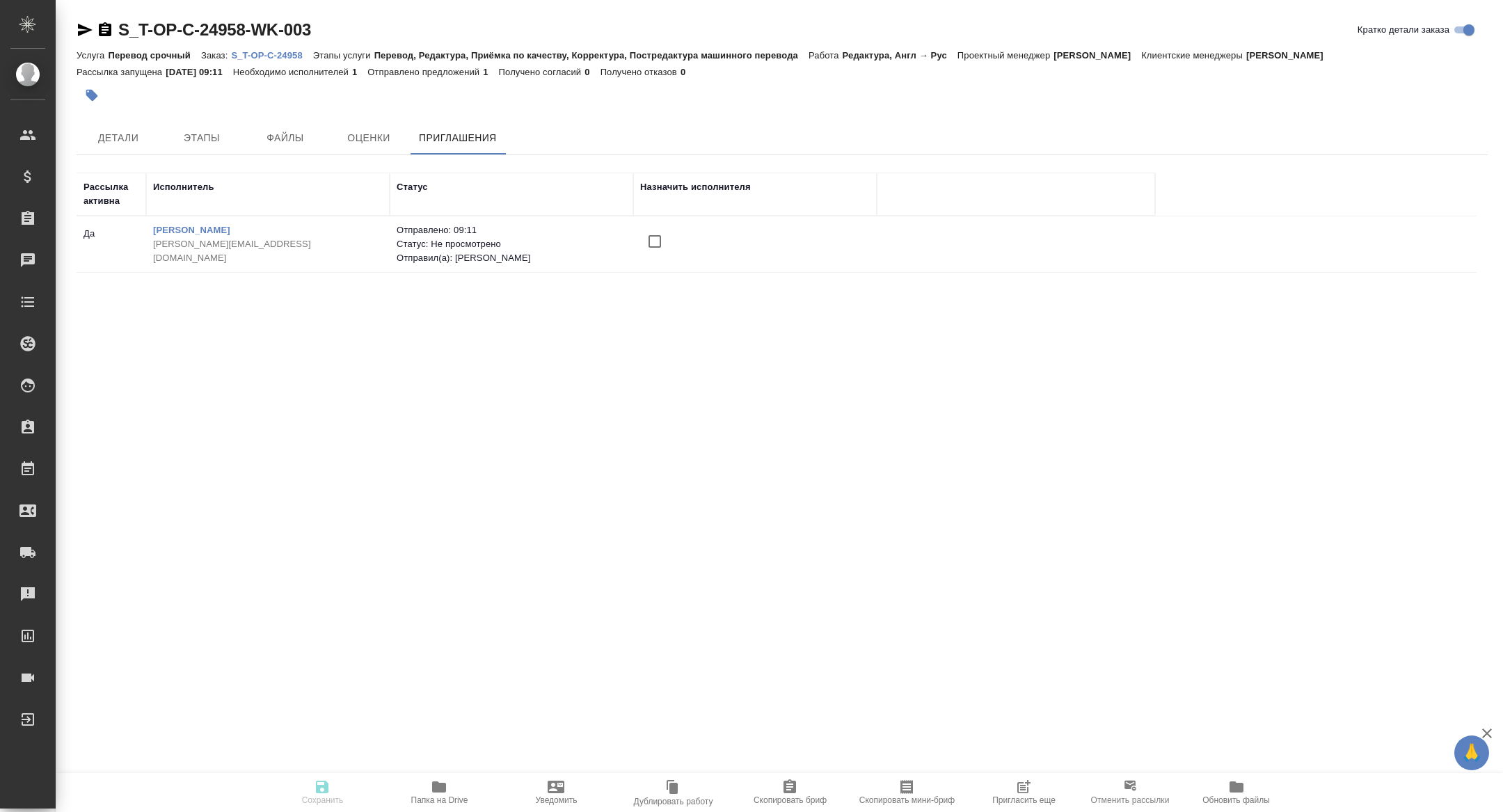
click at [1014, 795] on span "Пригласить еще" at bounding box center [1024, 792] width 100 height 27
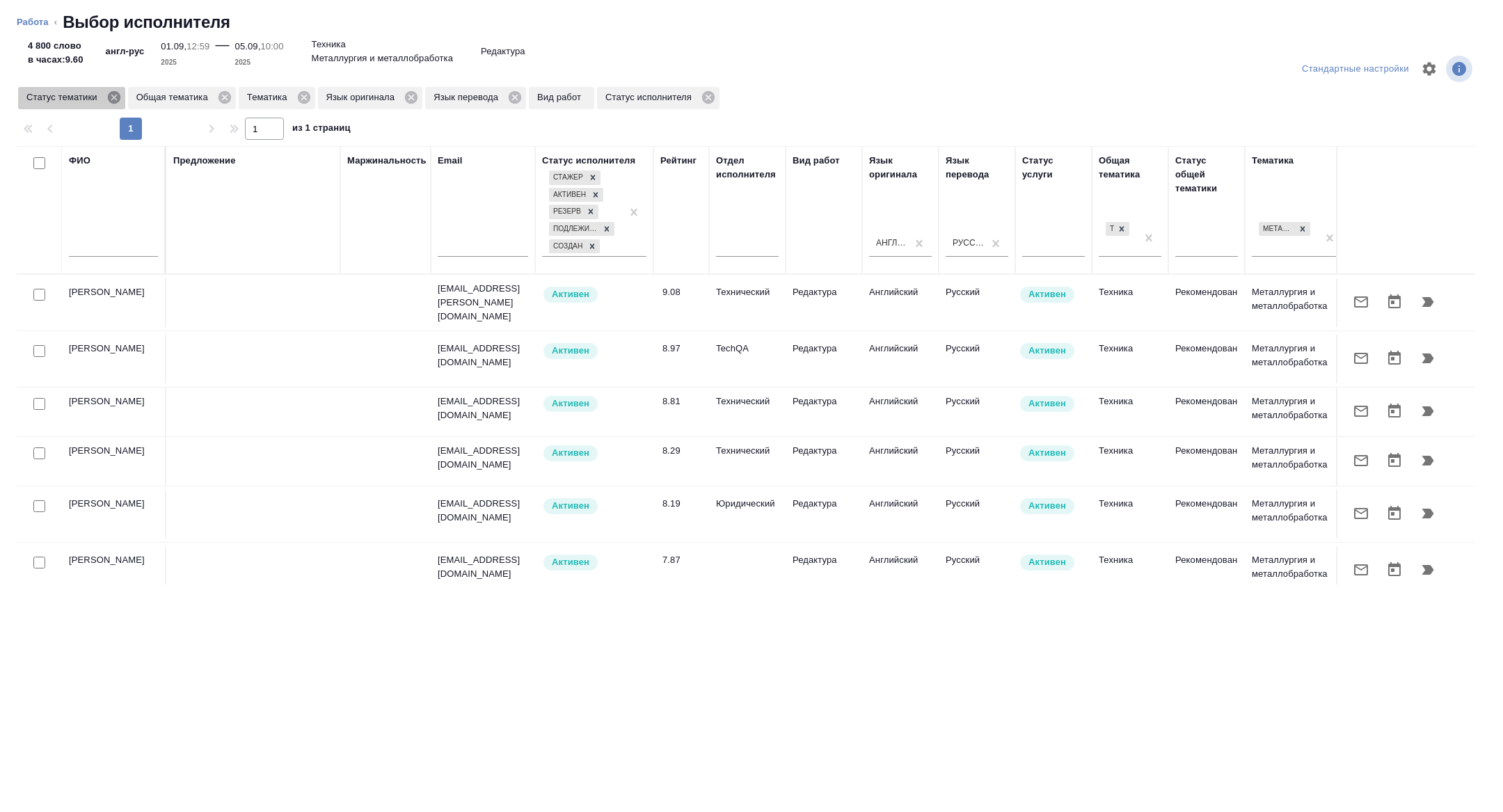
click at [114, 100] on icon at bounding box center [114, 98] width 16 height 16
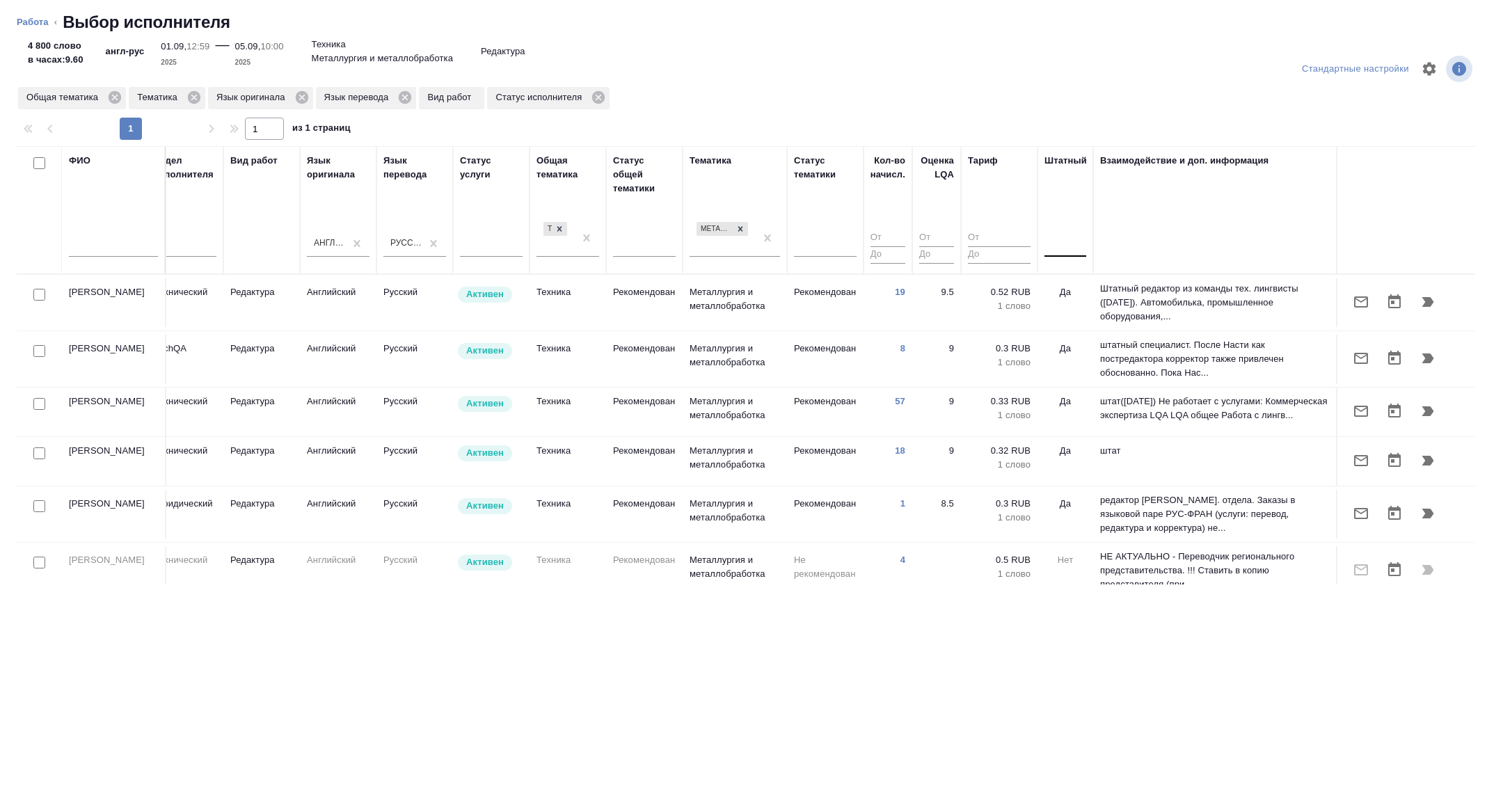
click at [1069, 254] on div at bounding box center [1065, 244] width 42 height 27
click at [1066, 289] on div "Нет" at bounding box center [1149, 288] width 209 height 25
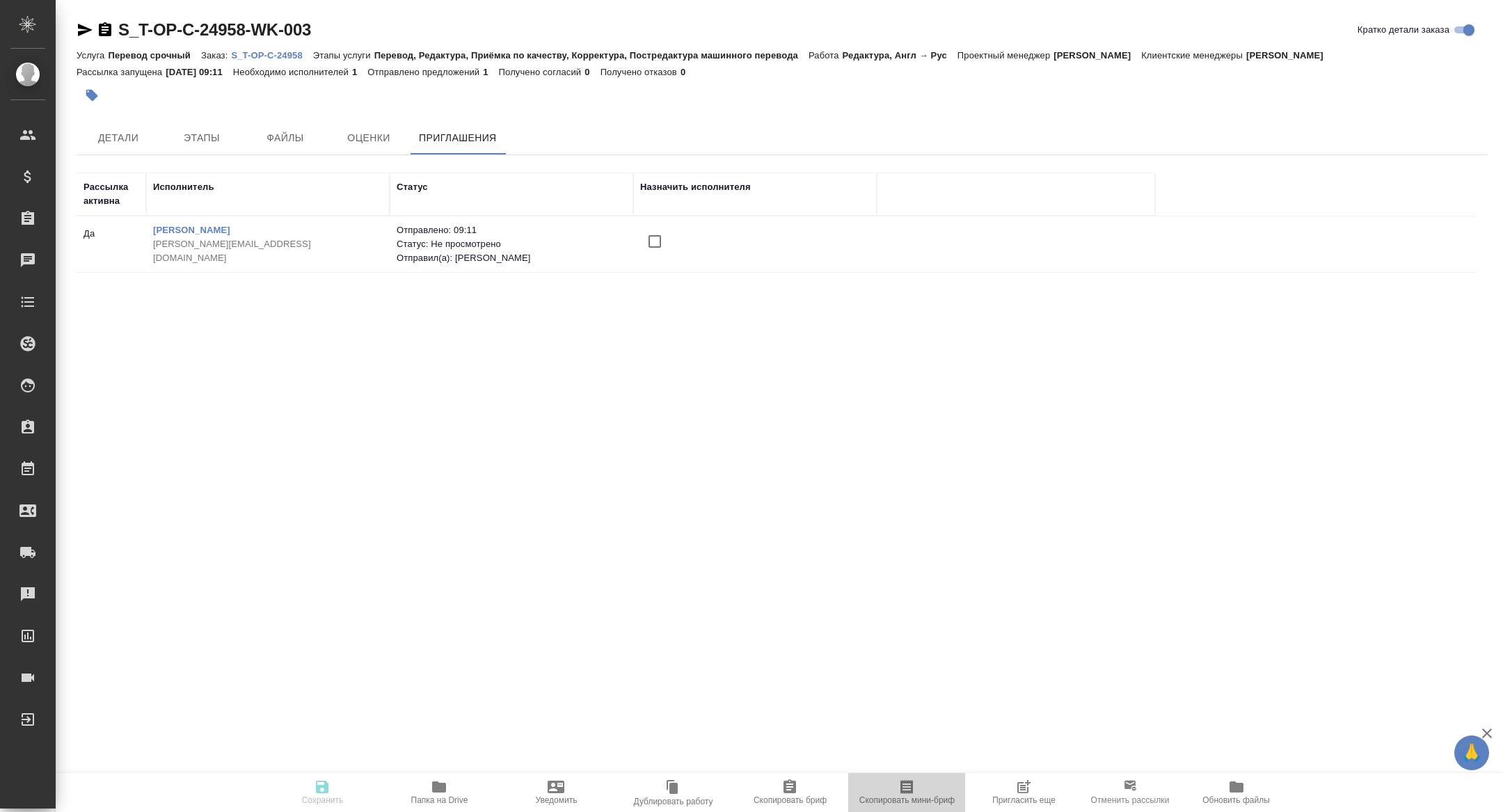
click at [920, 799] on span "Скопировать мини-бриф" at bounding box center [907, 800] width 96 height 9
